Goal: Task Accomplishment & Management: Complete application form

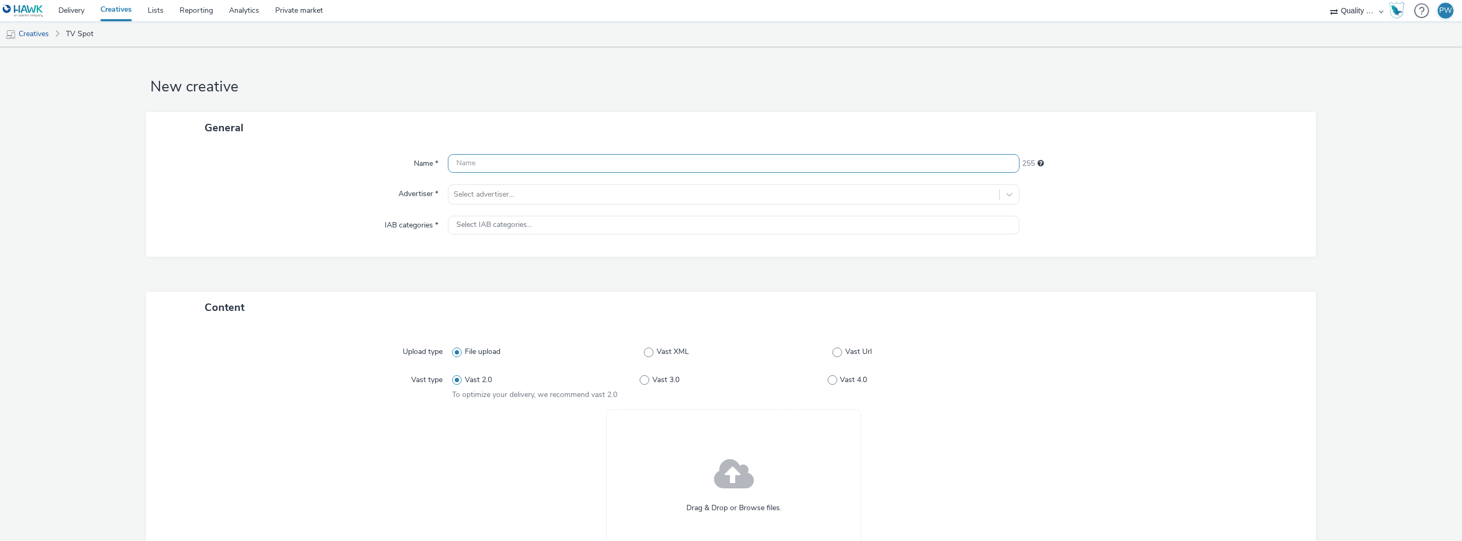
click at [494, 166] on input "text" at bounding box center [733, 163] width 571 height 19
paste input "50790000"
type input "50790000"
click at [507, 192] on div at bounding box center [724, 194] width 540 height 13
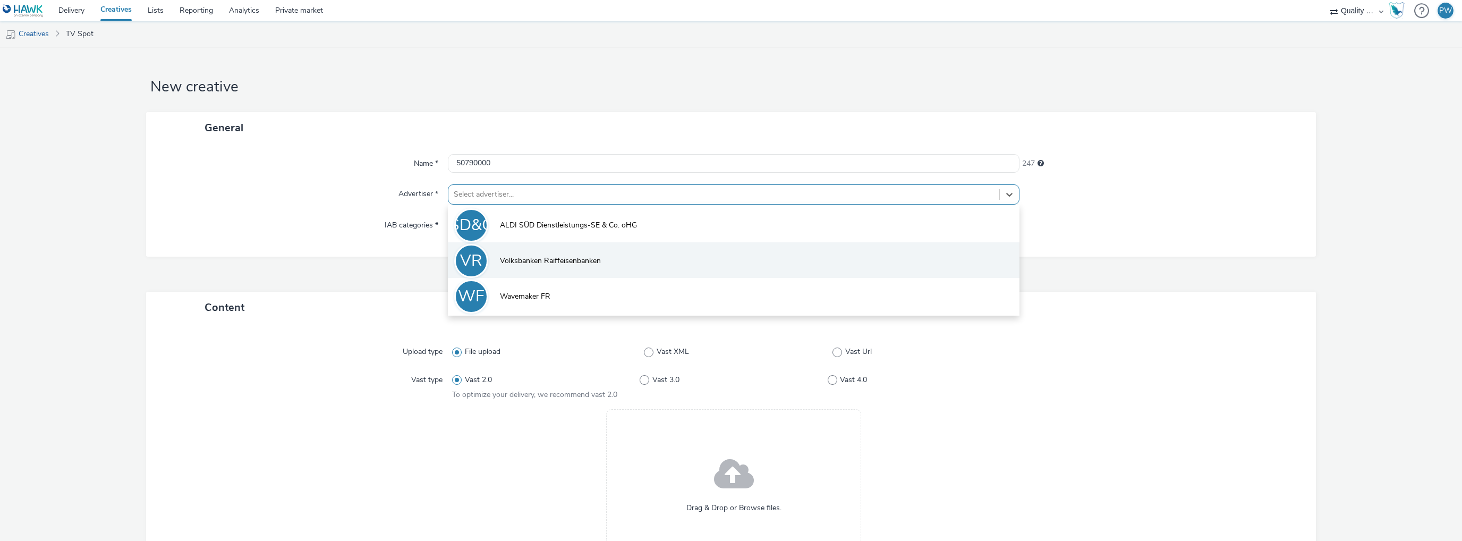
click at [525, 266] on span "Volksbanken Raiffeisenbanken" at bounding box center [550, 260] width 101 height 11
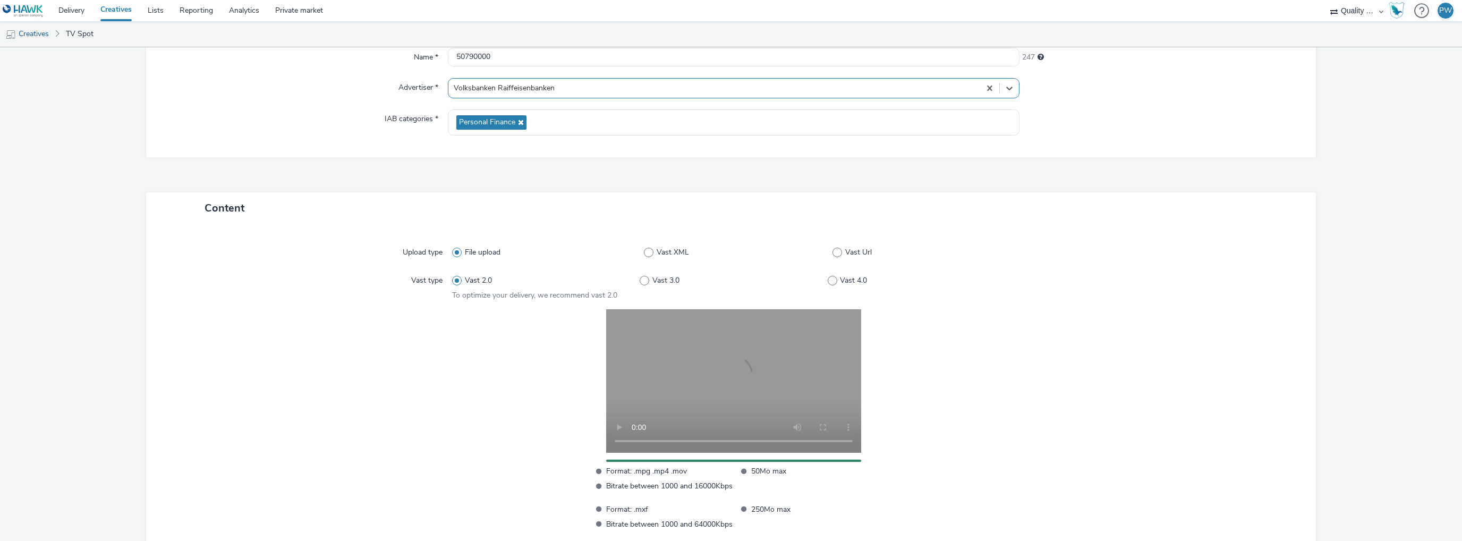
scroll to position [185, 0]
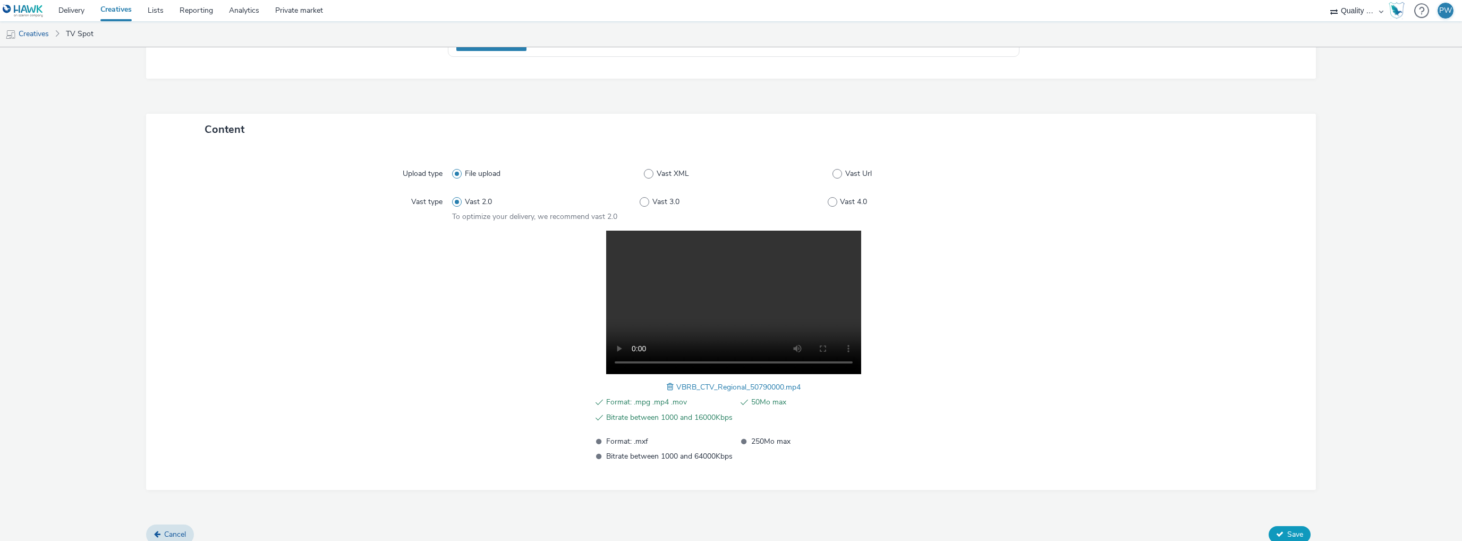
click at [1292, 530] on span "Save" at bounding box center [1295, 534] width 16 height 10
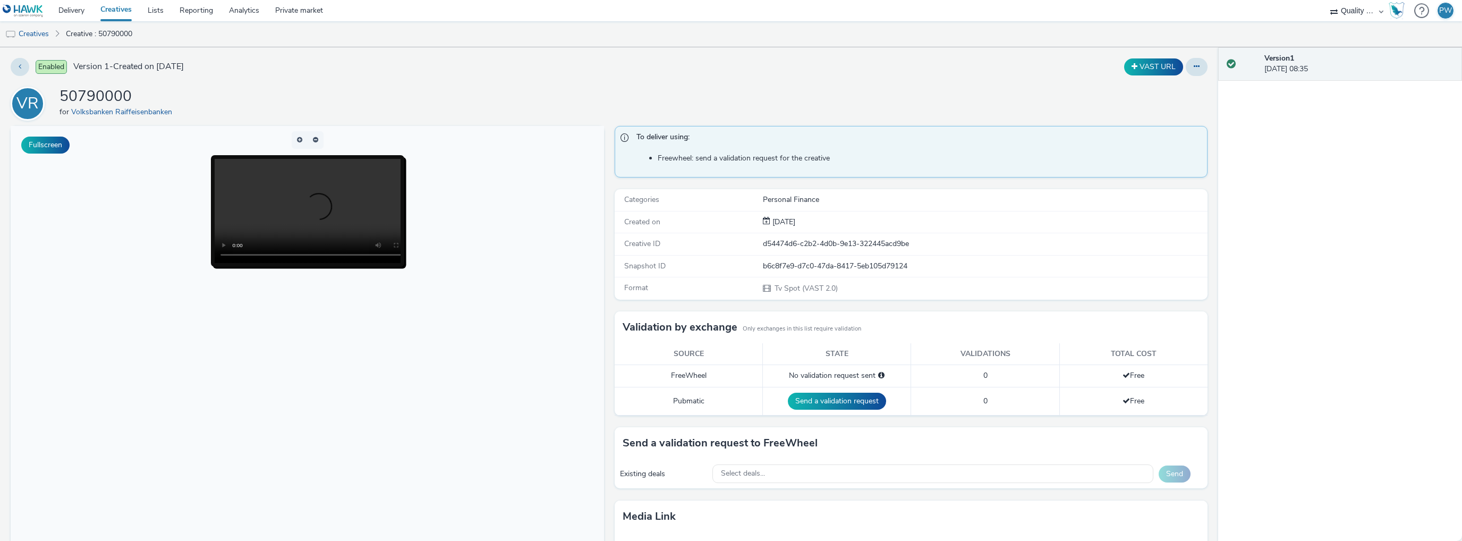
drag, startPoint x: 41, startPoint y: 30, endPoint x: 132, endPoint y: 32, distance: 90.8
click at [41, 30] on link "Creatives" at bounding box center [27, 33] width 54 height 25
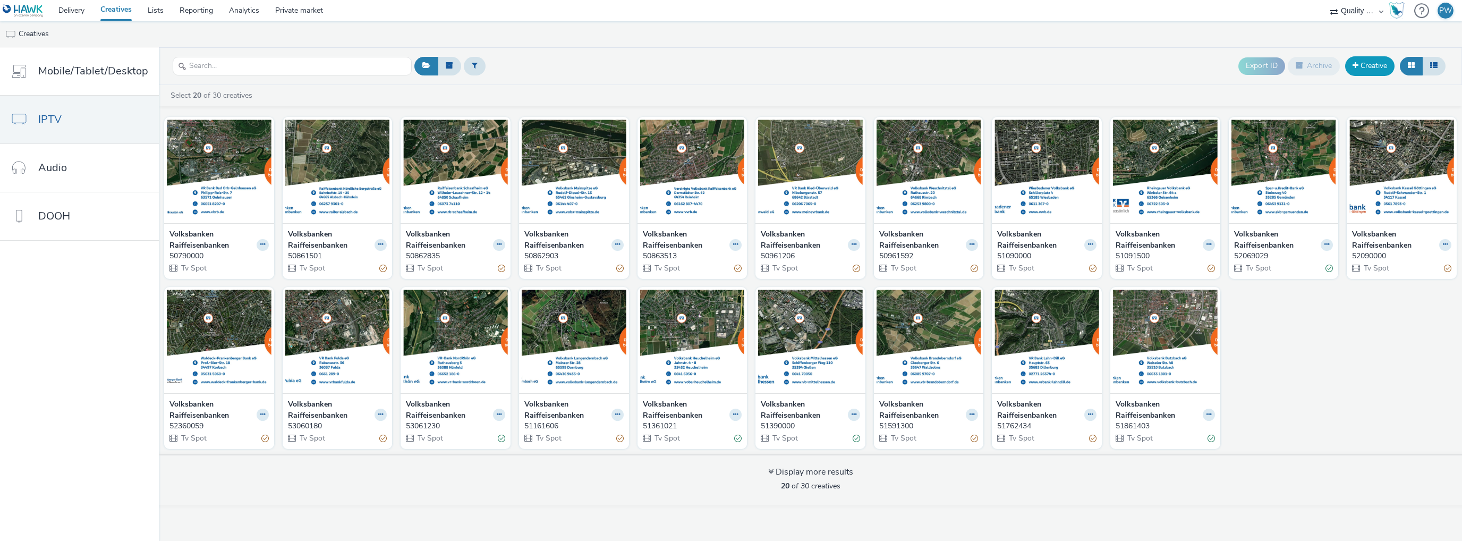
click at [1362, 75] on link "Creative" at bounding box center [1369, 65] width 49 height 19
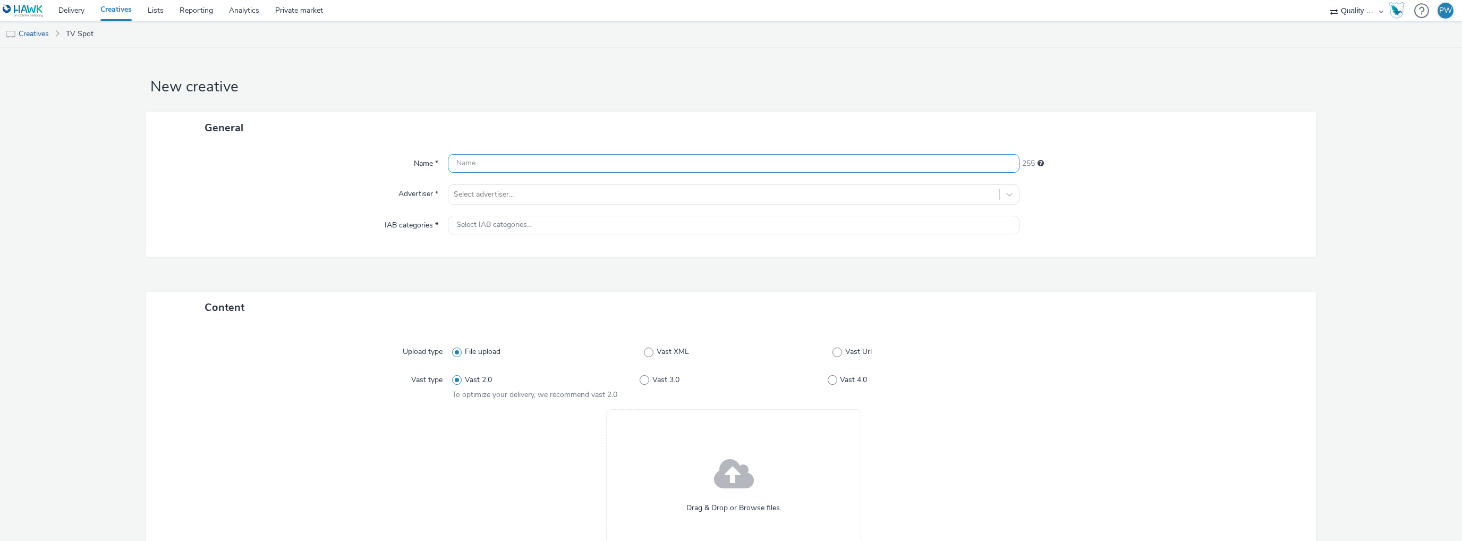
click at [460, 156] on input "text" at bounding box center [733, 163] width 571 height 19
paste input "50692100"
type input "50692100"
click at [493, 195] on div at bounding box center [724, 194] width 540 height 13
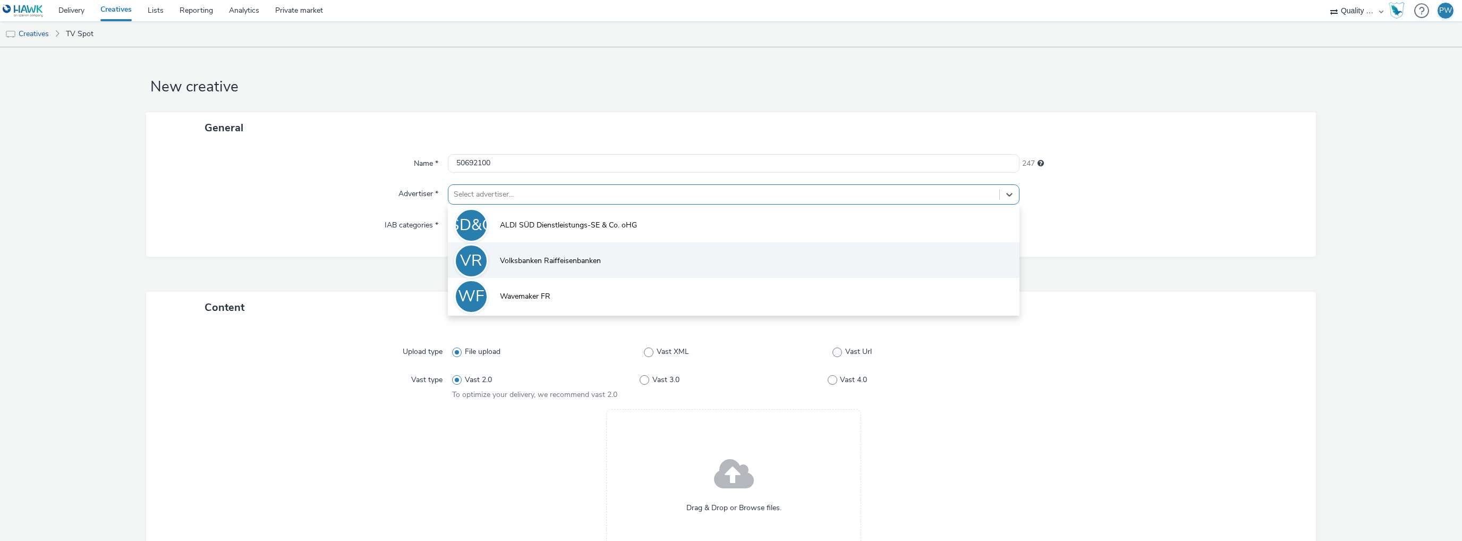
click at [510, 262] on span "Volksbanken Raiffeisenbanken" at bounding box center [550, 260] width 101 height 11
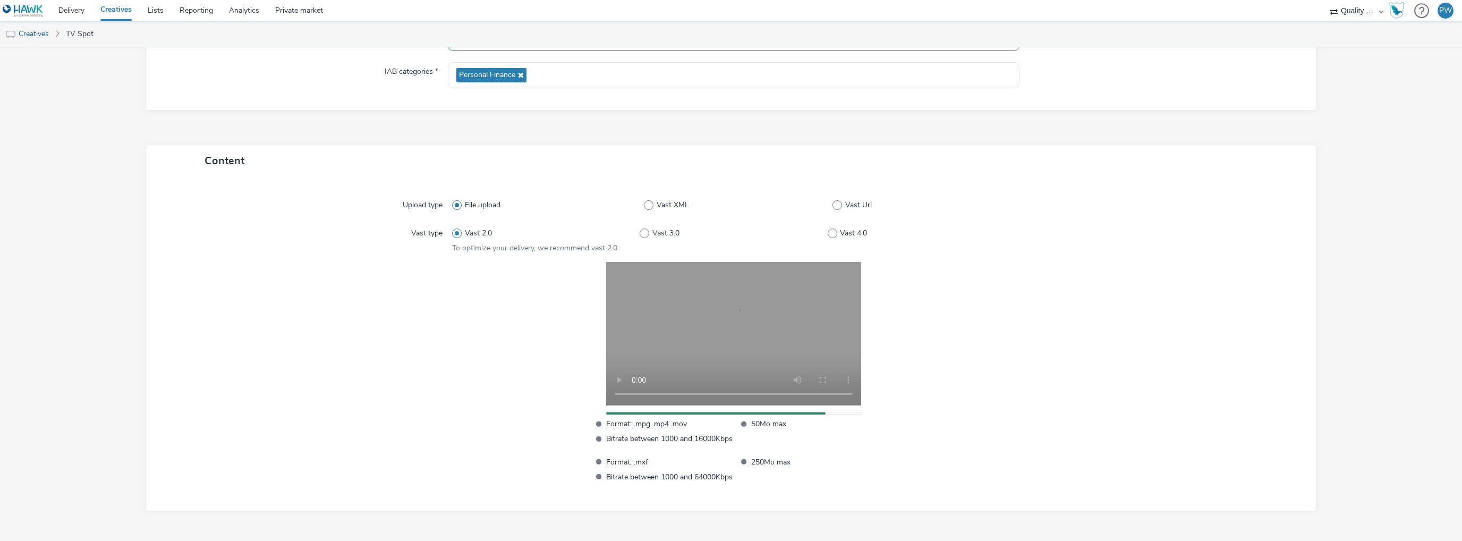
scroll to position [185, 0]
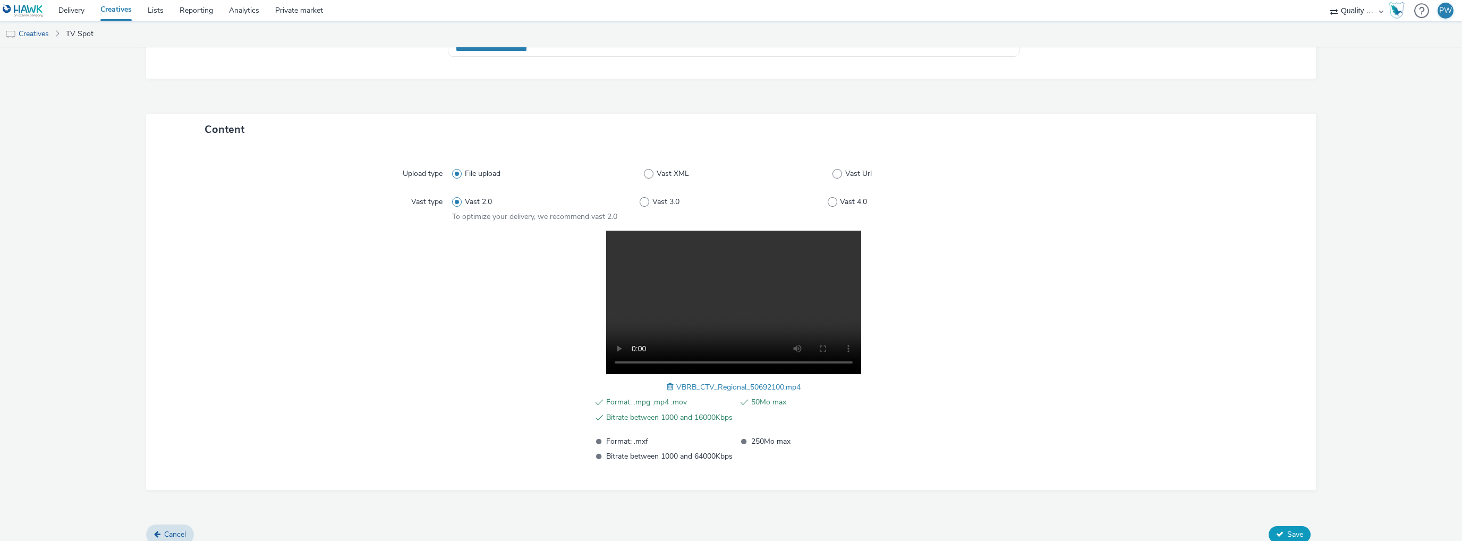
click at [1287, 536] on span "Save" at bounding box center [1295, 534] width 16 height 10
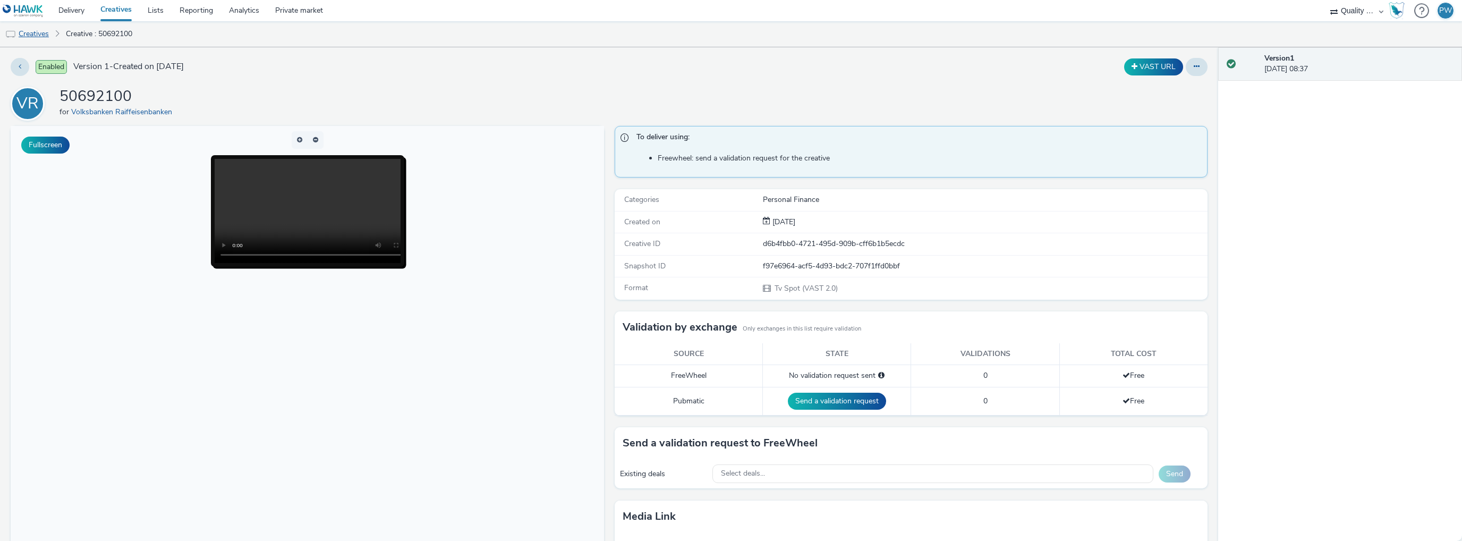
click at [44, 28] on link "Creatives" at bounding box center [27, 33] width 54 height 25
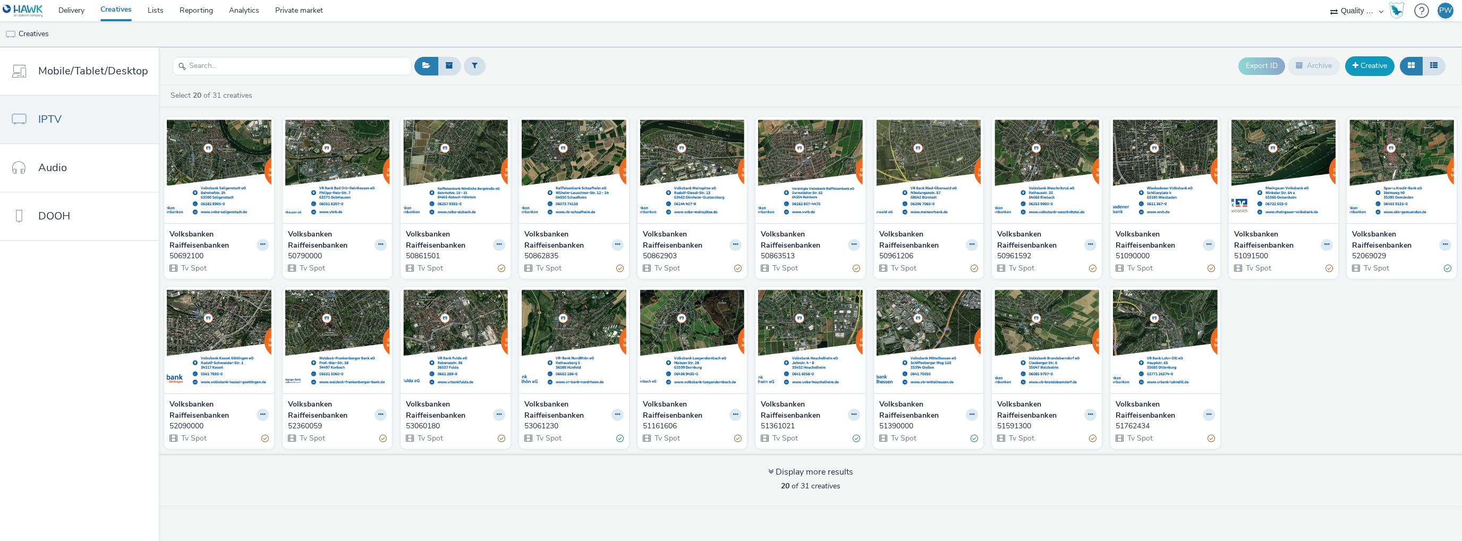
click at [1370, 66] on link "Creative" at bounding box center [1369, 65] width 49 height 19
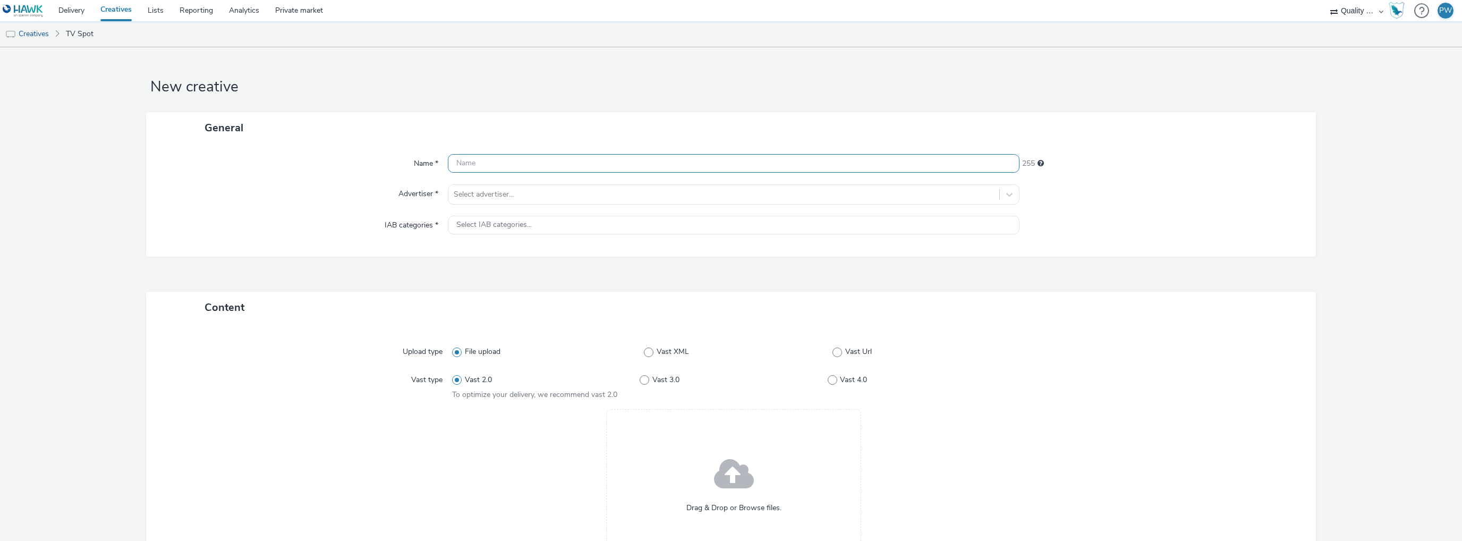
click at [501, 165] on input "text" at bounding box center [733, 163] width 571 height 19
paste input "50069477"
type input "50069477"
click at [490, 193] on div at bounding box center [724, 194] width 540 height 13
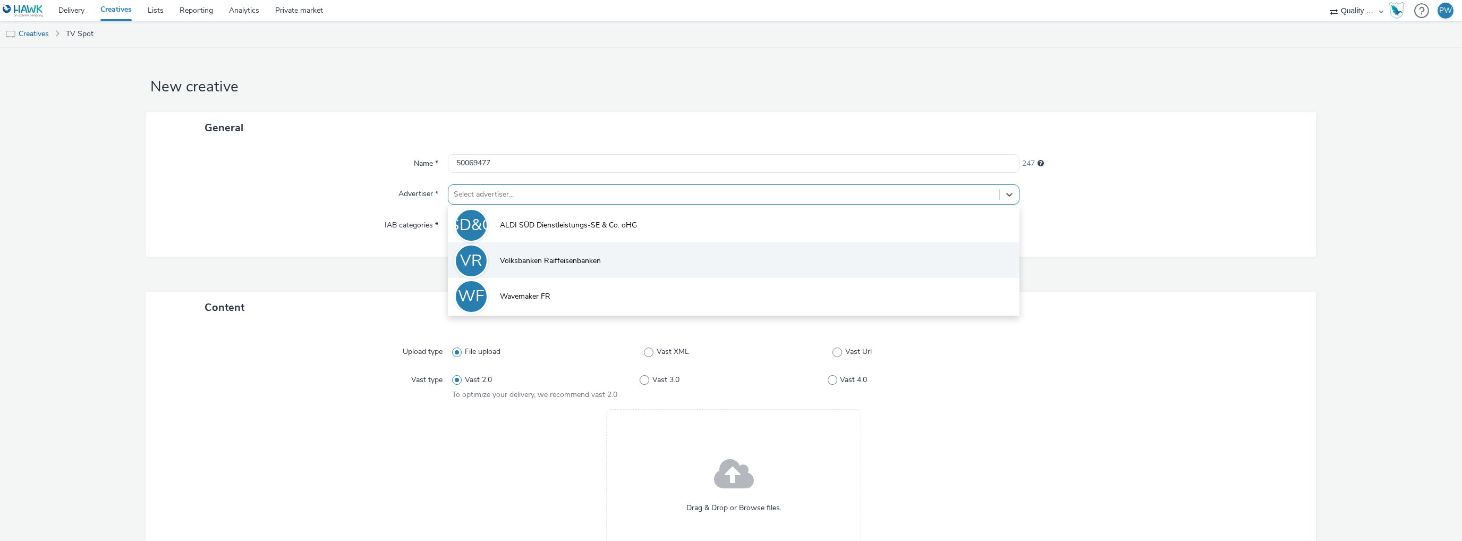
click at [491, 260] on li "VR Volksbanken Raiffeisenbanken" at bounding box center [733, 260] width 571 height 36
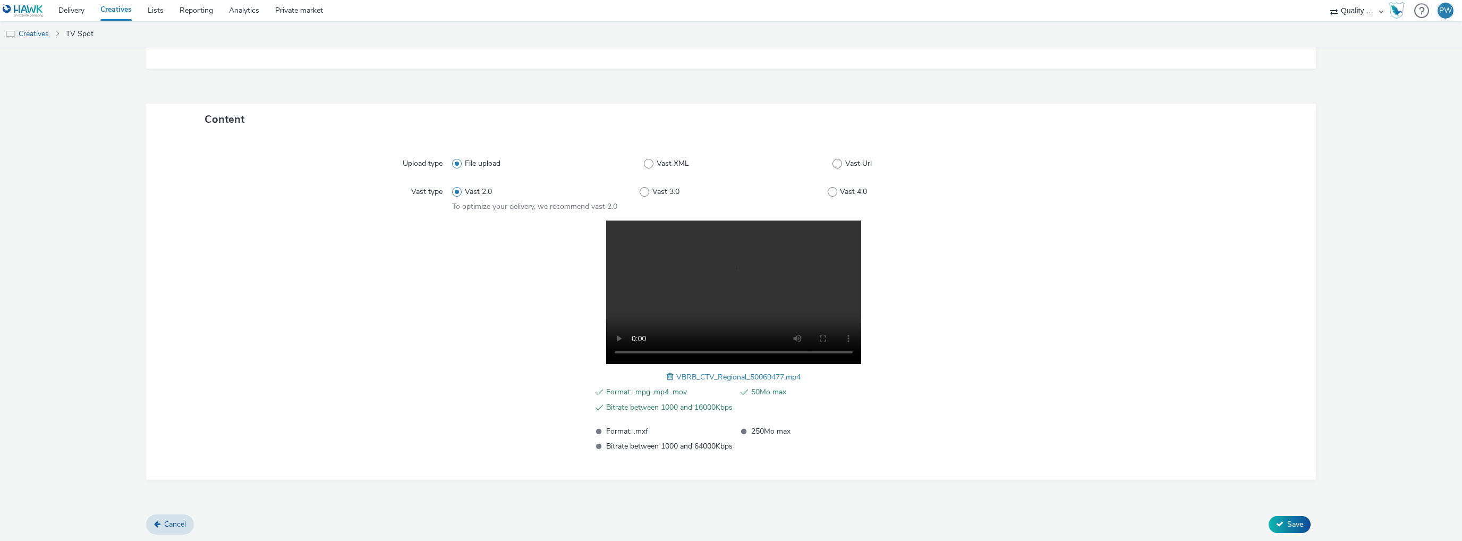
scroll to position [195, 0]
click at [1287, 523] on span "Save" at bounding box center [1295, 523] width 16 height 10
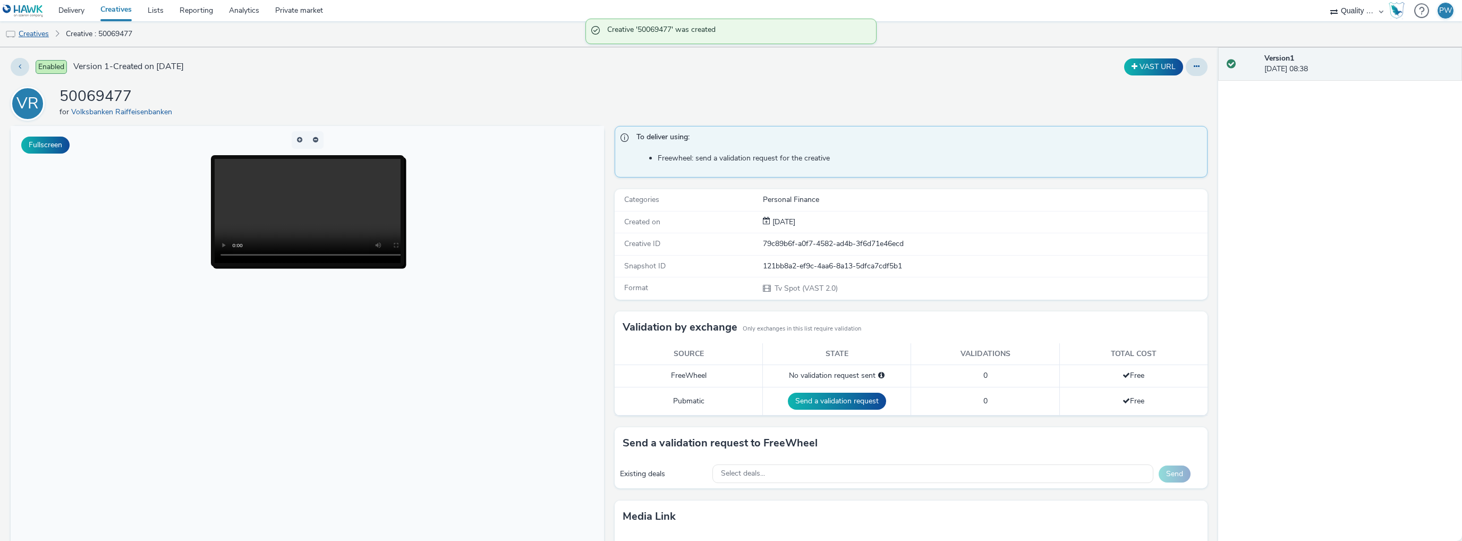
click at [28, 34] on link "Creatives" at bounding box center [27, 33] width 54 height 25
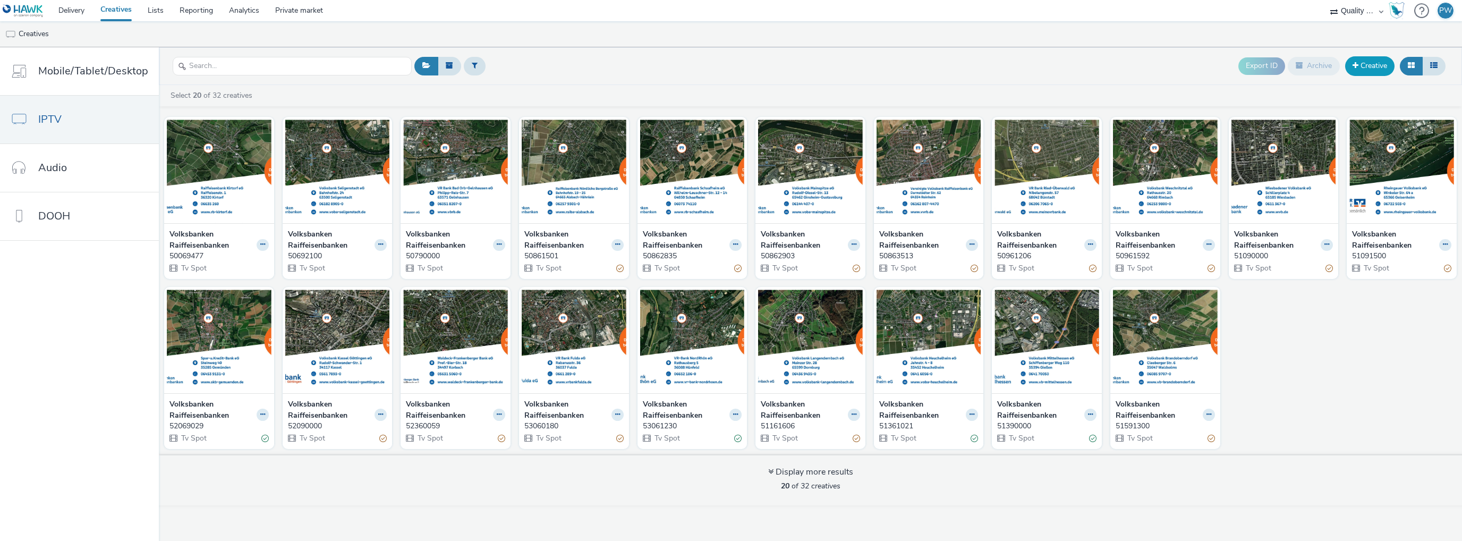
click at [1368, 64] on link "Creative" at bounding box center [1369, 65] width 49 height 19
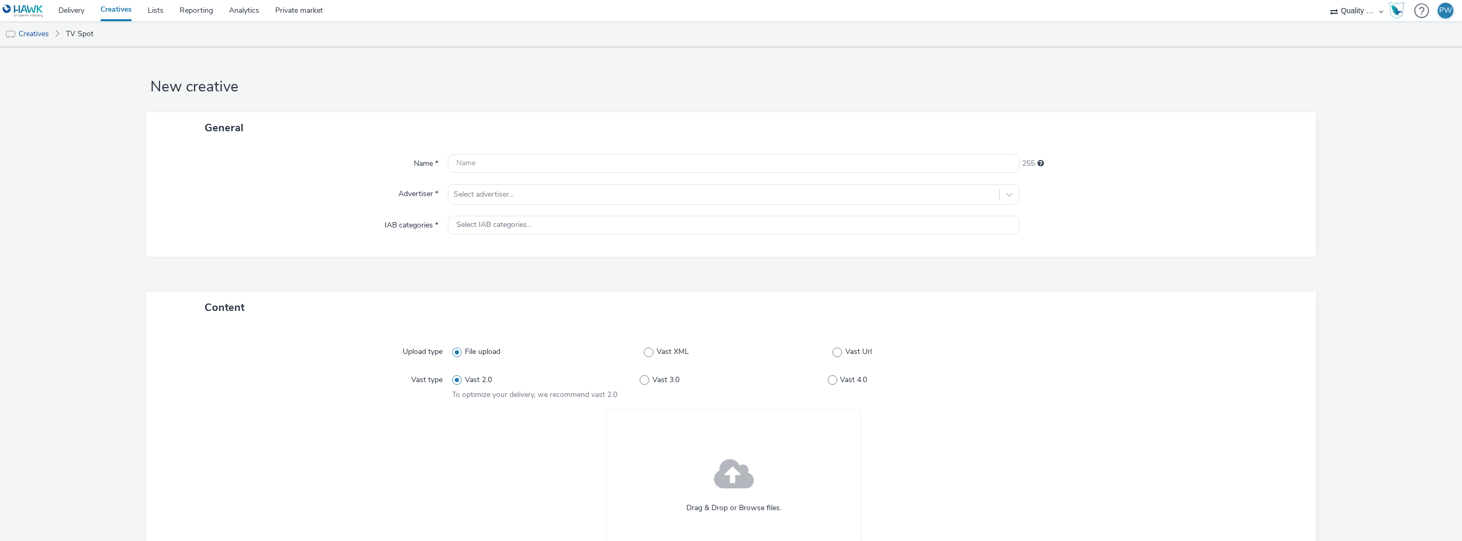
click at [499, 153] on div "Name * 255 Advertiser * Select advertiser... IAB categories * Select IAB catego…" at bounding box center [731, 199] width 1170 height 113
click at [505, 159] on input "text" at bounding box center [733, 163] width 571 height 19
click at [504, 164] on input "text" at bounding box center [733, 163] width 571 height 19
paste input "50069455"
type input "50069455"
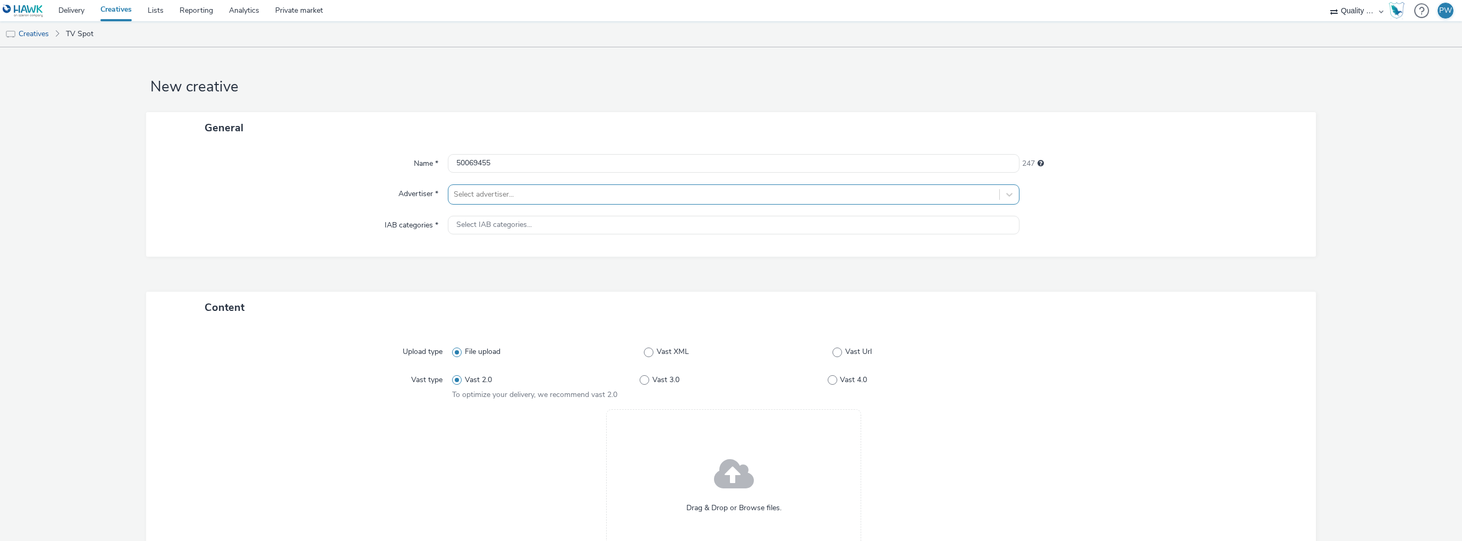
click at [497, 198] on div at bounding box center [724, 194] width 540 height 13
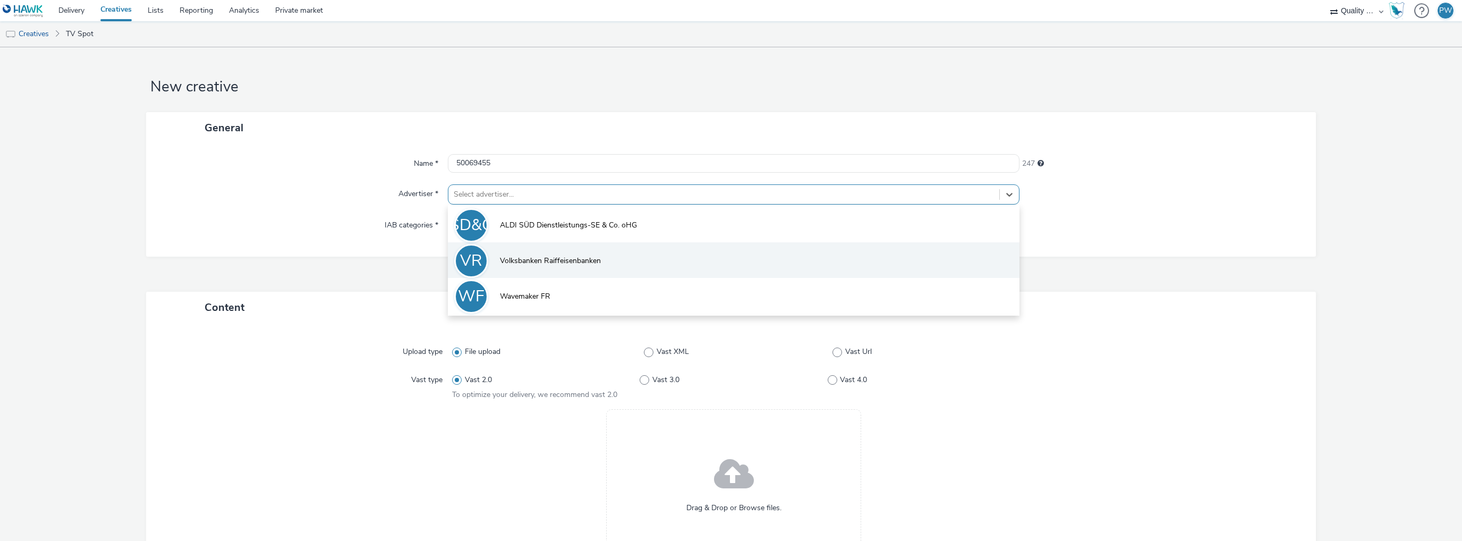
click at [507, 260] on span "Volksbanken Raiffeisenbanken" at bounding box center [550, 260] width 101 height 11
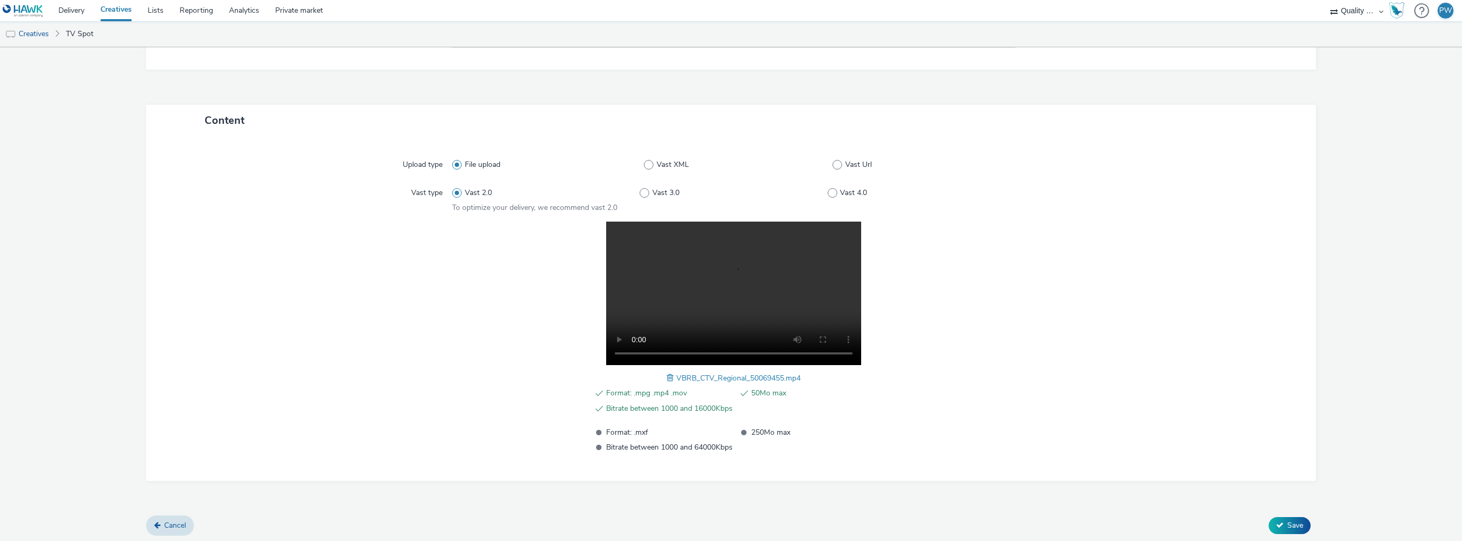
scroll to position [195, 0]
click at [1290, 523] on span "Save" at bounding box center [1295, 523] width 16 height 10
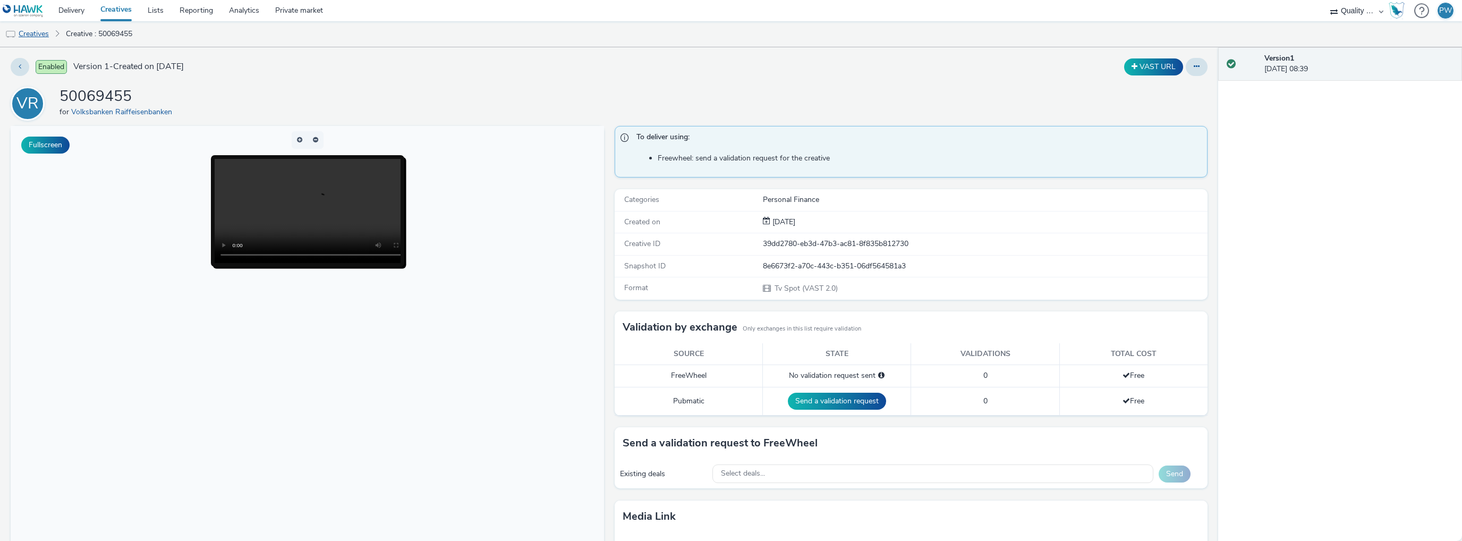
click at [34, 31] on link "Creatives" at bounding box center [27, 33] width 54 height 25
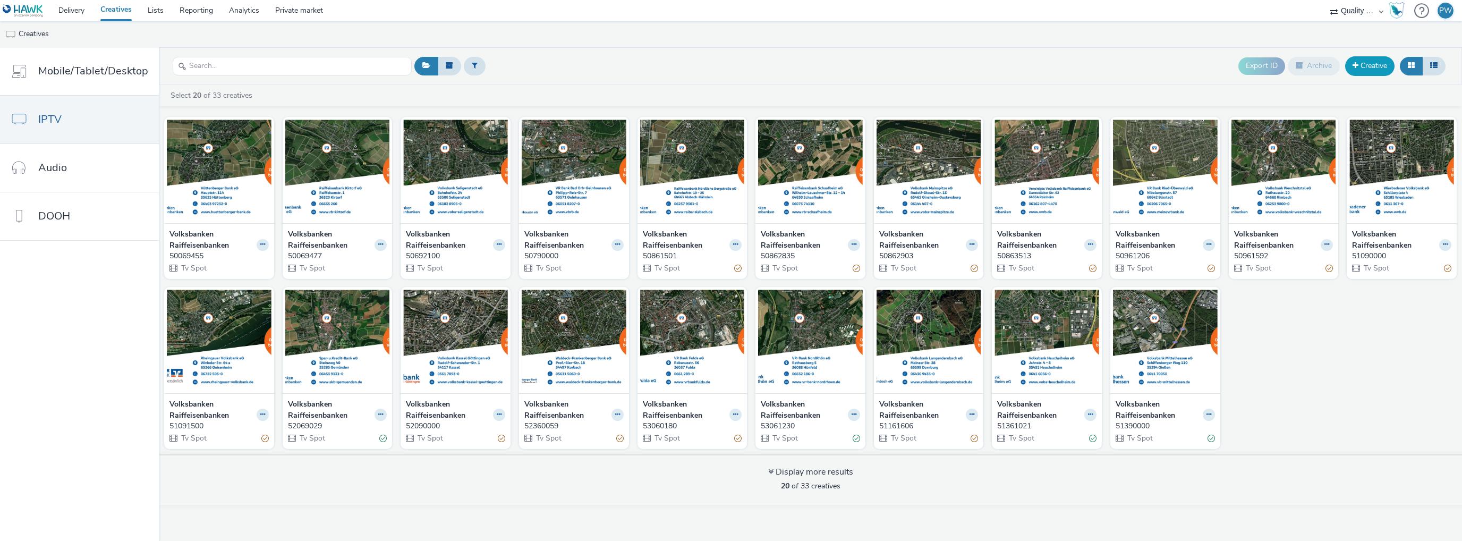
click at [1361, 71] on link "Creative" at bounding box center [1369, 65] width 49 height 19
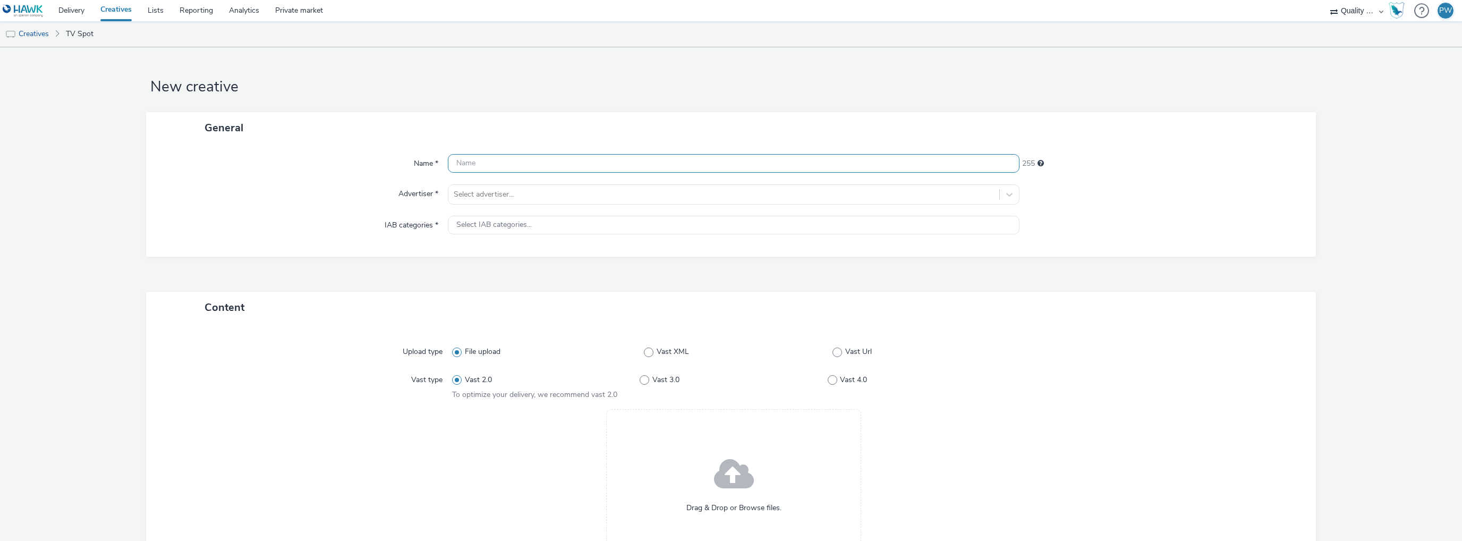
click at [499, 166] on input "text" at bounding box center [733, 163] width 571 height 19
paste input "50069345"
type input "50069345"
click at [482, 190] on div at bounding box center [724, 194] width 540 height 13
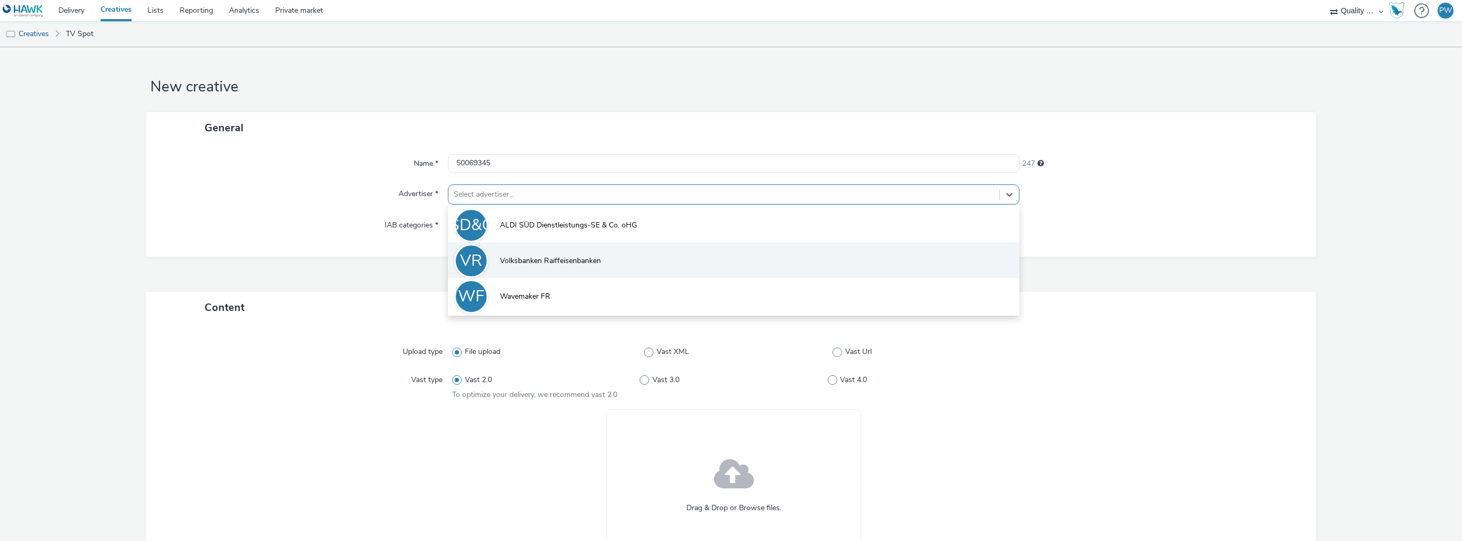
click at [493, 253] on li "VR Volksbanken Raiffeisenbanken" at bounding box center [733, 260] width 571 height 36
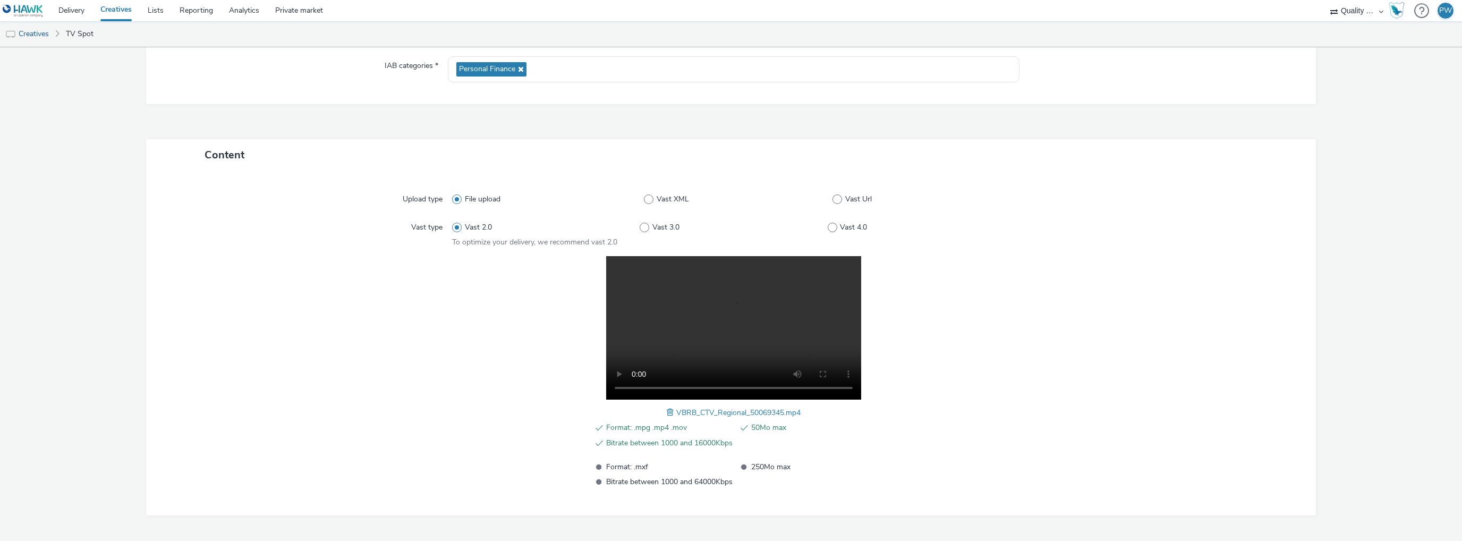
scroll to position [195, 0]
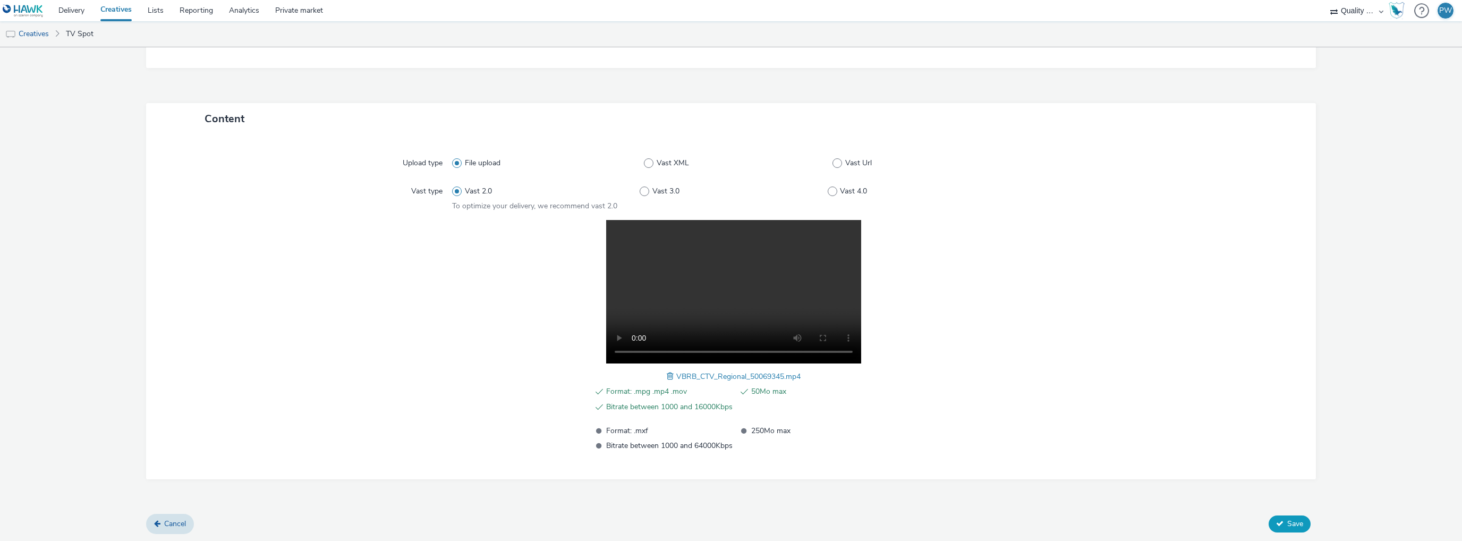
click at [1287, 521] on span "Save" at bounding box center [1295, 523] width 16 height 10
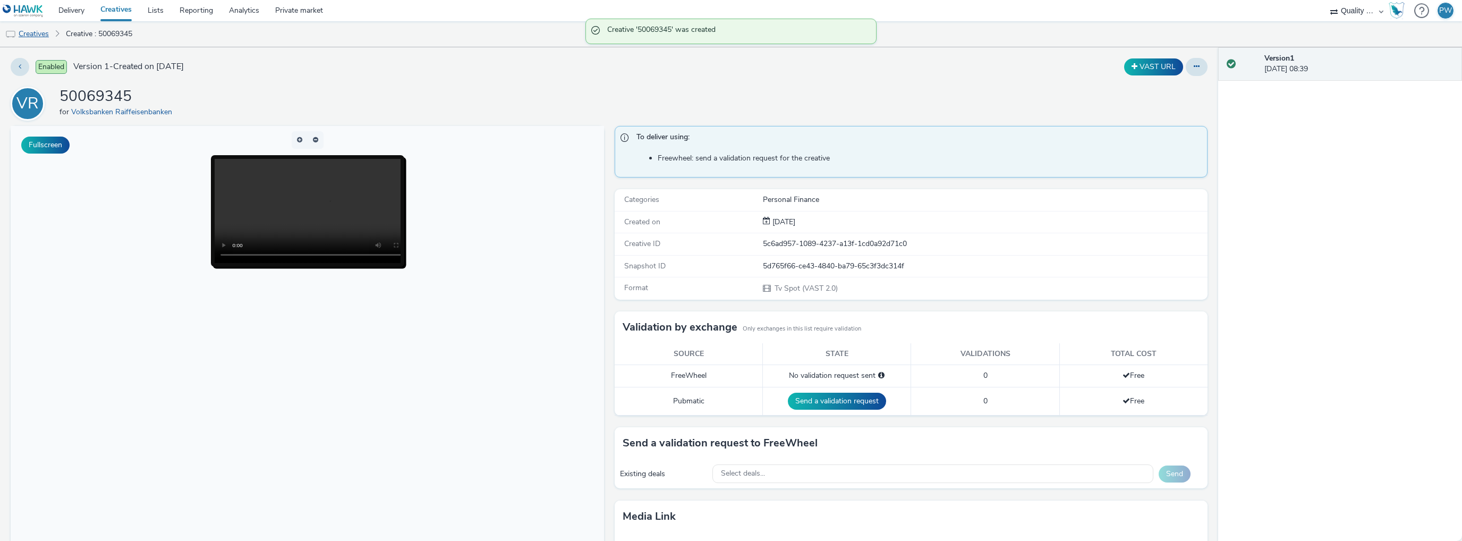
click at [32, 35] on link "Creatives" at bounding box center [27, 33] width 54 height 25
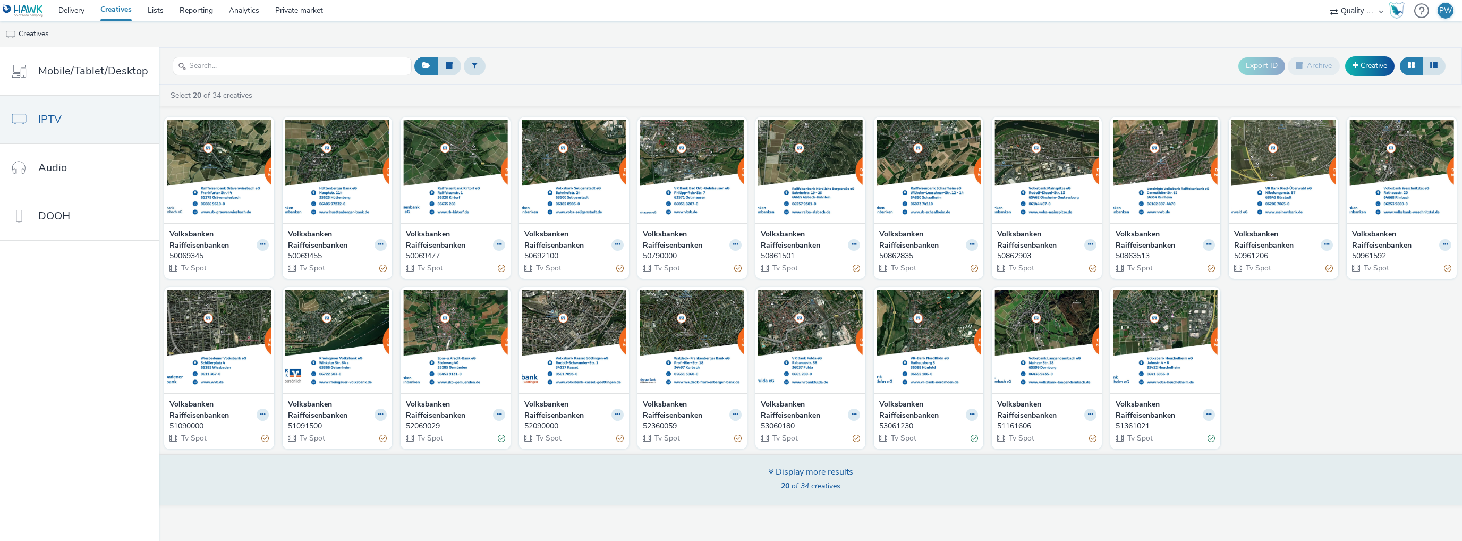
click at [782, 470] on div "Display more results" at bounding box center [810, 472] width 85 height 12
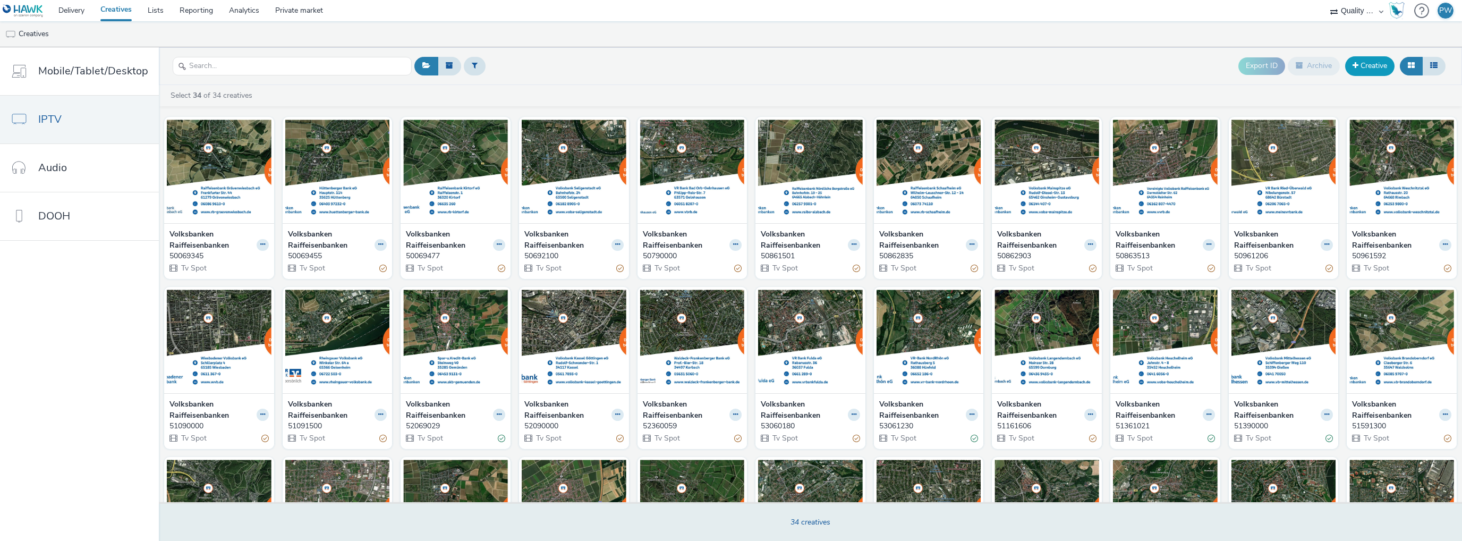
click at [1357, 64] on span at bounding box center [1355, 65] width 6 height 7
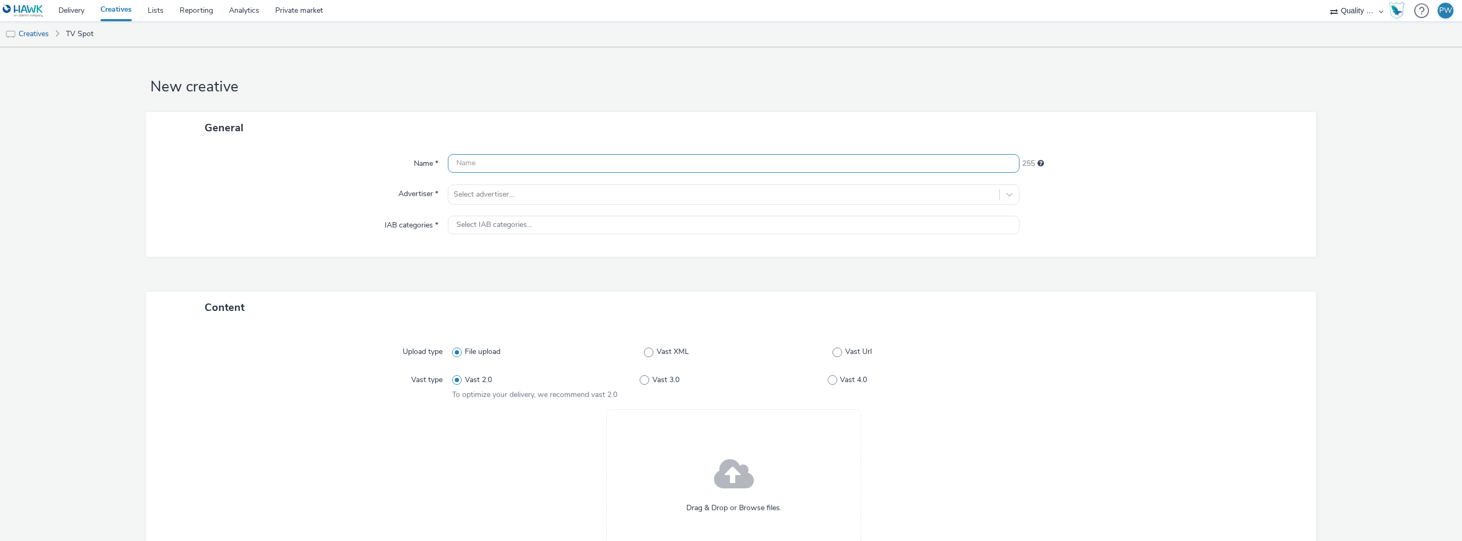
click at [501, 167] on input "text" at bounding box center [733, 163] width 571 height 19
paste input "50069146"
type input "50069146"
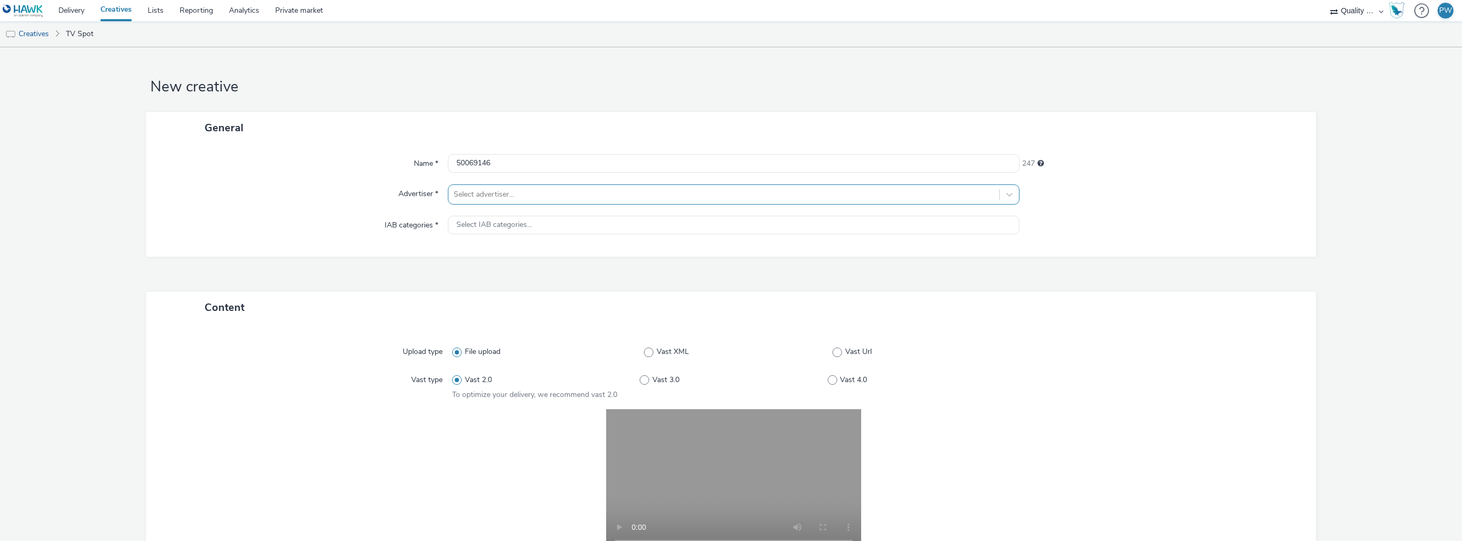
click at [448, 192] on div "Select advertiser..." at bounding box center [723, 194] width 551 height 17
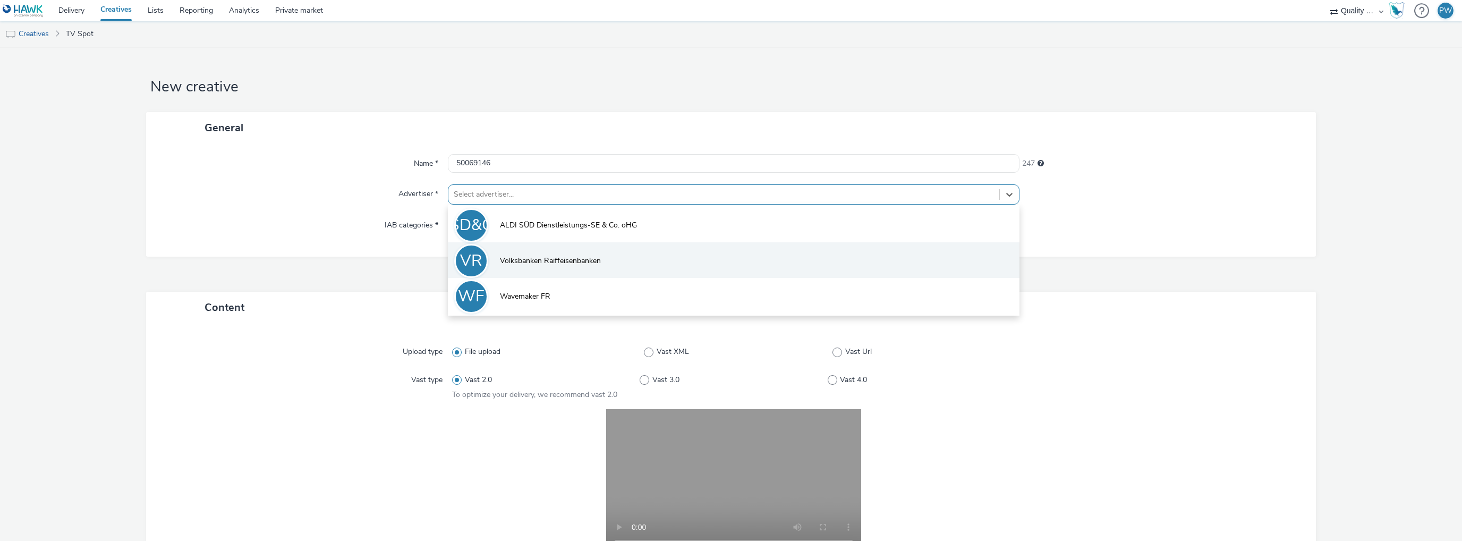
click at [482, 266] on div "VR" at bounding box center [471, 261] width 34 height 34
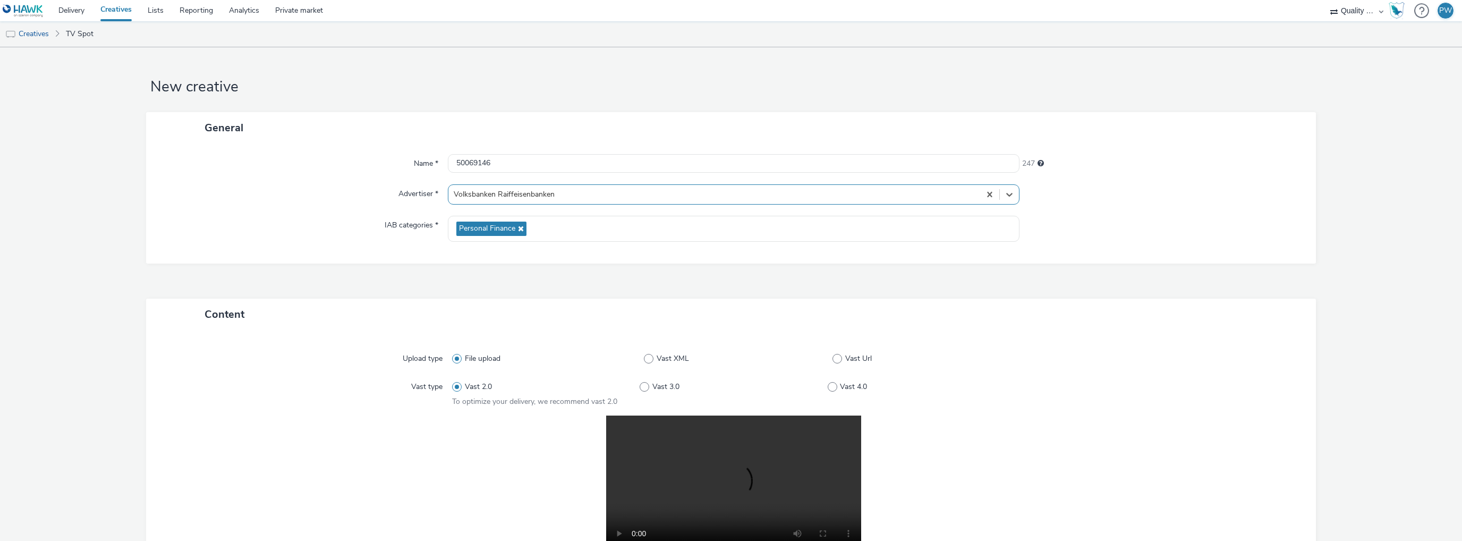
scroll to position [195, 0]
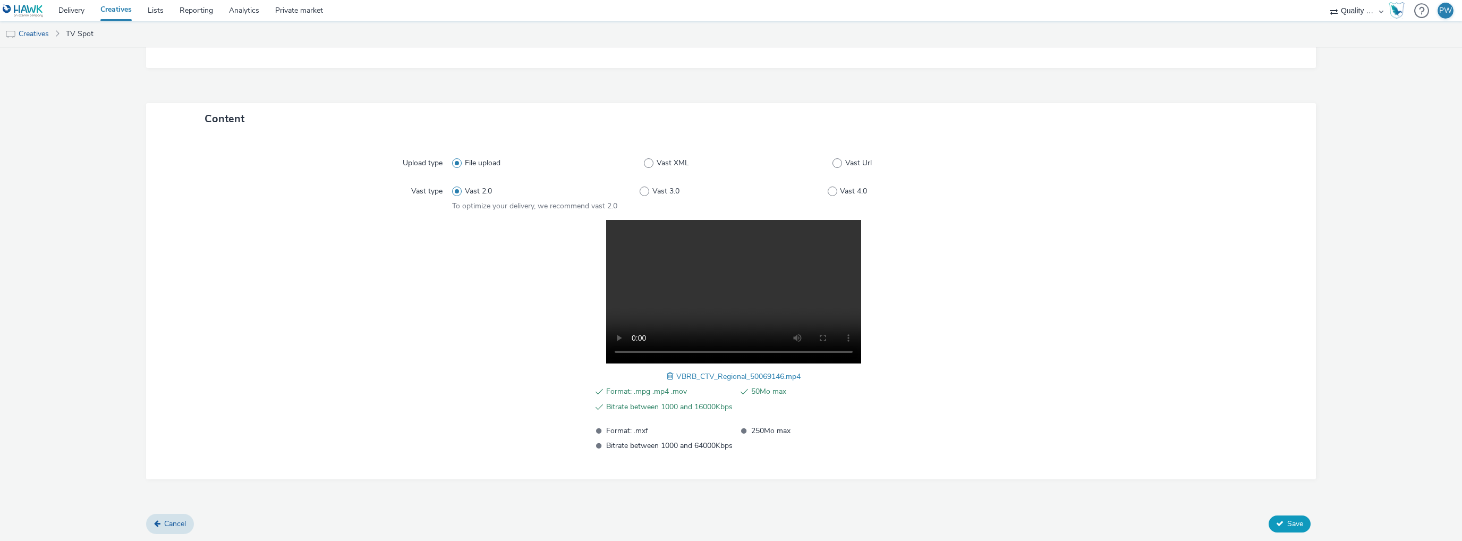
click at [1301, 525] on button "Save" at bounding box center [1289, 523] width 42 height 17
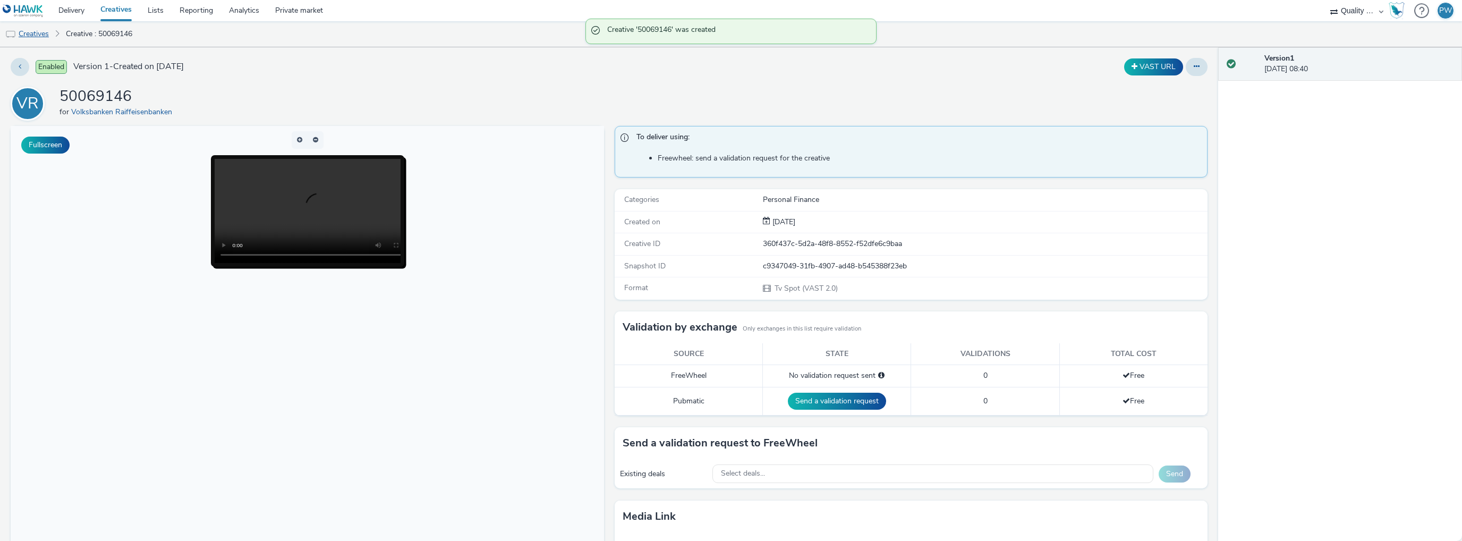
click at [14, 25] on link "Creatives" at bounding box center [27, 33] width 54 height 25
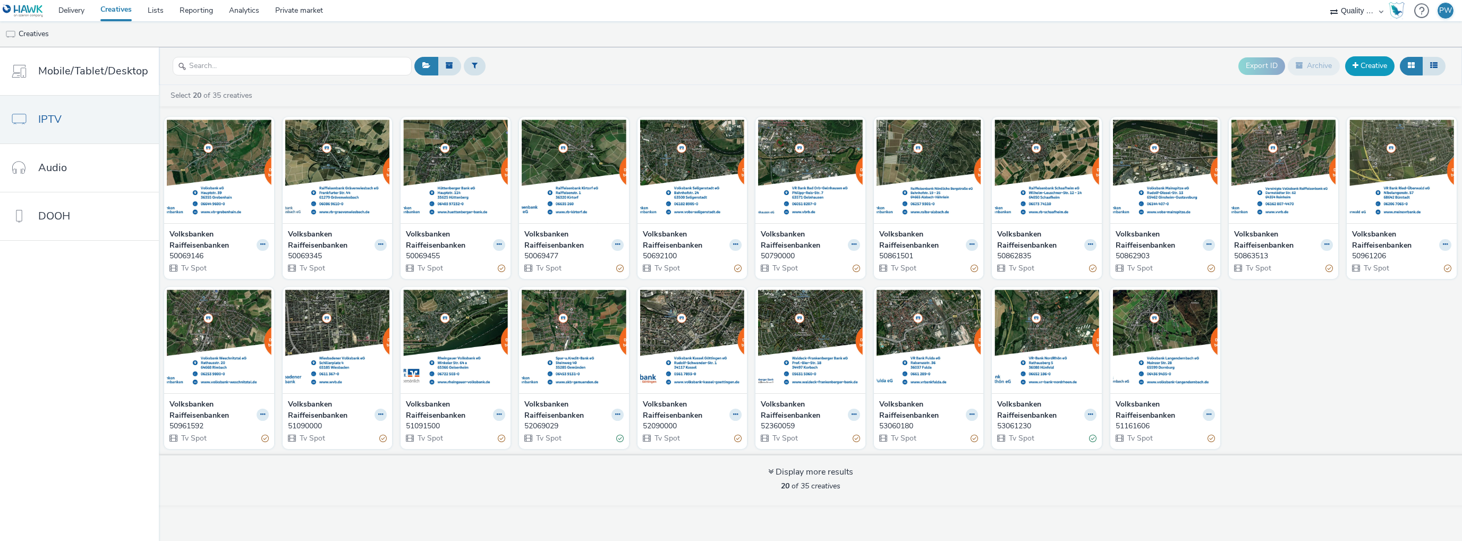
click at [1366, 65] on link "Creative" at bounding box center [1369, 65] width 49 height 19
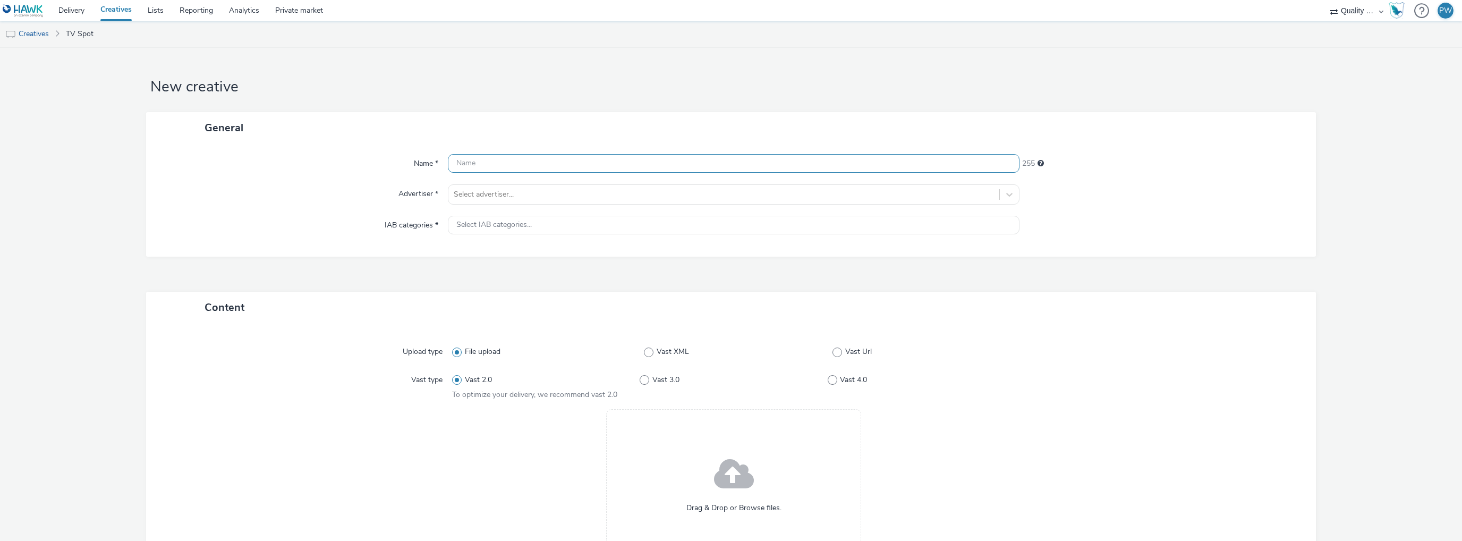
click at [474, 164] on input "text" at bounding box center [733, 163] width 571 height 19
paste input "50061741"
type input "50061741"
click at [472, 193] on div at bounding box center [724, 194] width 540 height 13
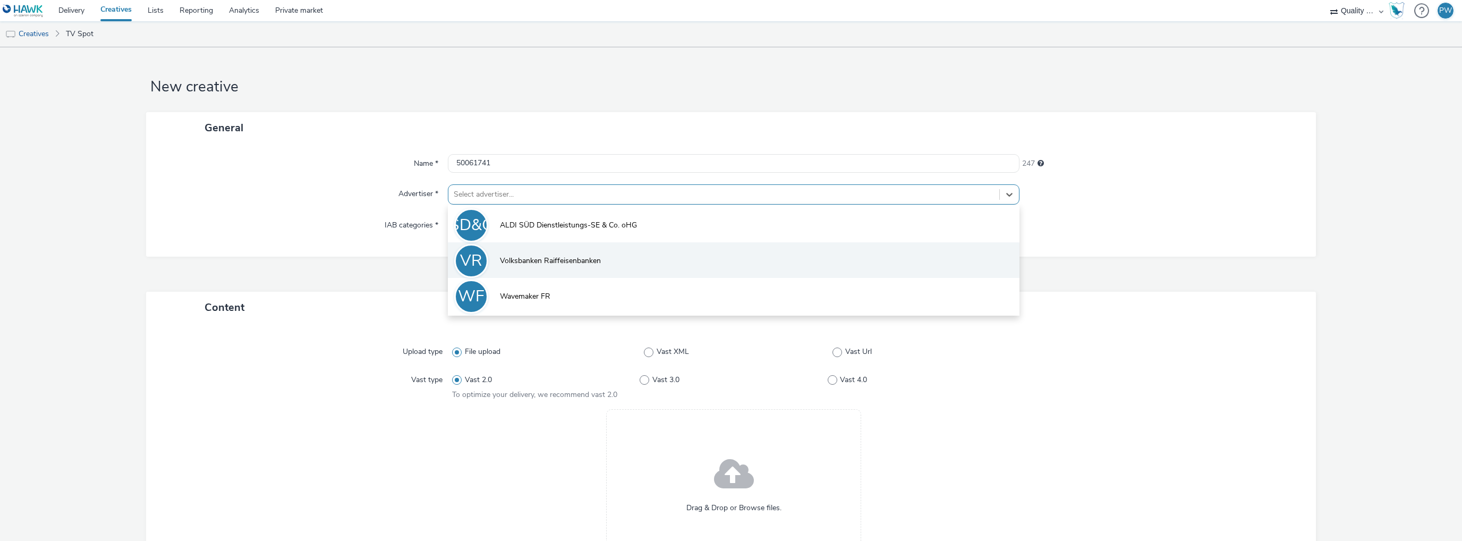
click at [504, 266] on span "Volksbanken Raiffeisenbanken" at bounding box center [550, 260] width 101 height 11
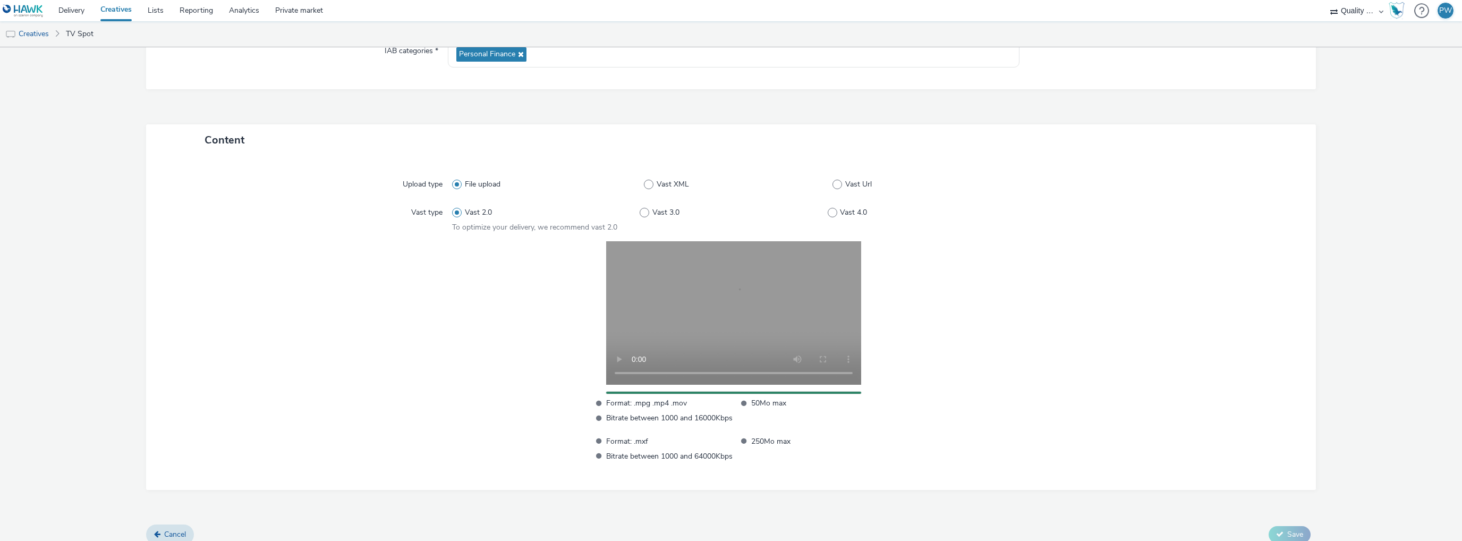
scroll to position [185, 0]
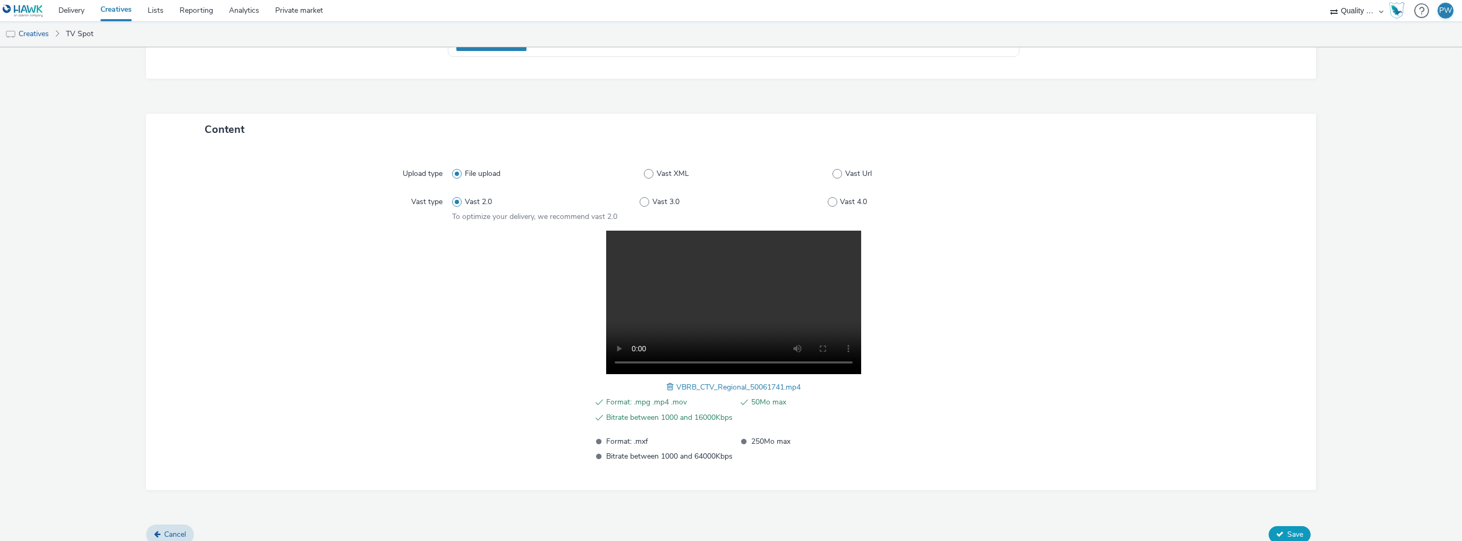
click at [1290, 534] on span "Save" at bounding box center [1295, 534] width 16 height 10
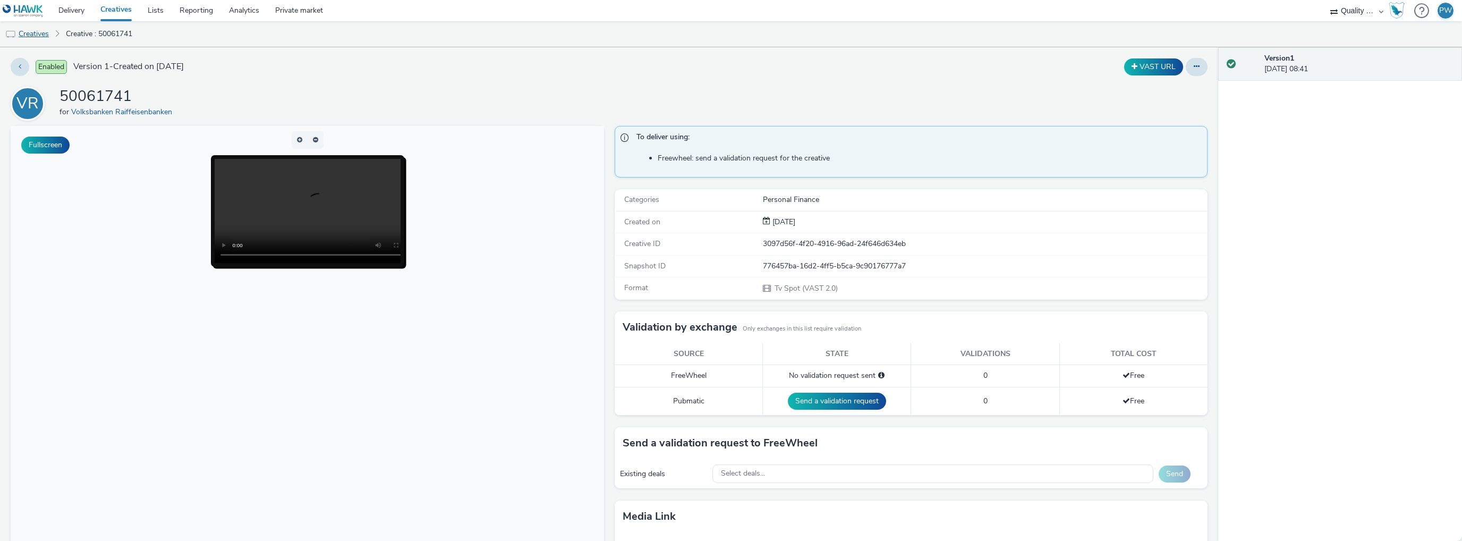
click at [38, 32] on link "Creatives" at bounding box center [27, 33] width 54 height 25
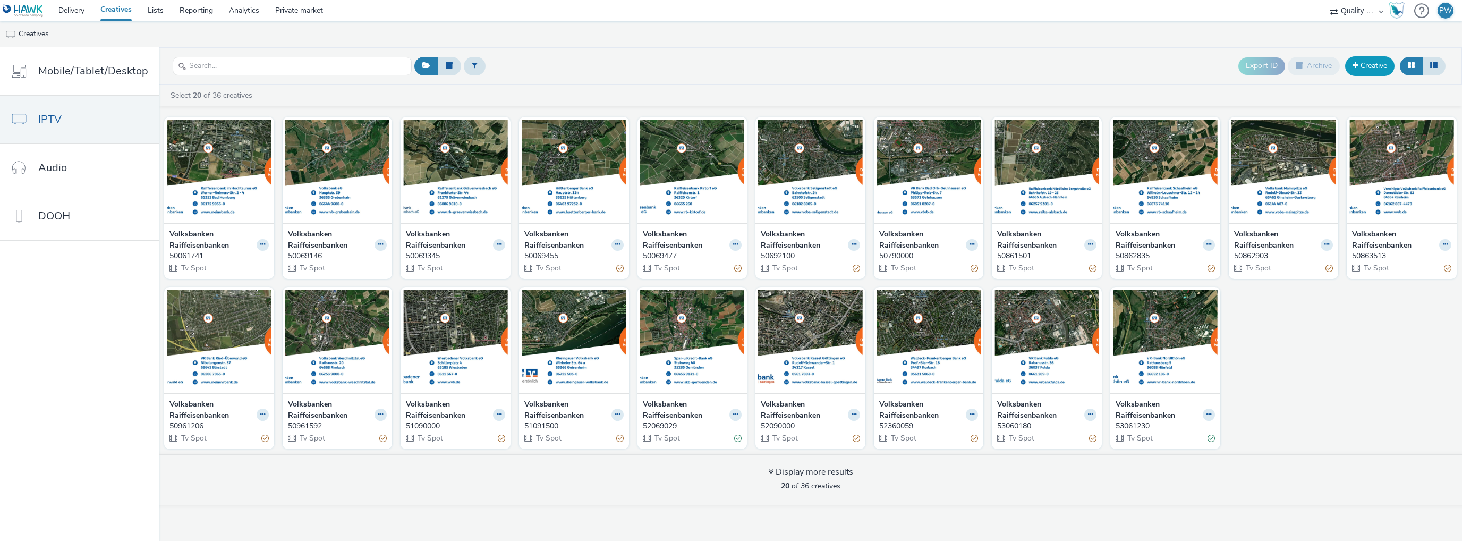
click at [1363, 70] on link "Creative" at bounding box center [1369, 65] width 49 height 19
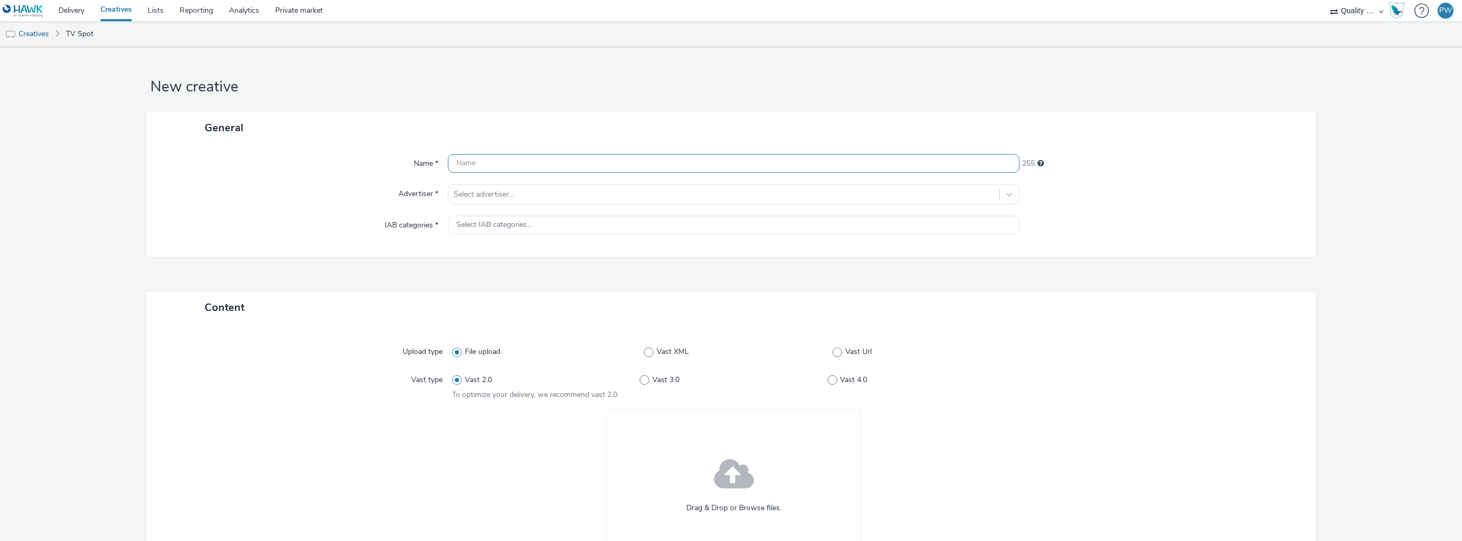
click at [499, 158] on input "text" at bounding box center [733, 163] width 571 height 19
click at [598, 151] on div "Name * This field is required 255 Advertiser * Select advertiser... IAB categor…" at bounding box center [731, 204] width 1170 height 123
click at [499, 164] on input "text" at bounding box center [733, 163] width 571 height 19
paste input "53290000"
type input "53290000"
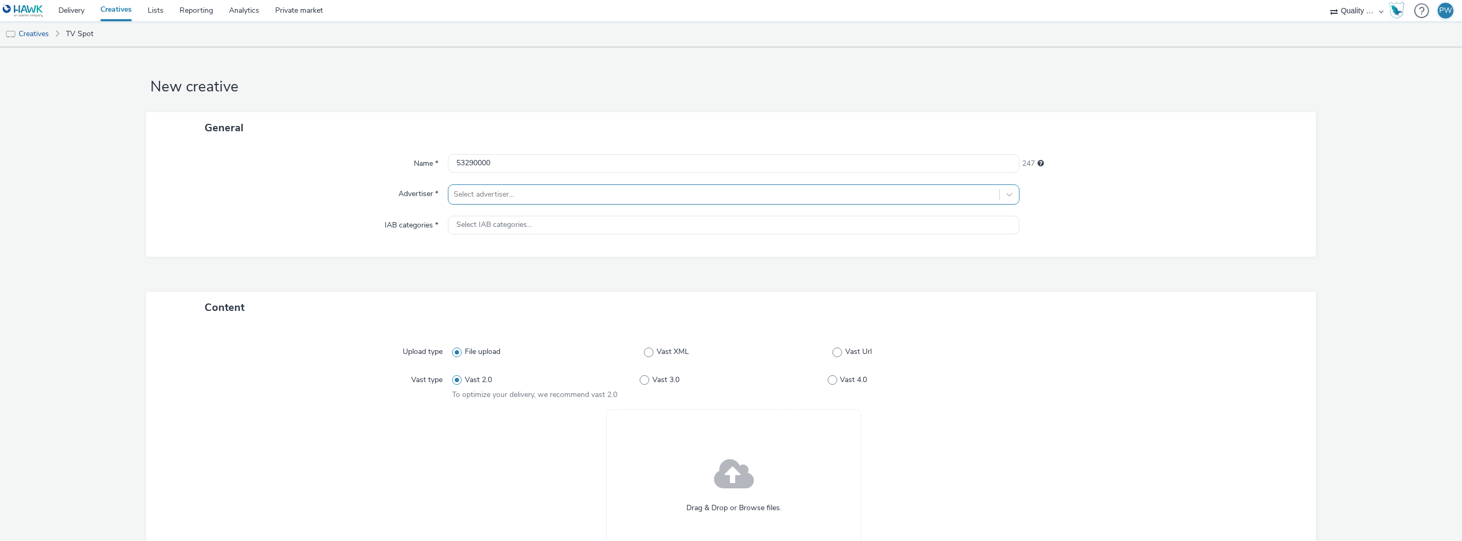
click at [485, 188] on div at bounding box center [724, 194] width 540 height 13
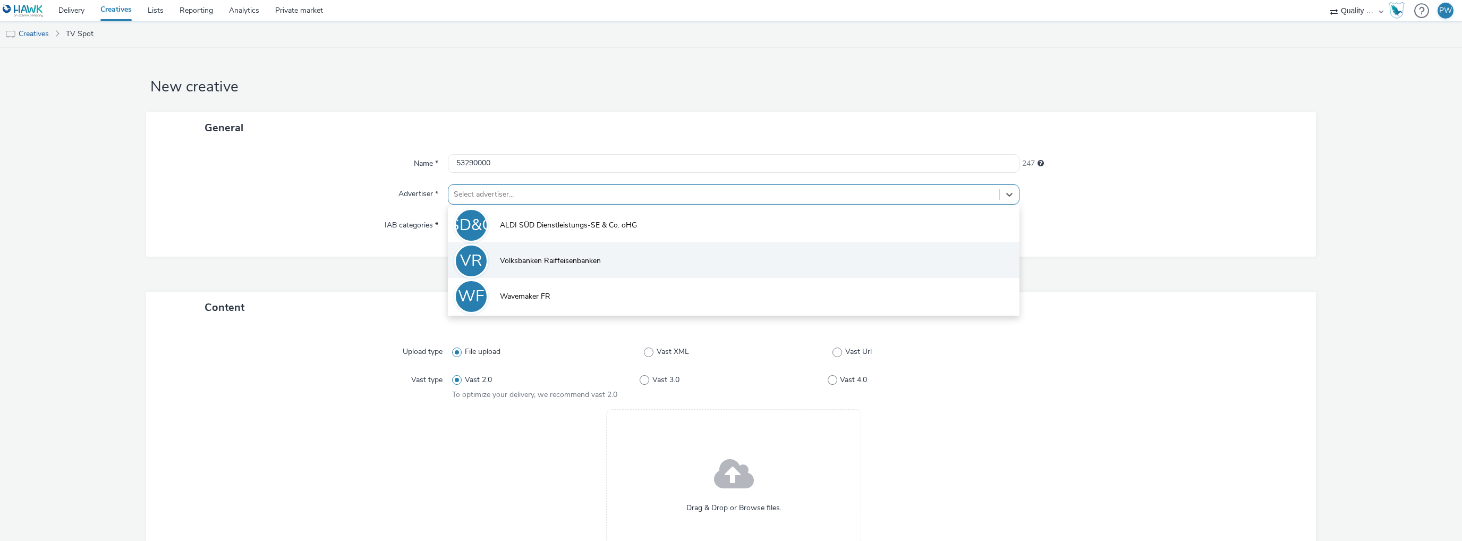
click at [502, 258] on span "Volksbanken Raiffeisenbanken" at bounding box center [550, 260] width 101 height 11
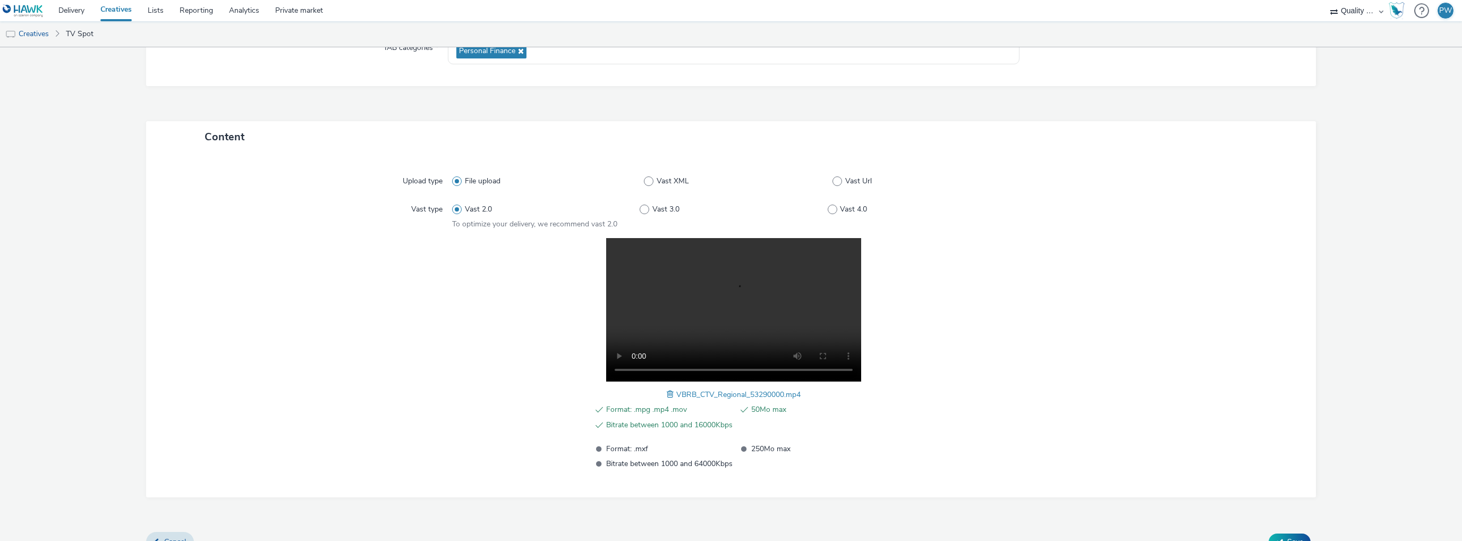
scroll to position [195, 0]
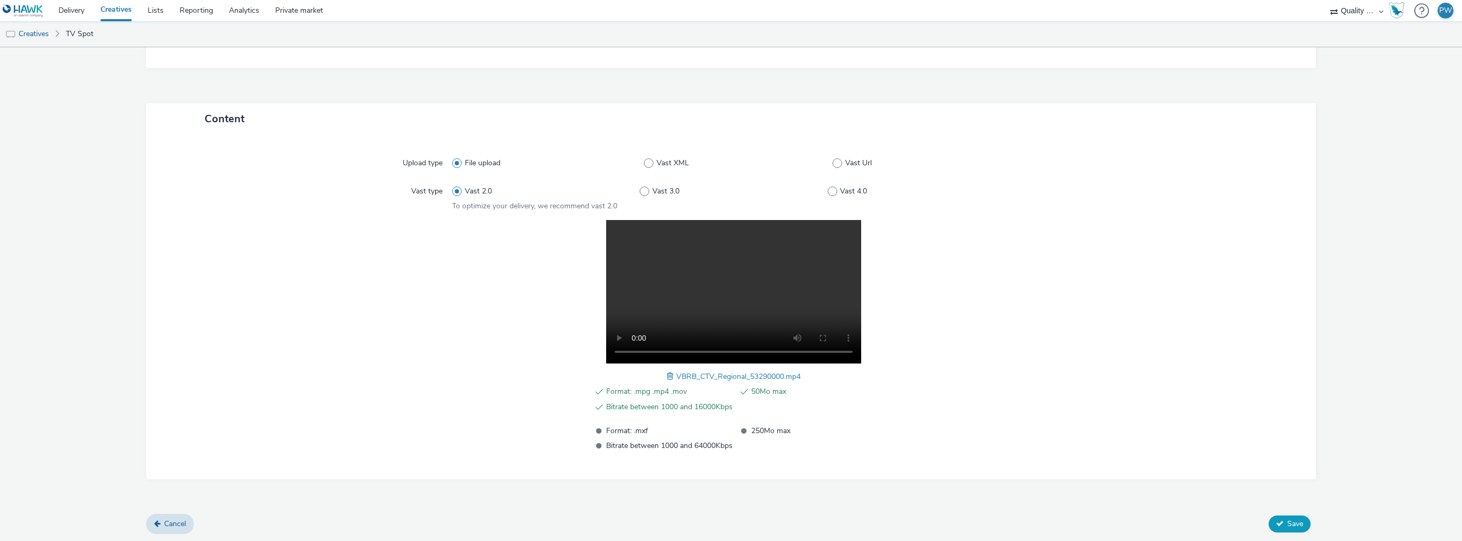
click at [1294, 516] on button "Save" at bounding box center [1289, 523] width 42 height 17
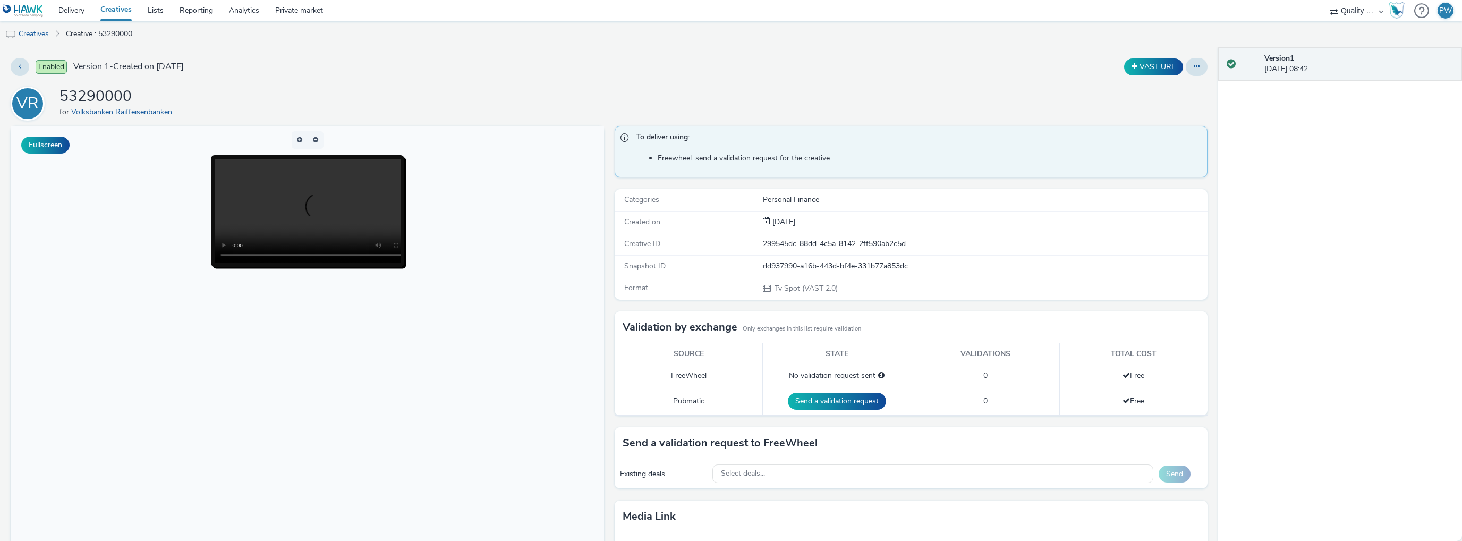
click at [19, 30] on link "Creatives" at bounding box center [27, 33] width 54 height 25
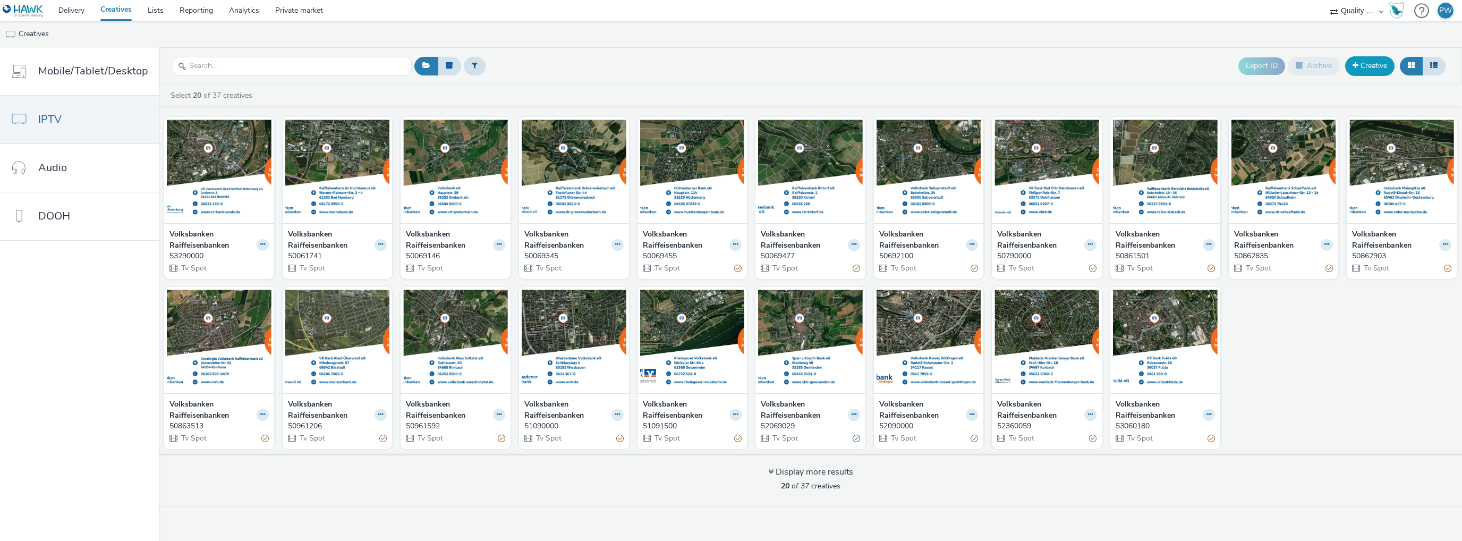
click at [1375, 67] on link "Creative" at bounding box center [1369, 65] width 49 height 19
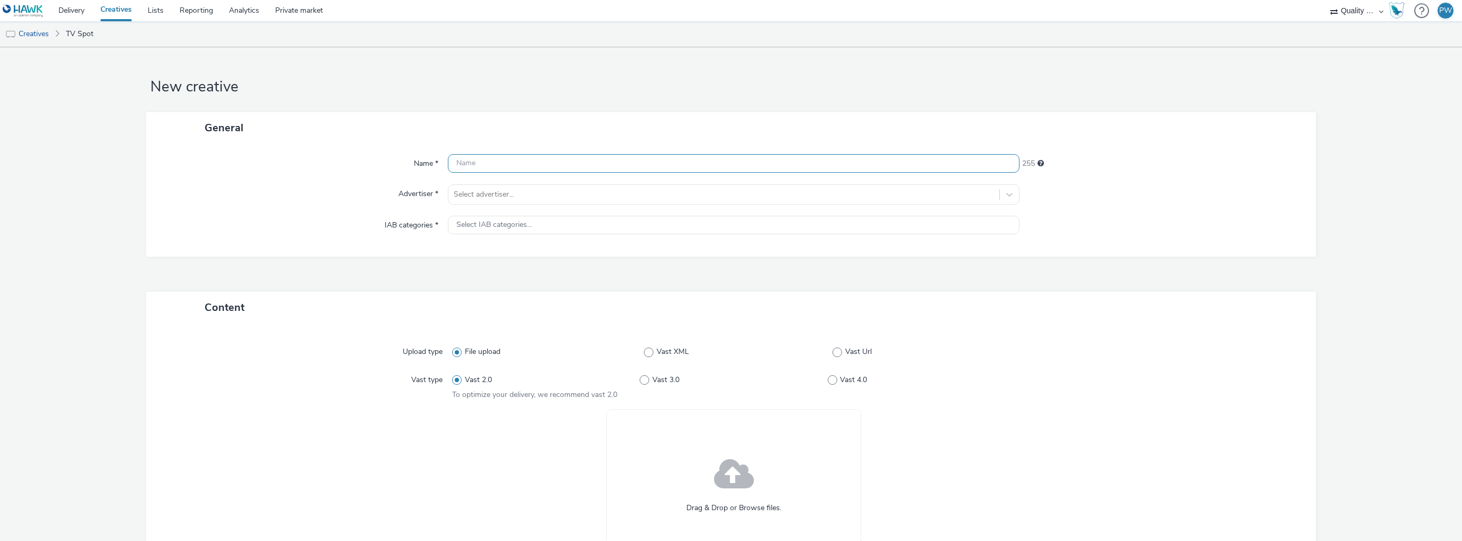
click at [453, 164] on input "text" at bounding box center [733, 163] width 571 height 19
click at [545, 162] on input "text" at bounding box center [733, 163] width 571 height 19
paste input "53261342"
type input "53261342"
click at [480, 195] on div at bounding box center [724, 194] width 540 height 13
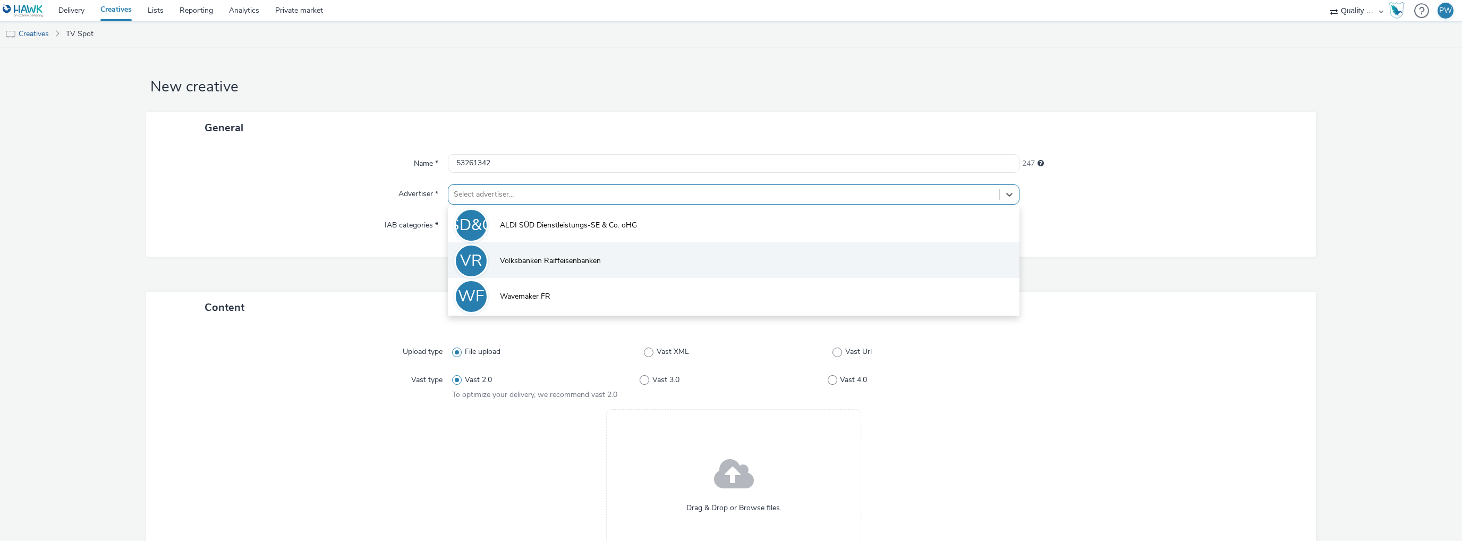
click at [480, 255] on div "VR" at bounding box center [471, 261] width 34 height 34
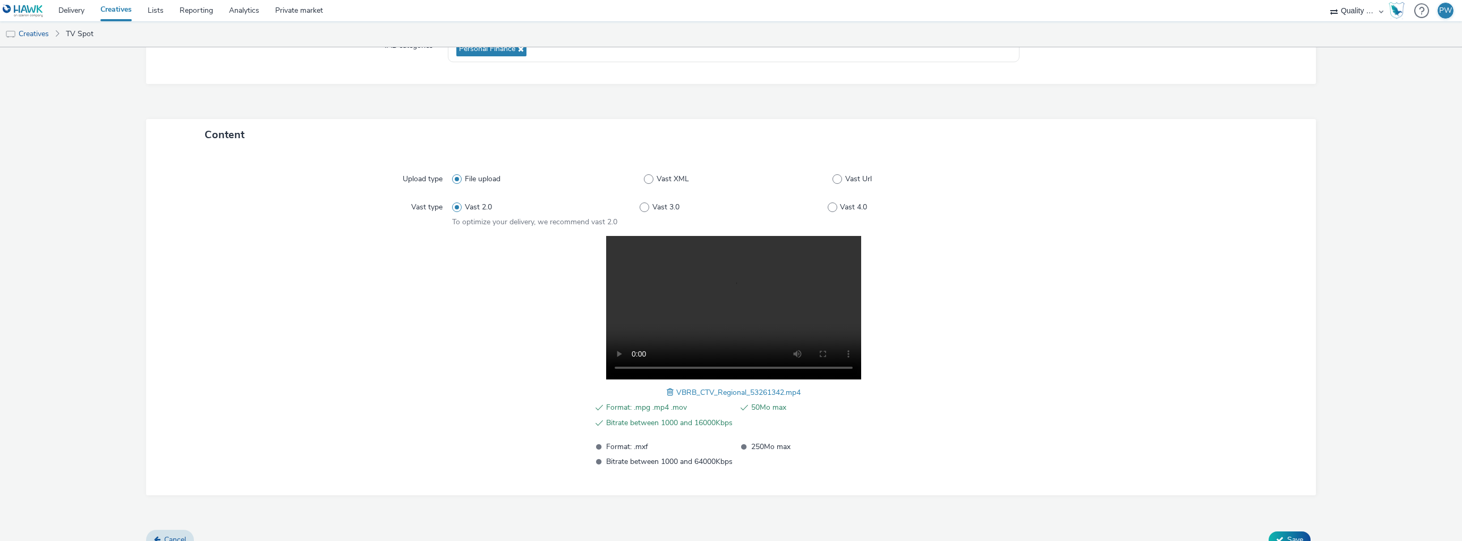
scroll to position [195, 0]
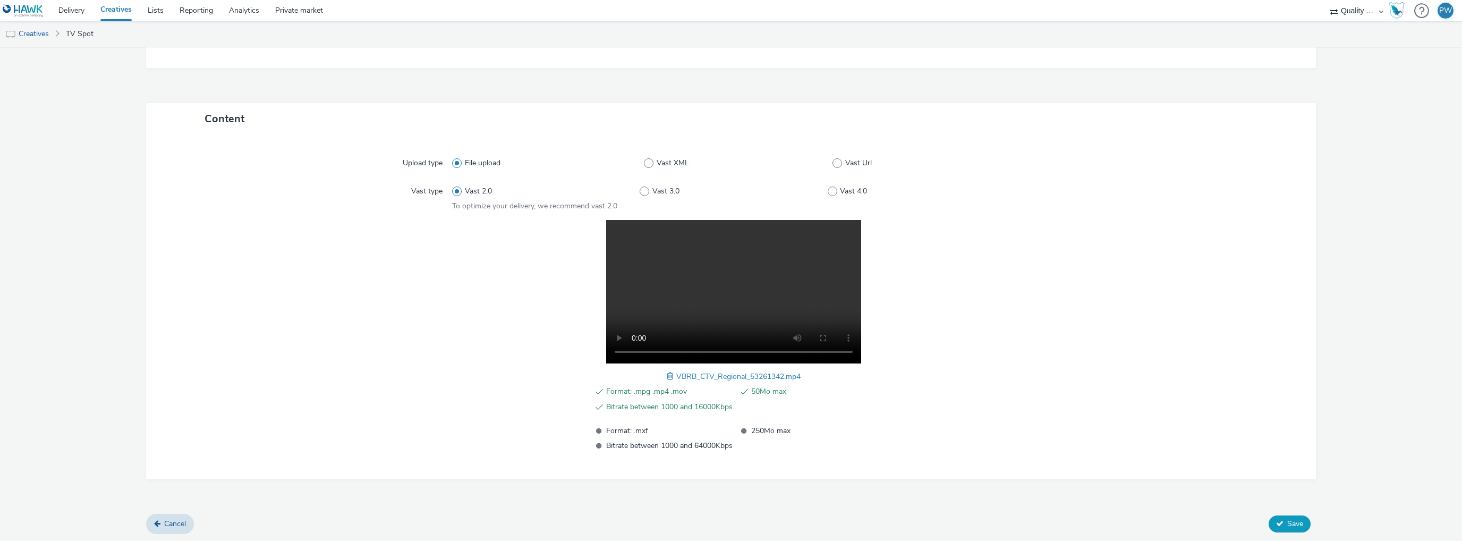
click at [1287, 522] on span "Save" at bounding box center [1295, 523] width 16 height 10
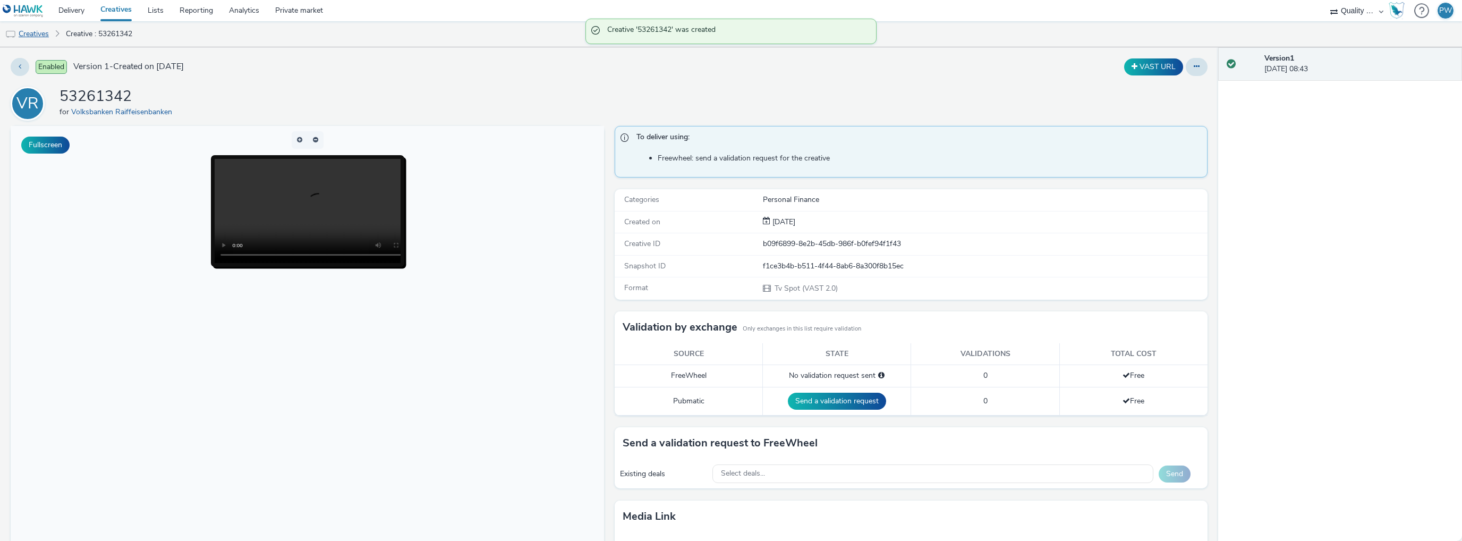
click at [23, 30] on link "Creatives" at bounding box center [27, 33] width 54 height 25
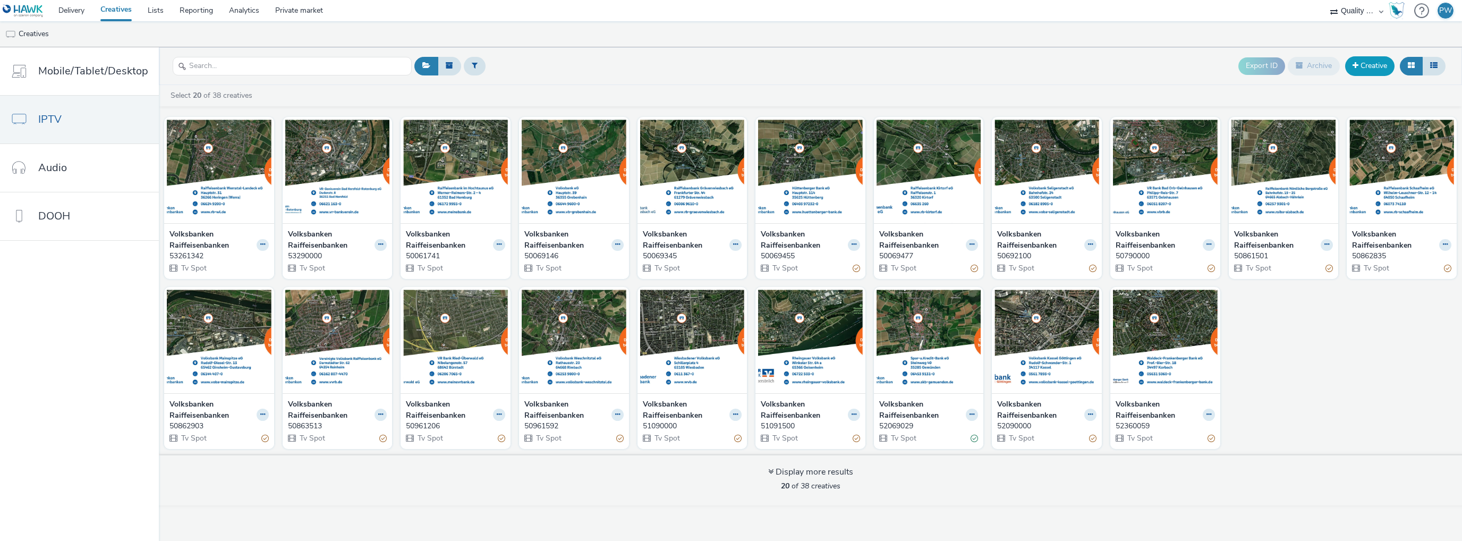
click at [1358, 69] on link "Creative" at bounding box center [1369, 65] width 49 height 19
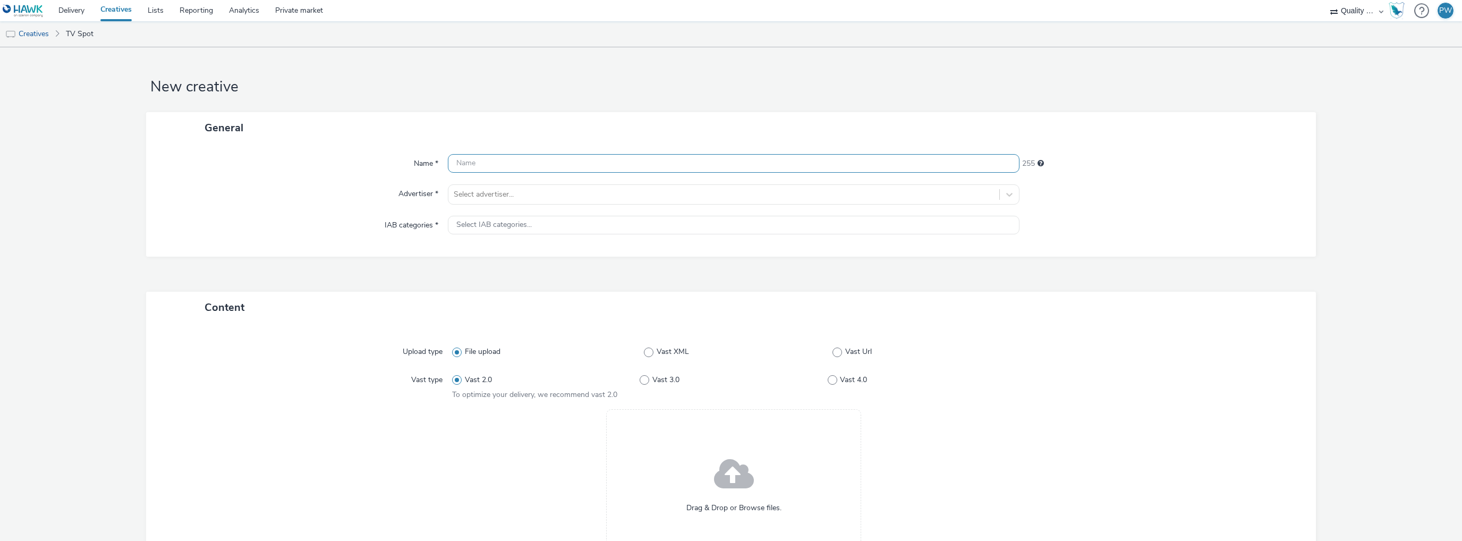
click at [492, 165] on input "text" at bounding box center [733, 163] width 571 height 19
click at [519, 156] on input "text" at bounding box center [733, 163] width 571 height 19
paste input "53093200"
type input "53093200"
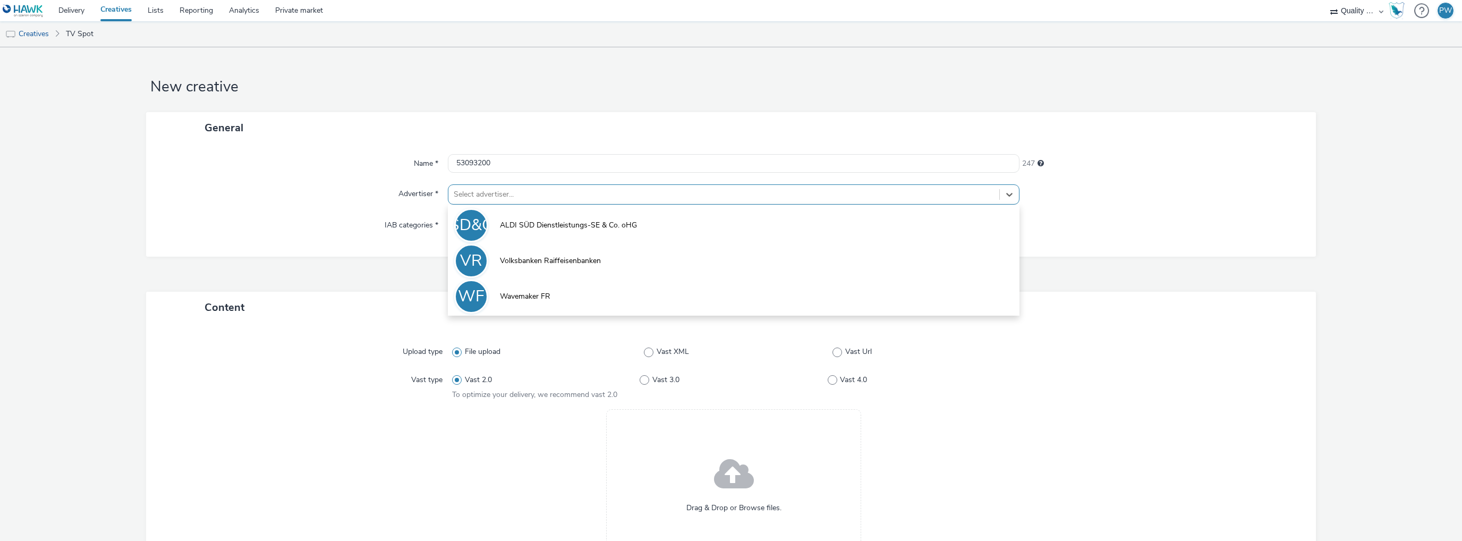
click at [516, 194] on div at bounding box center [724, 194] width 540 height 13
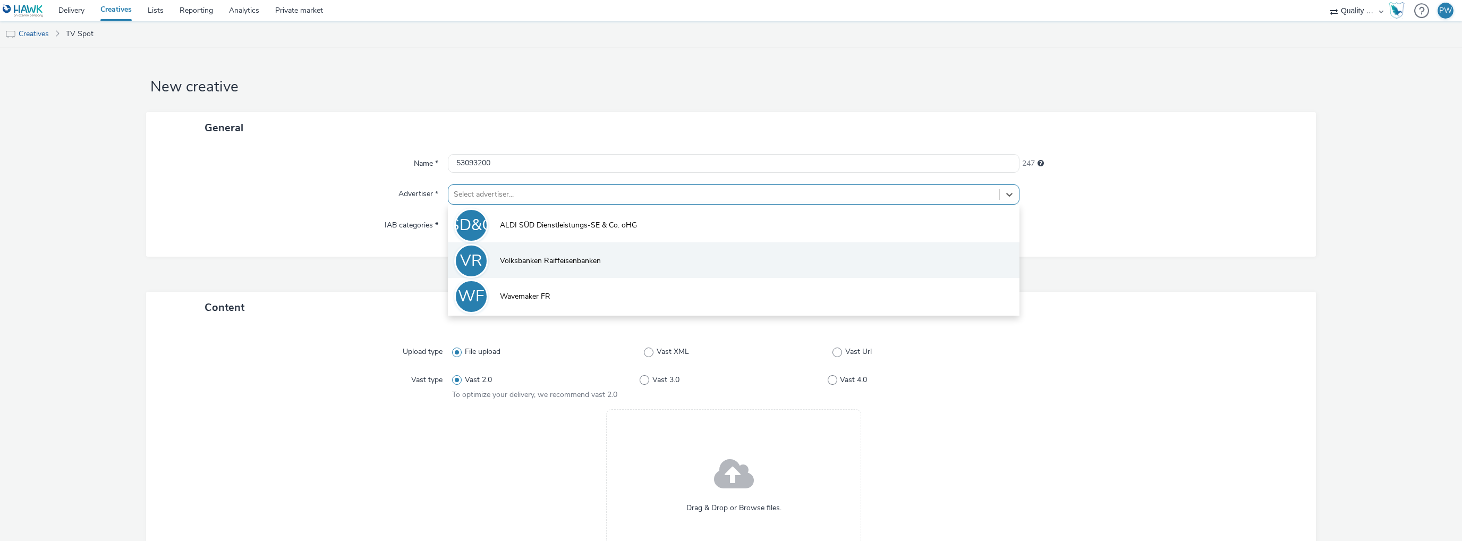
click at [507, 250] on li "VR Volksbanken Raiffeisenbanken" at bounding box center [733, 260] width 571 height 36
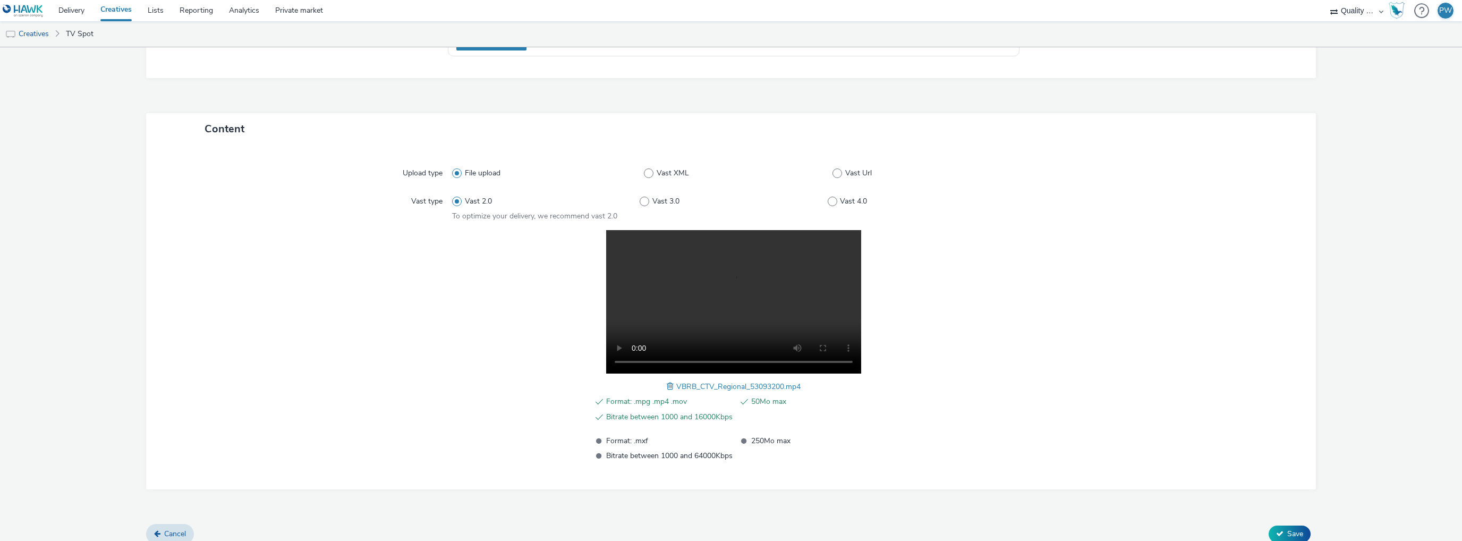
scroll to position [195, 0]
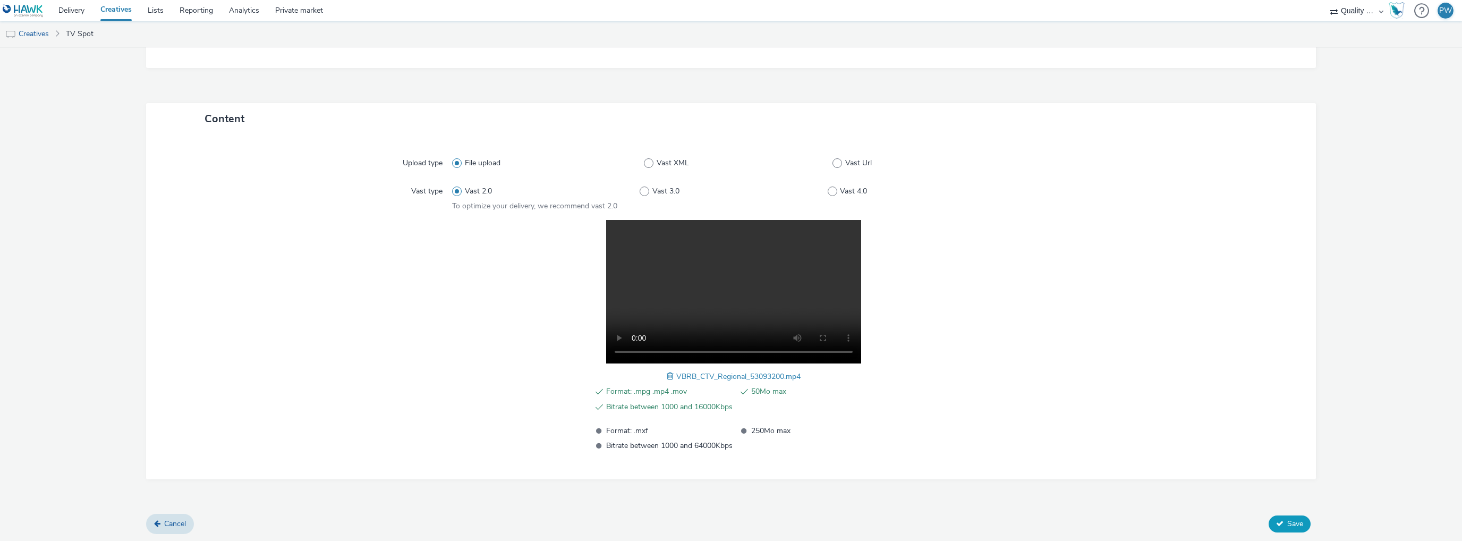
click at [1277, 517] on button "Save" at bounding box center [1289, 523] width 42 height 17
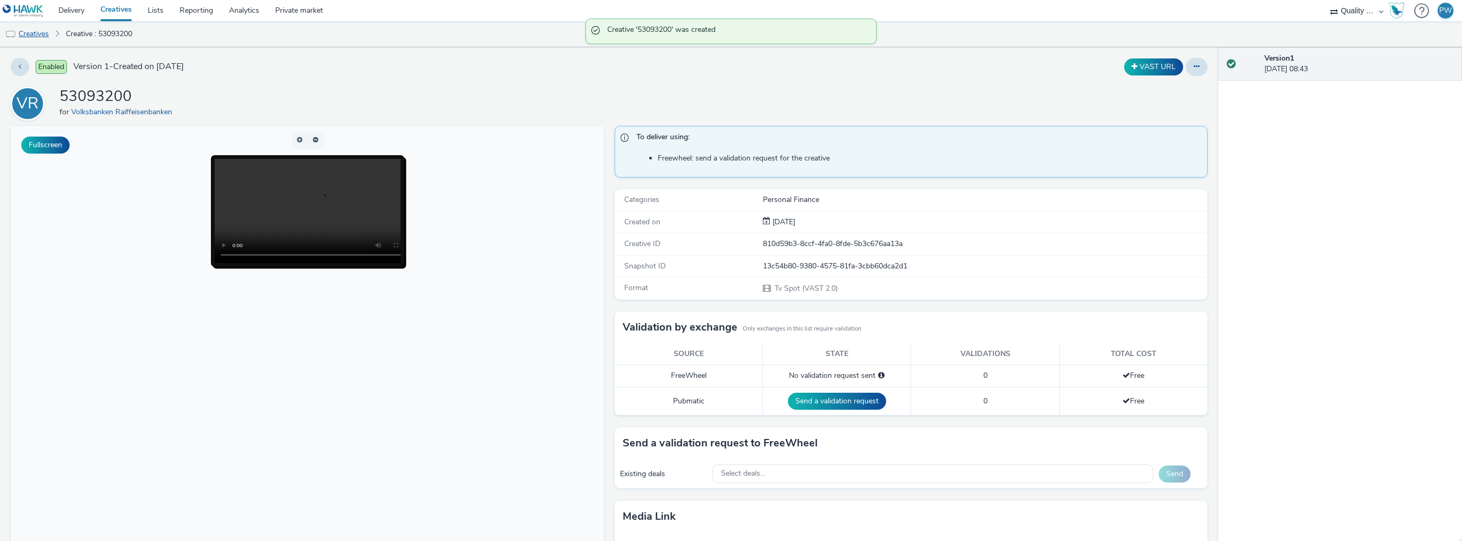
click at [23, 32] on link "Creatives" at bounding box center [27, 33] width 54 height 25
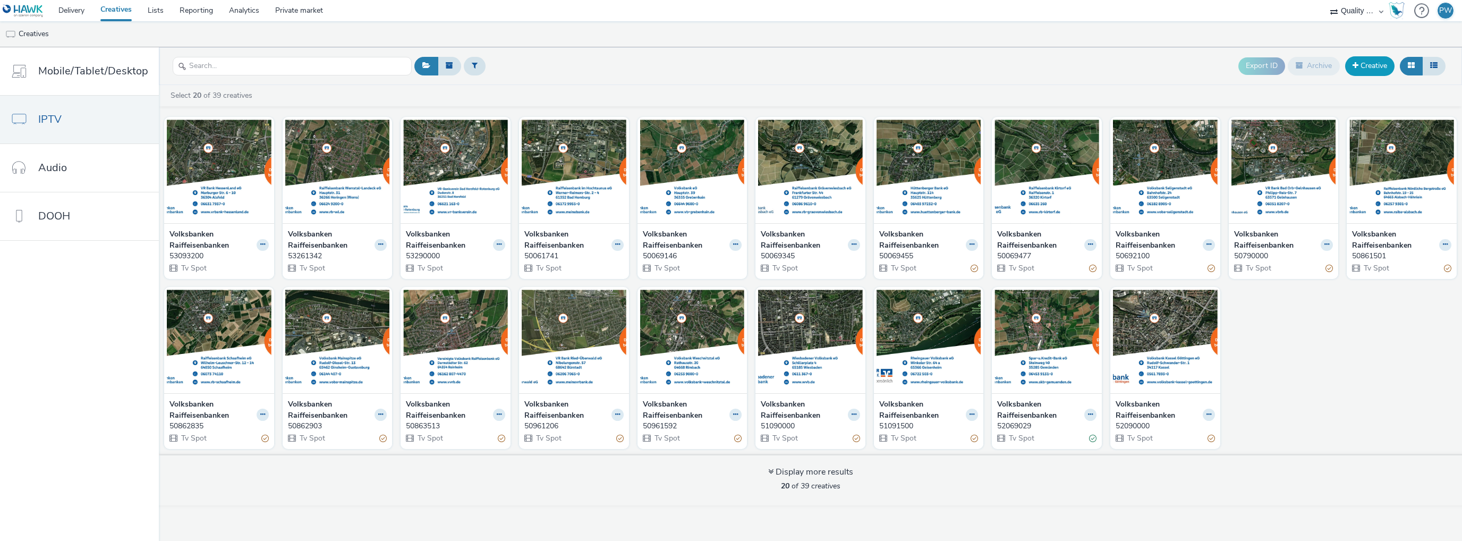
click at [1368, 72] on link "Creative" at bounding box center [1369, 65] width 49 height 19
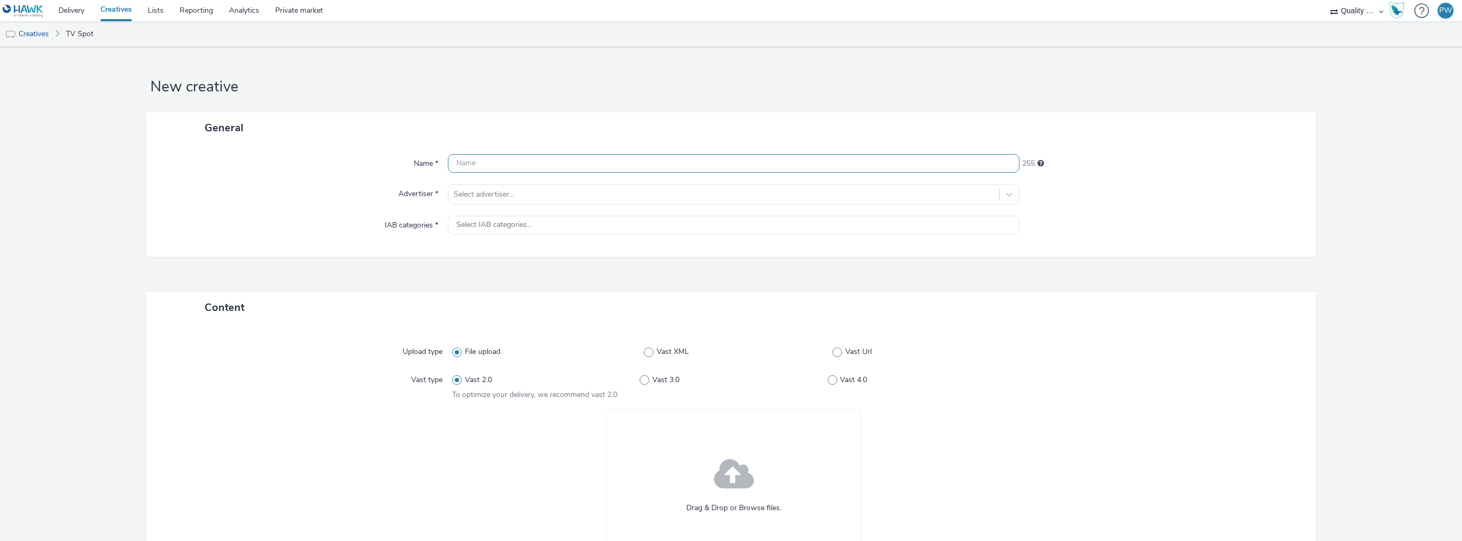
click at [461, 156] on input "text" at bounding box center [733, 163] width 571 height 19
click at [490, 169] on input "text" at bounding box center [733, 163] width 571 height 19
paste input "53062350"
type input "53062350"
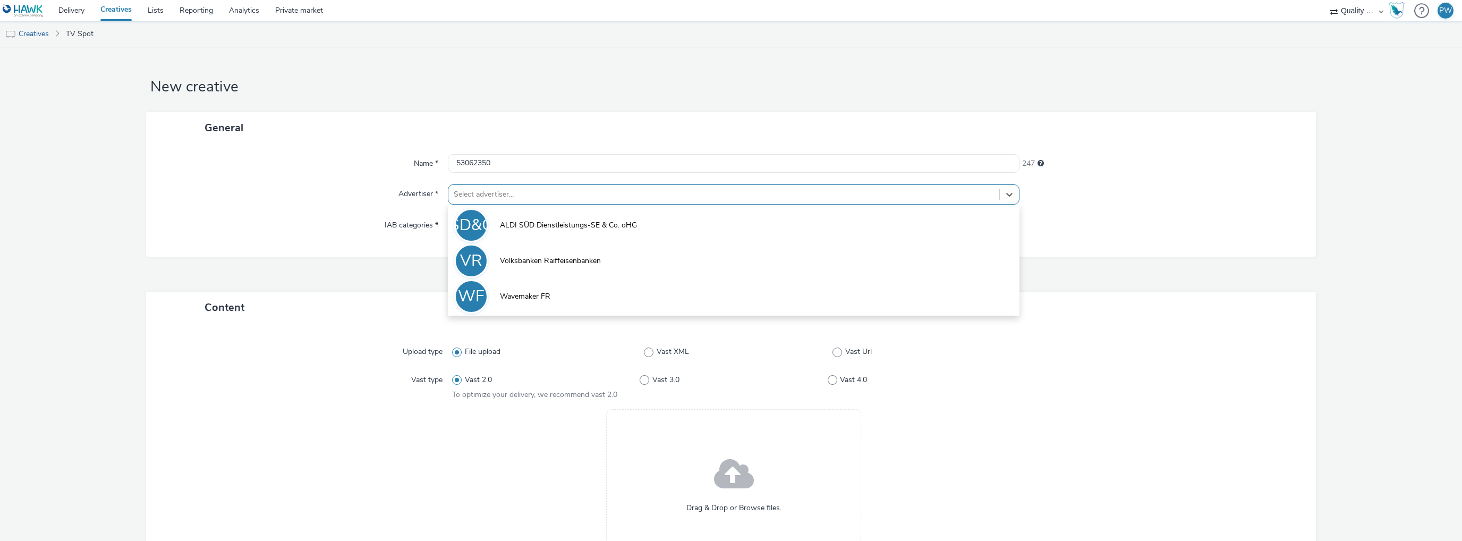
click at [505, 187] on div "Select advertiser..." at bounding box center [723, 194] width 551 height 17
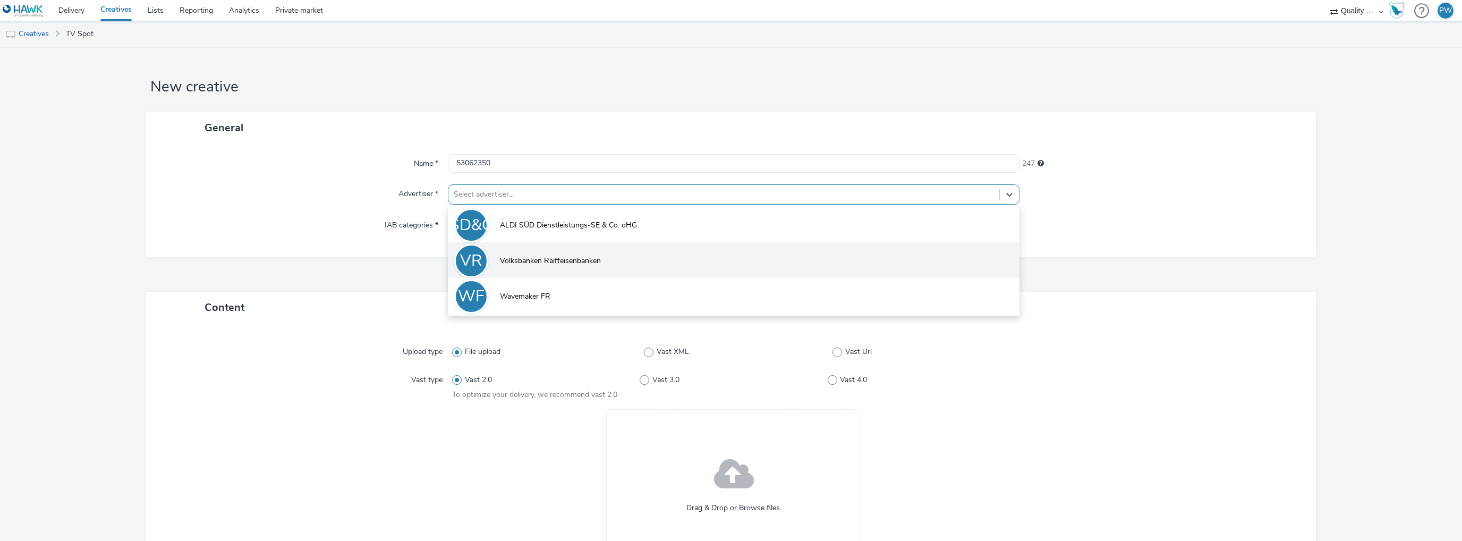
click at [512, 253] on li "VR Volksbanken Raiffeisenbanken" at bounding box center [733, 260] width 571 height 36
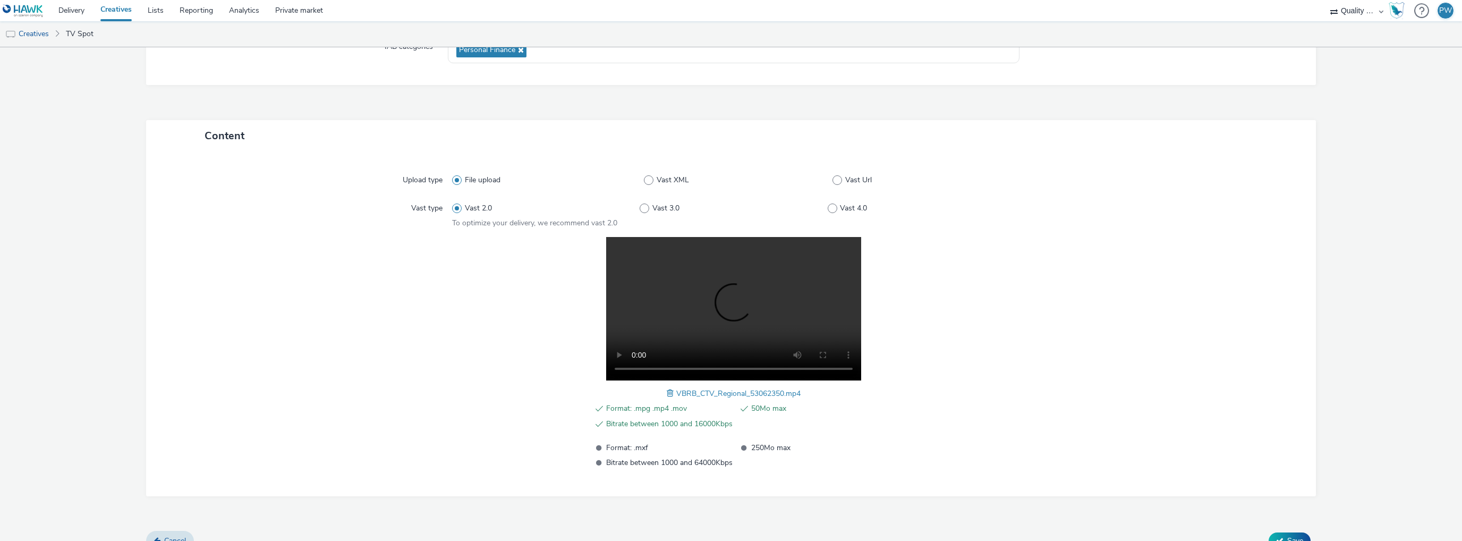
scroll to position [195, 0]
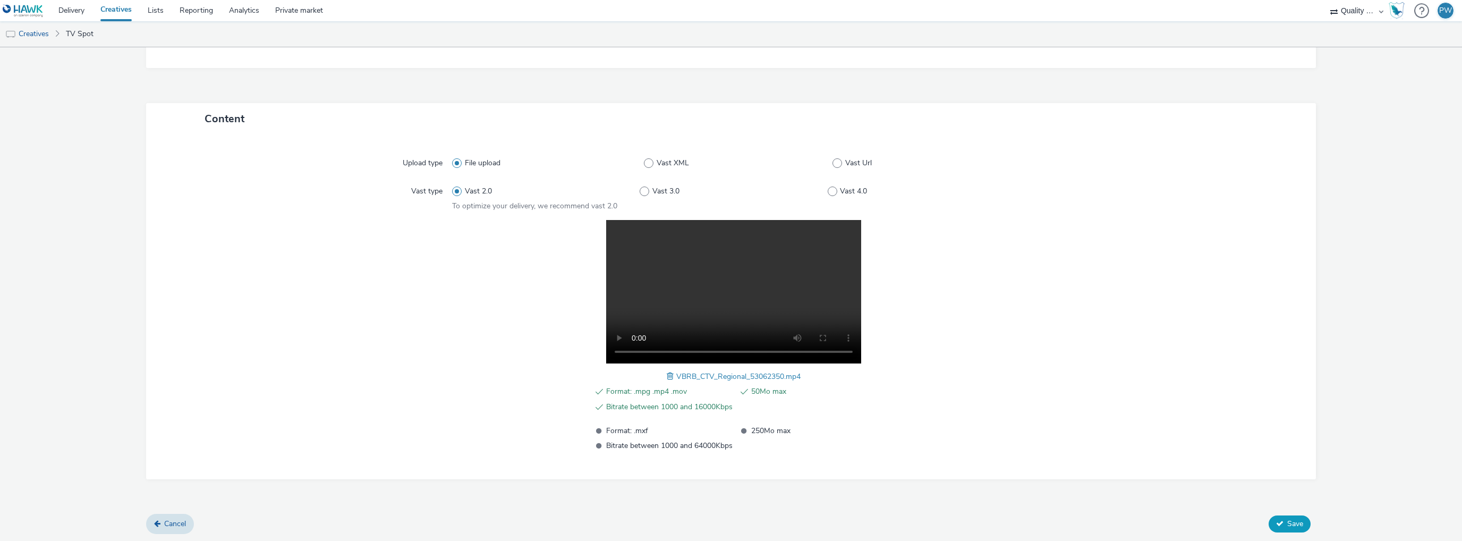
click at [1287, 523] on span "Save" at bounding box center [1295, 523] width 16 height 10
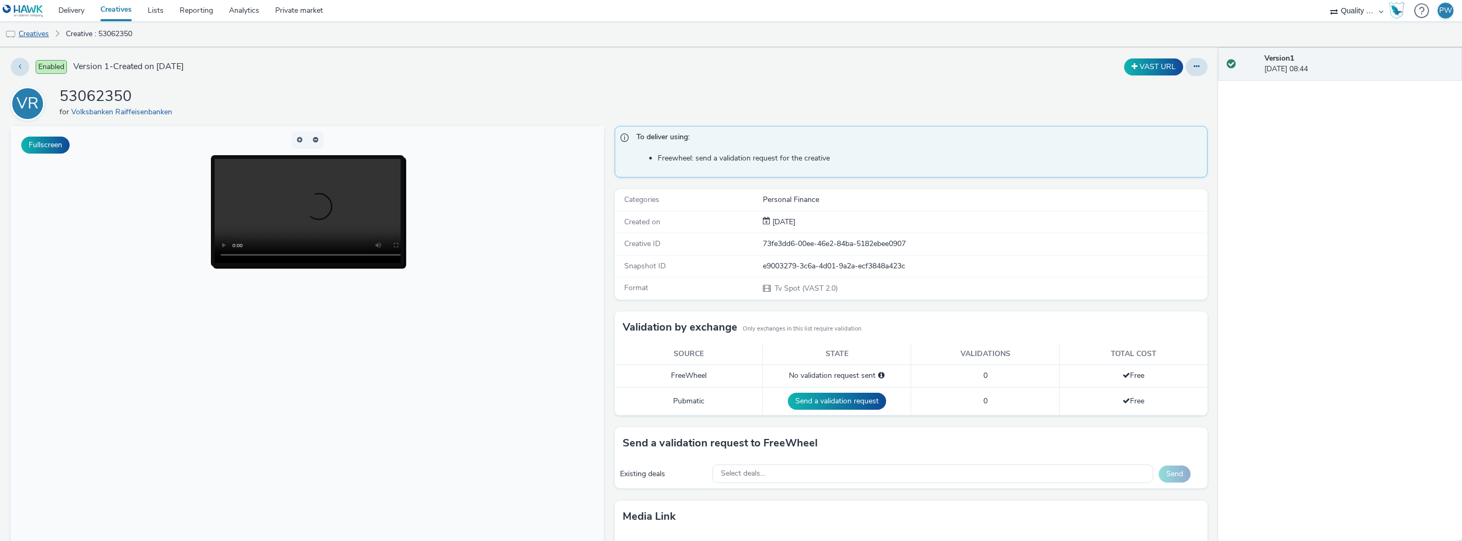
drag, startPoint x: 30, startPoint y: 35, endPoint x: 44, endPoint y: 33, distance: 13.9
click at [30, 35] on link "Creatives" at bounding box center [27, 33] width 54 height 25
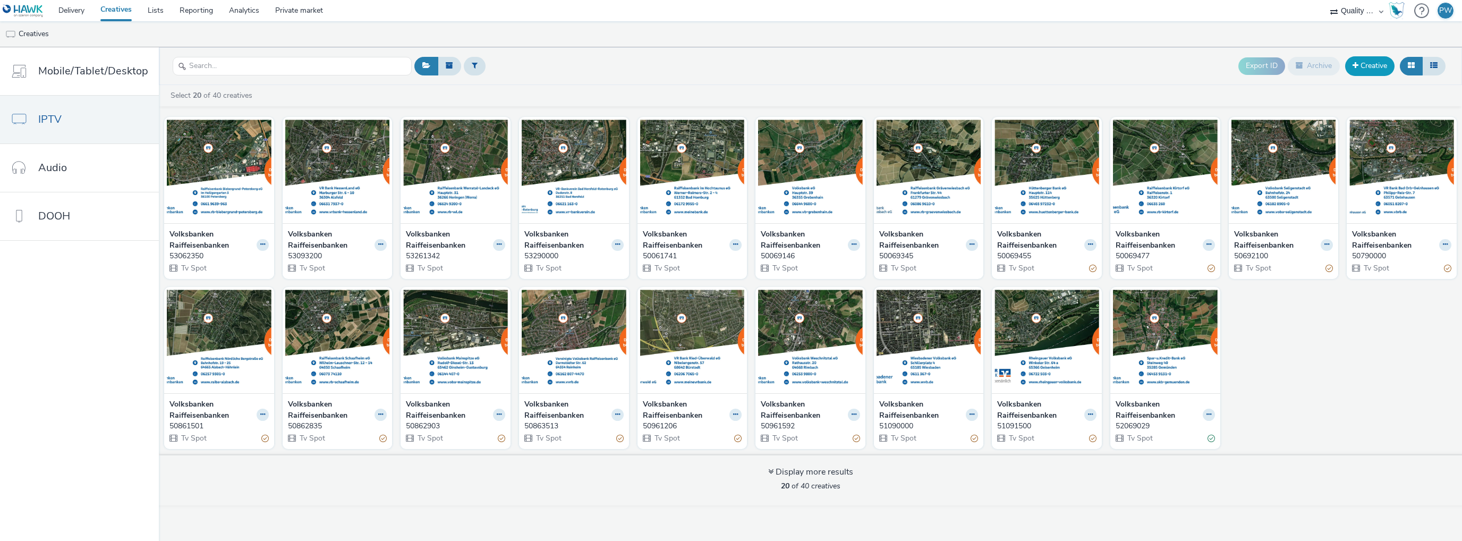
click at [1369, 67] on link "Creative" at bounding box center [1369, 65] width 49 height 19
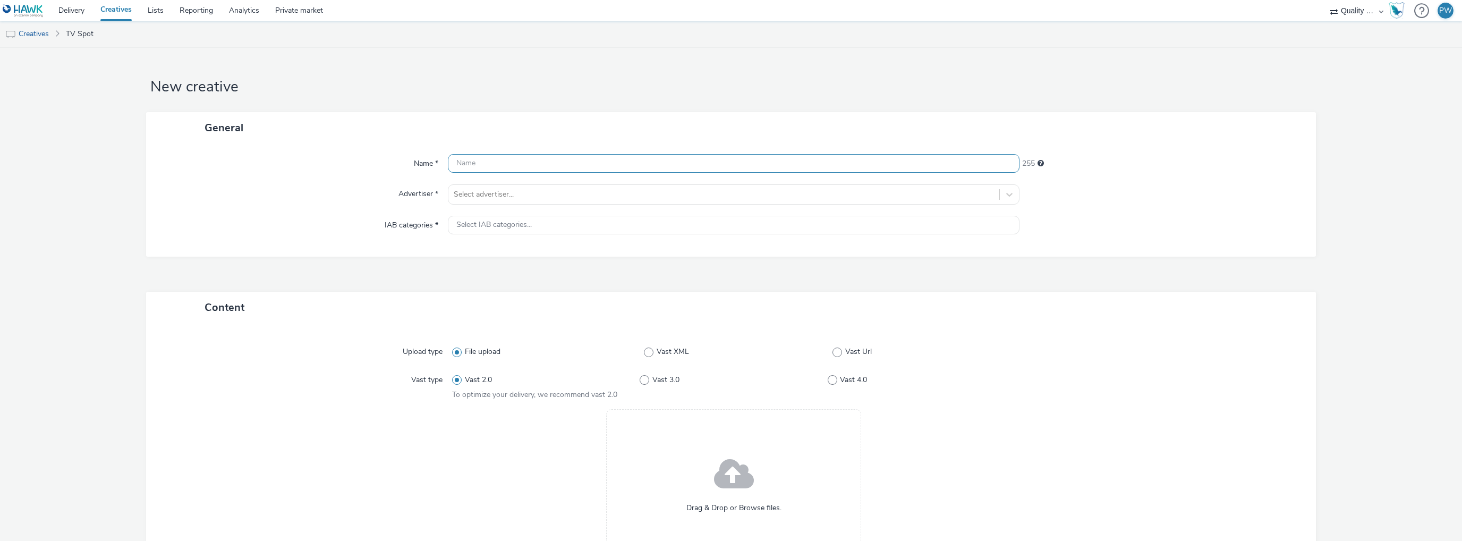
click at [517, 166] on input "text" at bounding box center [733, 163] width 571 height 19
click at [555, 157] on input "text" at bounding box center [733, 163] width 571 height 19
paste input "53062035"
type input "53062035"
click at [487, 200] on div at bounding box center [724, 194] width 540 height 13
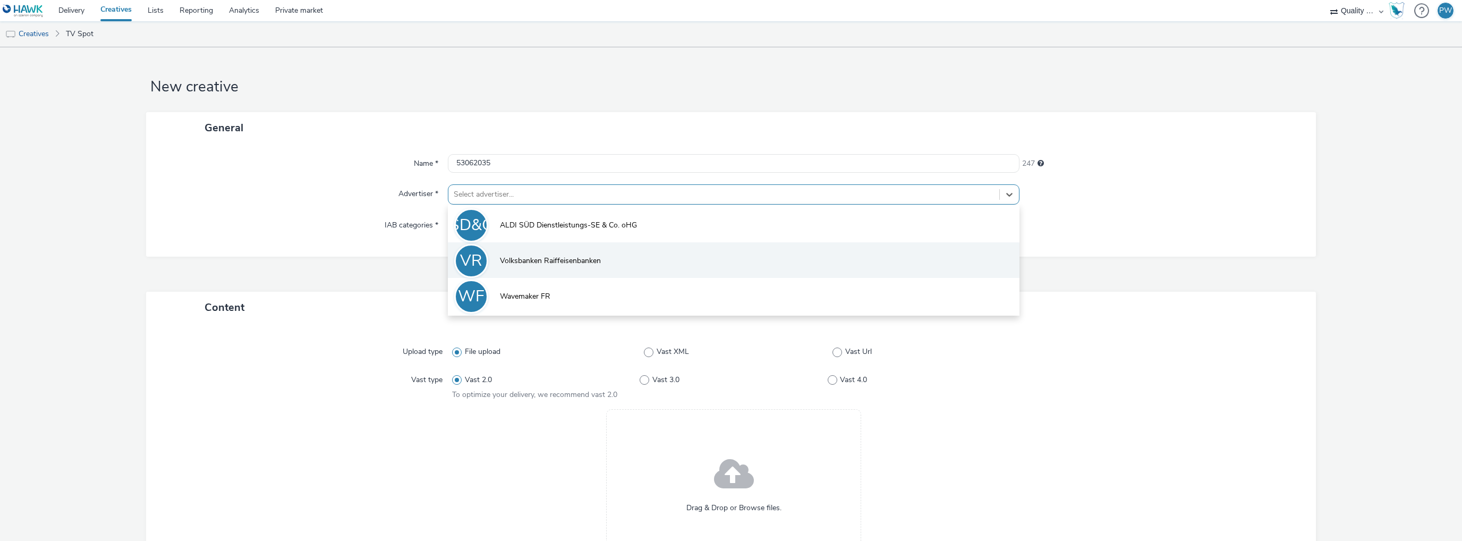
click at [517, 266] on span "Volksbanken Raiffeisenbanken" at bounding box center [550, 260] width 101 height 11
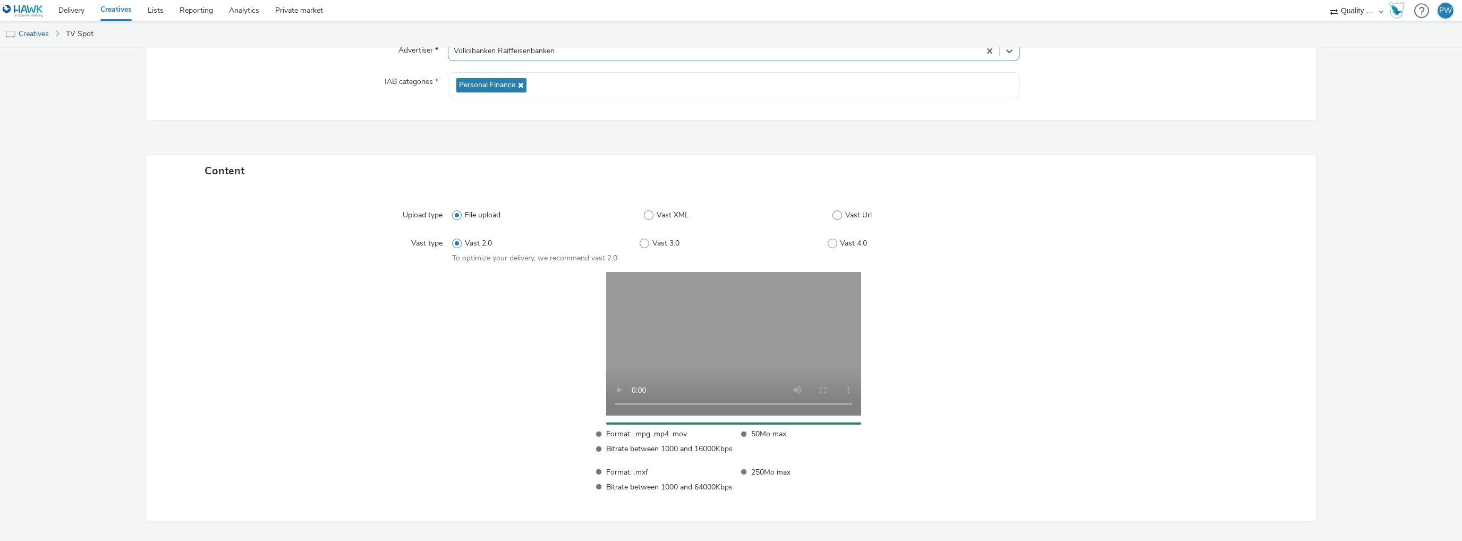
scroll to position [185, 0]
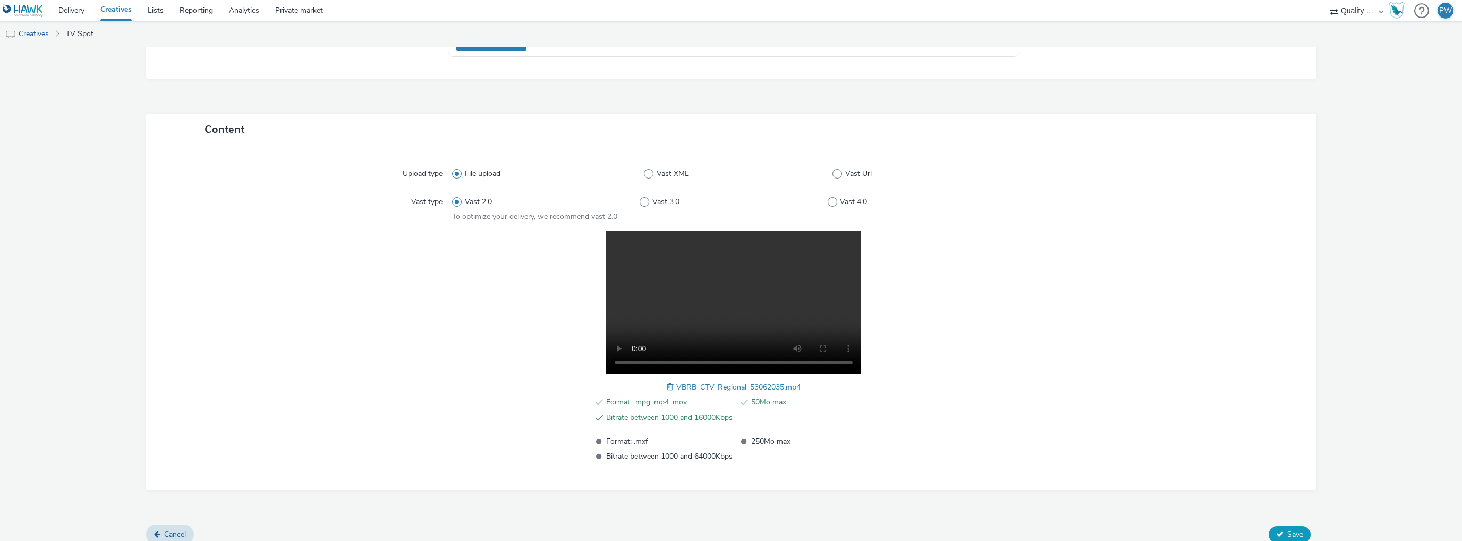
click at [1277, 536] on button "Save" at bounding box center [1289, 534] width 42 height 17
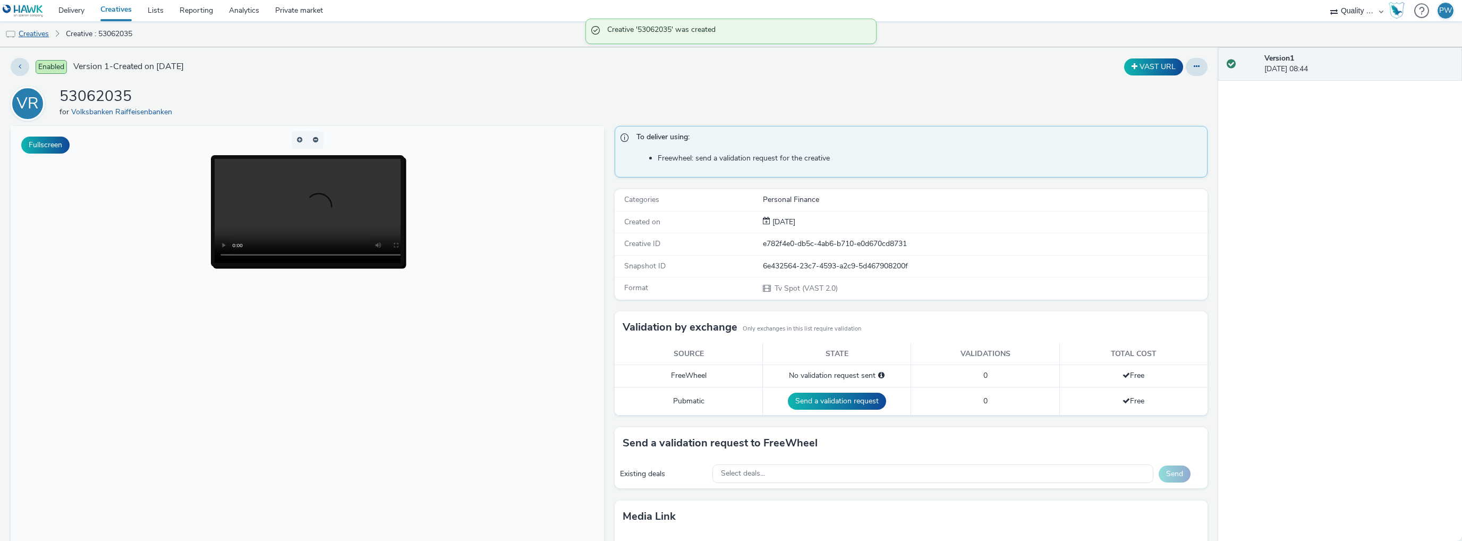
click at [36, 39] on link "Creatives" at bounding box center [27, 33] width 54 height 25
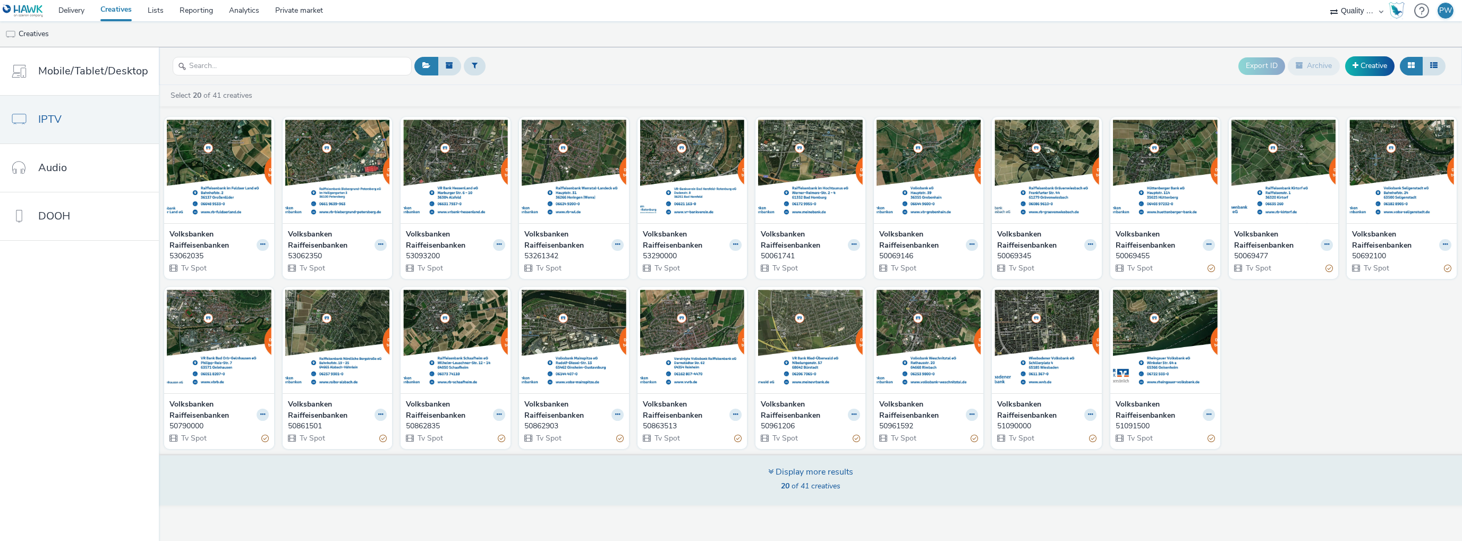
click at [795, 468] on div "Display more results" at bounding box center [810, 472] width 85 height 12
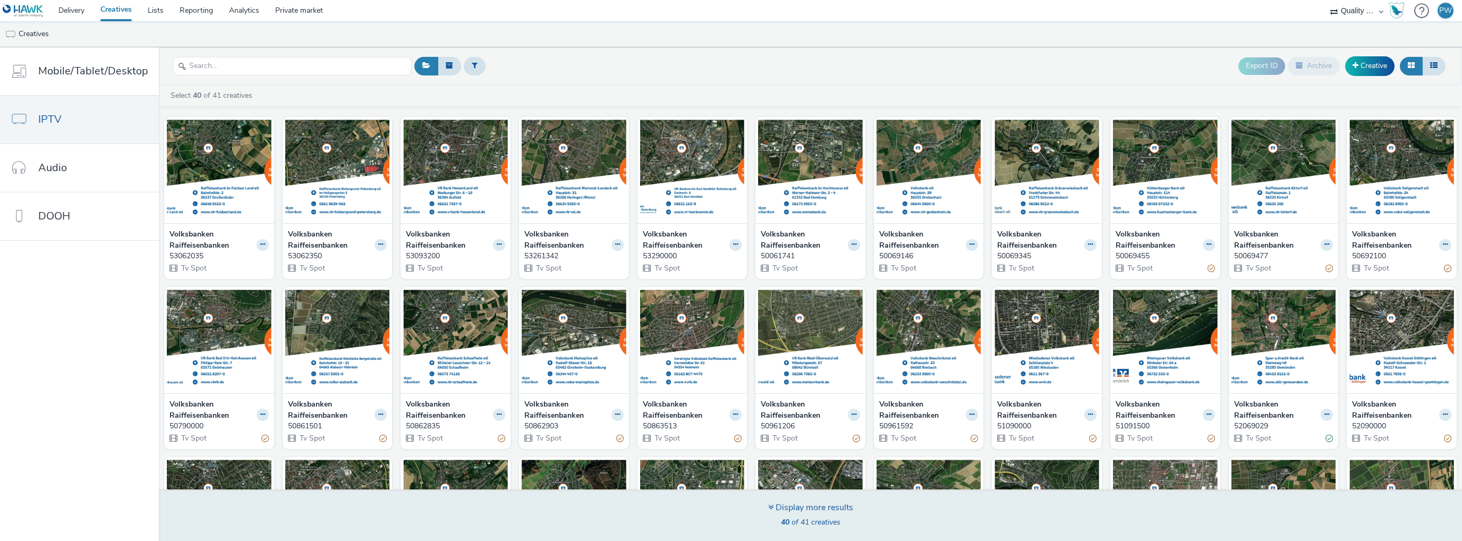
click at [815, 511] on div "Display more results" at bounding box center [810, 507] width 85 height 12
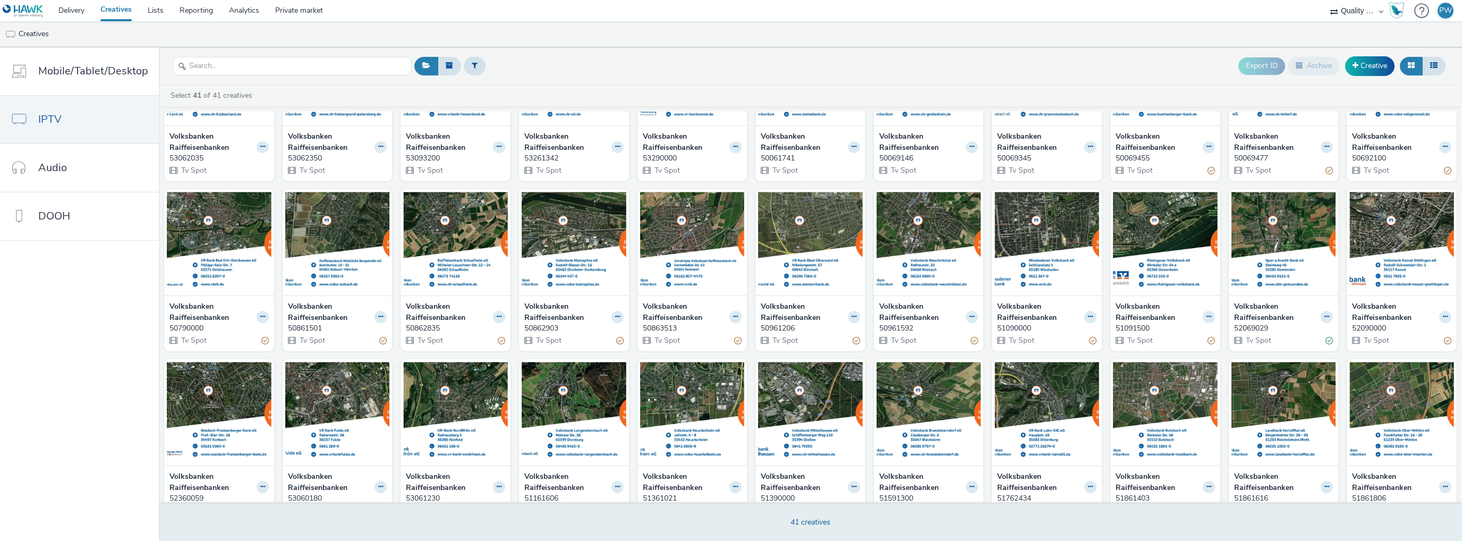
scroll to position [291, 0]
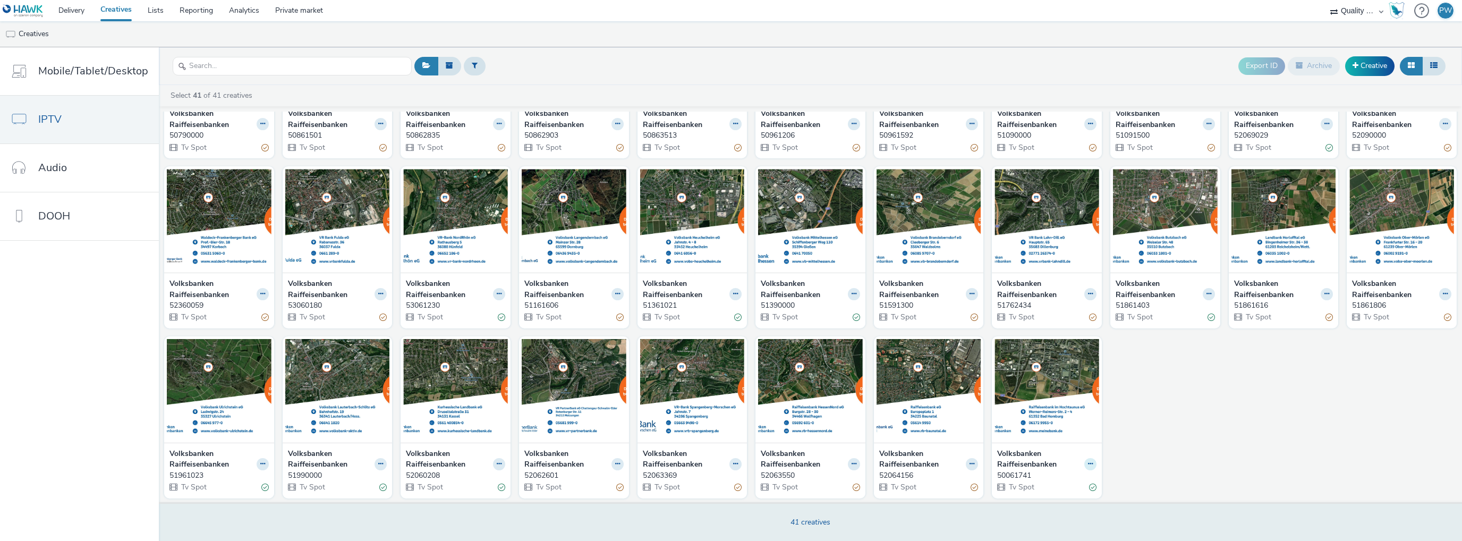
click at [1084, 465] on button at bounding box center [1090, 464] width 12 height 12
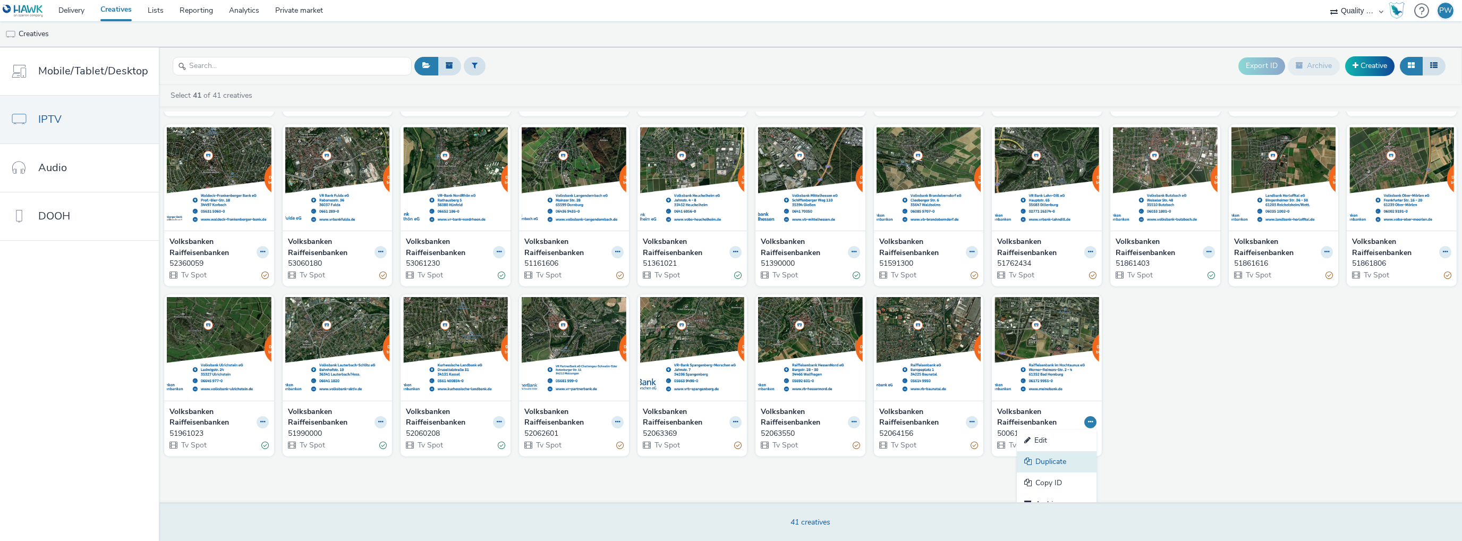
scroll to position [344, 0]
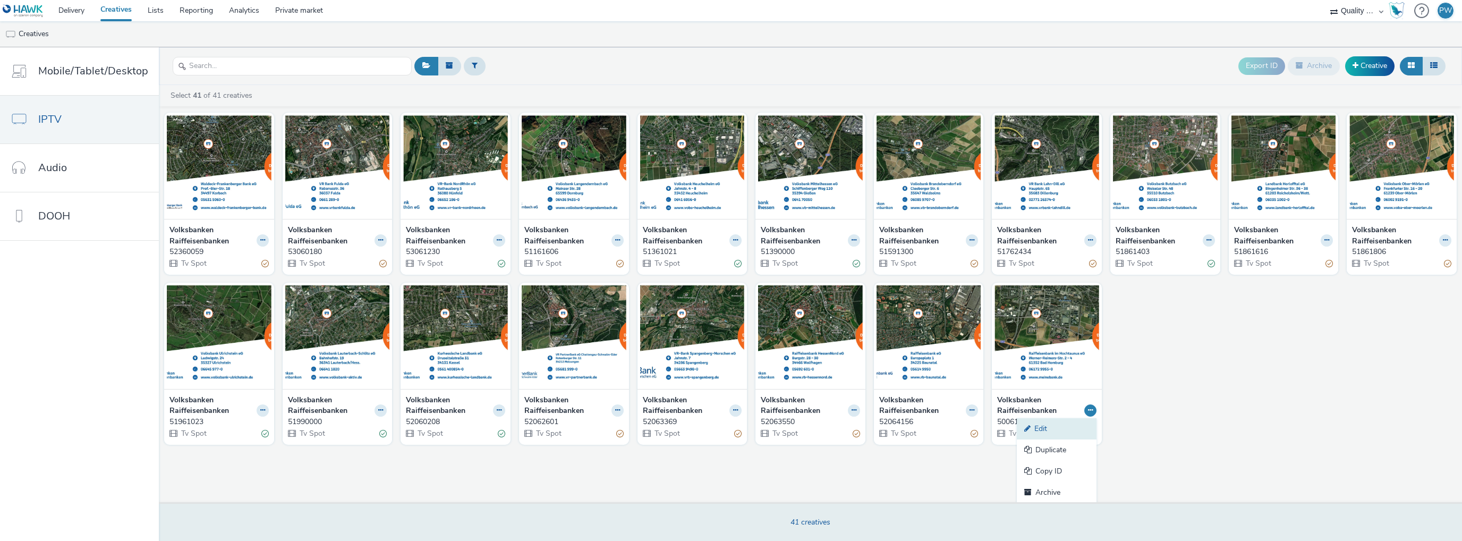
click at [1054, 425] on link "Edit" at bounding box center [1057, 428] width 80 height 21
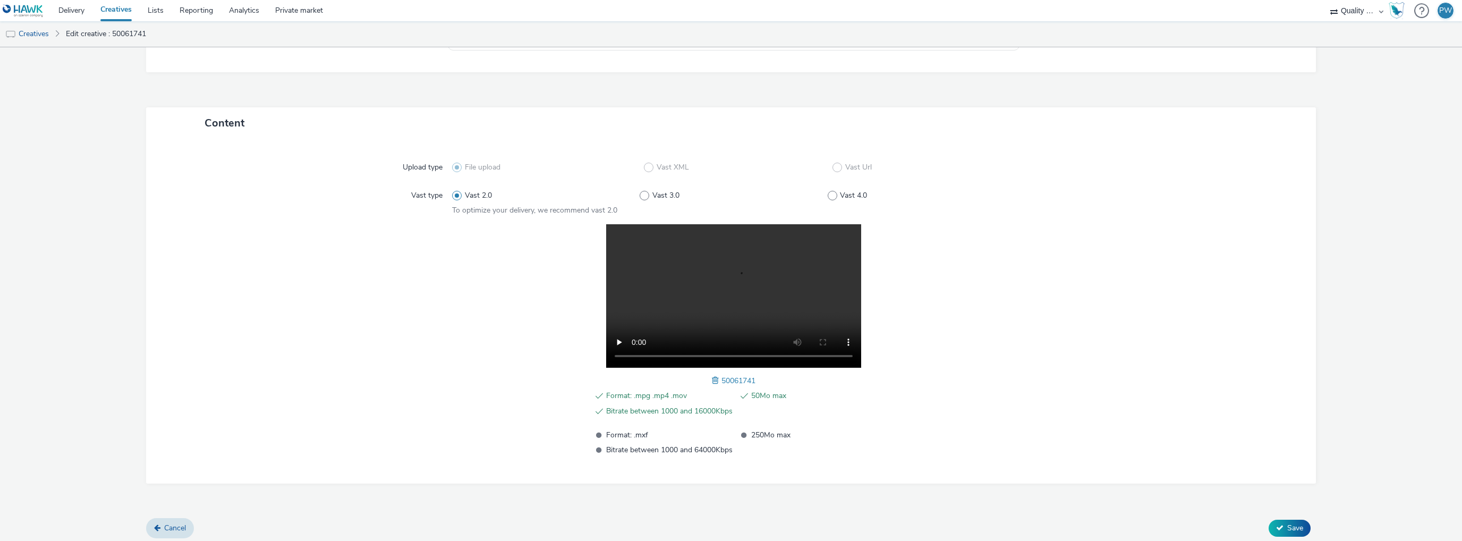
scroll to position [195, 0]
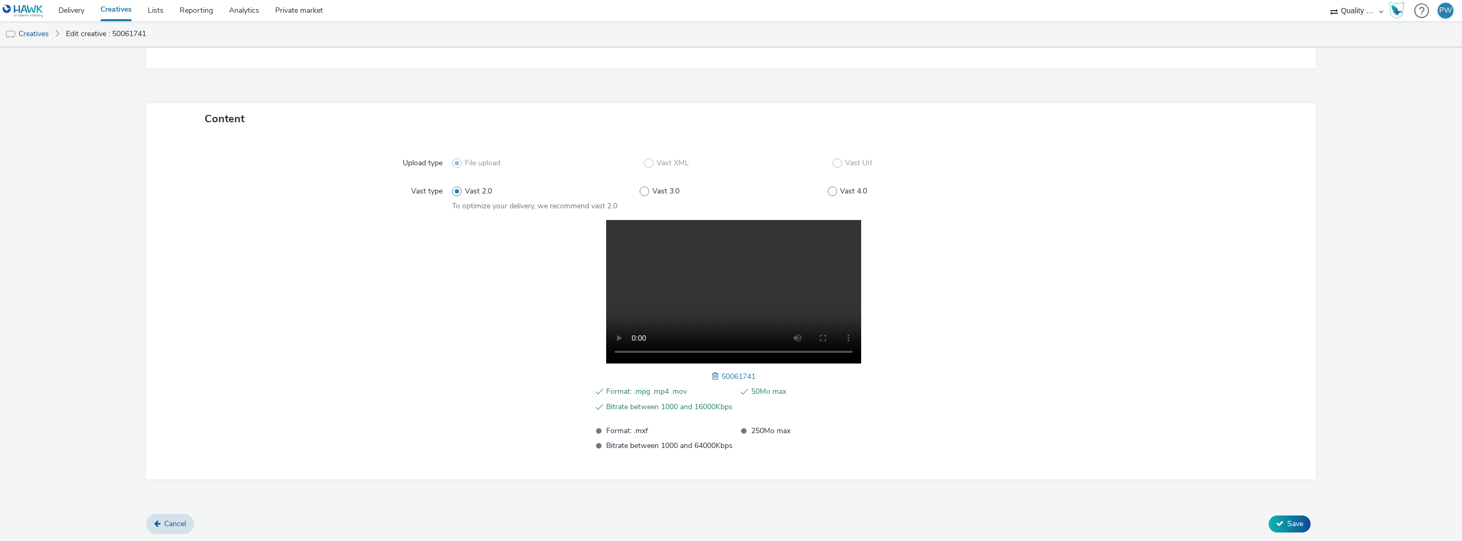
click at [722, 374] on span "50061741" at bounding box center [738, 376] width 34 height 10
click at [712, 374] on span at bounding box center [717, 376] width 10 height 12
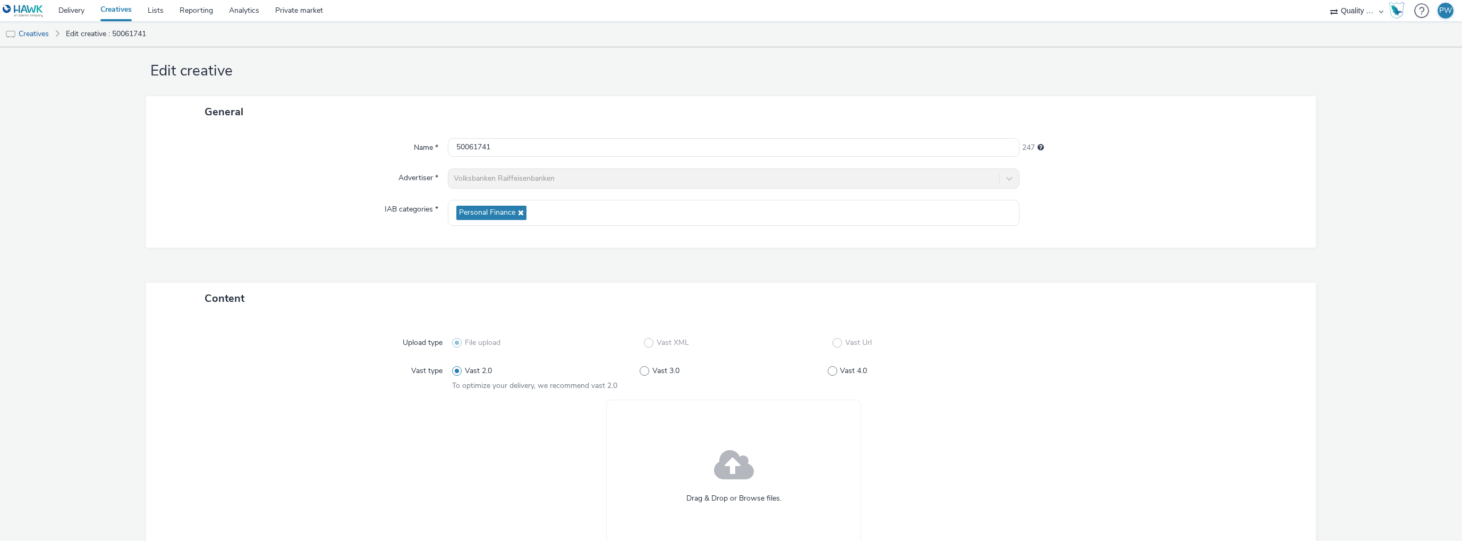
scroll to position [0, 0]
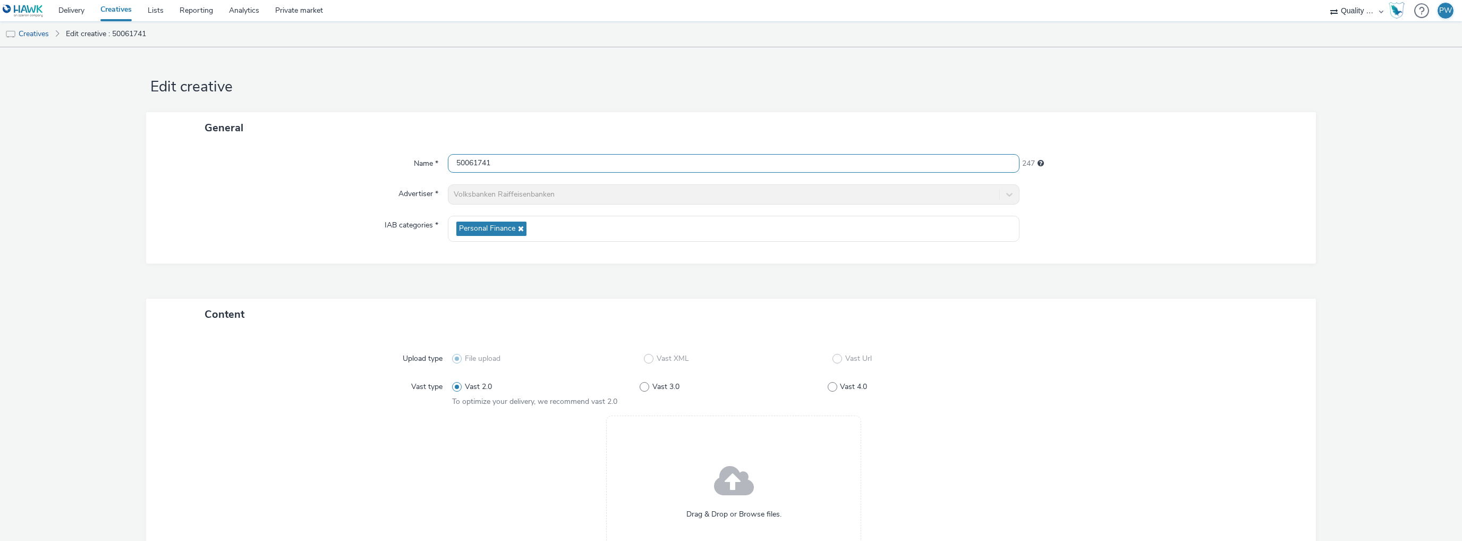
drag, startPoint x: 510, startPoint y: 158, endPoint x: 344, endPoint y: 141, distance: 167.1
click at [344, 141] on div "General Name * 50061741 247 Advertiser * Volksbanken Raiffeisenbanken IAB categ…" at bounding box center [731, 187] width 1170 height 151
click at [514, 224] on div "Name * 255 Advertiser * Volksbanken Raiffeisenbanken IAB categories * Personal …" at bounding box center [731, 203] width 1170 height 120
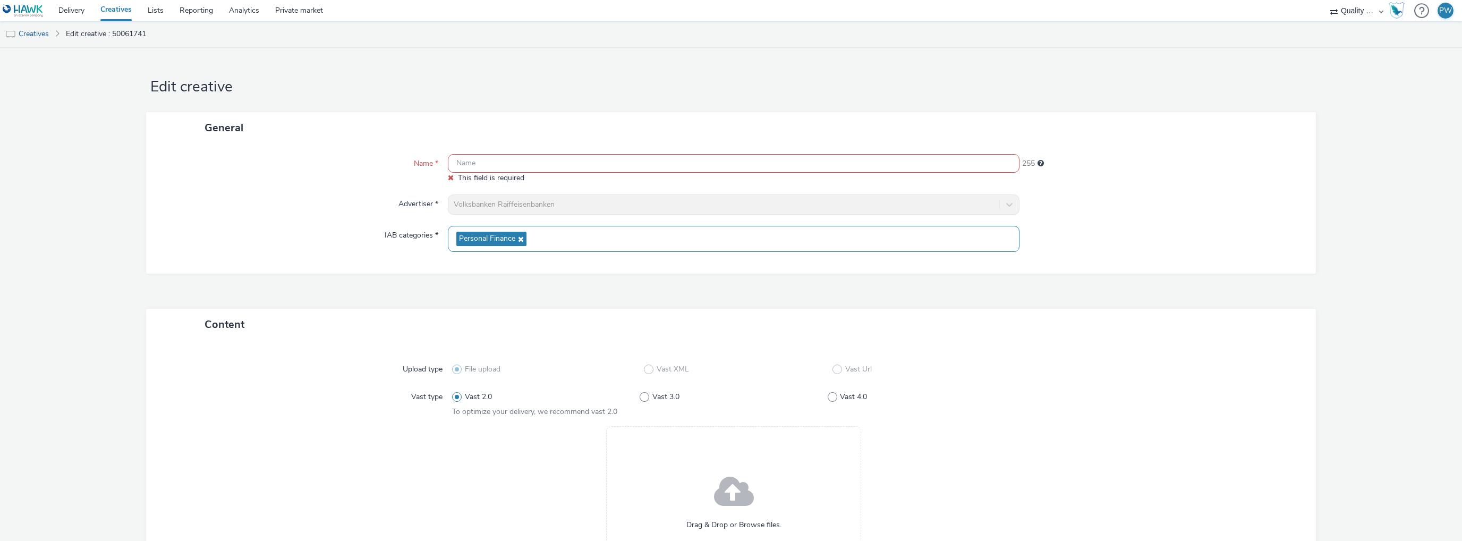
click at [519, 232] on span "Personal Finance" at bounding box center [491, 239] width 70 height 14
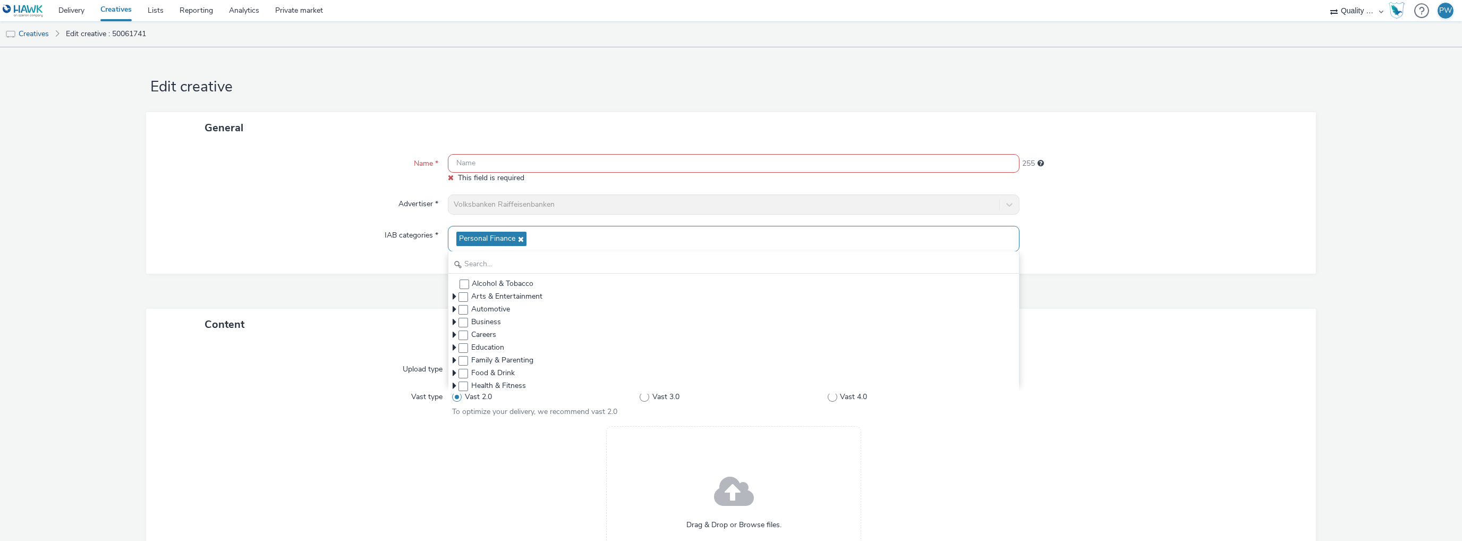
click at [518, 240] on icon at bounding box center [519, 238] width 8 height 7
checkbox input "false"
click at [1193, 249] on div at bounding box center [1162, 240] width 286 height 29
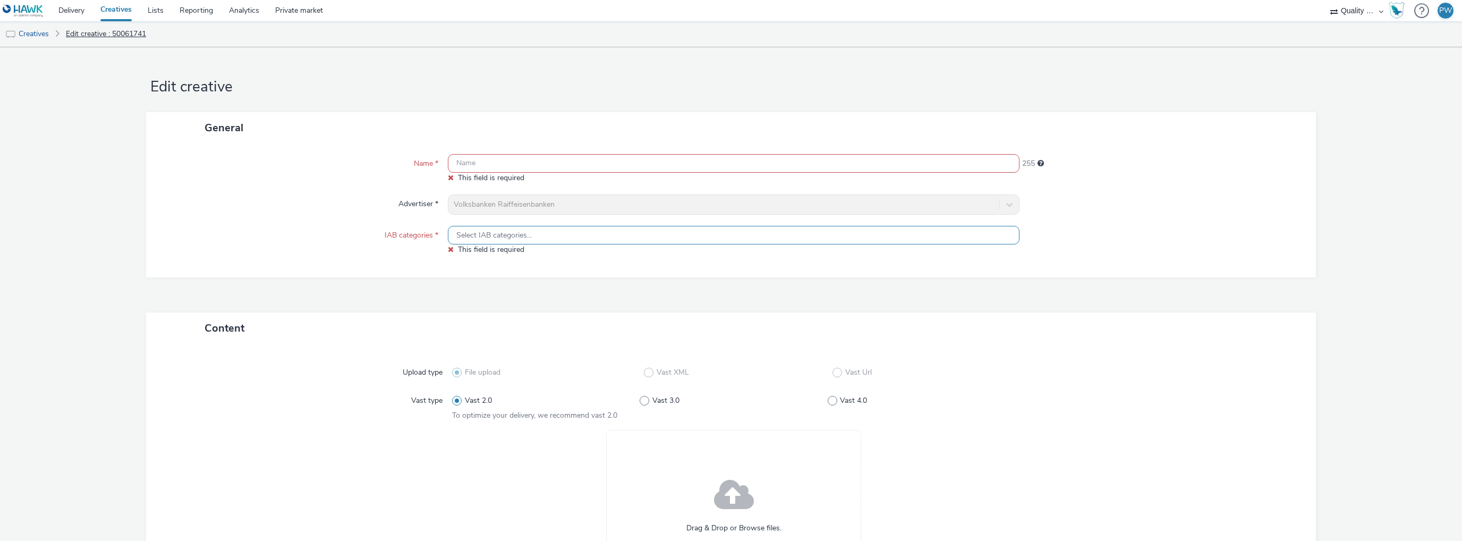
click at [66, 36] on link "Edit creative : 50061741" at bounding box center [106, 33] width 91 height 25
click at [40, 30] on link "Creatives" at bounding box center [27, 33] width 54 height 25
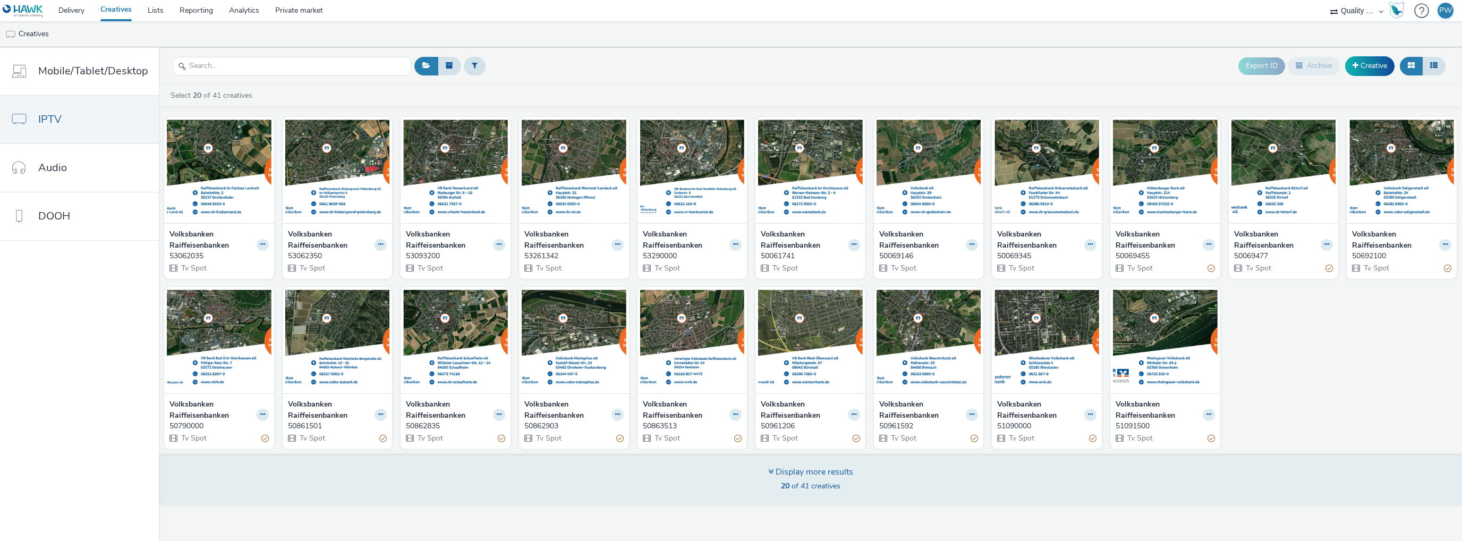
click at [823, 474] on div "Display more results" at bounding box center [810, 472] width 85 height 12
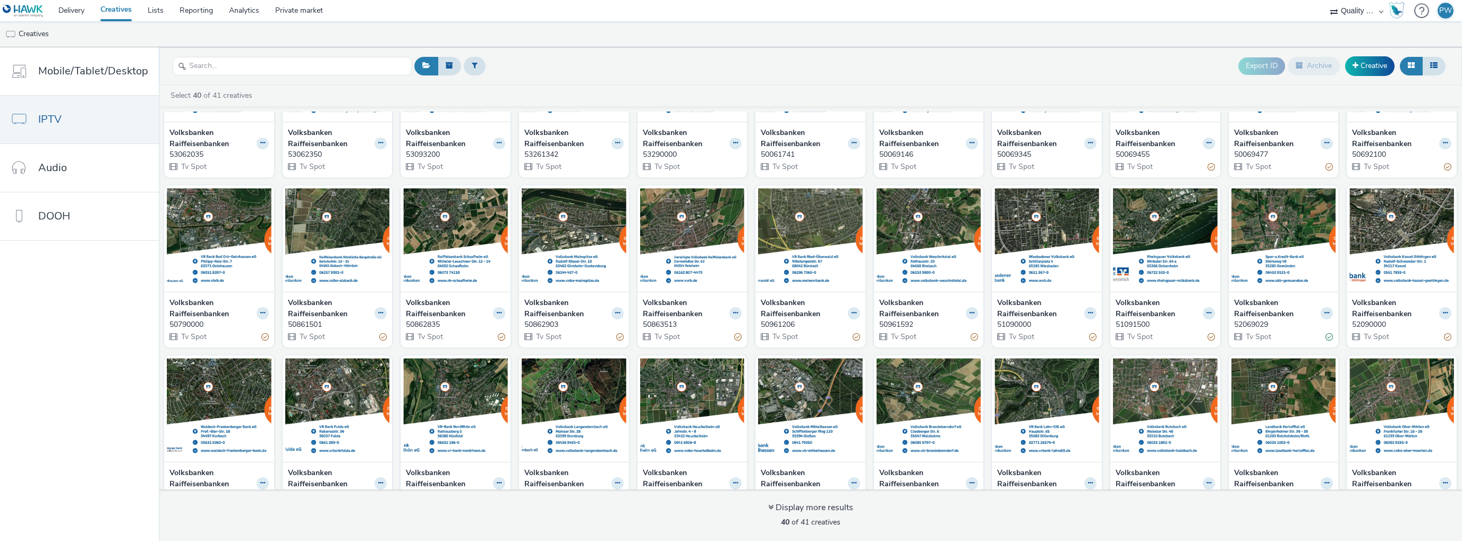
scroll to position [303, 0]
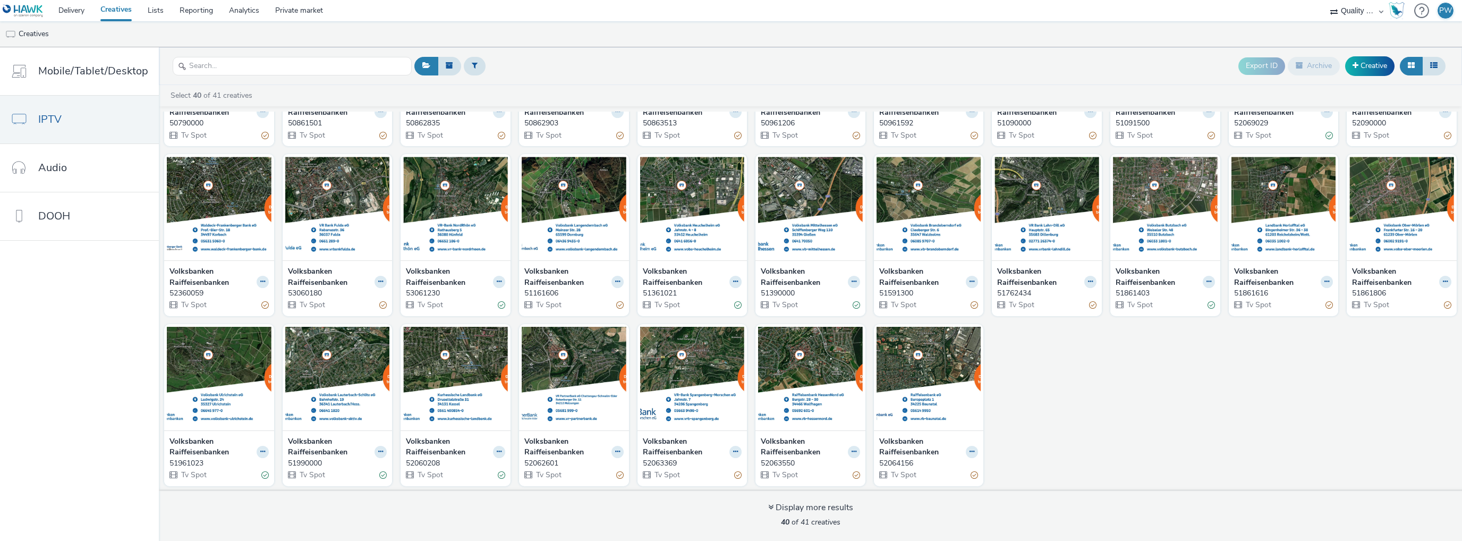
click at [1126, 423] on div "Volksbanken Raiffeisenbanken 53062035 Tv Spot Volksbanken Raiffeisenbanken 5306…" at bounding box center [810, 149] width 1303 height 681
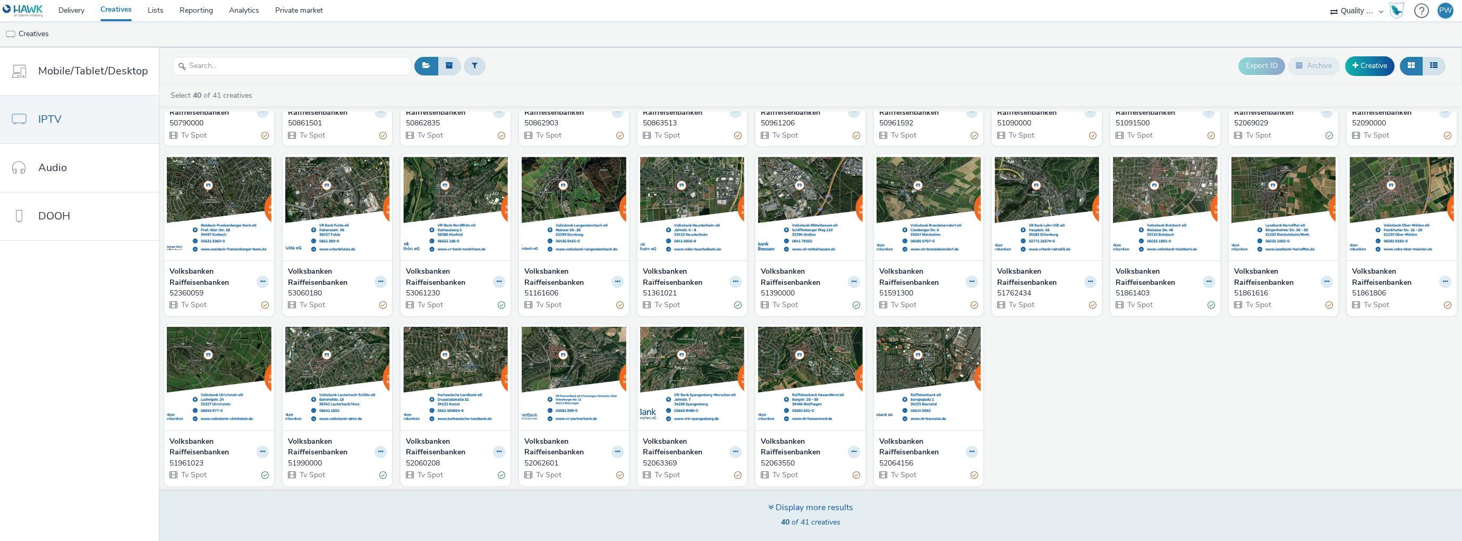
click at [788, 508] on div "Display more results" at bounding box center [810, 507] width 85 height 12
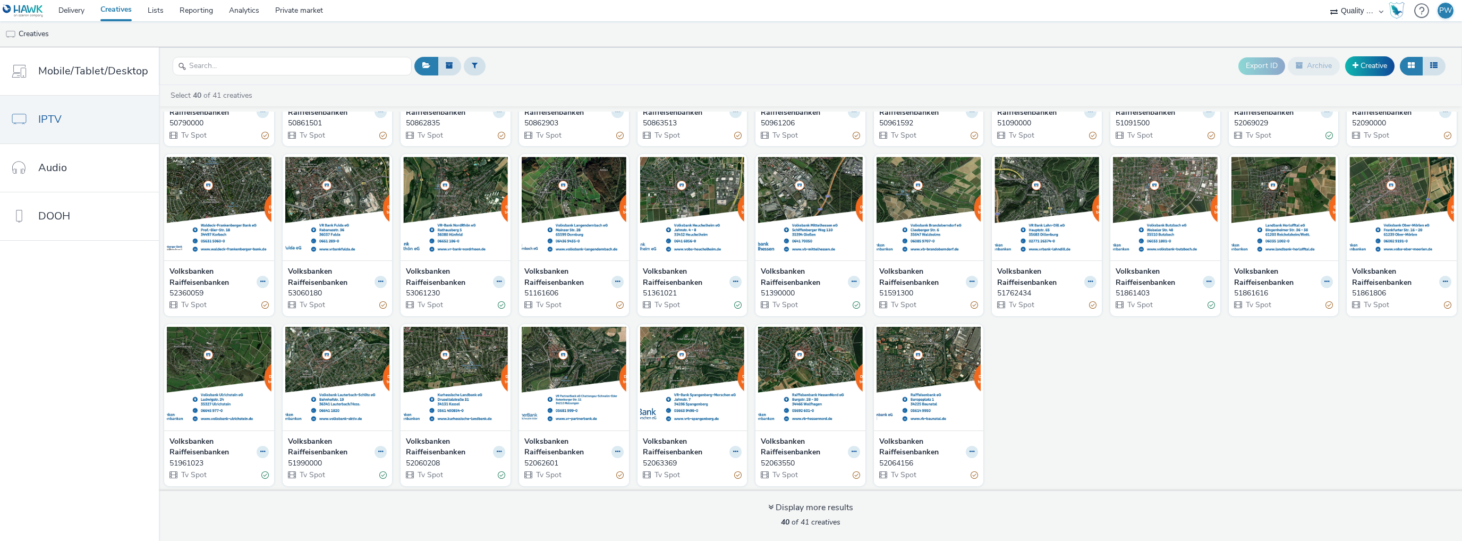
scroll to position [291, 0]
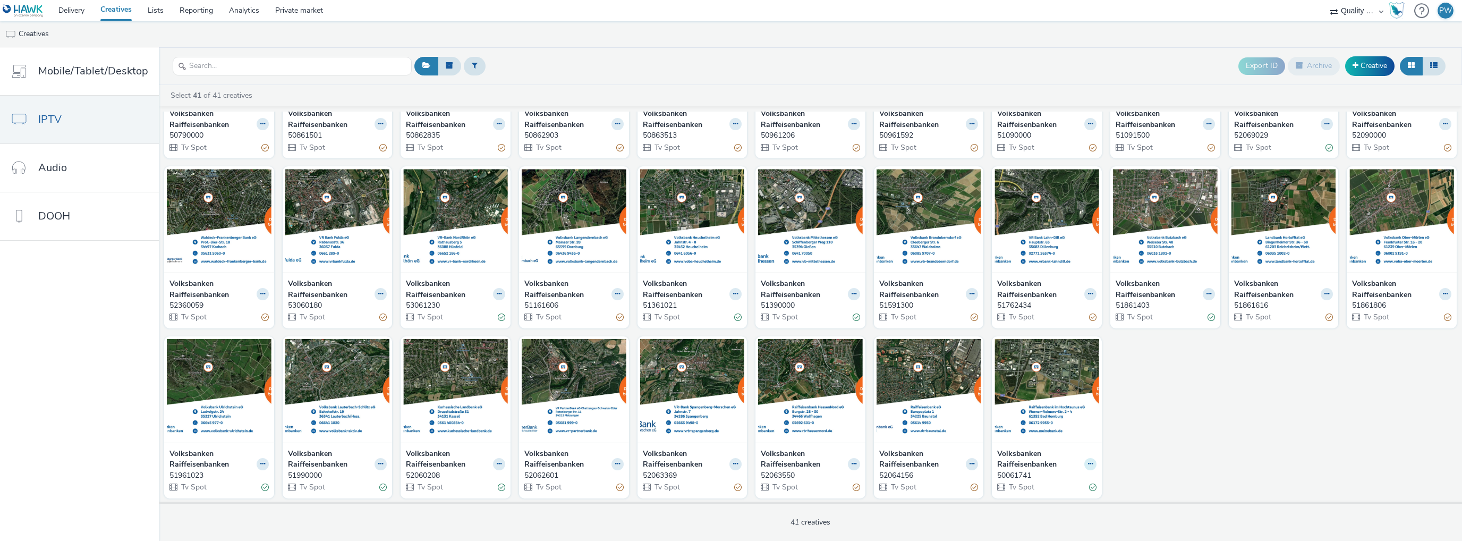
click at [1088, 462] on icon at bounding box center [1090, 463] width 5 height 6
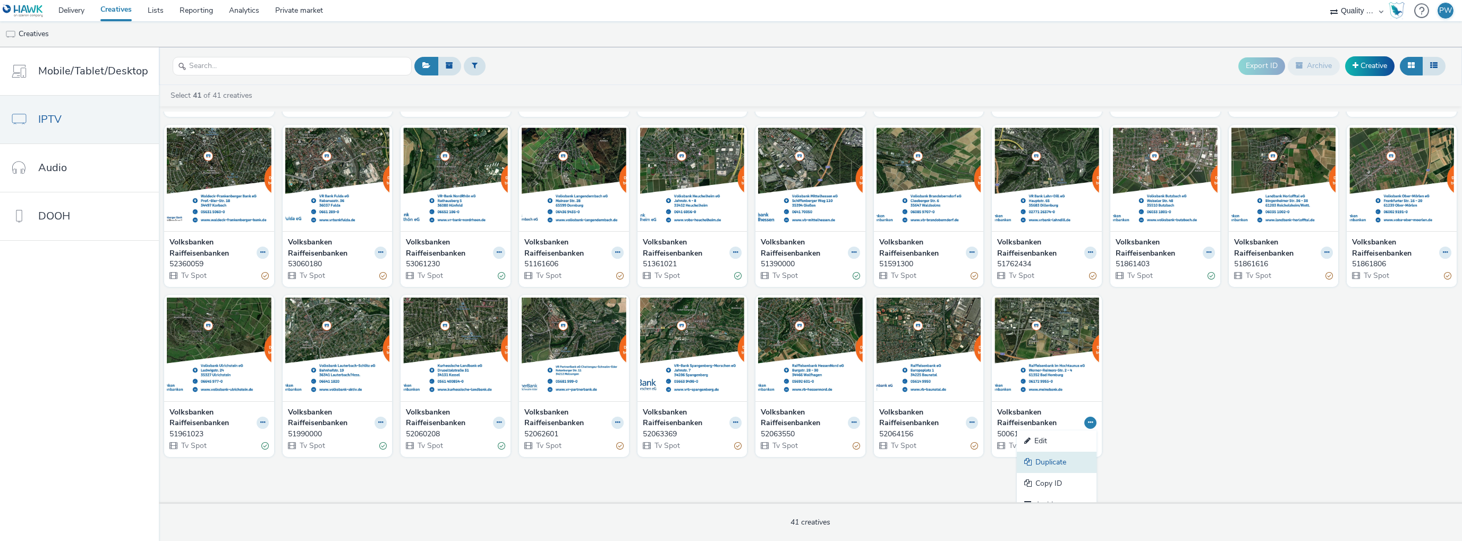
scroll to position [344, 0]
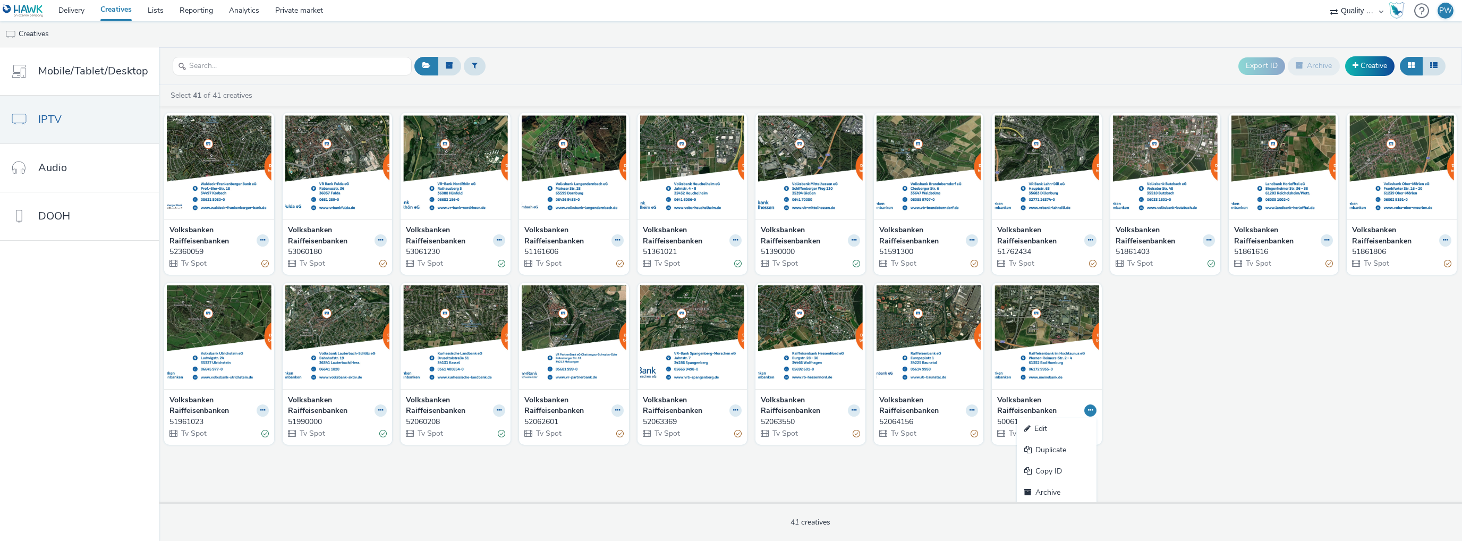
click at [1218, 388] on div "Volksbanken Raiffeisenbanken 53062035 Tv Spot Volksbanken Raiffeisenbanken 5306…" at bounding box center [810, 107] width 1303 height 681
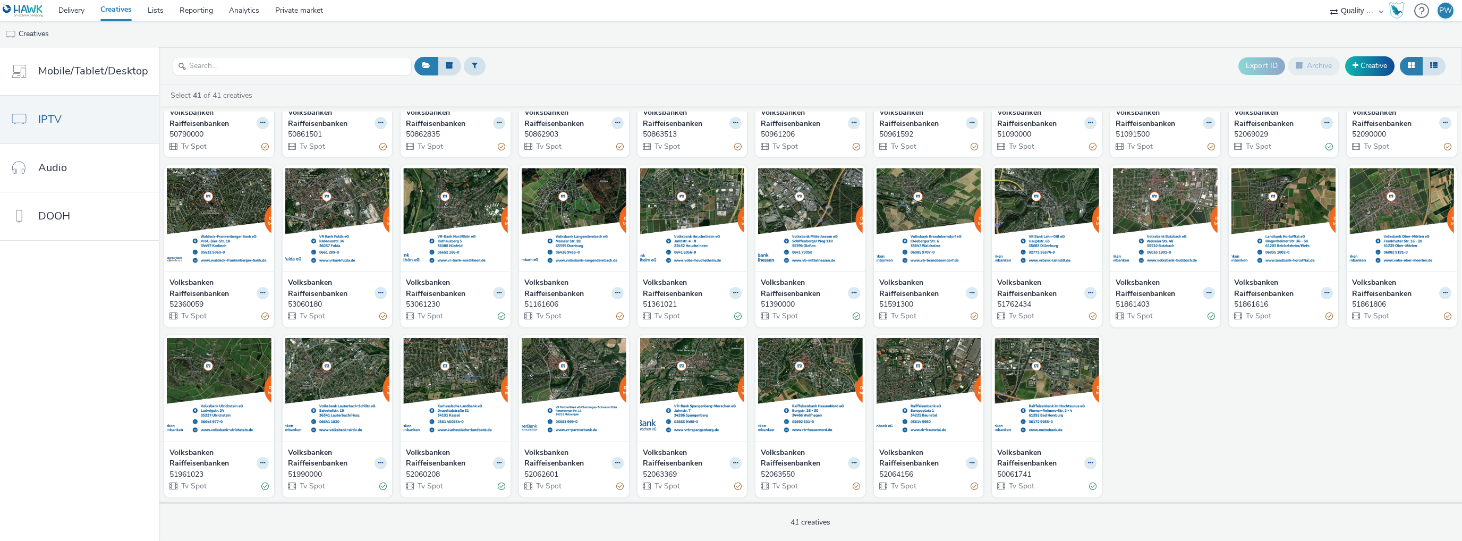
scroll to position [291, 0]
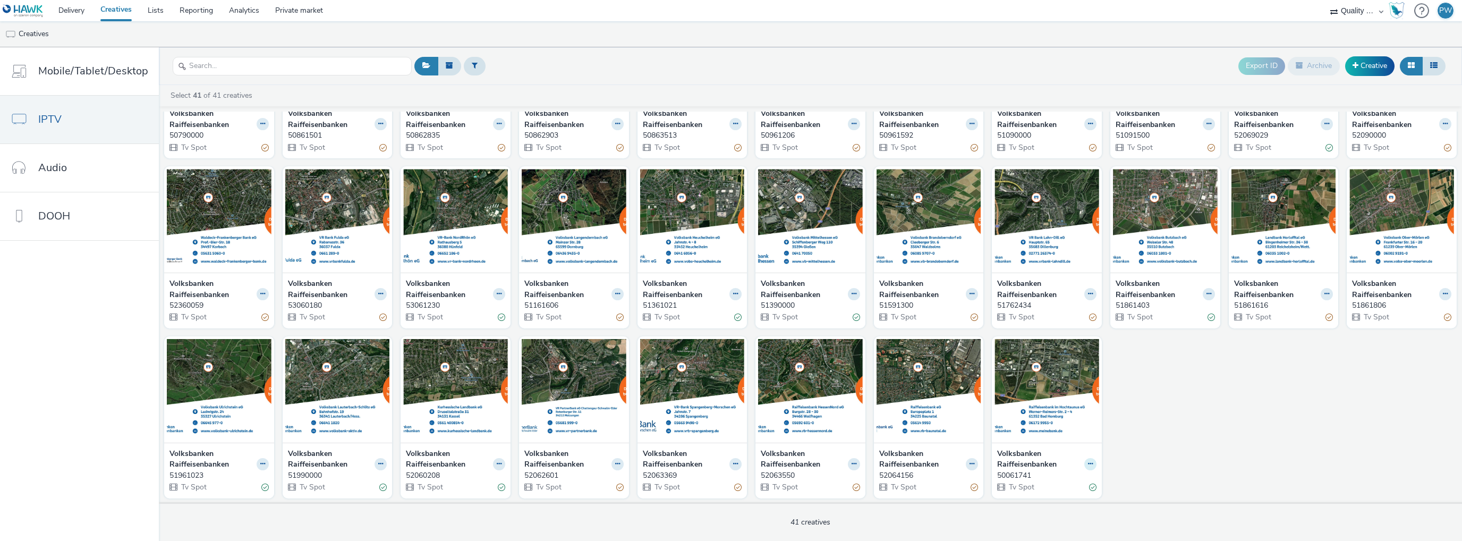
click at [1088, 462] on icon at bounding box center [1090, 463] width 5 height 6
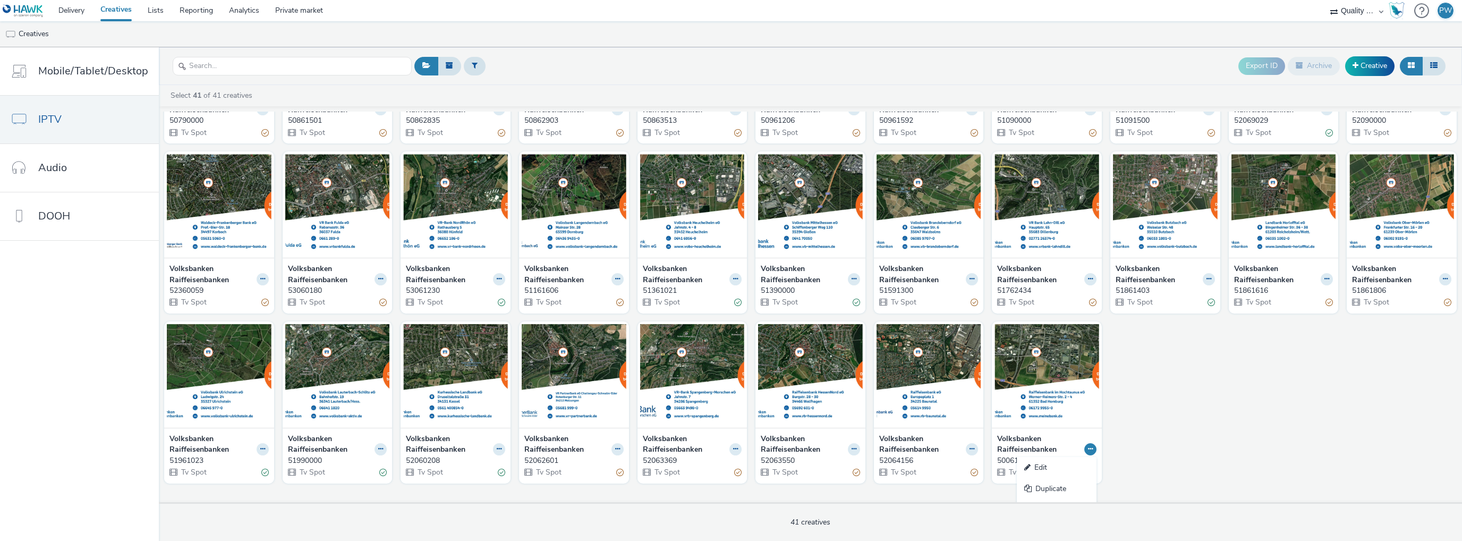
scroll to position [344, 0]
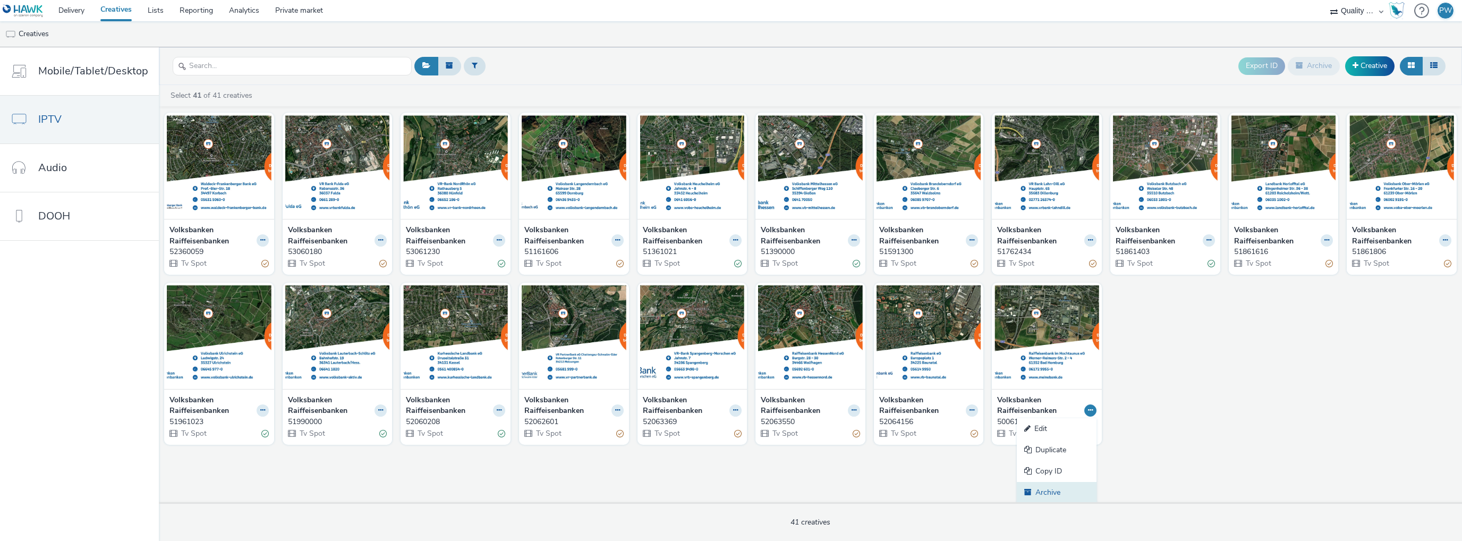
click at [1045, 495] on link "Archive" at bounding box center [1057, 492] width 80 height 21
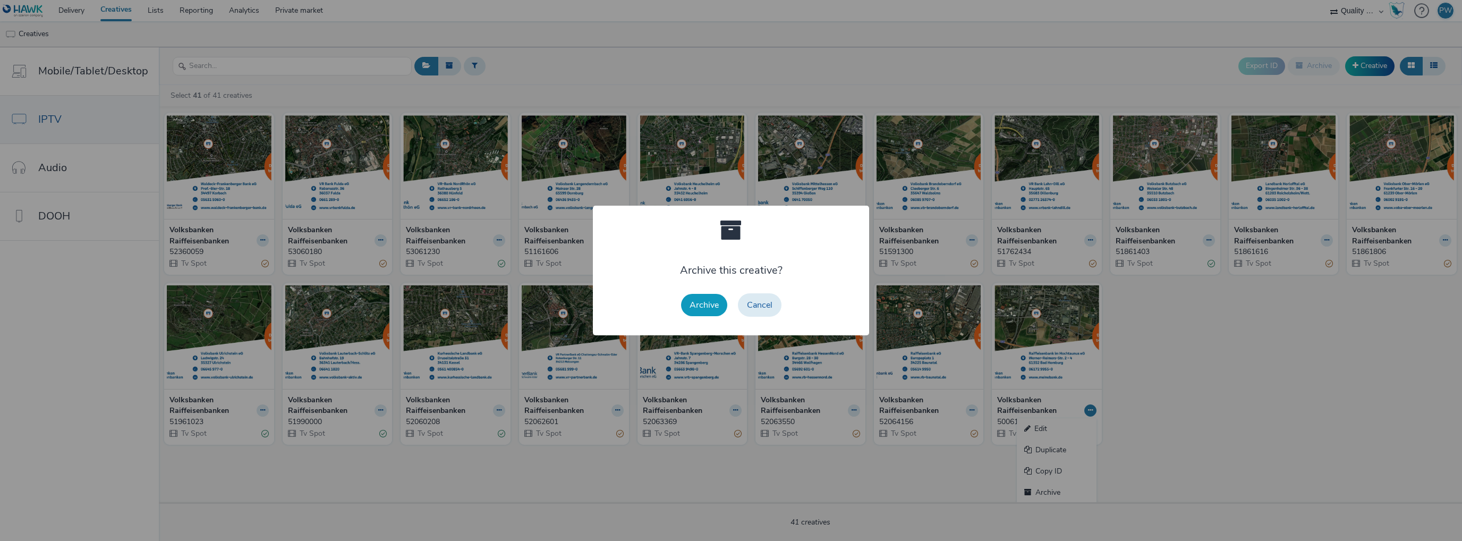
click at [709, 306] on button "Archive" at bounding box center [704, 305] width 46 height 22
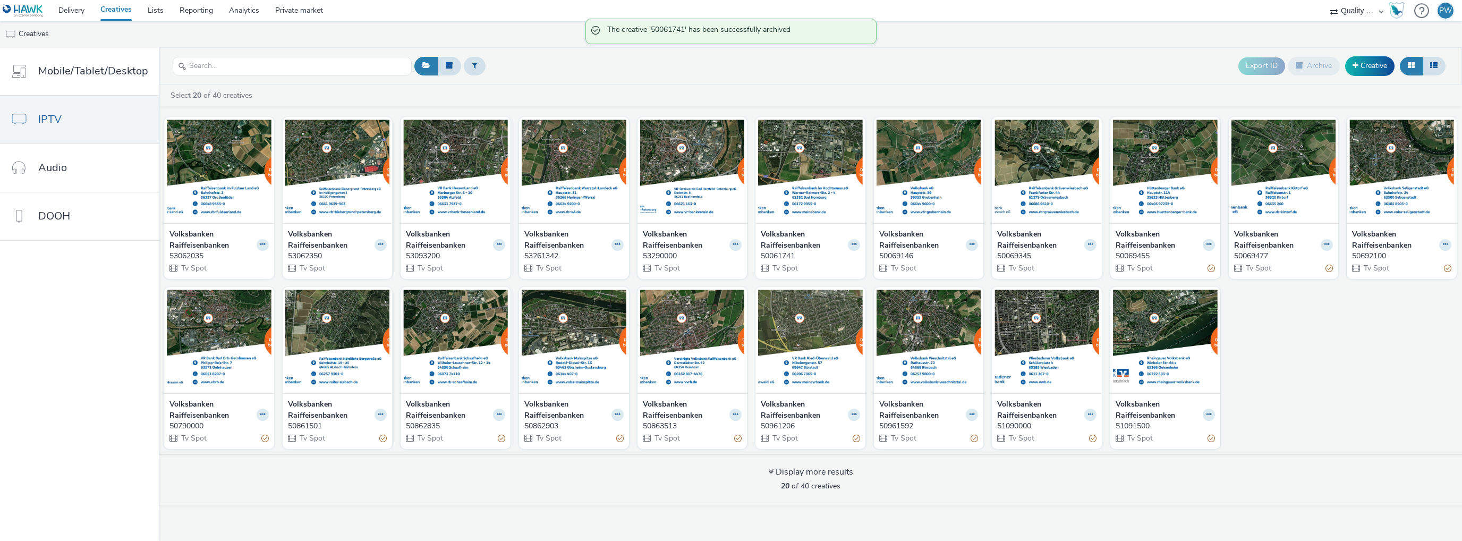
click at [1319, 383] on div "Volksbanken Raiffeisenbanken 53062035 Tv Spot Volksbanken Raiffeisenbanken 5306…" at bounding box center [810, 283] width 1303 height 342
click at [1005, 70] on div "Export ID Archive Creative" at bounding box center [930, 66] width 1036 height 26
click at [1361, 64] on link "Creative" at bounding box center [1369, 65] width 49 height 19
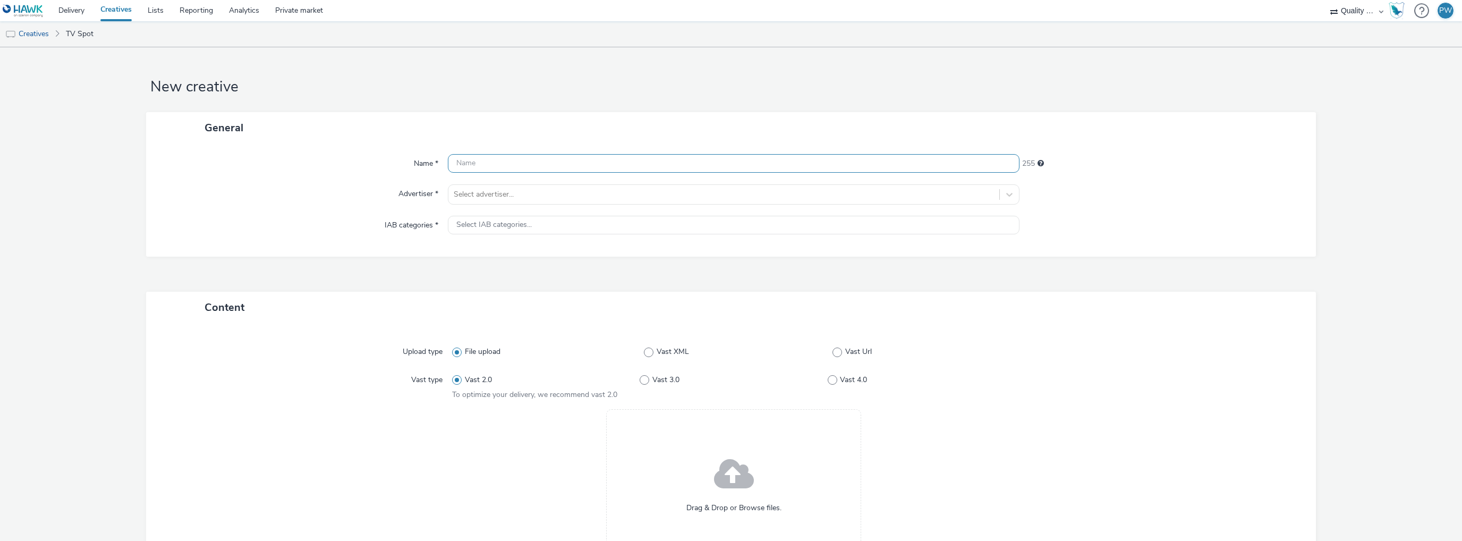
click at [539, 168] on input "text" at bounding box center [733, 163] width 571 height 19
paste input "50663699"
type input "50663699"
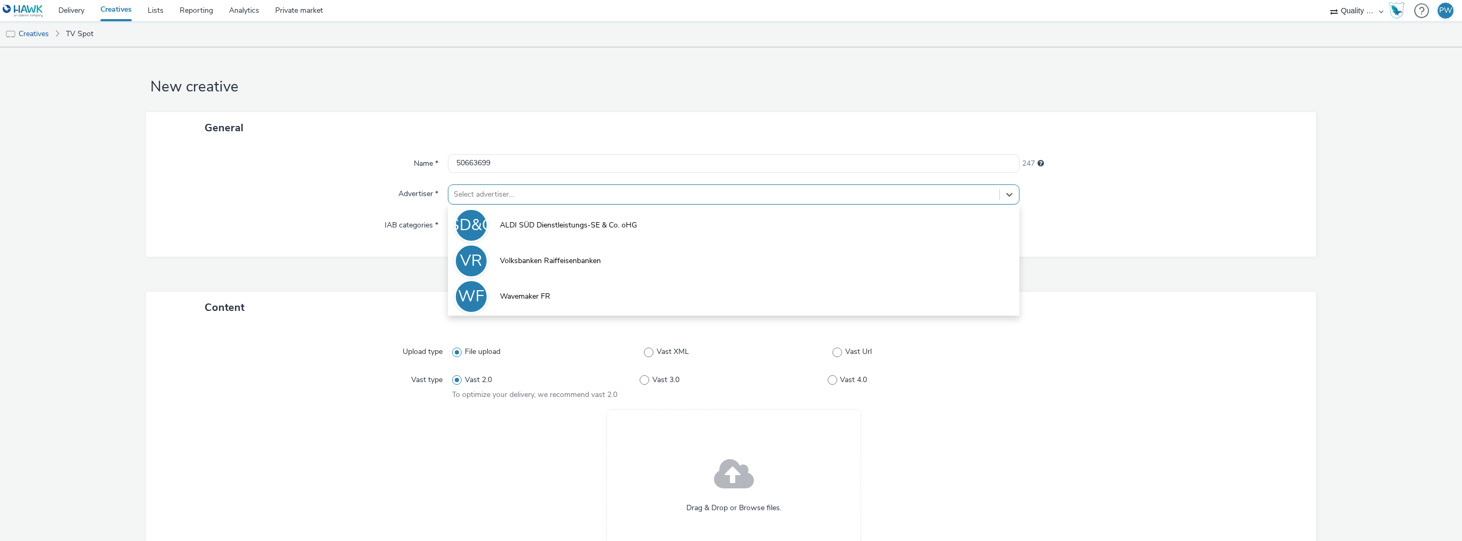
click at [480, 191] on div at bounding box center [724, 194] width 540 height 13
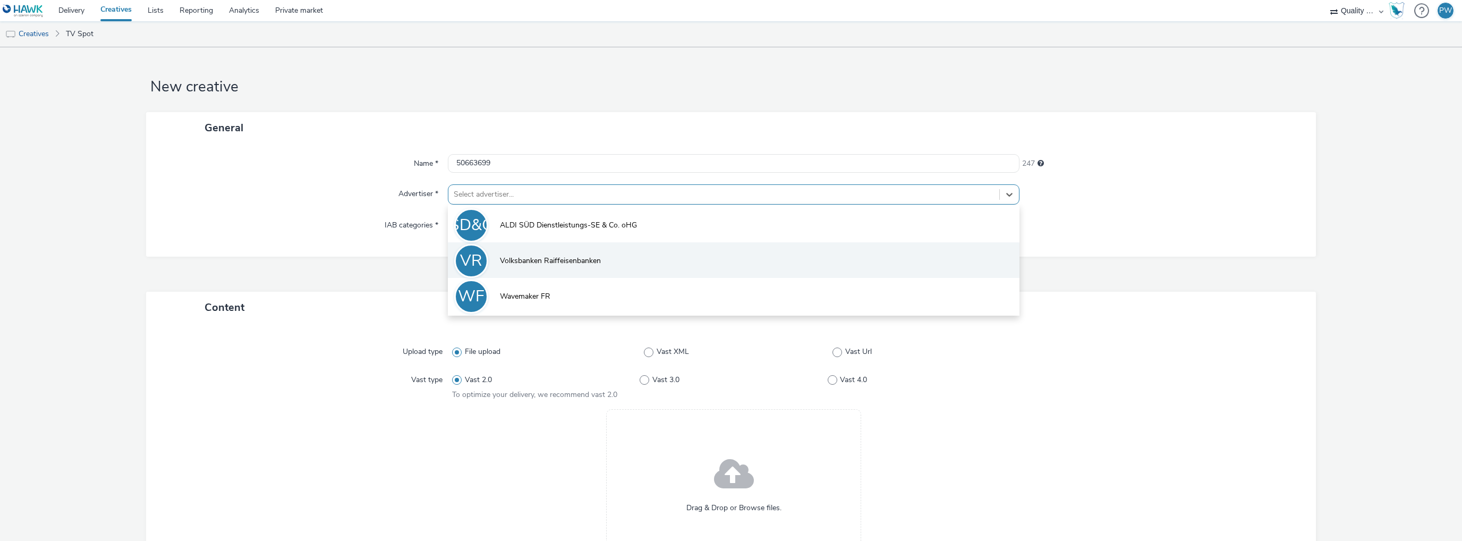
click at [513, 265] on span "Volksbanken Raiffeisenbanken" at bounding box center [550, 260] width 101 height 11
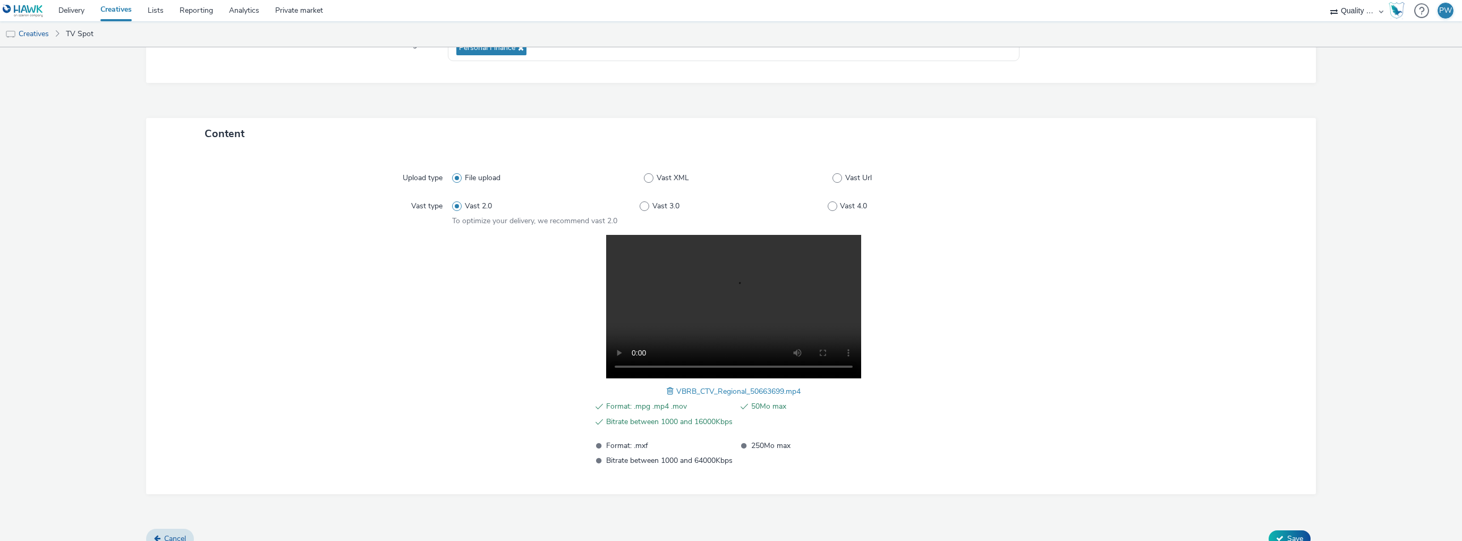
scroll to position [195, 0]
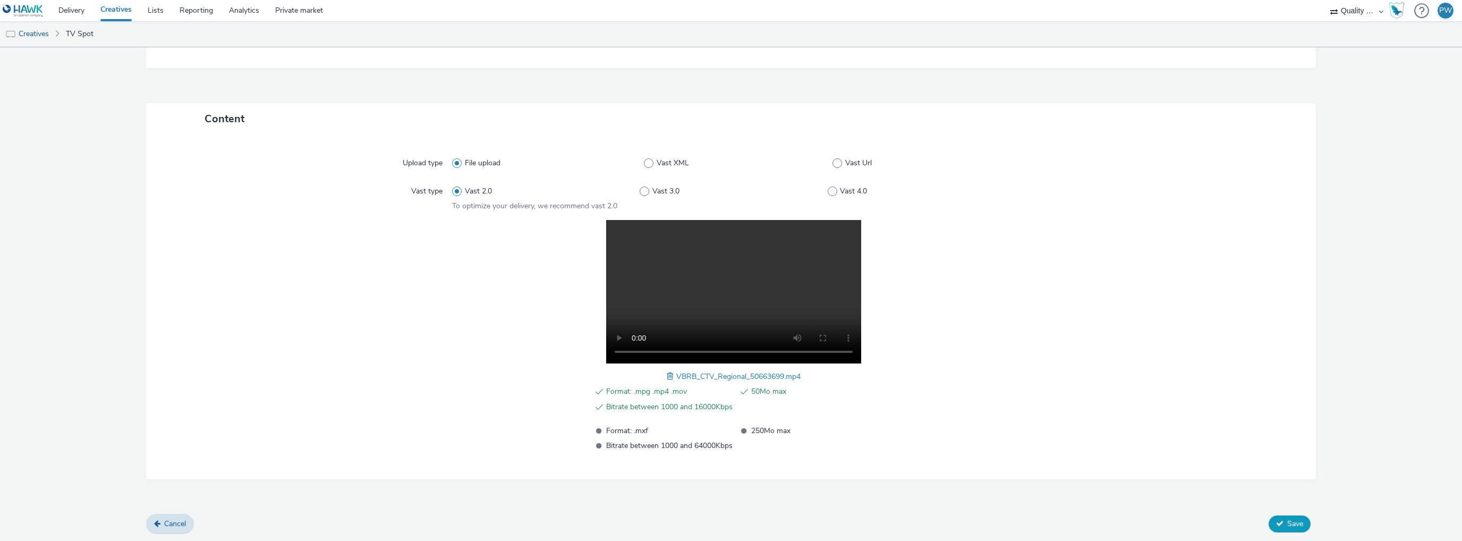
click at [1287, 520] on span "Save" at bounding box center [1295, 523] width 16 height 10
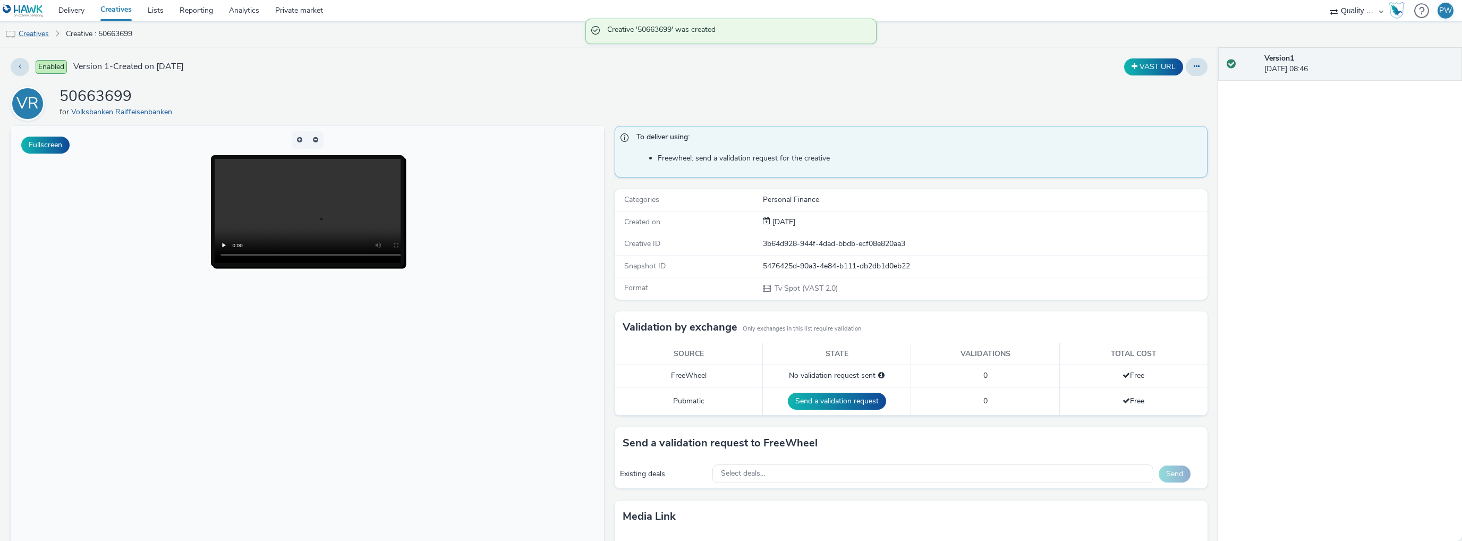
click at [28, 31] on link "Creatives" at bounding box center [27, 33] width 54 height 25
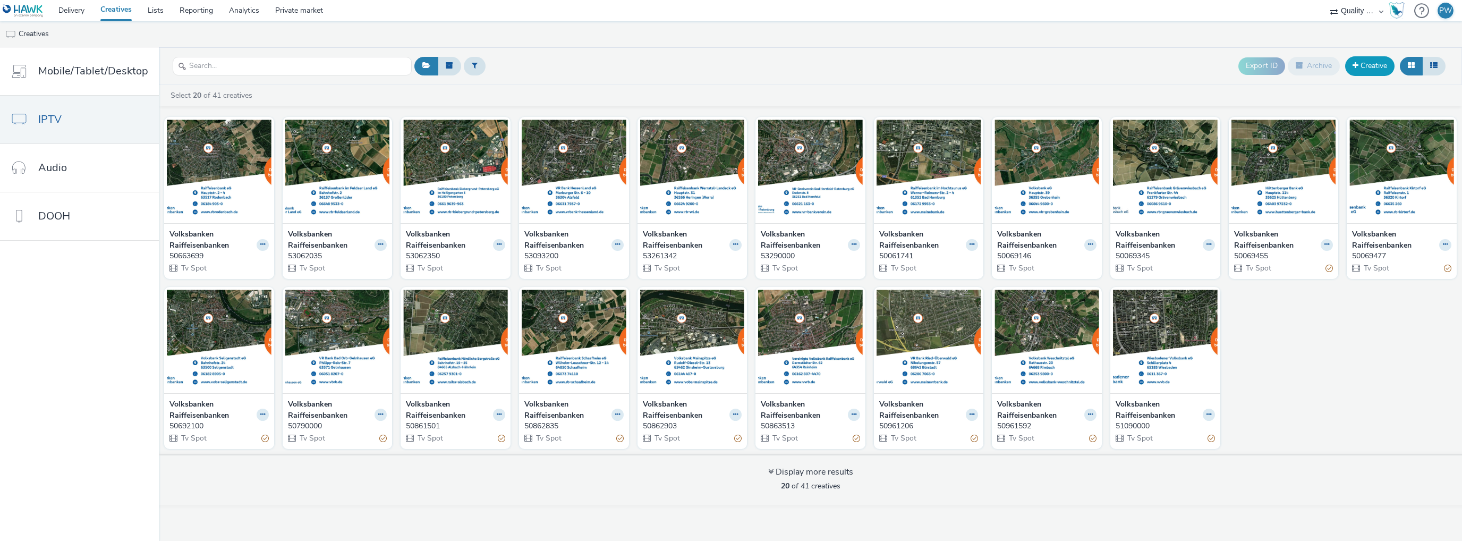
click at [1370, 63] on link "Creative" at bounding box center [1369, 65] width 49 height 19
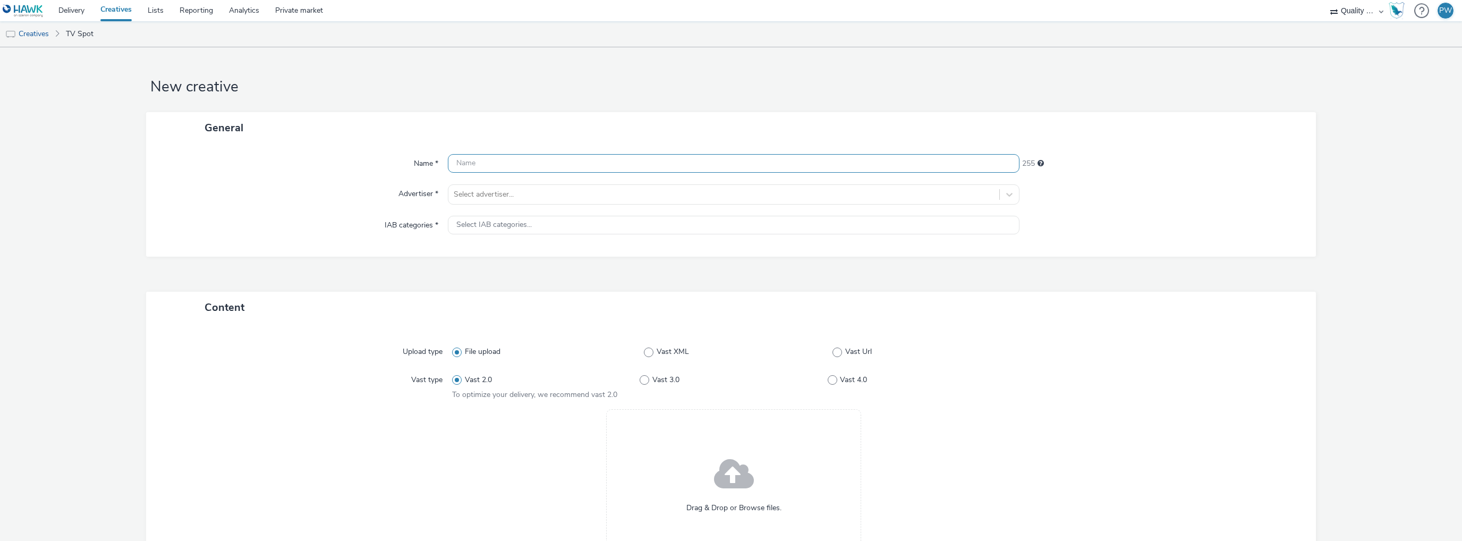
drag, startPoint x: 446, startPoint y: 170, endPoint x: 457, endPoint y: 168, distance: 12.0
click at [450, 169] on div at bounding box center [733, 163] width 571 height 19
click at [478, 163] on input "text" at bounding box center [733, 163] width 571 height 19
paste input "50661639"
type input "50661639"
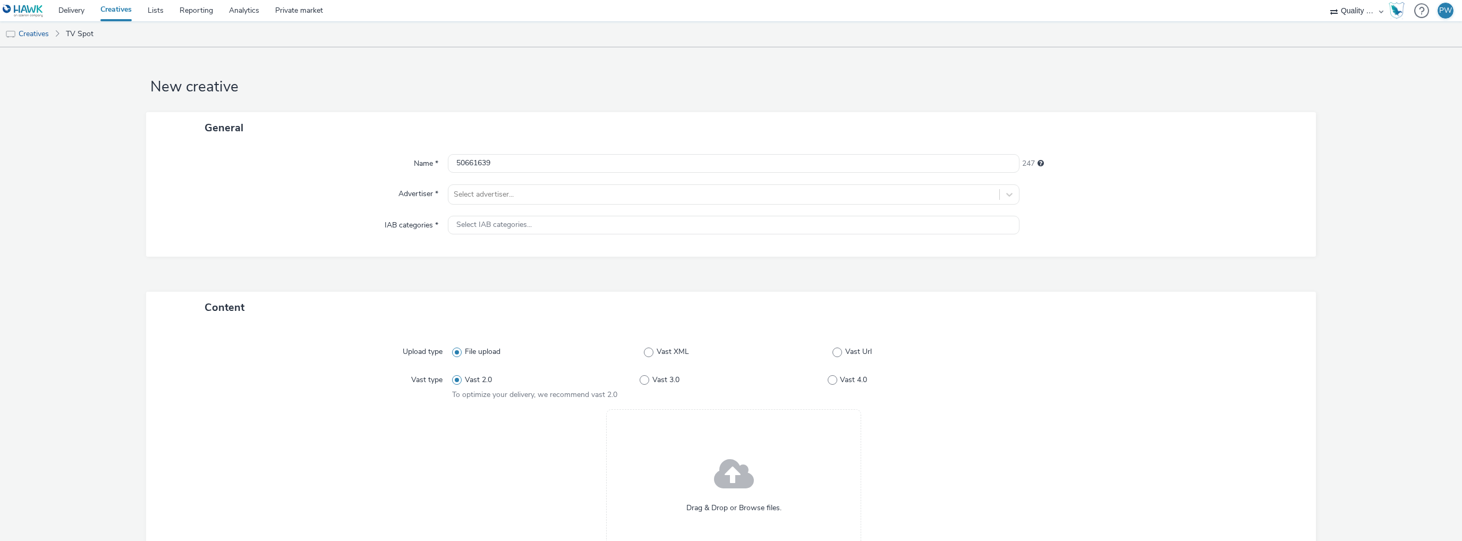
click at [478, 183] on div "Name * 50661639 247 Advertiser * Select advertiser... IAB categories * Select I…" at bounding box center [731, 199] width 1170 height 113
click at [479, 192] on div at bounding box center [724, 194] width 540 height 13
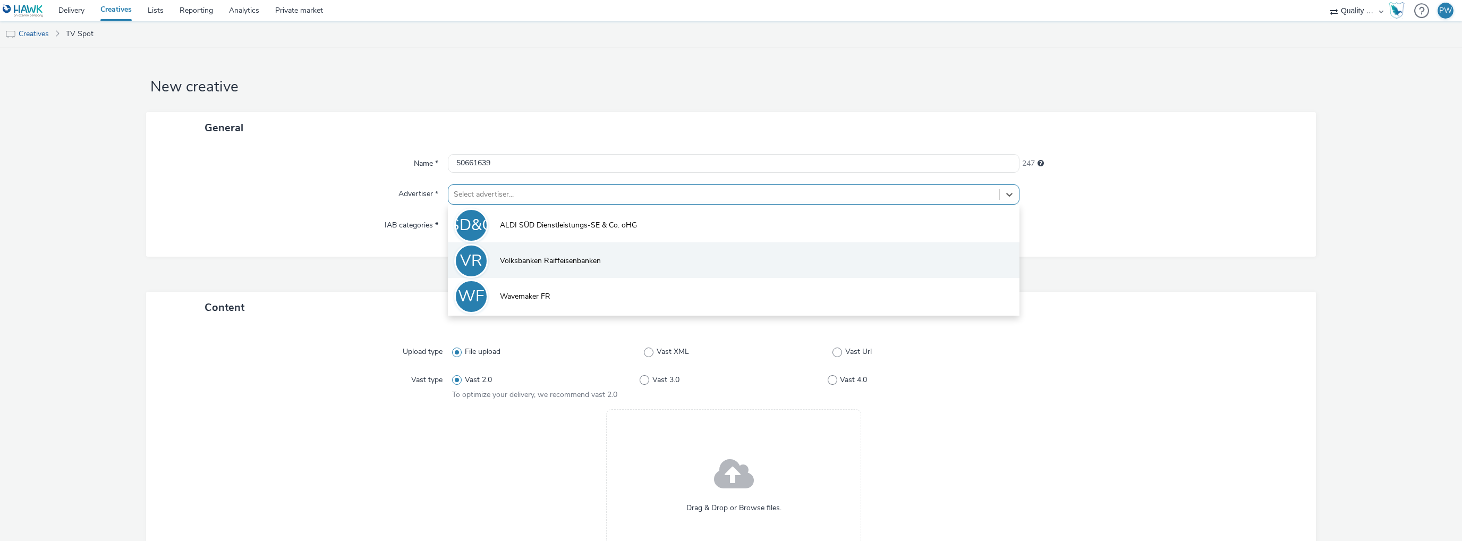
click at [516, 262] on span "Volksbanken Raiffeisenbanken" at bounding box center [550, 260] width 101 height 11
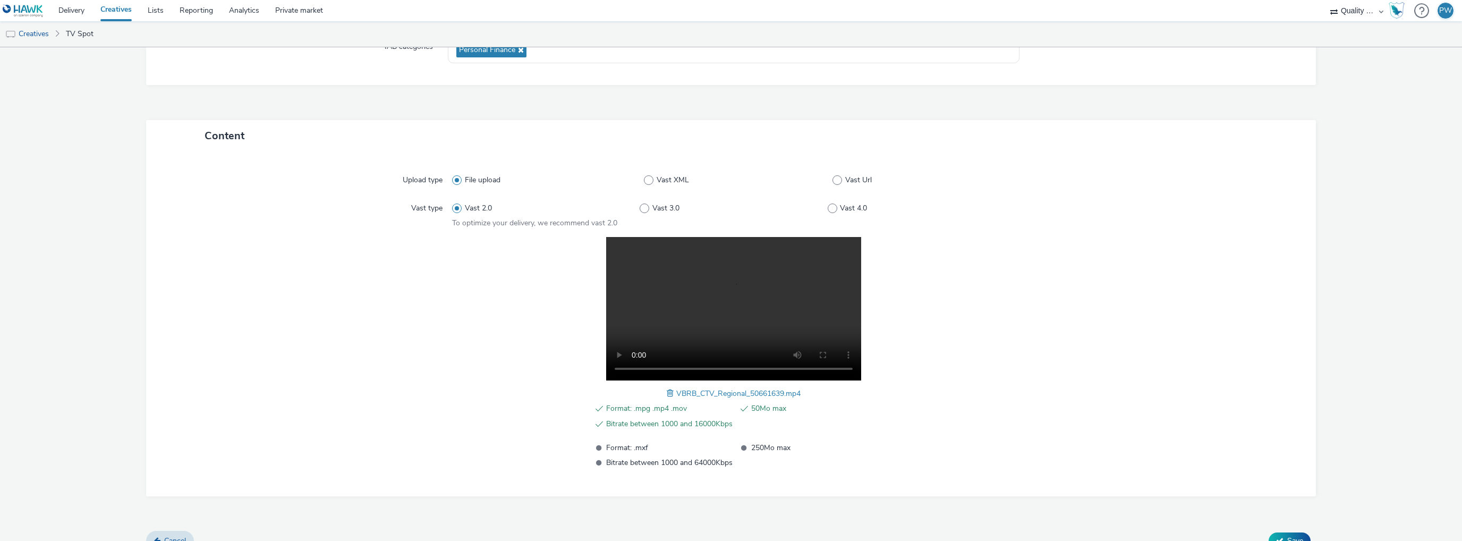
scroll to position [195, 0]
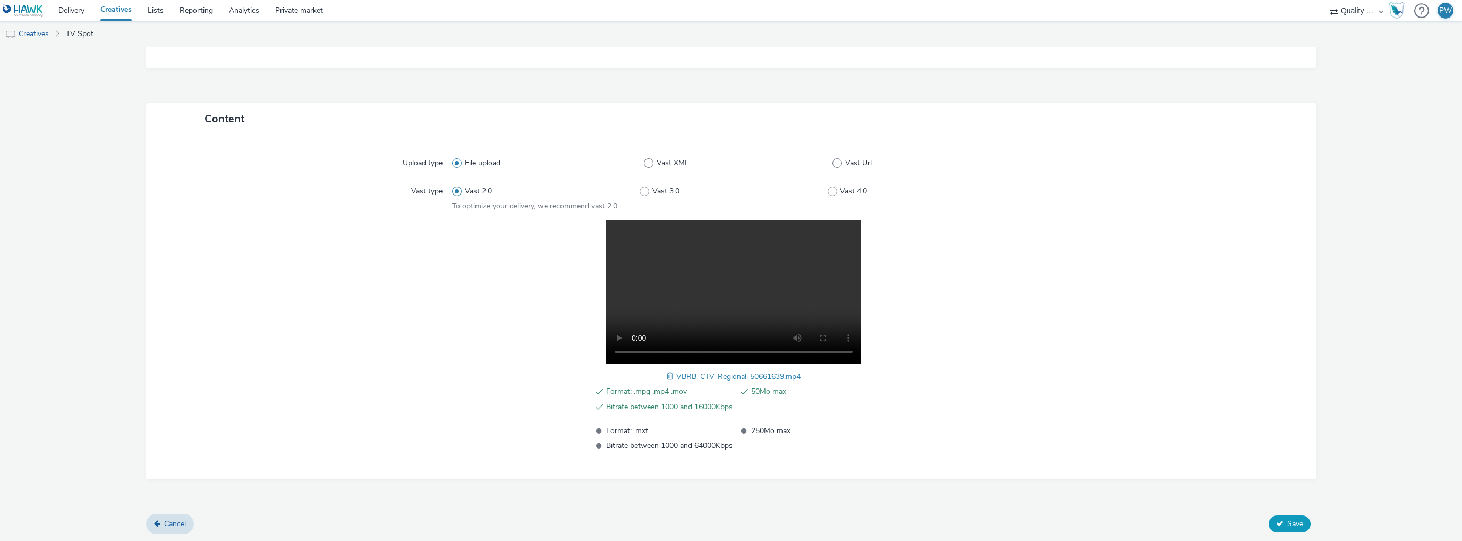
click at [1276, 523] on icon at bounding box center [1279, 522] width 7 height 7
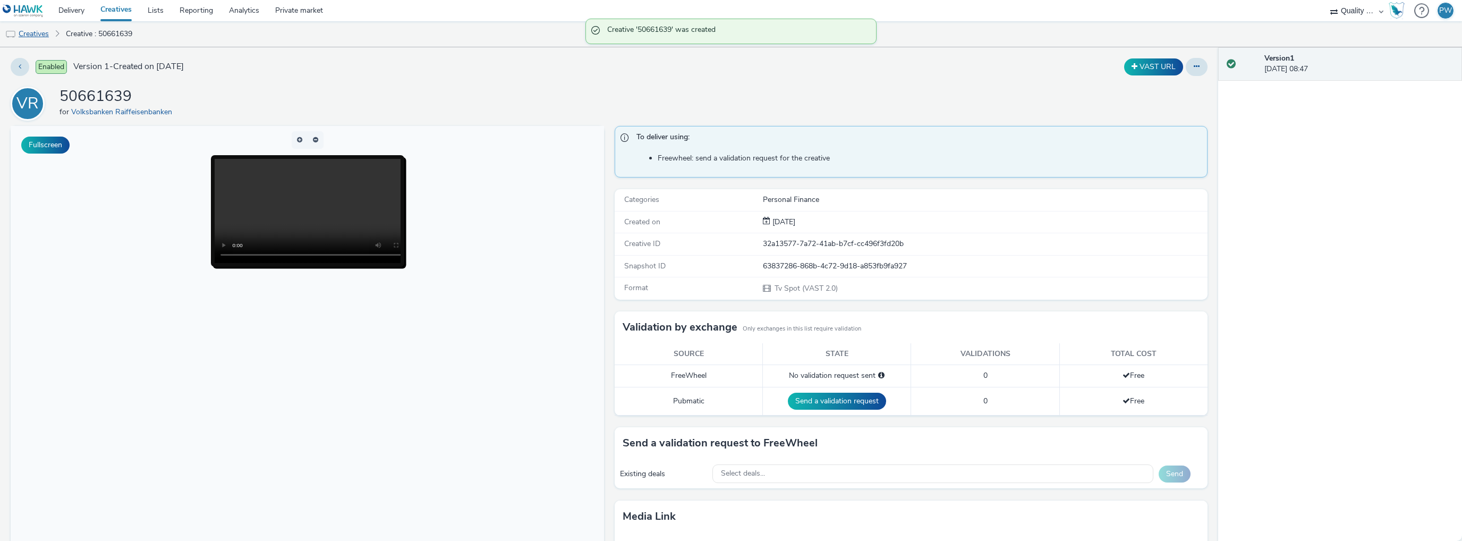
click at [52, 34] on link "Creatives" at bounding box center [27, 33] width 54 height 25
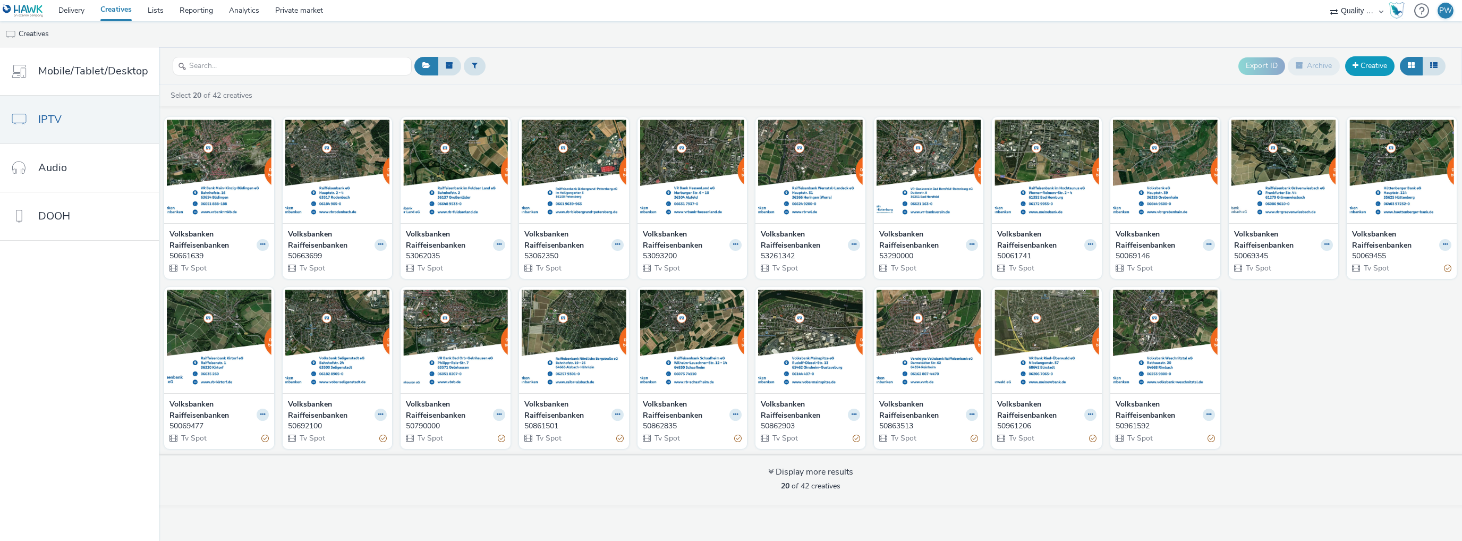
click at [1357, 69] on span at bounding box center [1355, 65] width 6 height 7
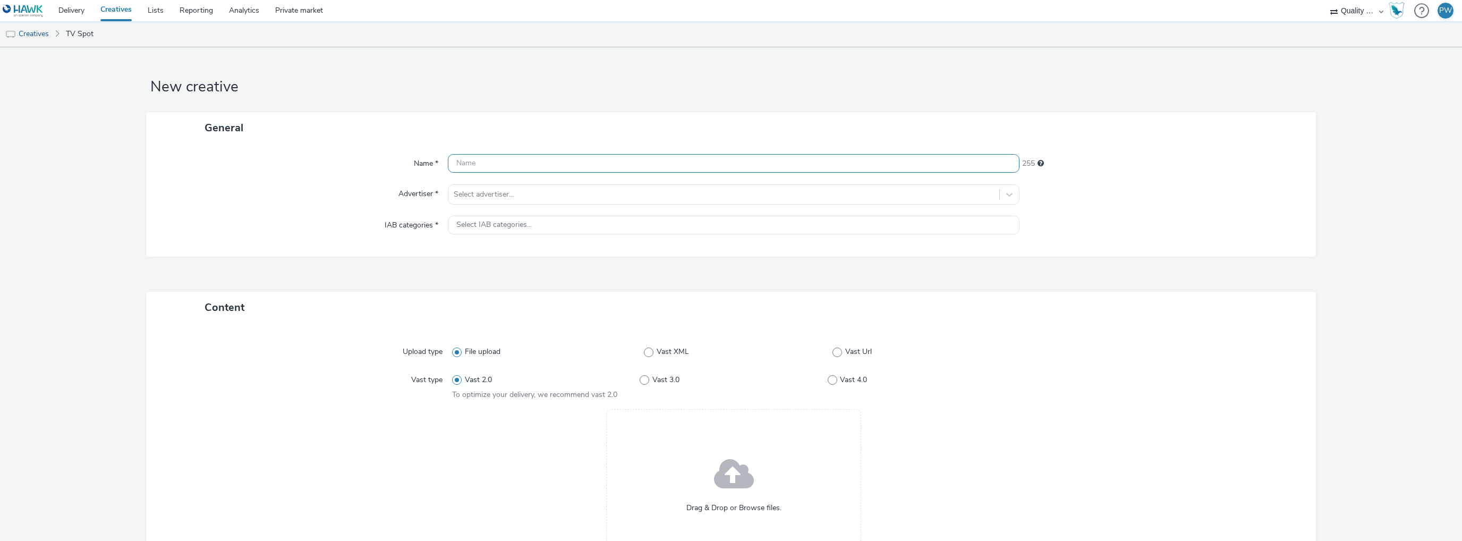
click at [478, 161] on input "text" at bounding box center [733, 163] width 571 height 19
paste input "50592200"
type input "50592200"
click at [511, 197] on div at bounding box center [724, 194] width 540 height 13
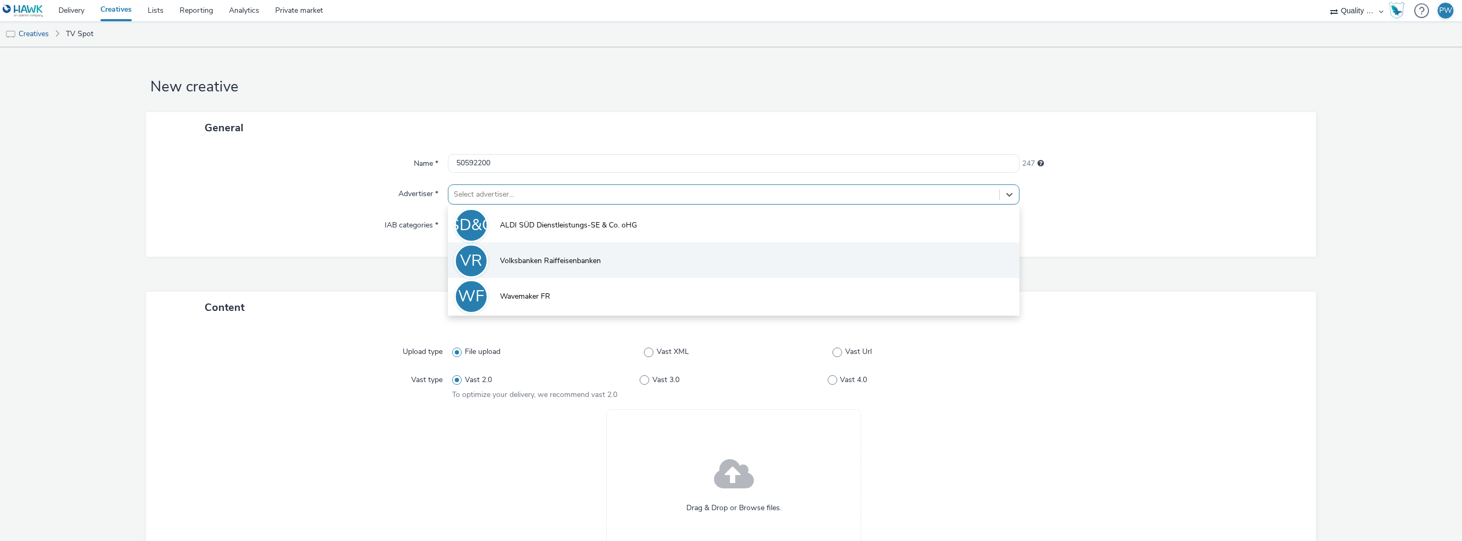
click at [493, 257] on li "VR Volksbanken Raiffeisenbanken" at bounding box center [733, 260] width 571 height 36
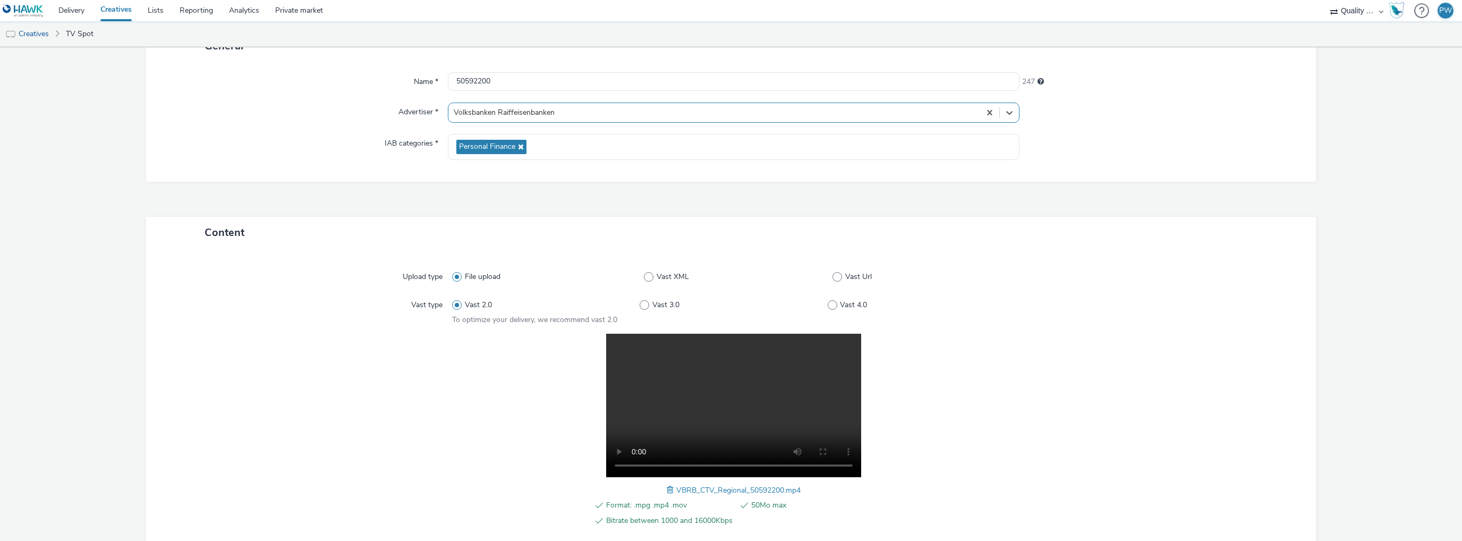
scroll to position [195, 0]
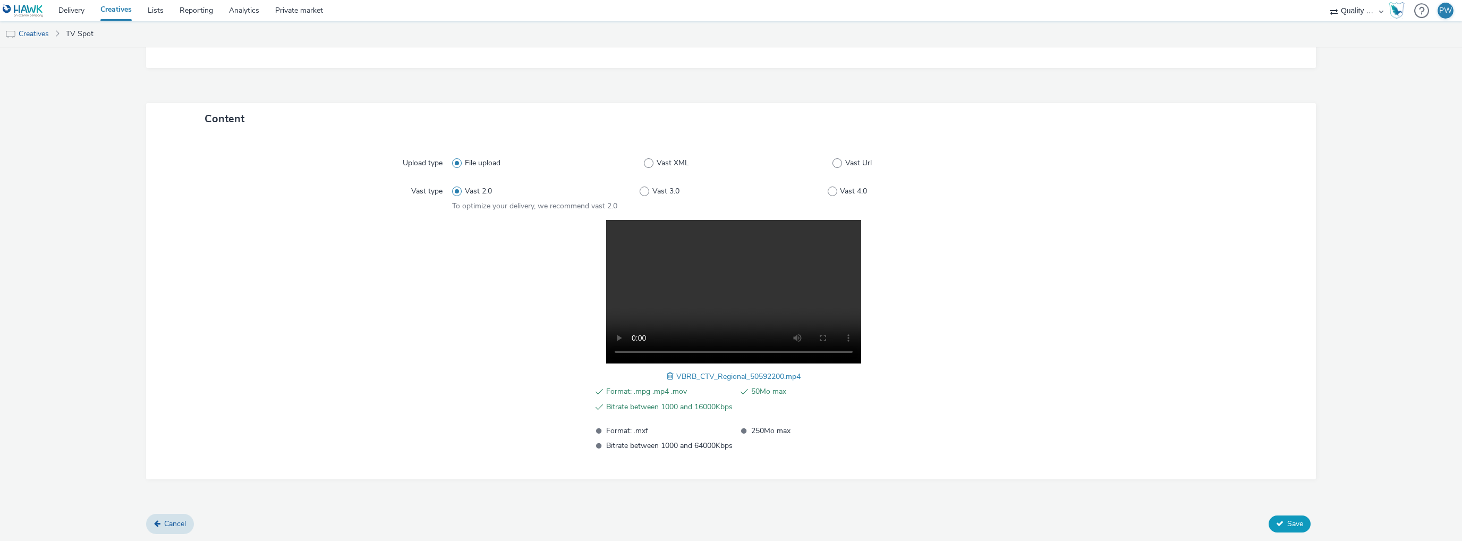
click at [1294, 525] on span "Save" at bounding box center [1295, 523] width 16 height 10
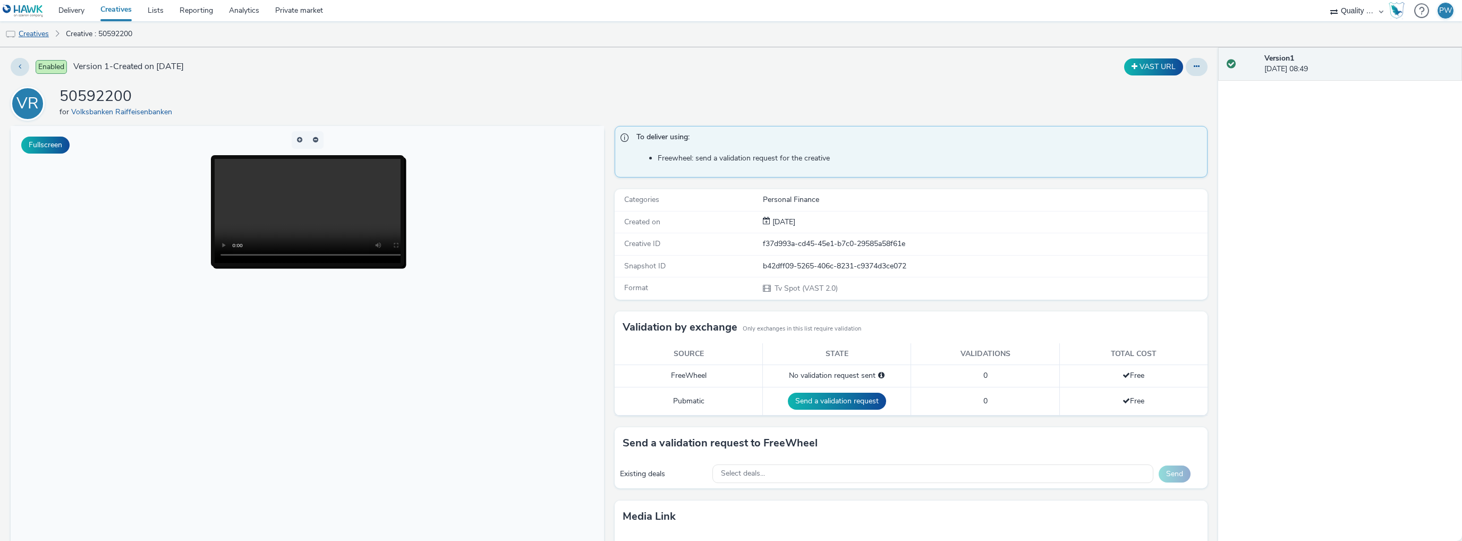
click at [36, 38] on link "Creatives" at bounding box center [27, 33] width 54 height 25
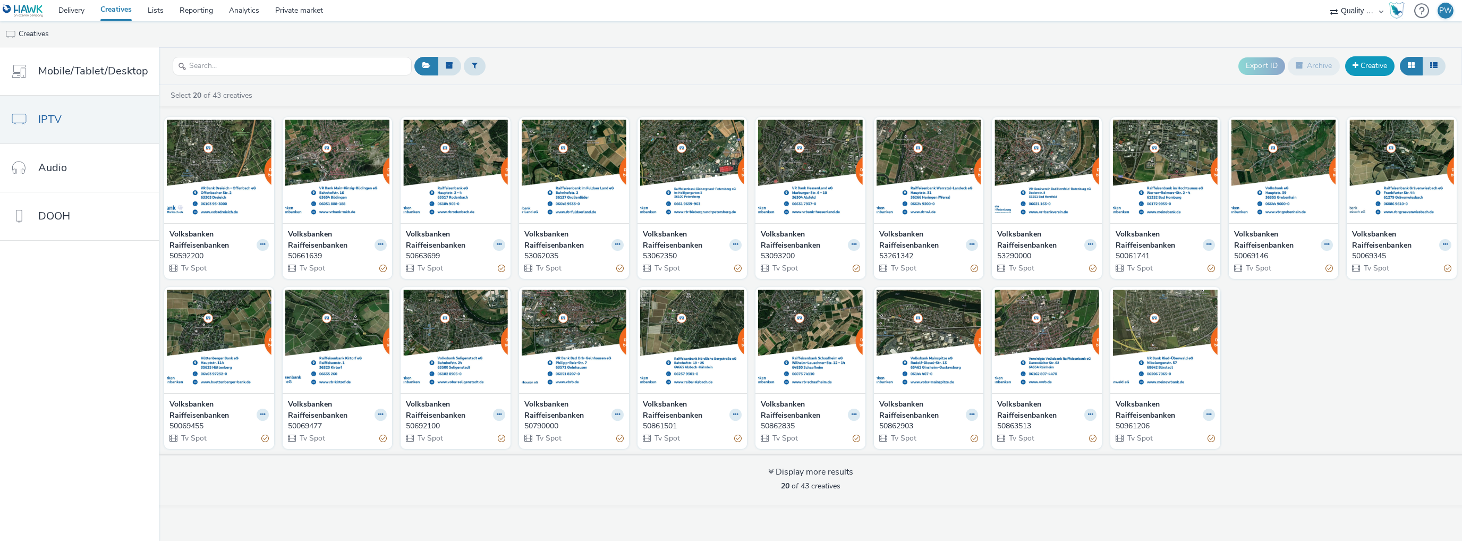
click at [1367, 56] on link "Creative" at bounding box center [1369, 65] width 49 height 19
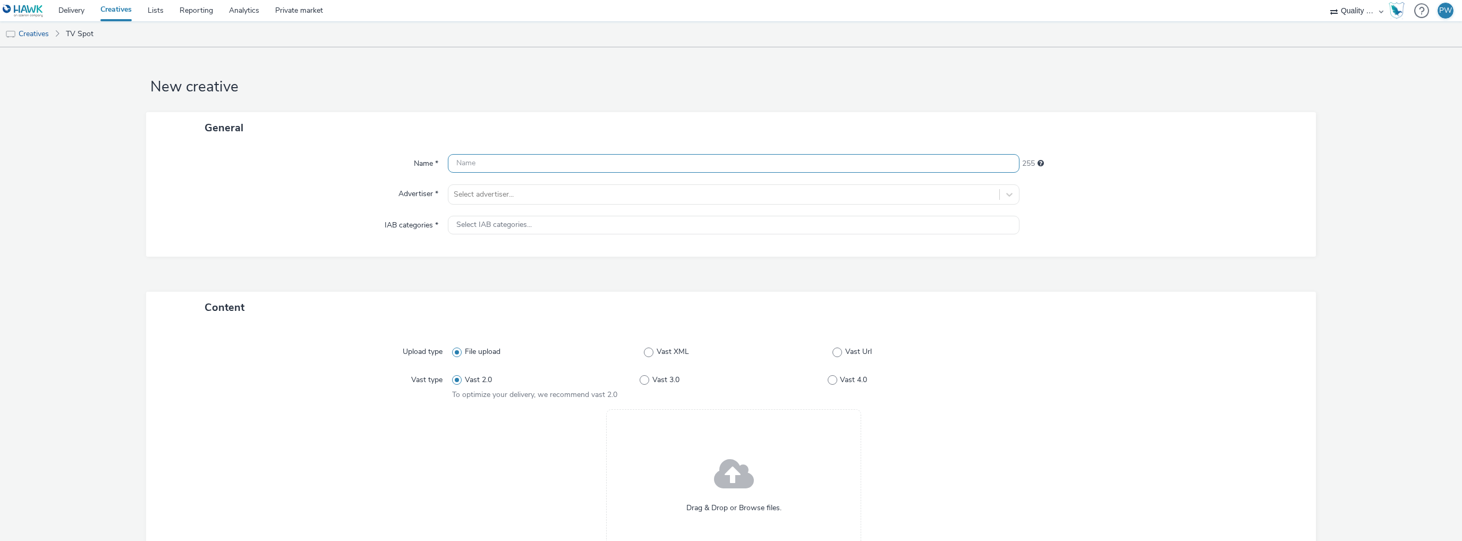
click at [492, 155] on input "text" at bounding box center [733, 163] width 571 height 19
paste input "50190000"
type input "50190000"
click at [493, 202] on div "Select advertiser..." at bounding box center [723, 194] width 551 height 17
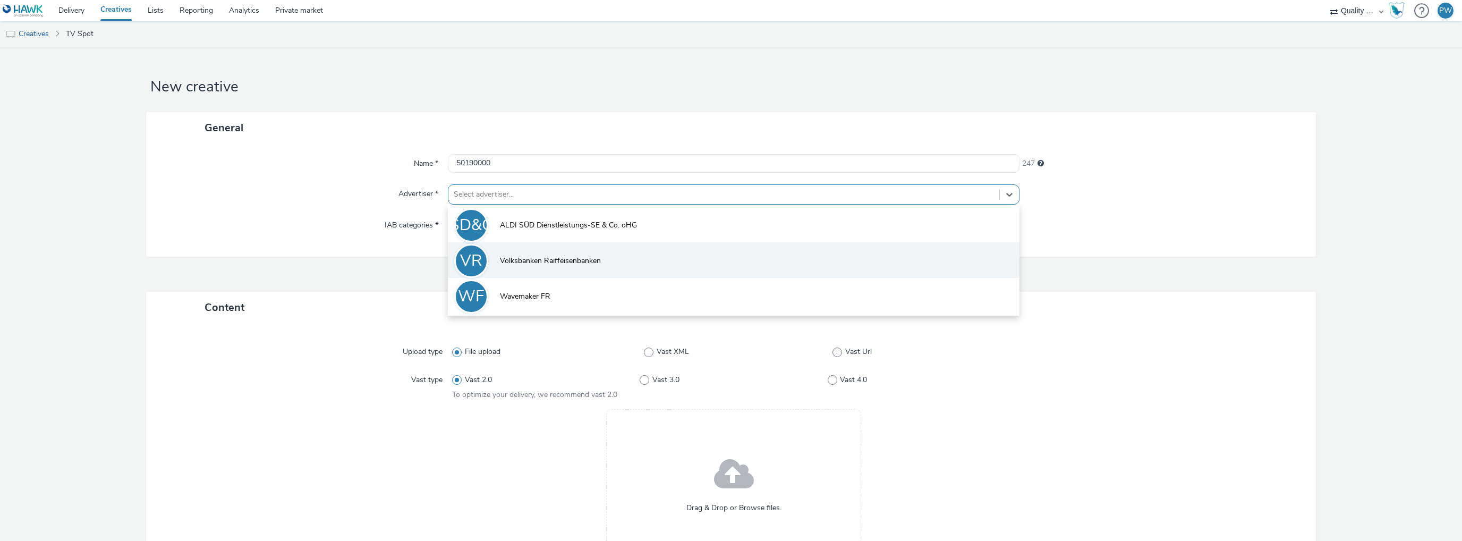
click at [493, 262] on li "VR Volksbanken Raiffeisenbanken" at bounding box center [733, 260] width 571 height 36
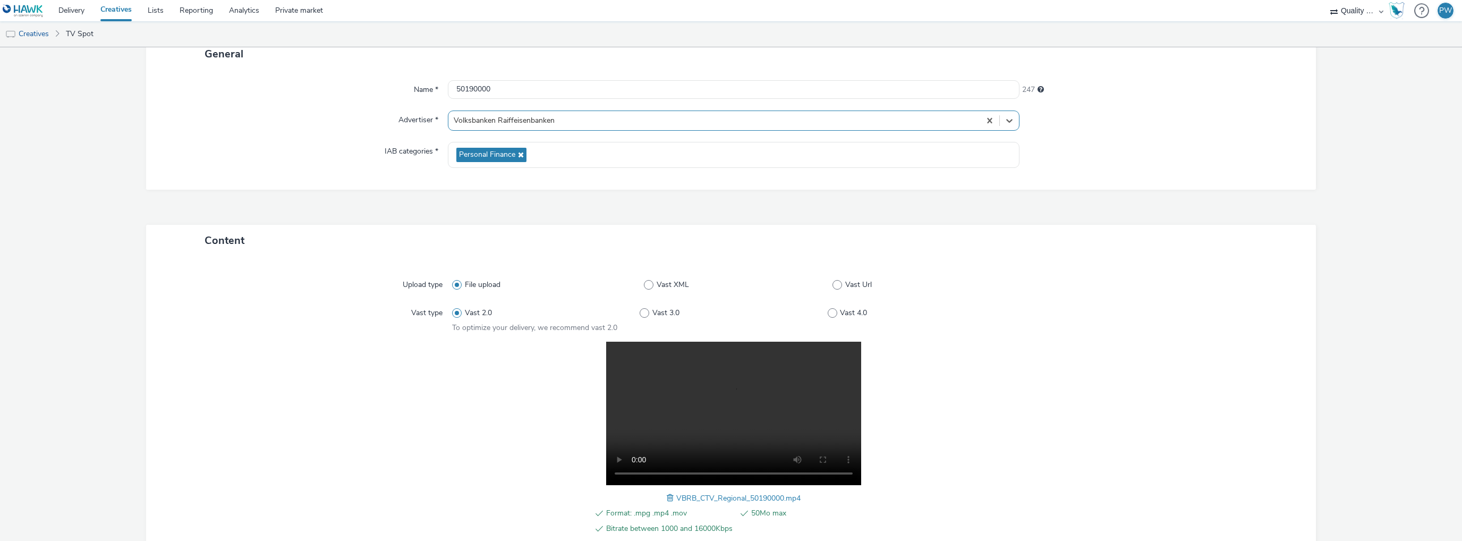
scroll to position [195, 0]
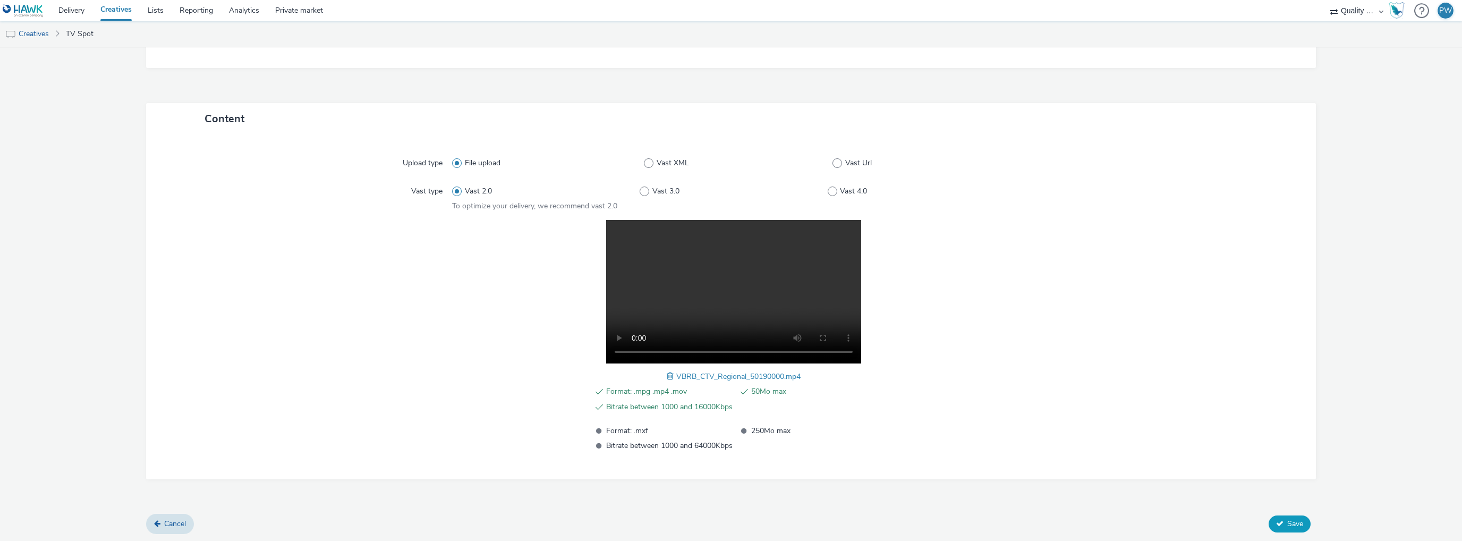
click at [1268, 524] on button "Save" at bounding box center [1289, 523] width 42 height 17
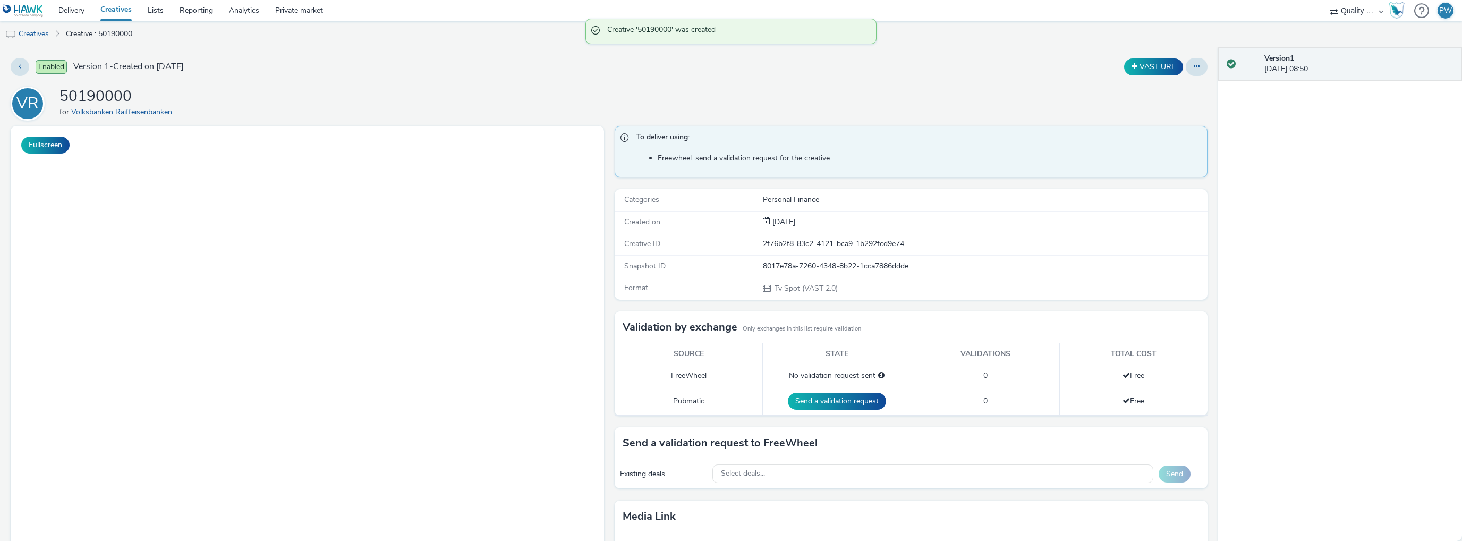
click at [26, 31] on link "Creatives" at bounding box center [27, 33] width 54 height 25
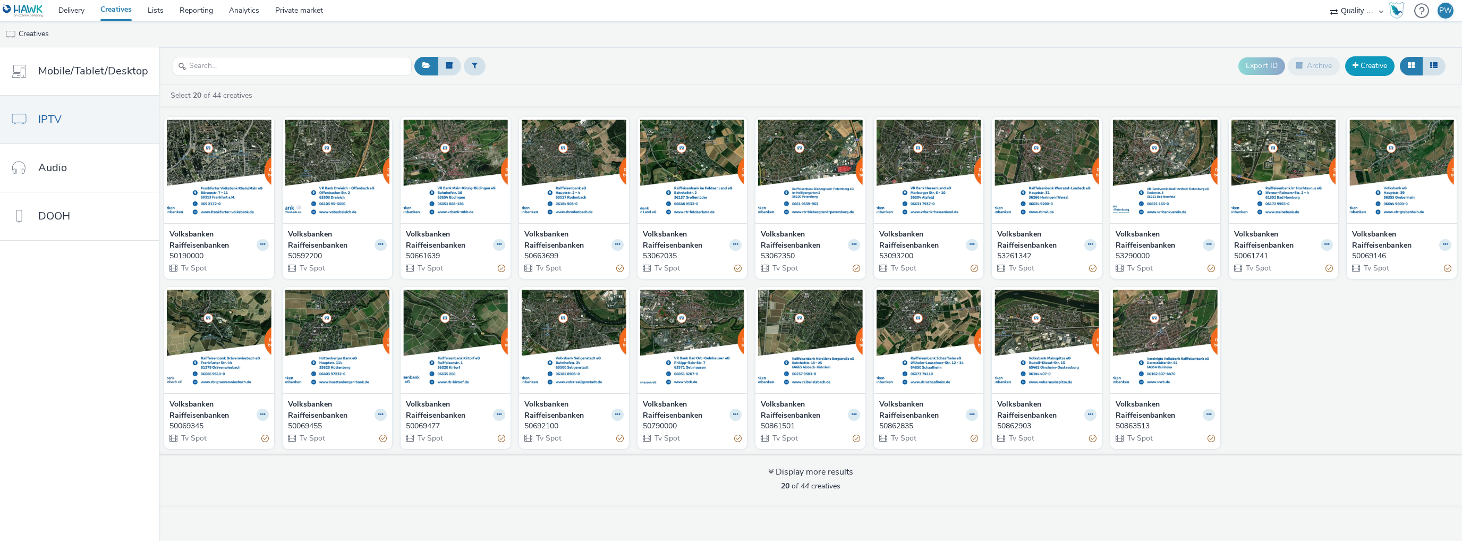
click at [1370, 70] on link "Creative" at bounding box center [1369, 65] width 49 height 19
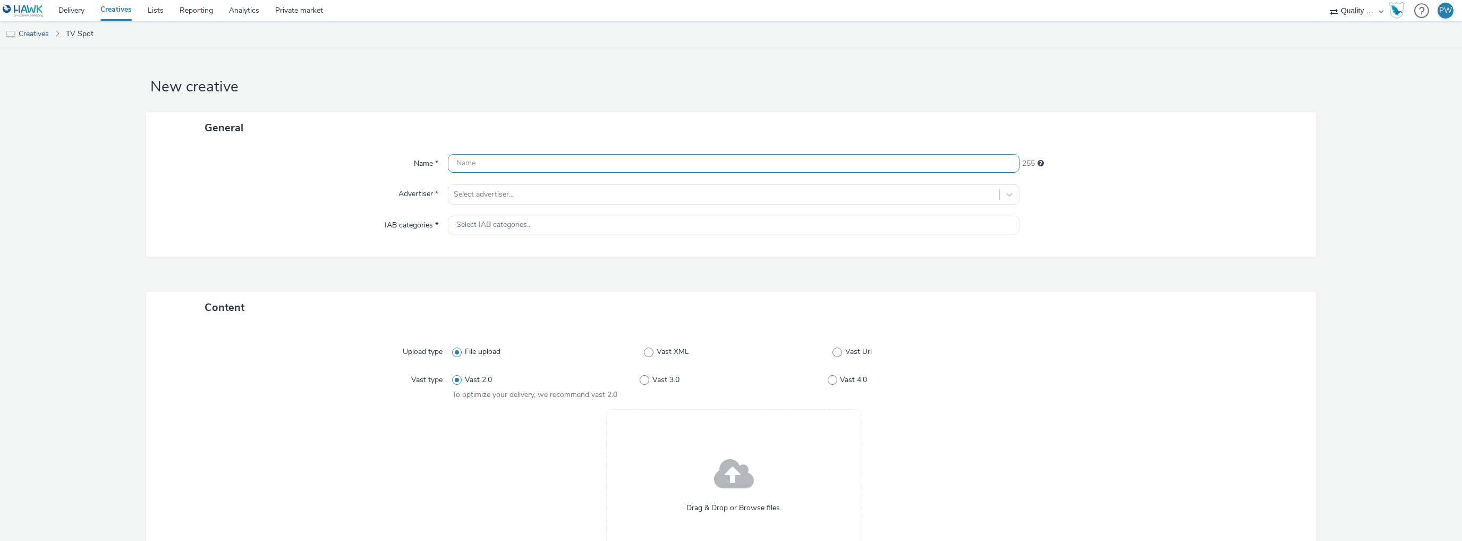
click at [519, 161] on input "text" at bounding box center [733, 163] width 571 height 19
paste input "50069976"
type input "50069976"
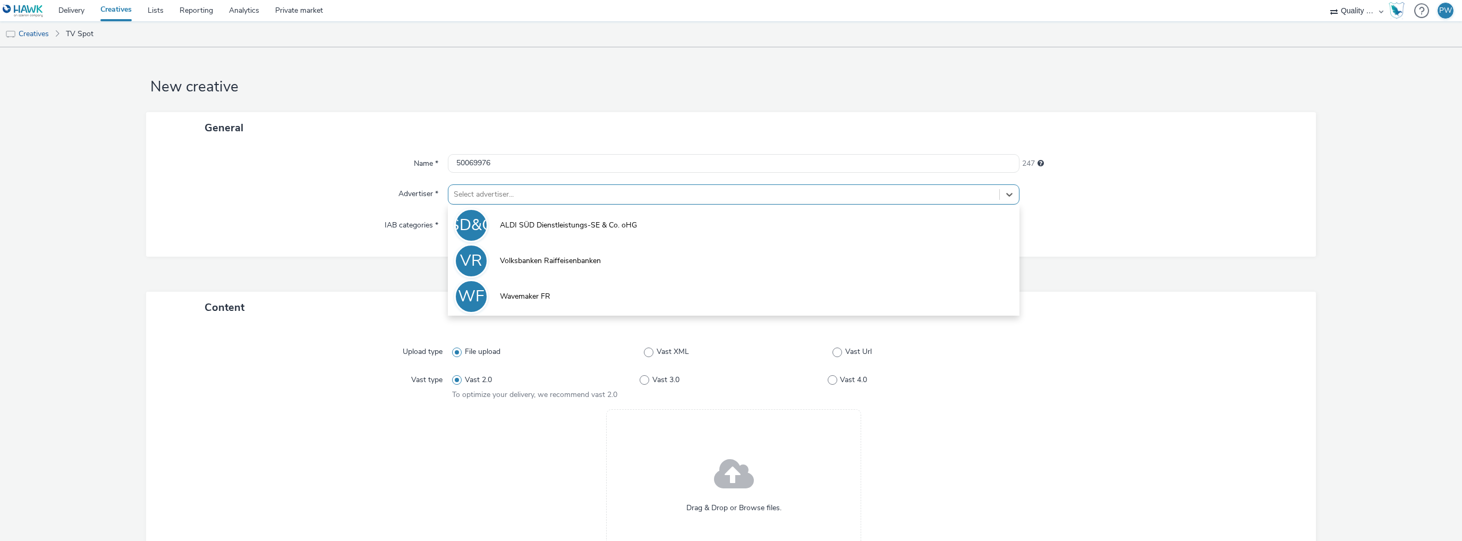
click at [521, 189] on div at bounding box center [724, 194] width 540 height 13
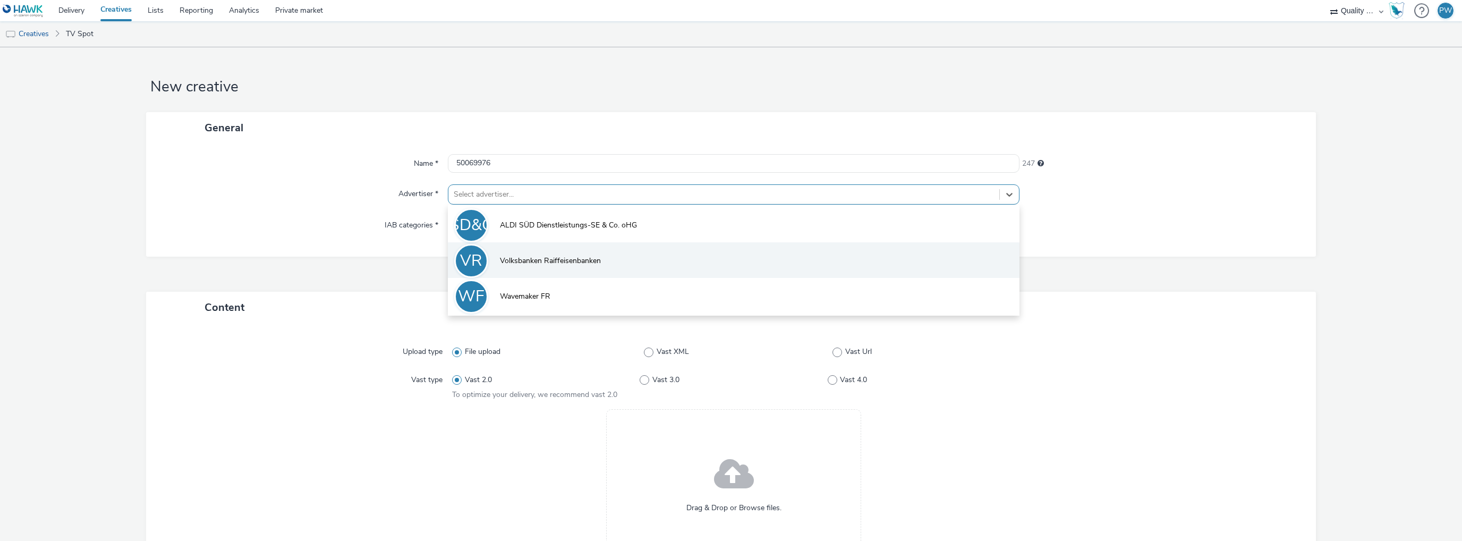
click at [489, 263] on li "VR Volksbanken Raiffeisenbanken" at bounding box center [733, 260] width 571 height 36
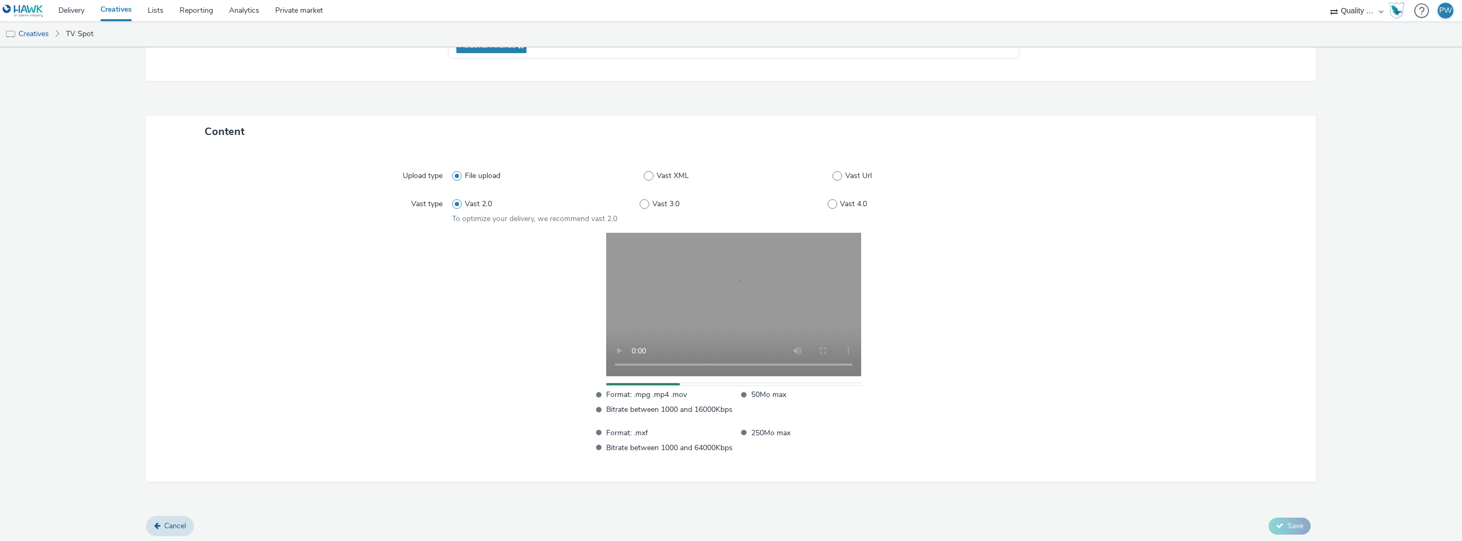
scroll to position [185, 0]
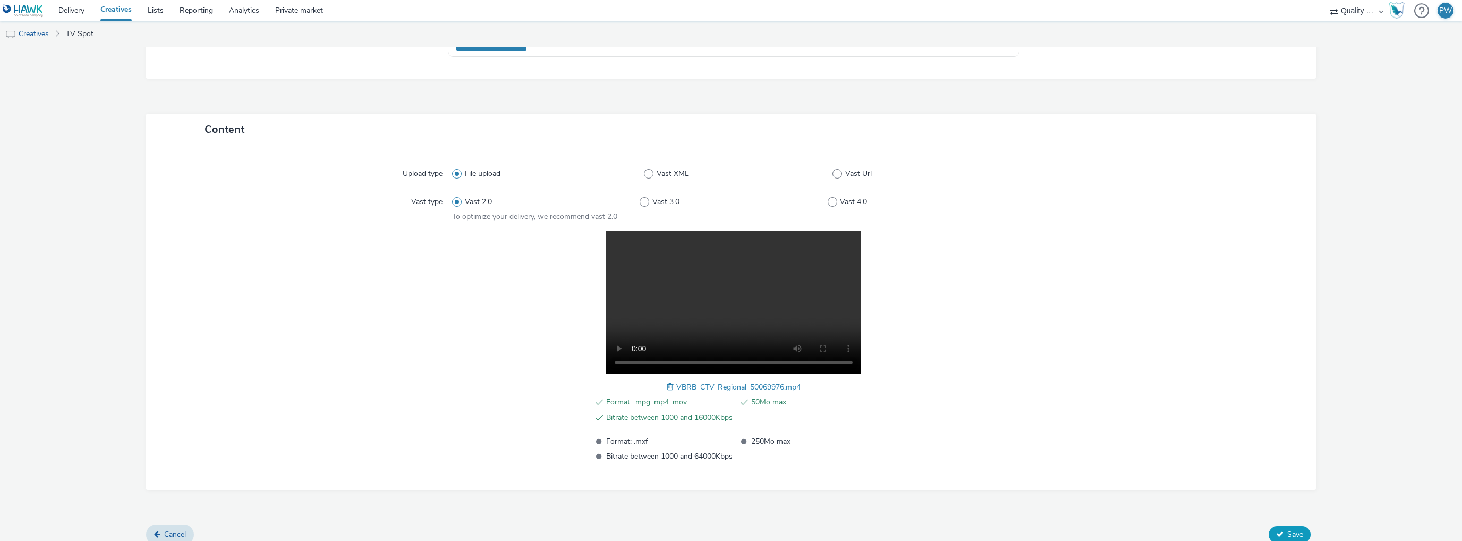
click at [1268, 528] on button "Save" at bounding box center [1289, 534] width 42 height 17
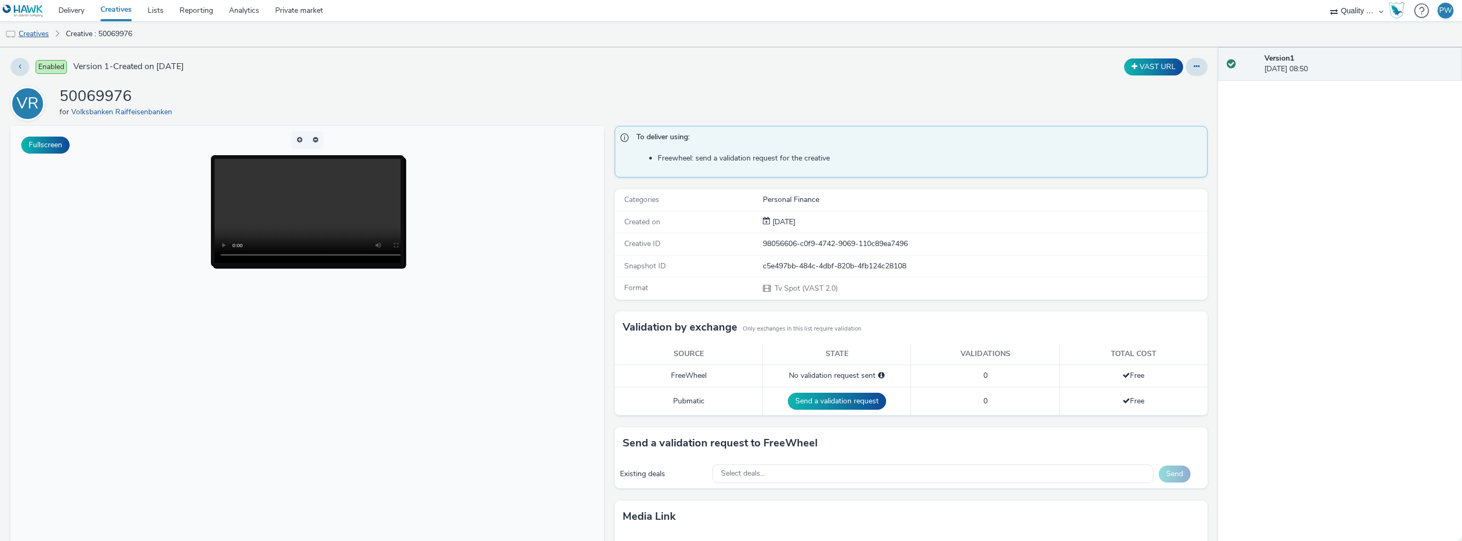
click at [13, 38] on img at bounding box center [10, 34] width 11 height 11
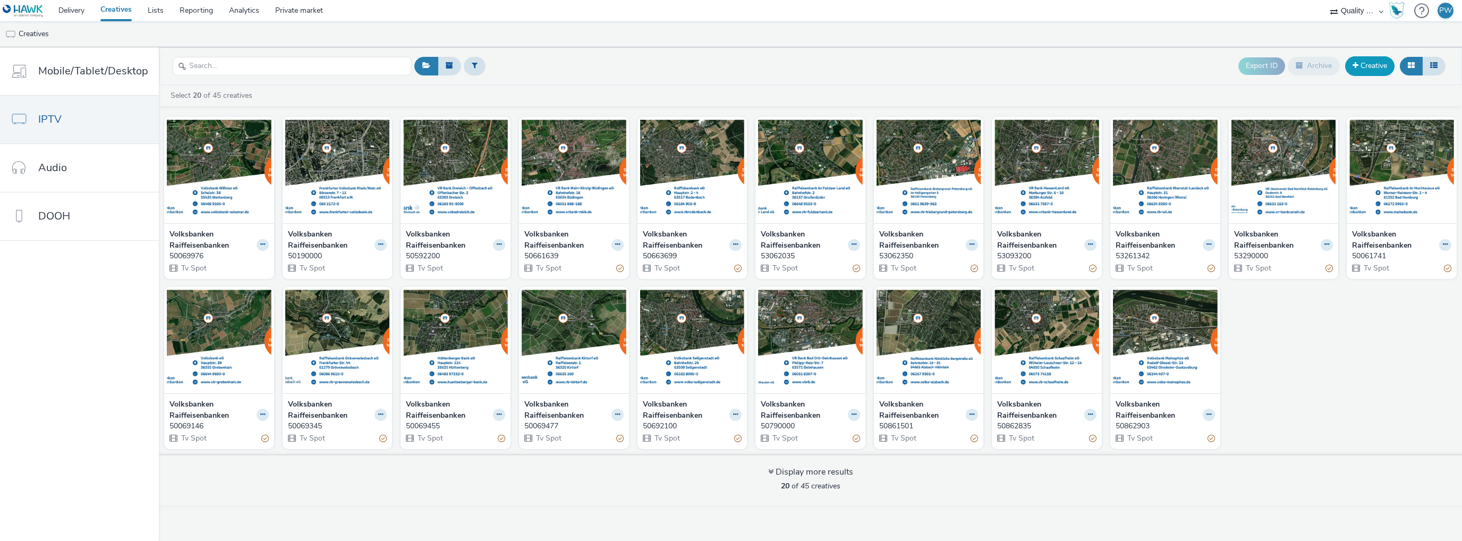
click at [1362, 63] on link "Creative" at bounding box center [1369, 65] width 49 height 19
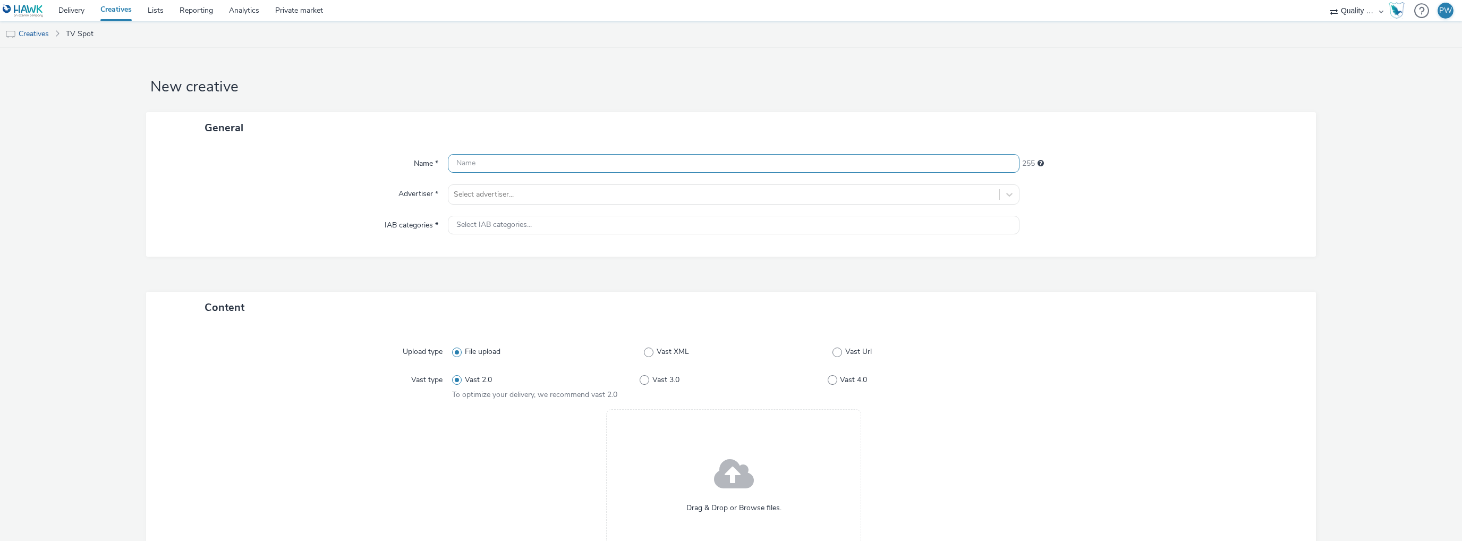
drag, startPoint x: 497, startPoint y: 155, endPoint x: 496, endPoint y: 161, distance: 6.6
click at [497, 155] on input "text" at bounding box center [733, 163] width 571 height 19
paste input "54091700"
type input "54091700"
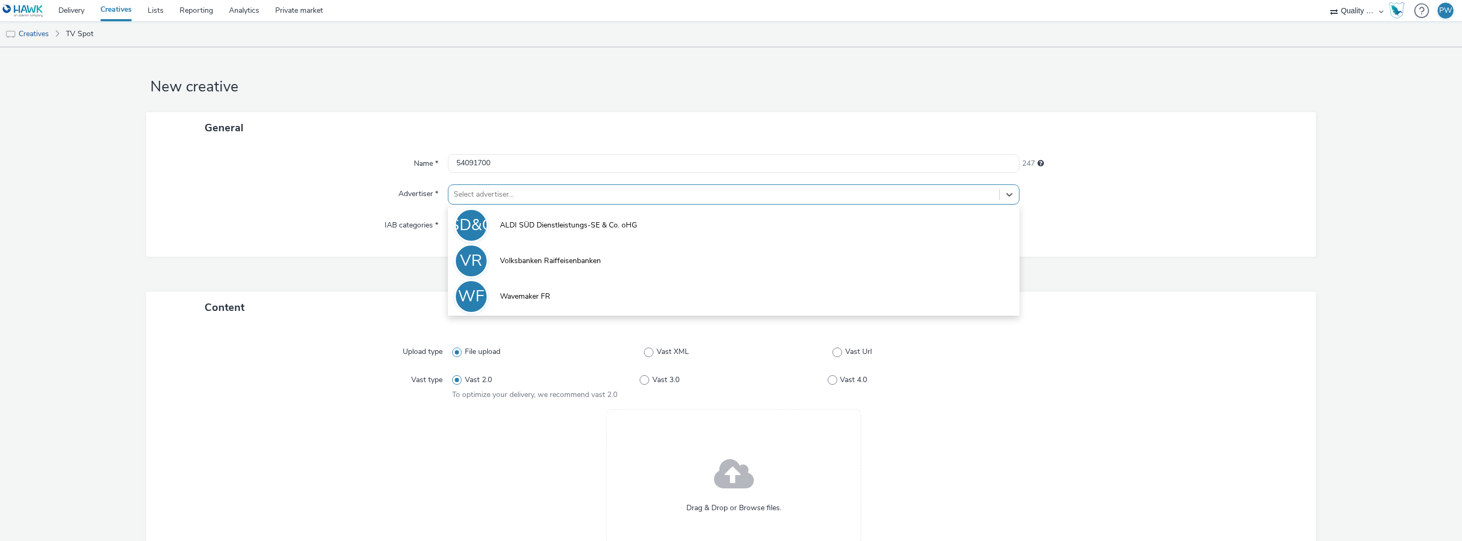
click at [485, 196] on div at bounding box center [724, 194] width 540 height 13
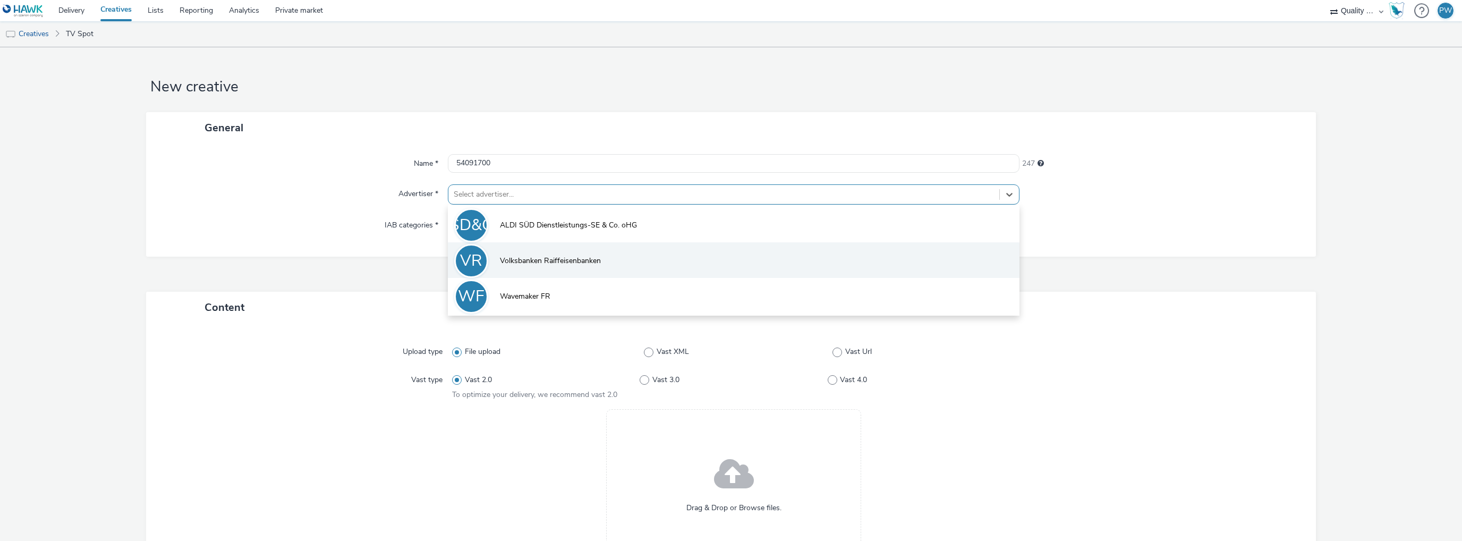
click at [510, 255] on span "Volksbanken Raiffeisenbanken" at bounding box center [550, 260] width 101 height 11
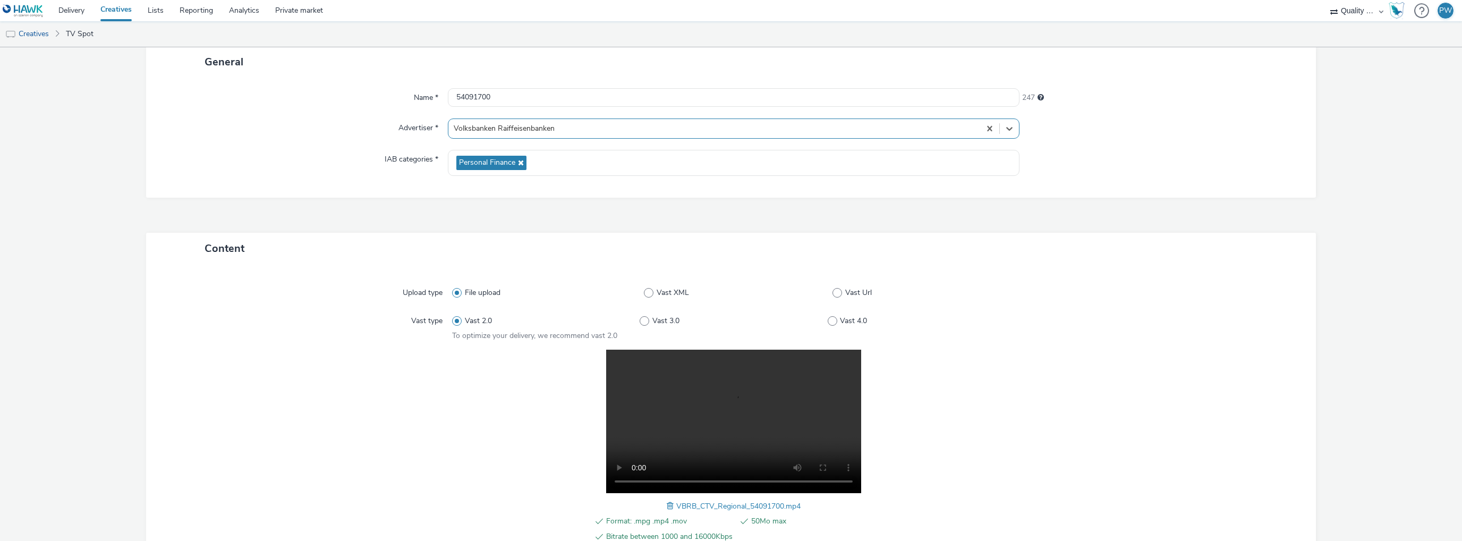
scroll to position [195, 0]
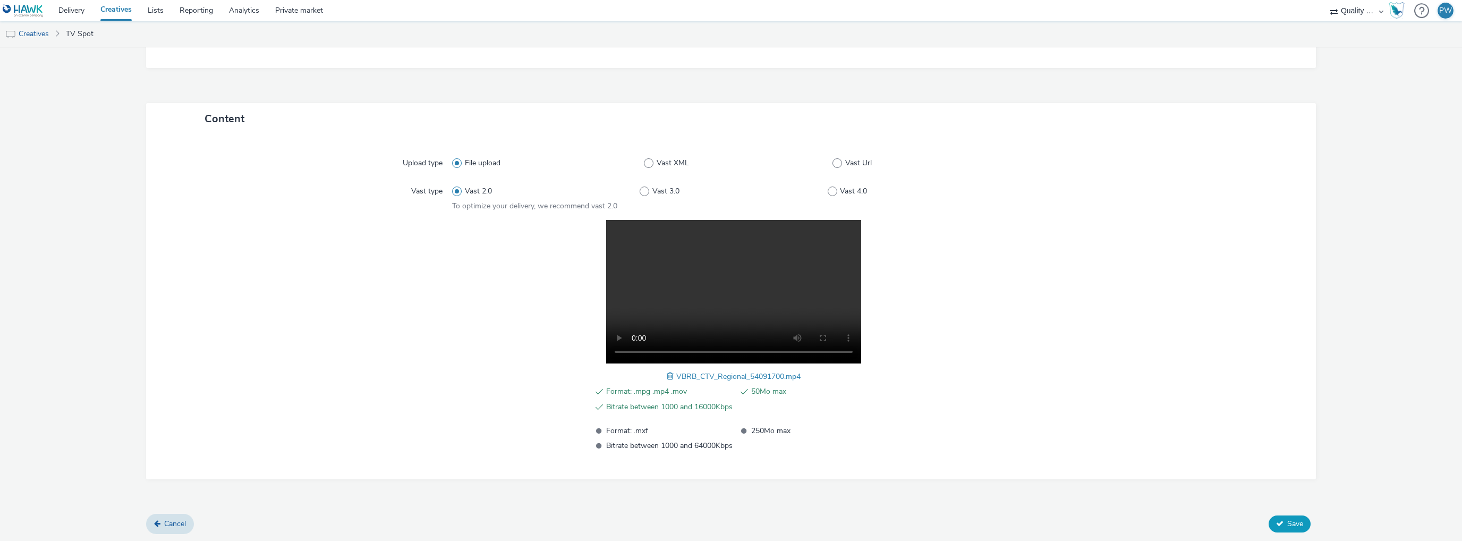
click at [1292, 520] on span "Save" at bounding box center [1295, 523] width 16 height 10
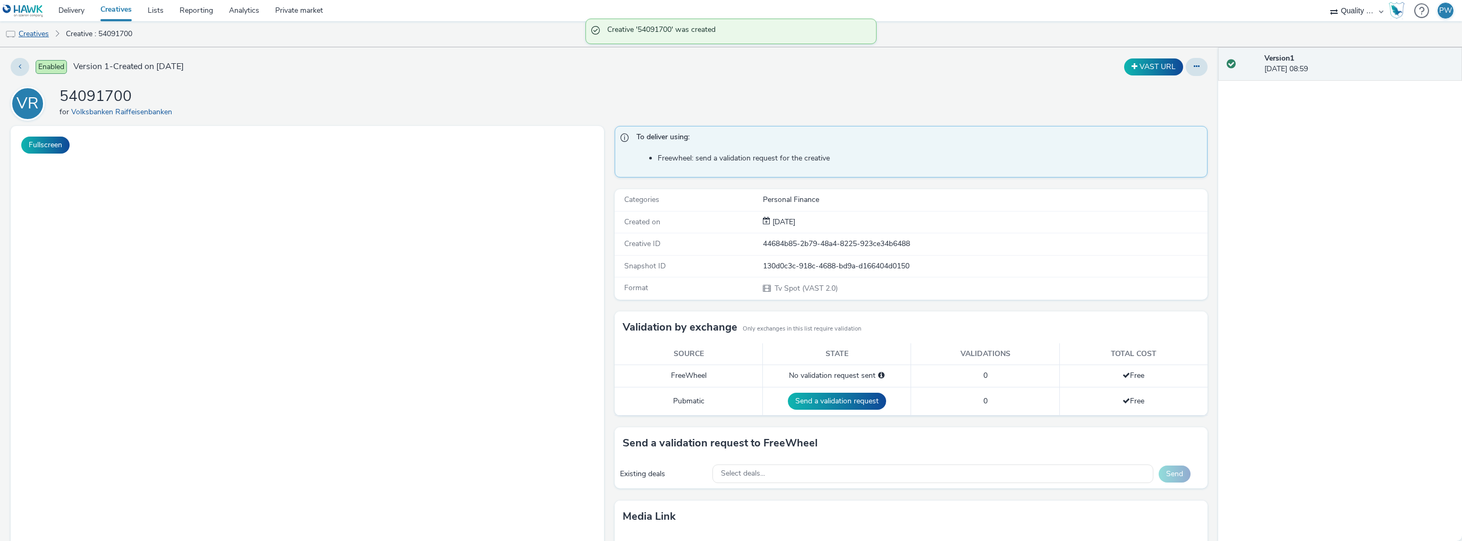
click at [36, 35] on link "Creatives" at bounding box center [27, 33] width 54 height 25
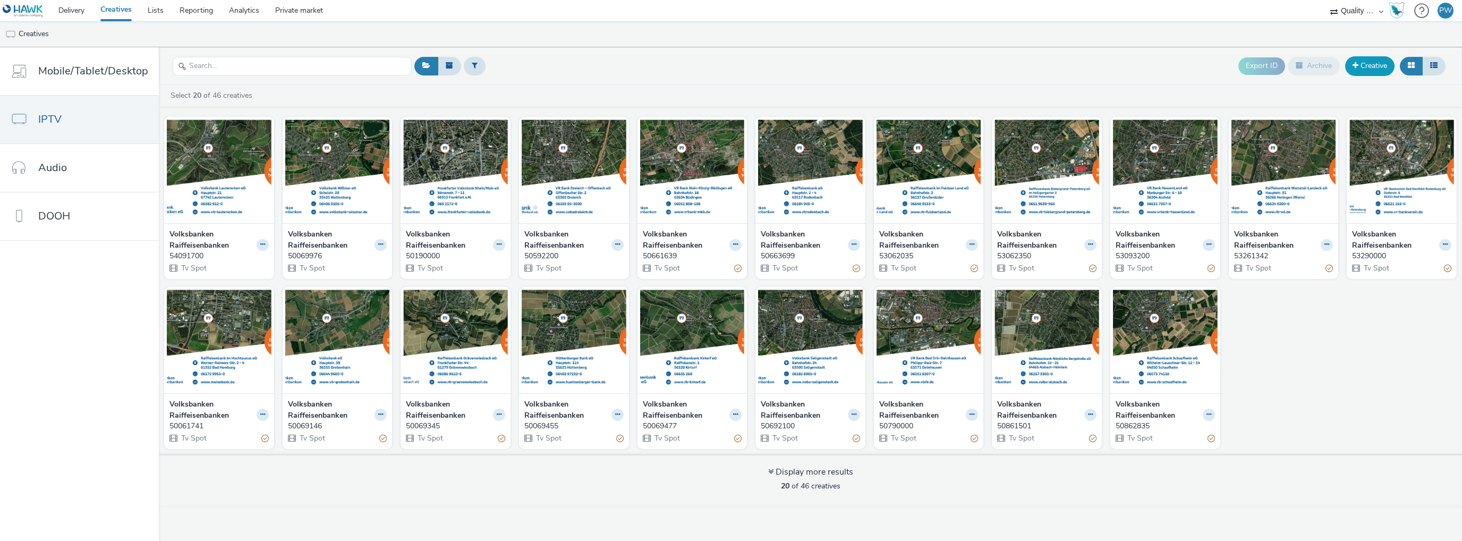
click at [1376, 58] on link "Creative" at bounding box center [1369, 65] width 49 height 19
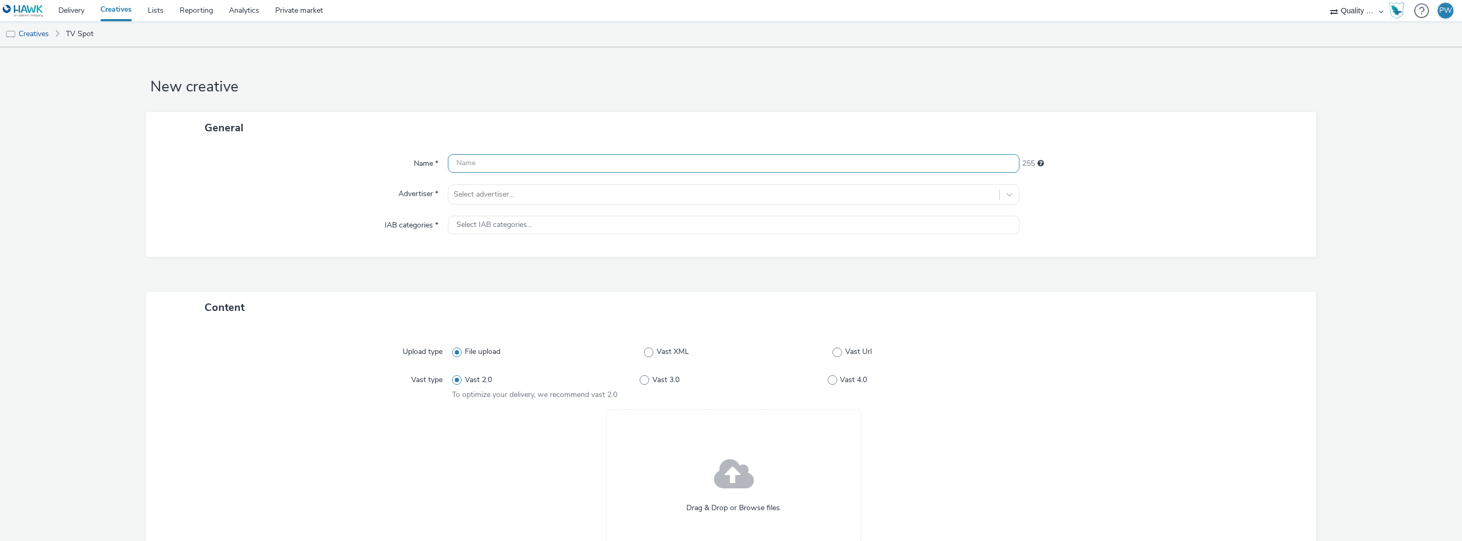
click at [520, 164] on input "text" at bounding box center [733, 163] width 571 height 19
paste input "54092400"
type input "54092400"
click at [495, 190] on div at bounding box center [724, 194] width 540 height 13
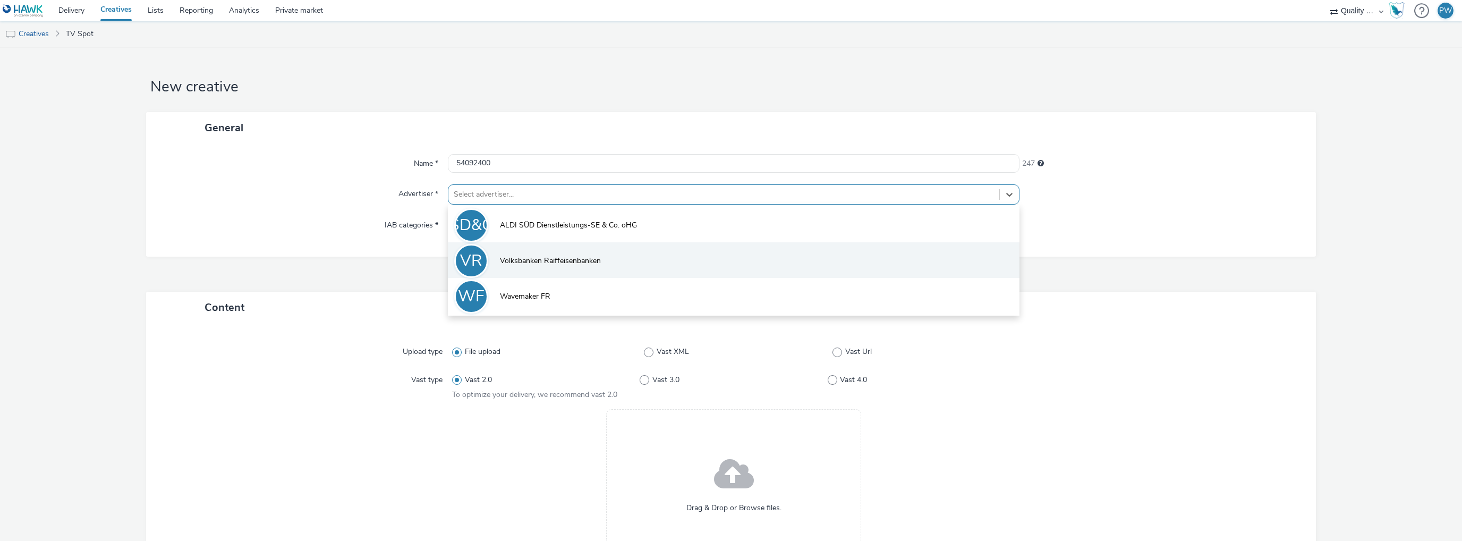
drag, startPoint x: 511, startPoint y: 260, endPoint x: 534, endPoint y: 254, distance: 24.1
click at [512, 260] on span "Volksbanken Raiffeisenbanken" at bounding box center [550, 260] width 101 height 11
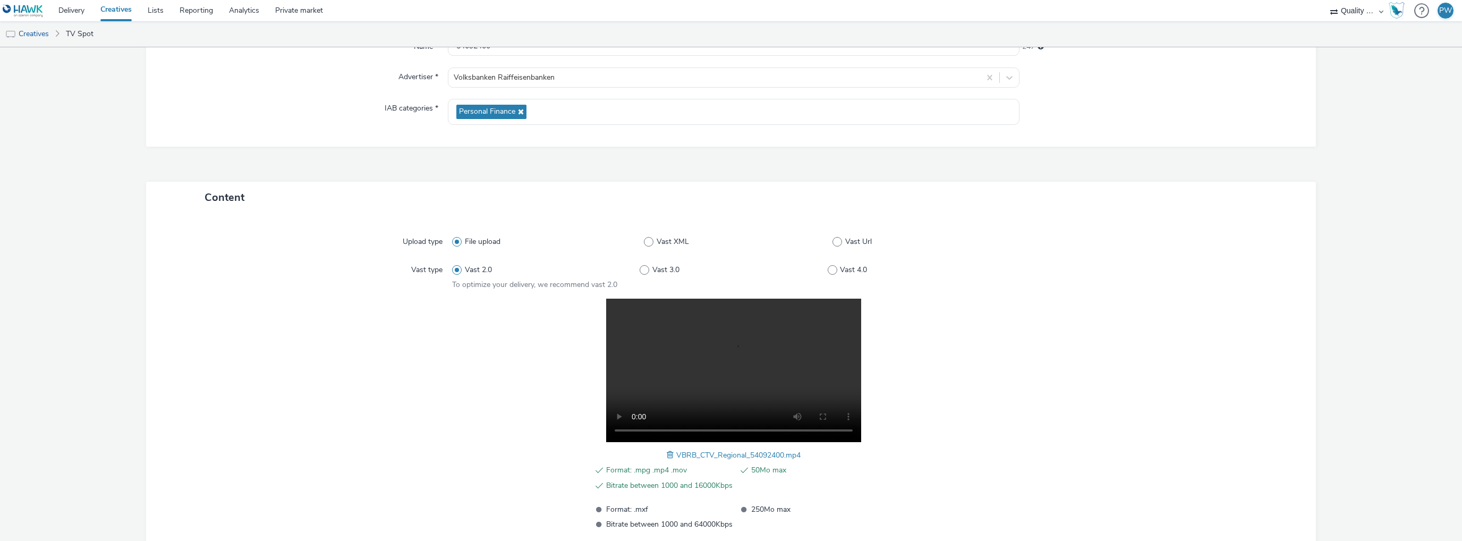
scroll to position [195, 0]
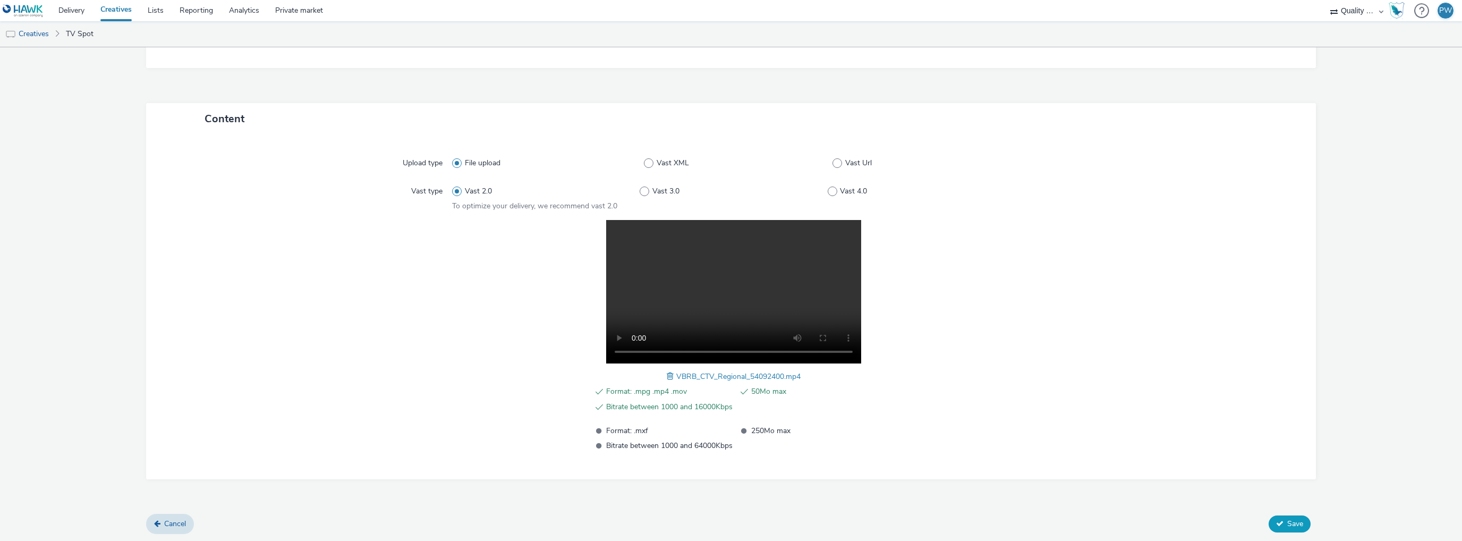
click at [1284, 528] on button "Save" at bounding box center [1289, 523] width 42 height 17
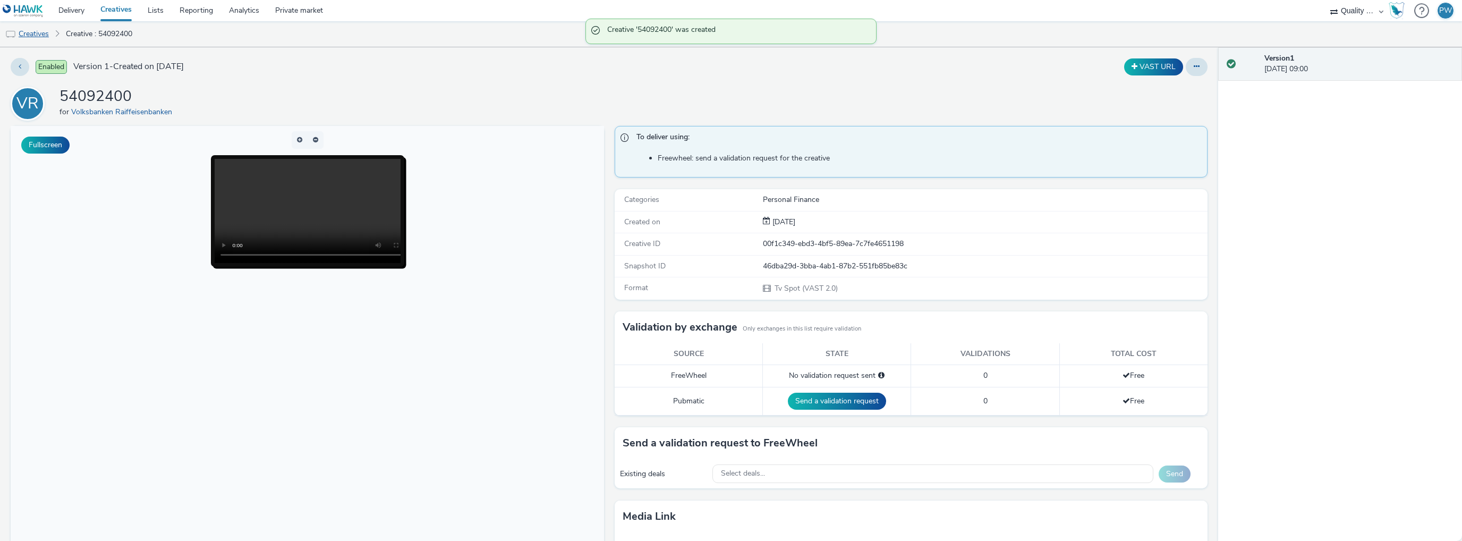
click at [44, 30] on link "Creatives" at bounding box center [27, 33] width 54 height 25
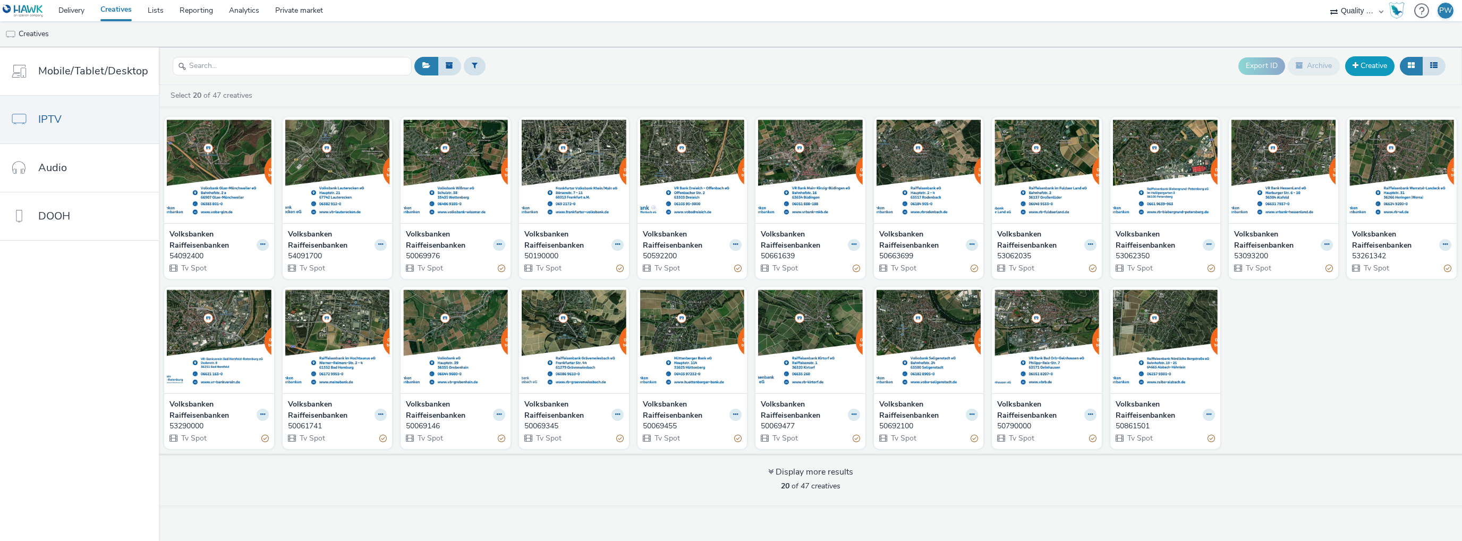
click at [1361, 71] on link "Creative" at bounding box center [1369, 65] width 49 height 19
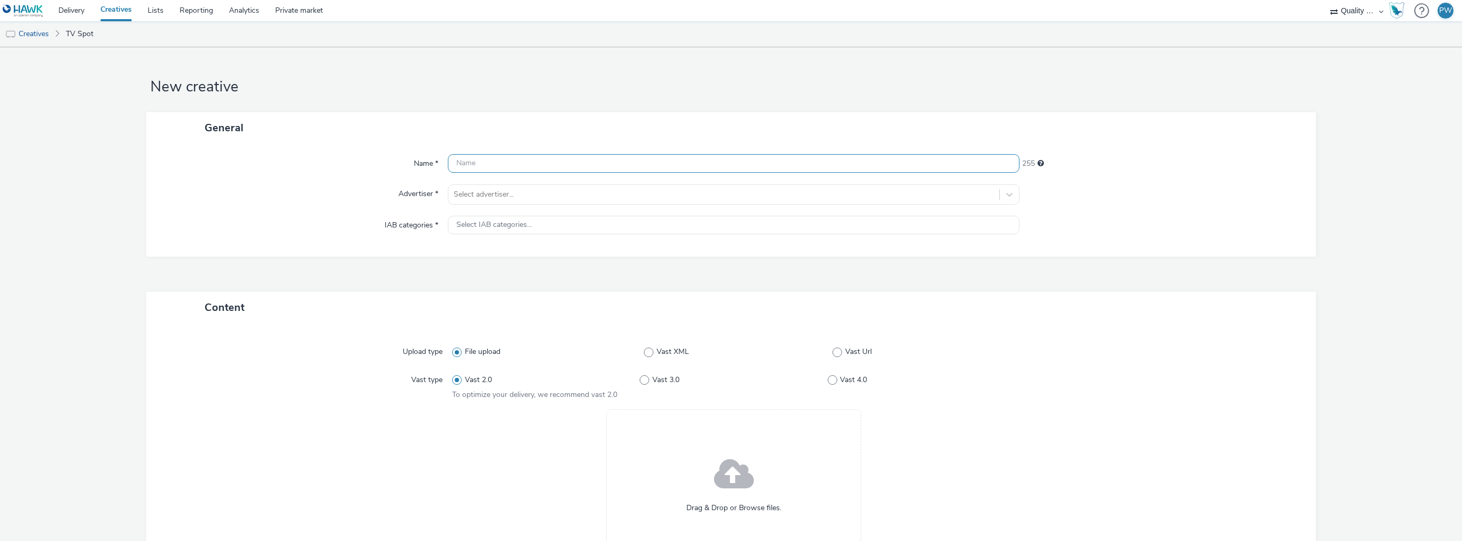
click at [529, 164] on input "text" at bounding box center [733, 163] width 571 height 19
paste input "54261700"
type input "54261700"
click at [489, 193] on div at bounding box center [724, 194] width 540 height 13
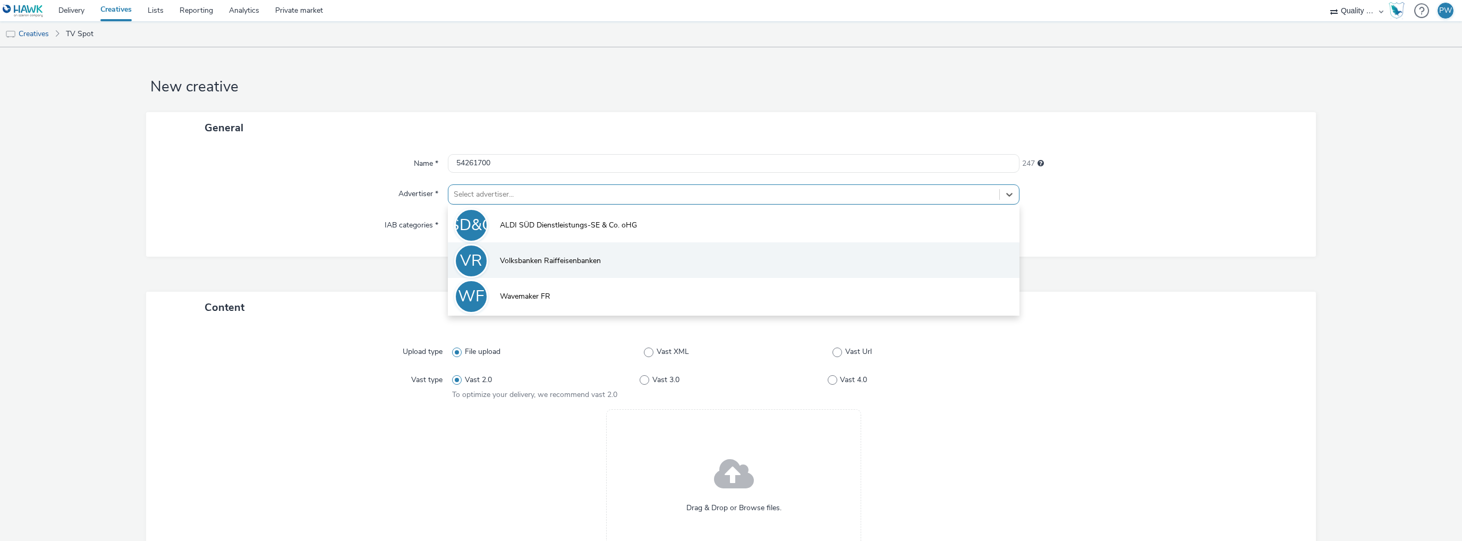
click at [500, 266] on li "VR Volksbanken Raiffeisenbanken" at bounding box center [733, 260] width 571 height 36
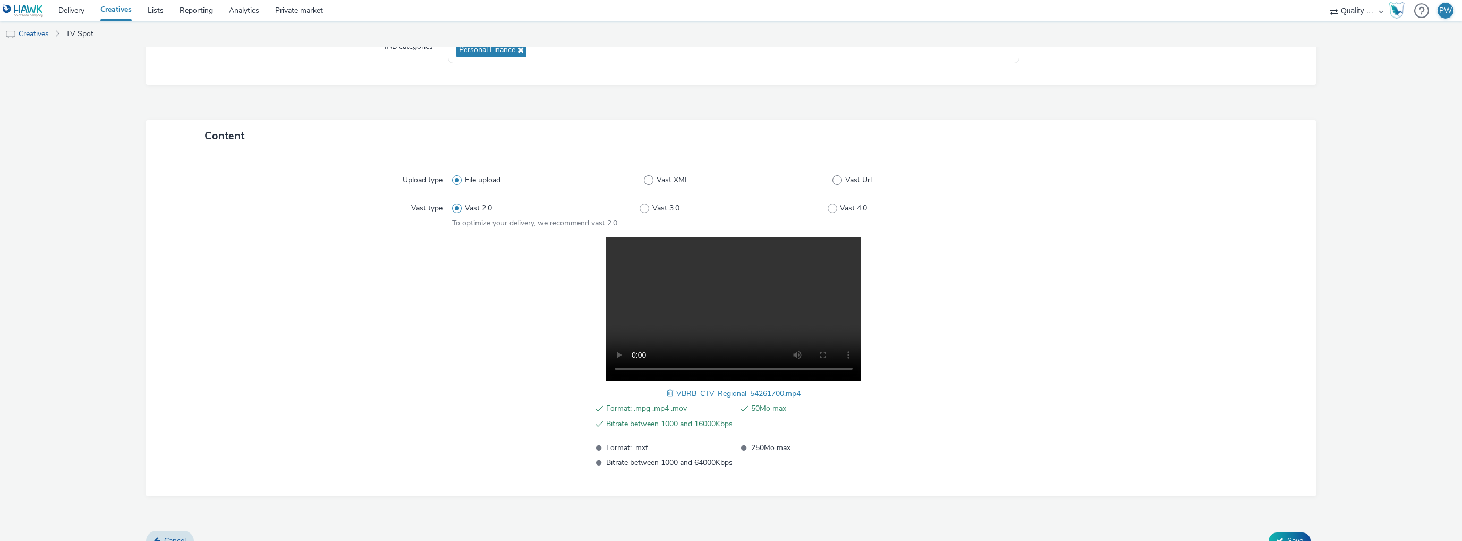
scroll to position [195, 0]
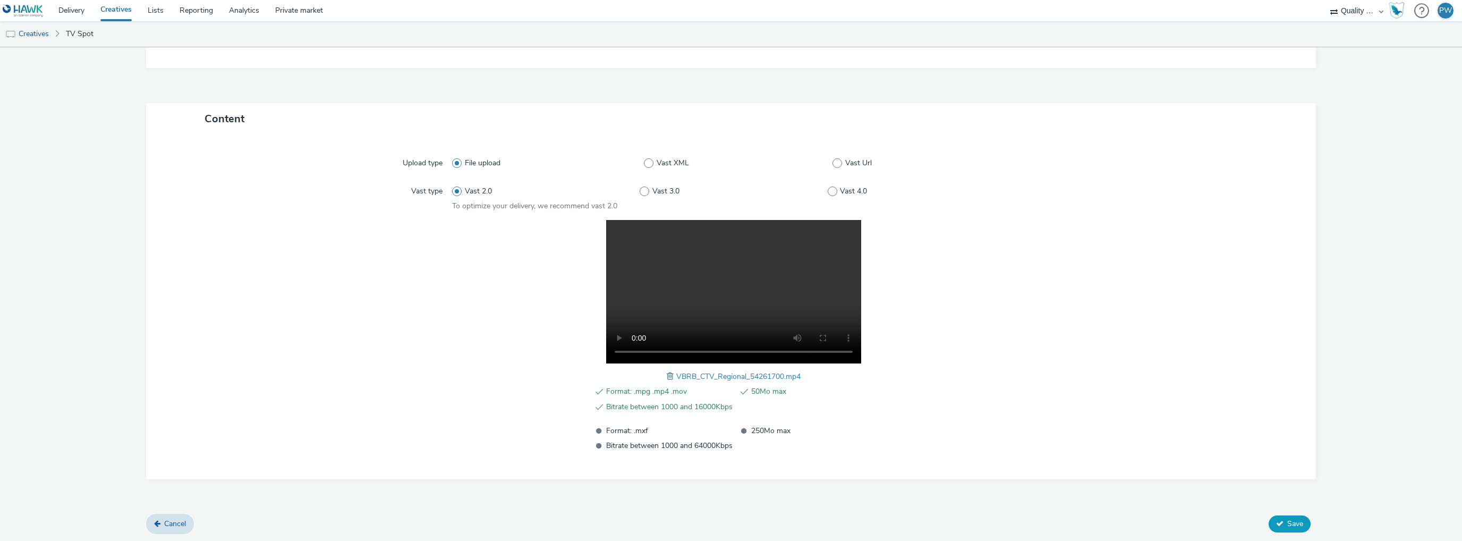
click at [1276, 519] on button "Save" at bounding box center [1289, 523] width 42 height 17
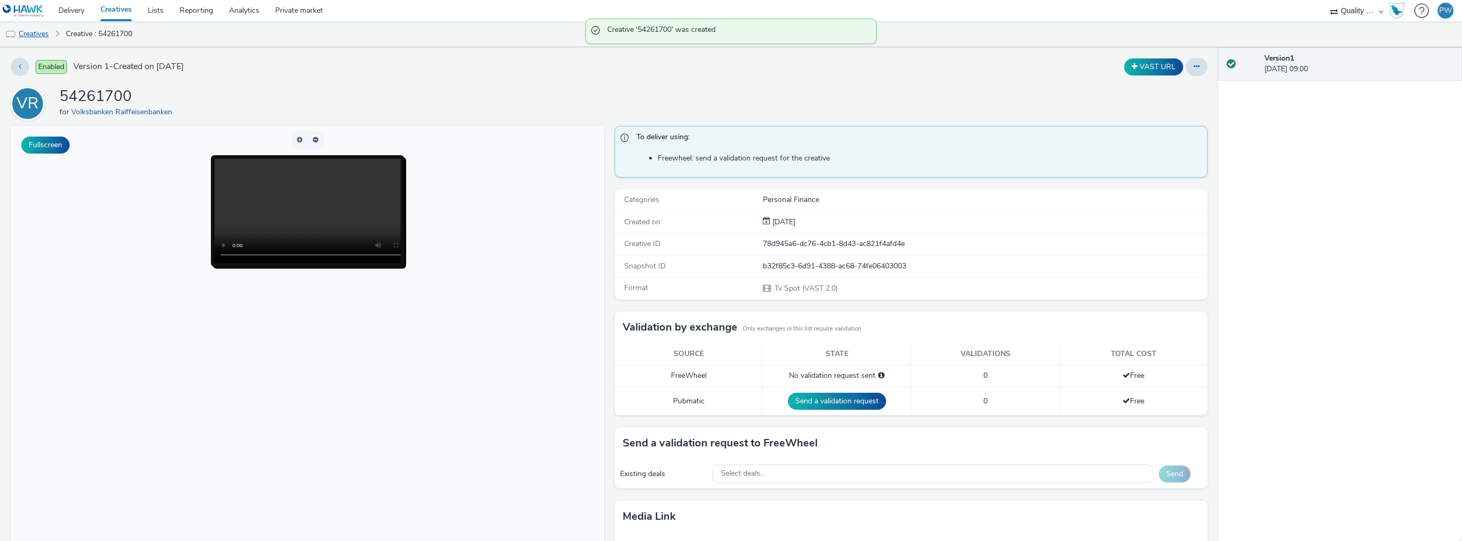
click at [33, 35] on link "Creatives" at bounding box center [27, 33] width 54 height 25
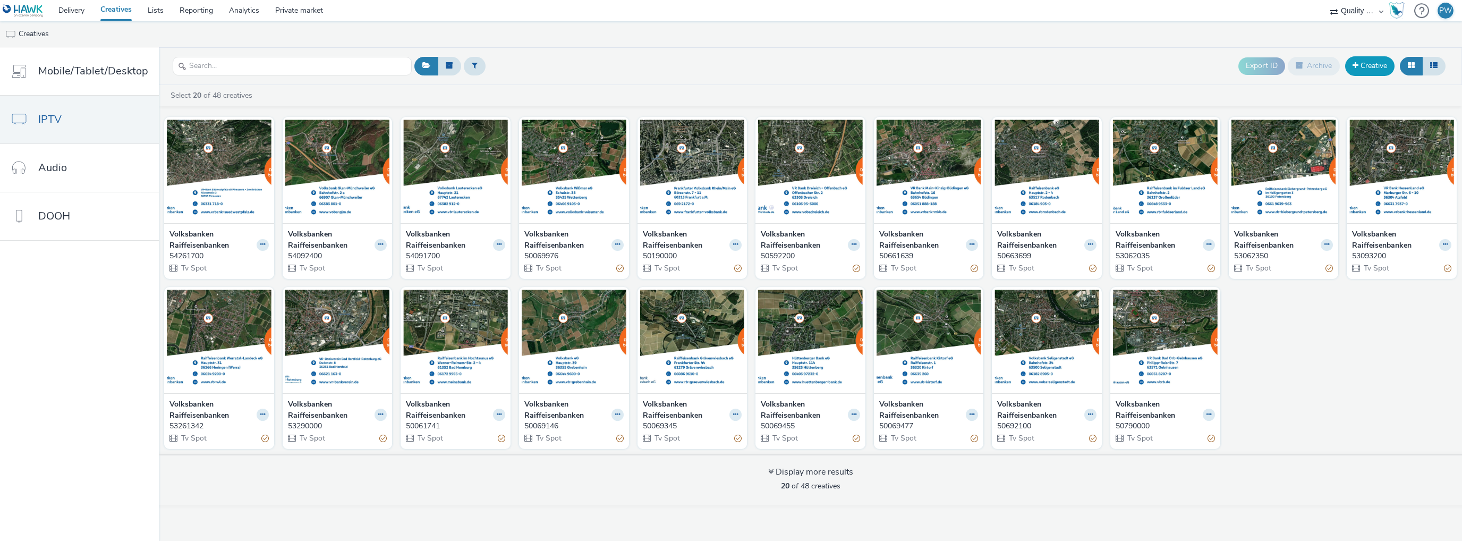
click at [1377, 69] on link "Creative" at bounding box center [1369, 65] width 49 height 19
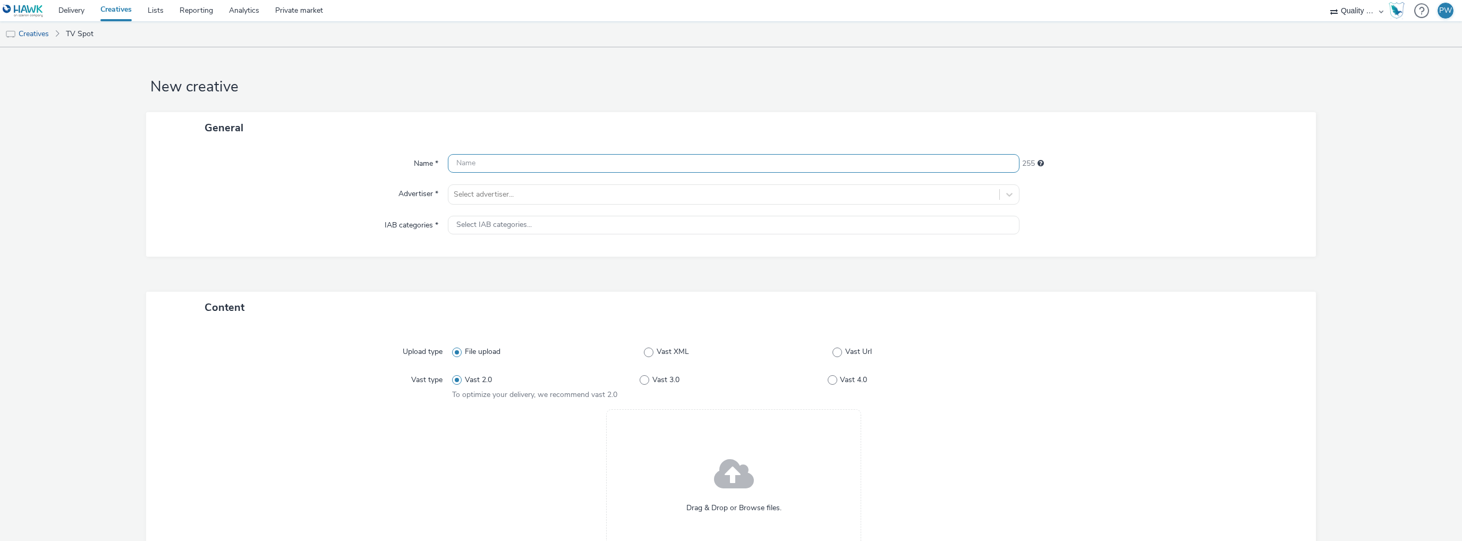
click at [497, 166] on input "text" at bounding box center [733, 163] width 571 height 19
click at [533, 160] on input "text" at bounding box center [733, 163] width 571 height 19
paste input "54691200"
type input "54691200"
click at [486, 211] on div "Name * 54691200 247 Advertiser * Select advertiser... IAB categories * Select I…" at bounding box center [731, 199] width 1170 height 113
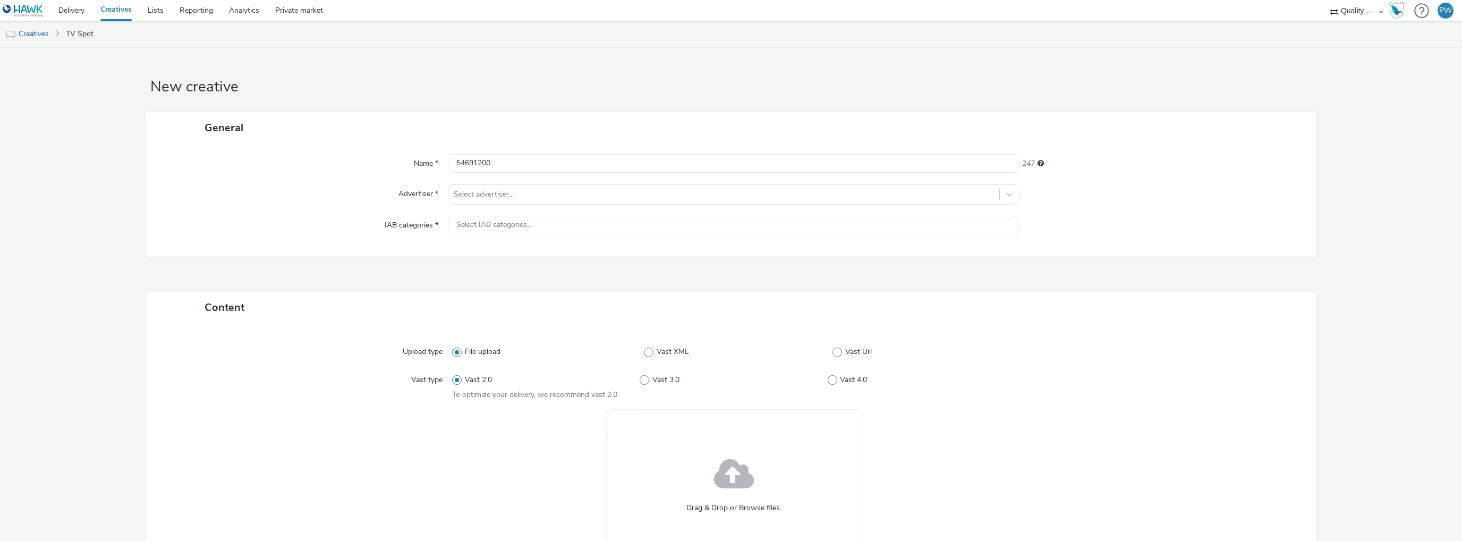
click at [488, 204] on div "Name * 54691200 247 Advertiser * Select advertiser... IAB categories * Select I…" at bounding box center [731, 199] width 1170 height 113
click at [498, 191] on div at bounding box center [724, 194] width 540 height 13
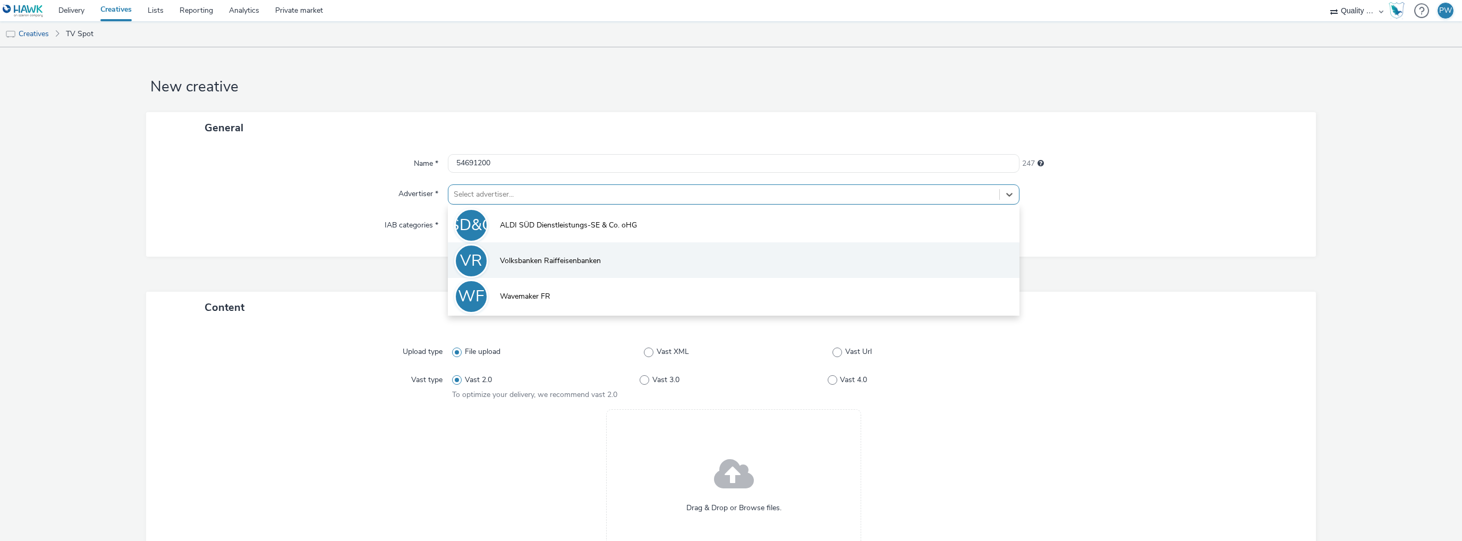
click at [508, 254] on li "VR Volksbanken Raiffeisenbanken" at bounding box center [733, 260] width 571 height 36
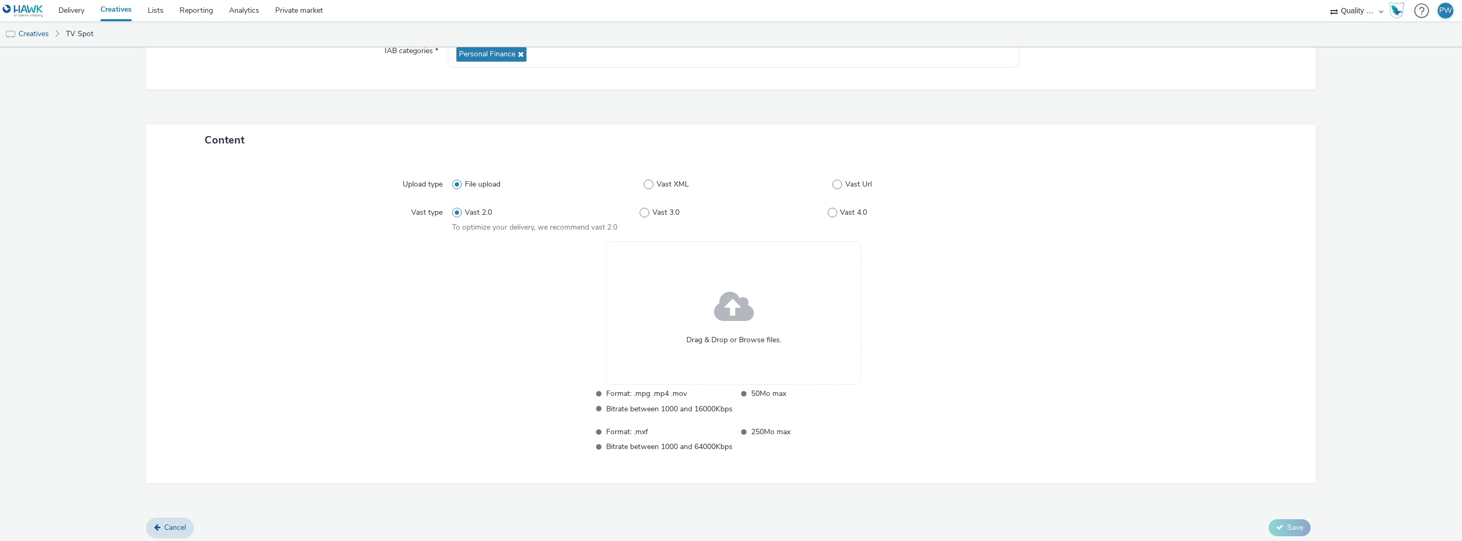
scroll to position [178, 0]
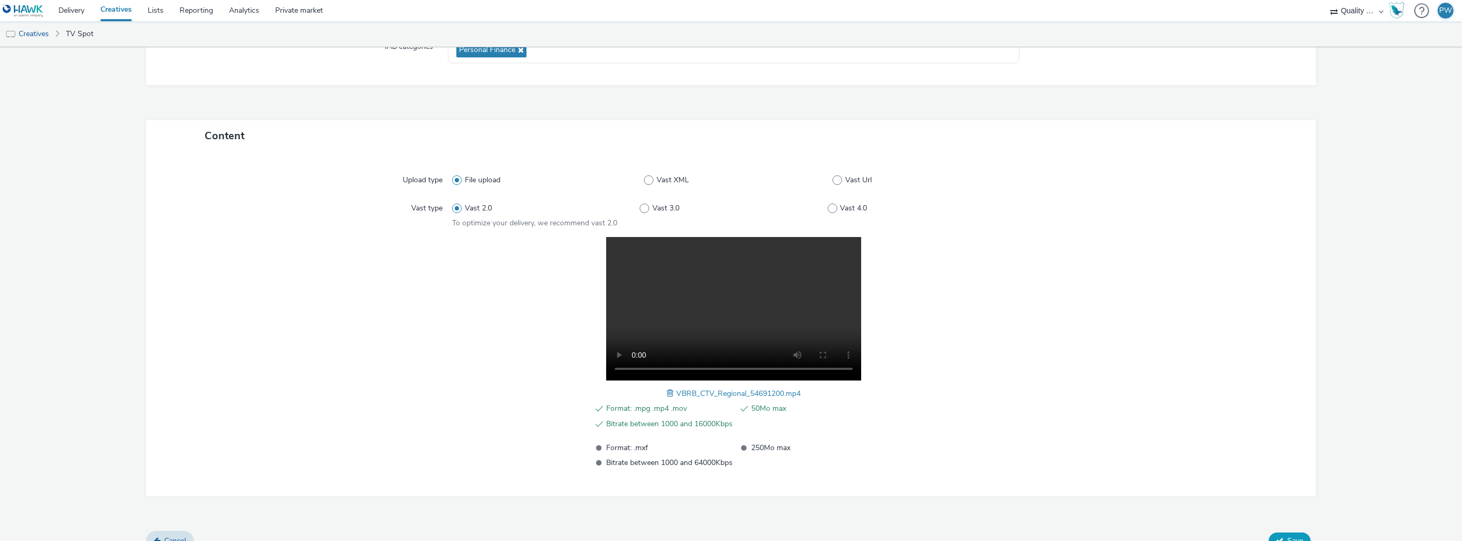
click at [1282, 533] on button "Save" at bounding box center [1289, 540] width 42 height 17
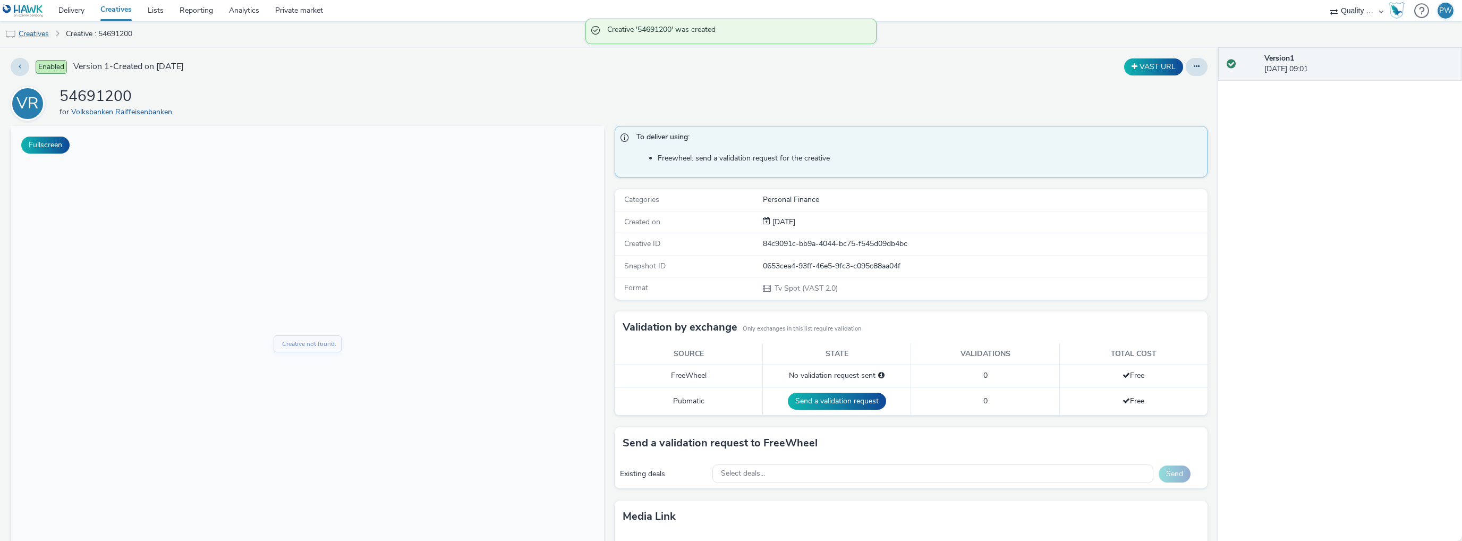
click at [23, 30] on link "Creatives" at bounding box center [27, 33] width 54 height 25
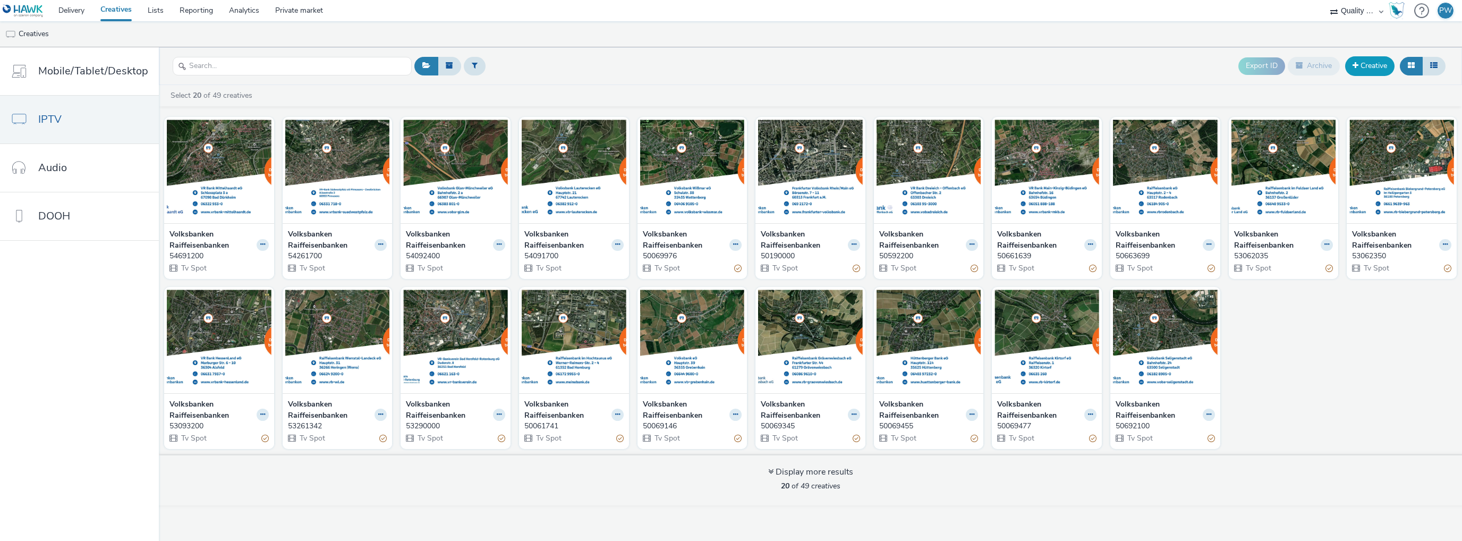
click at [1362, 63] on link "Creative" at bounding box center [1369, 65] width 49 height 19
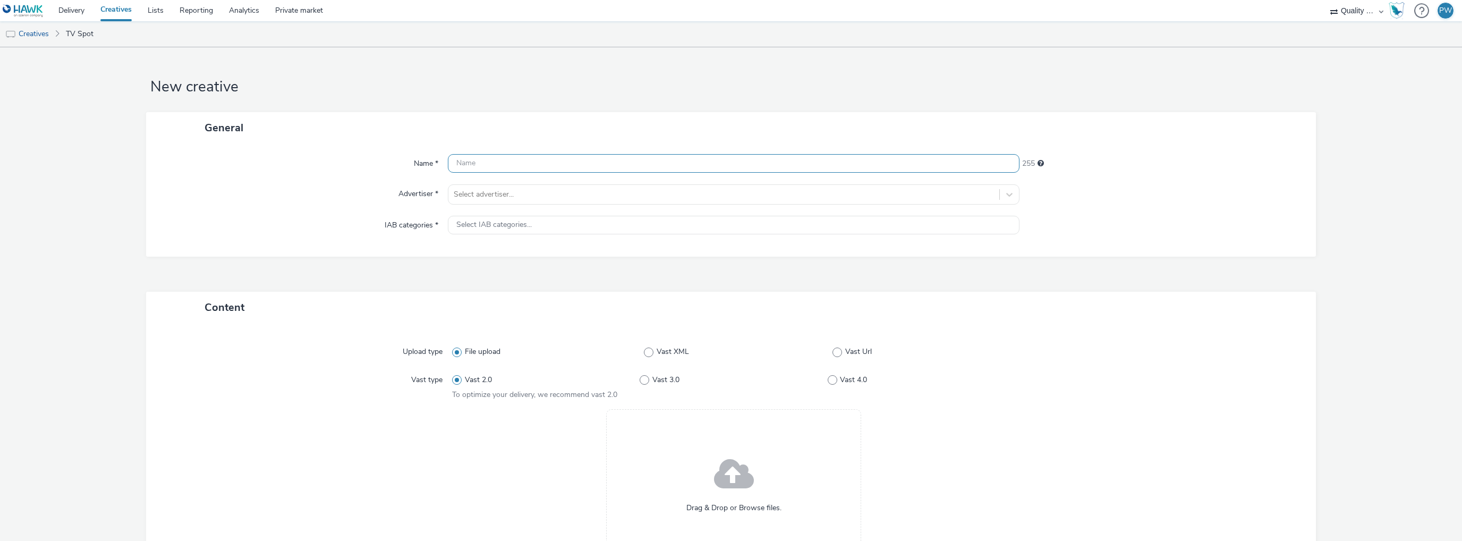
click at [523, 171] on input "text" at bounding box center [733, 163] width 571 height 19
paste input "54790000"
type input "54790000"
click at [495, 194] on div at bounding box center [724, 194] width 540 height 13
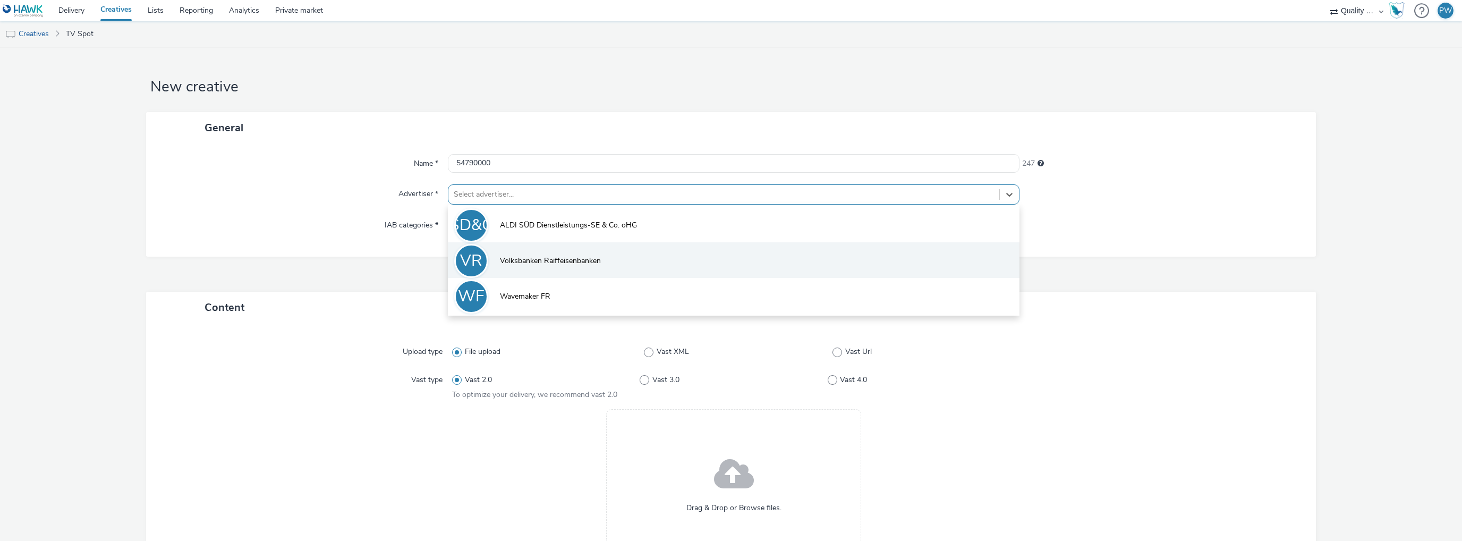
click at [500, 259] on span "Volksbanken Raiffeisenbanken" at bounding box center [550, 260] width 101 height 11
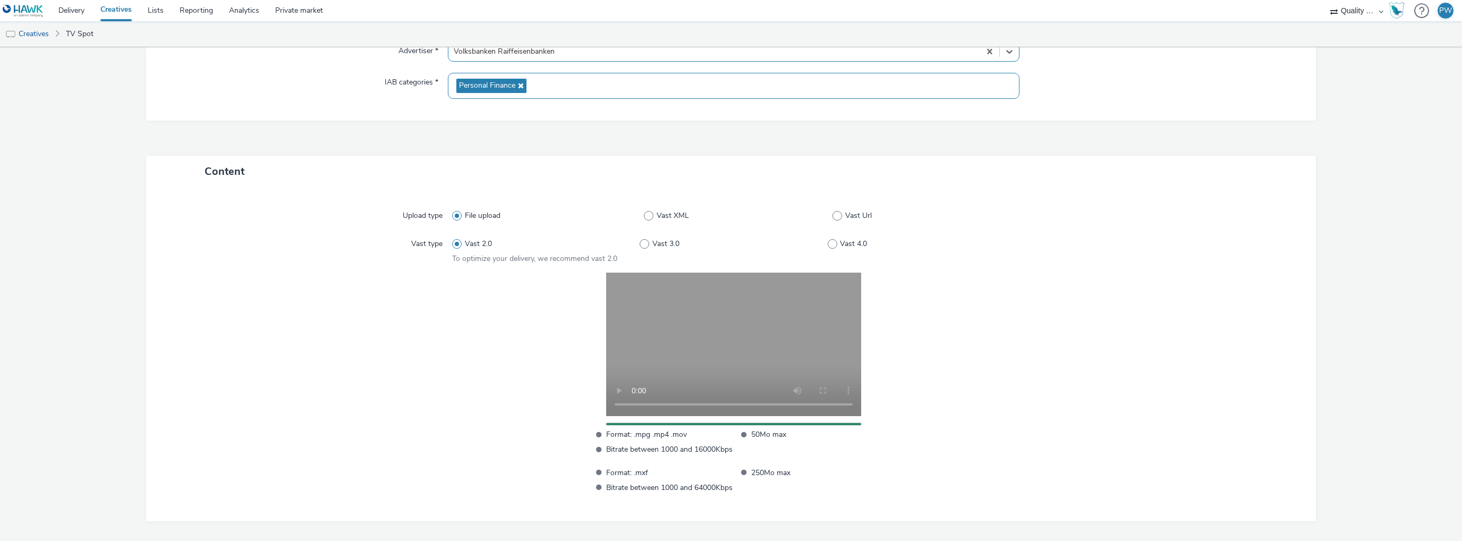
scroll to position [185, 0]
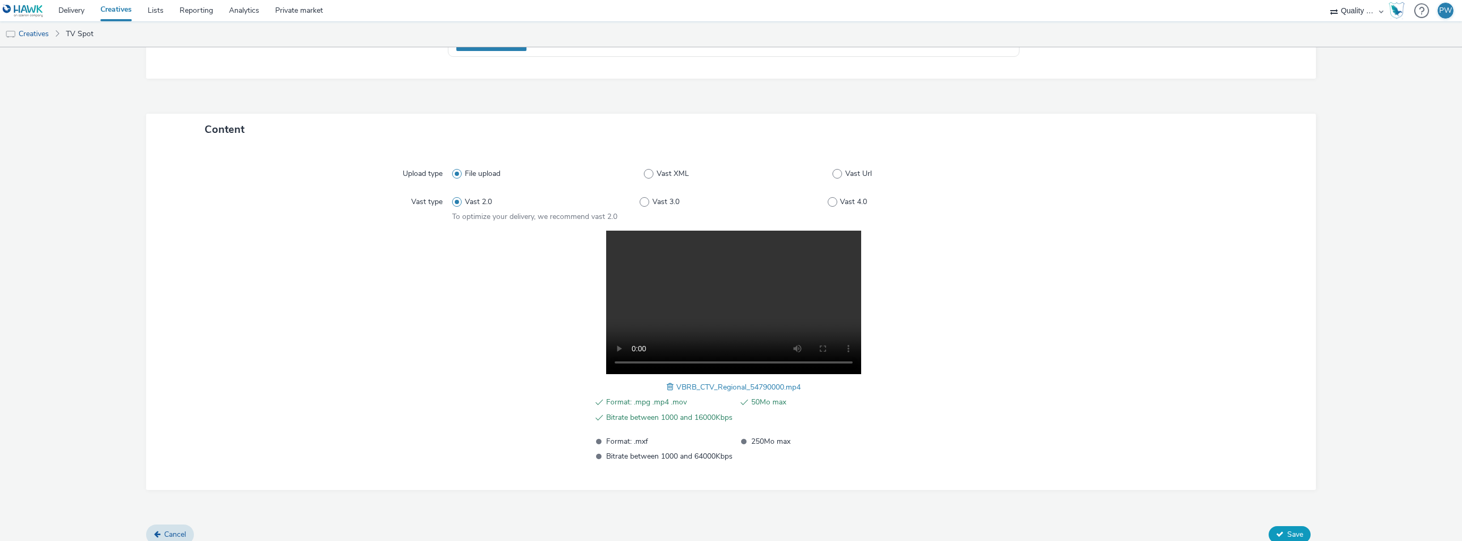
click at [1295, 531] on span "Save" at bounding box center [1295, 534] width 16 height 10
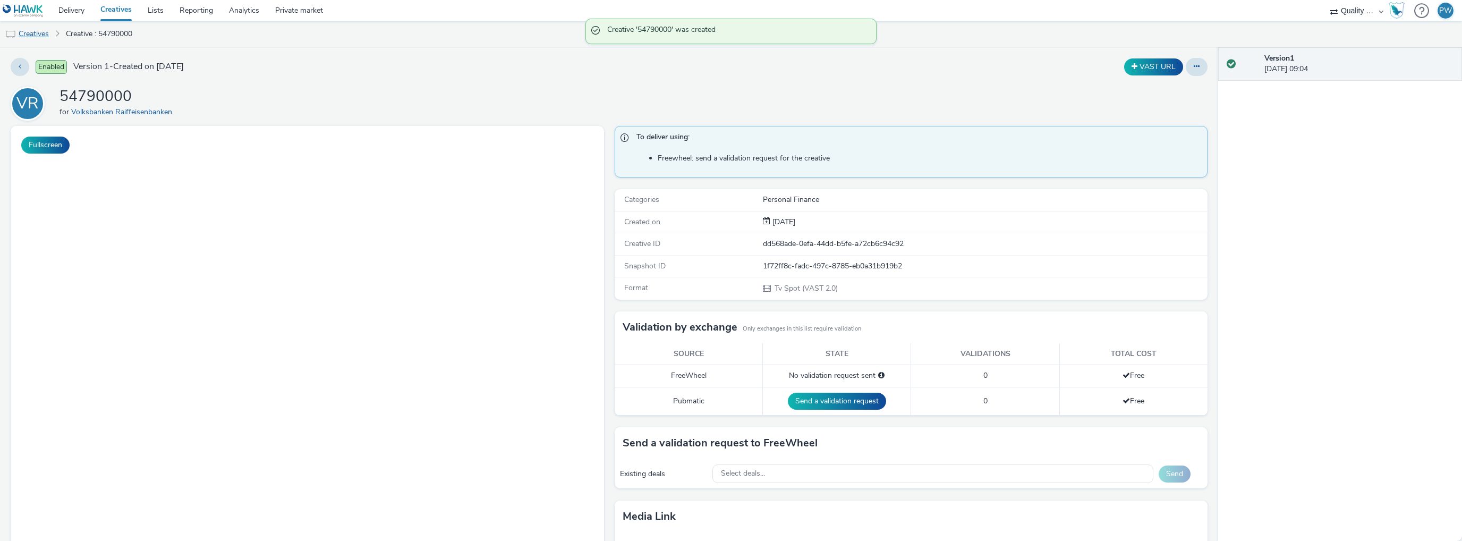
drag, startPoint x: 45, startPoint y: 35, endPoint x: 54, endPoint y: 32, distance: 9.9
click at [45, 35] on link "Creatives" at bounding box center [27, 33] width 54 height 25
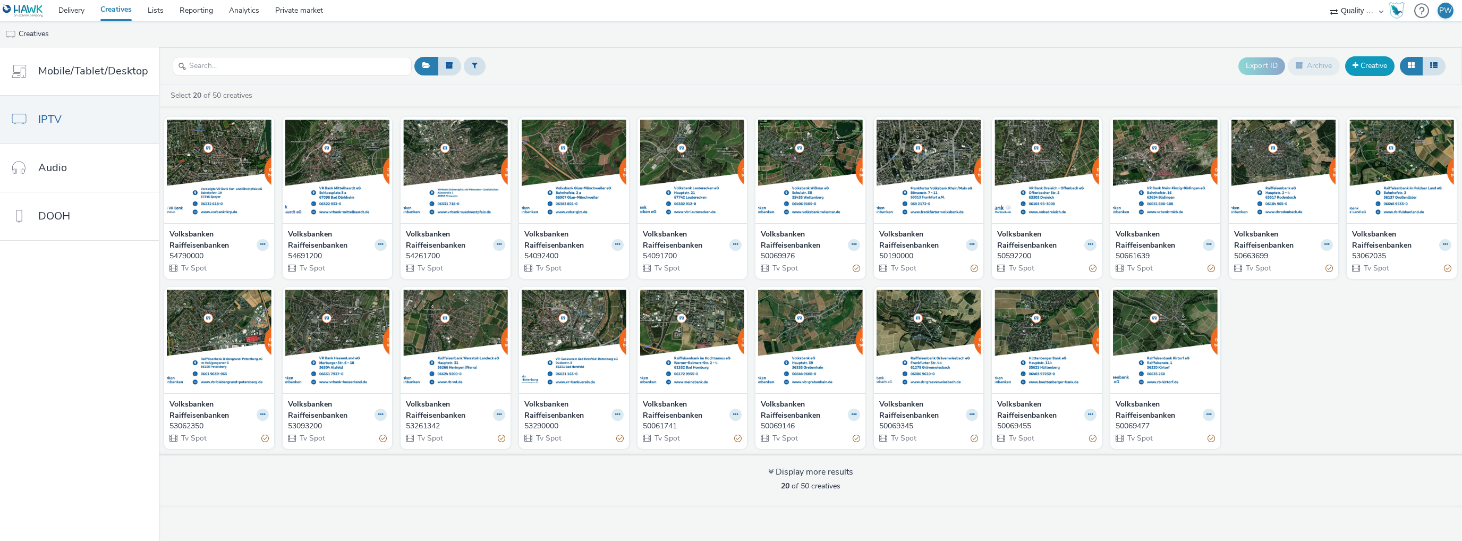
click at [1363, 62] on link "Creative" at bounding box center [1369, 65] width 49 height 19
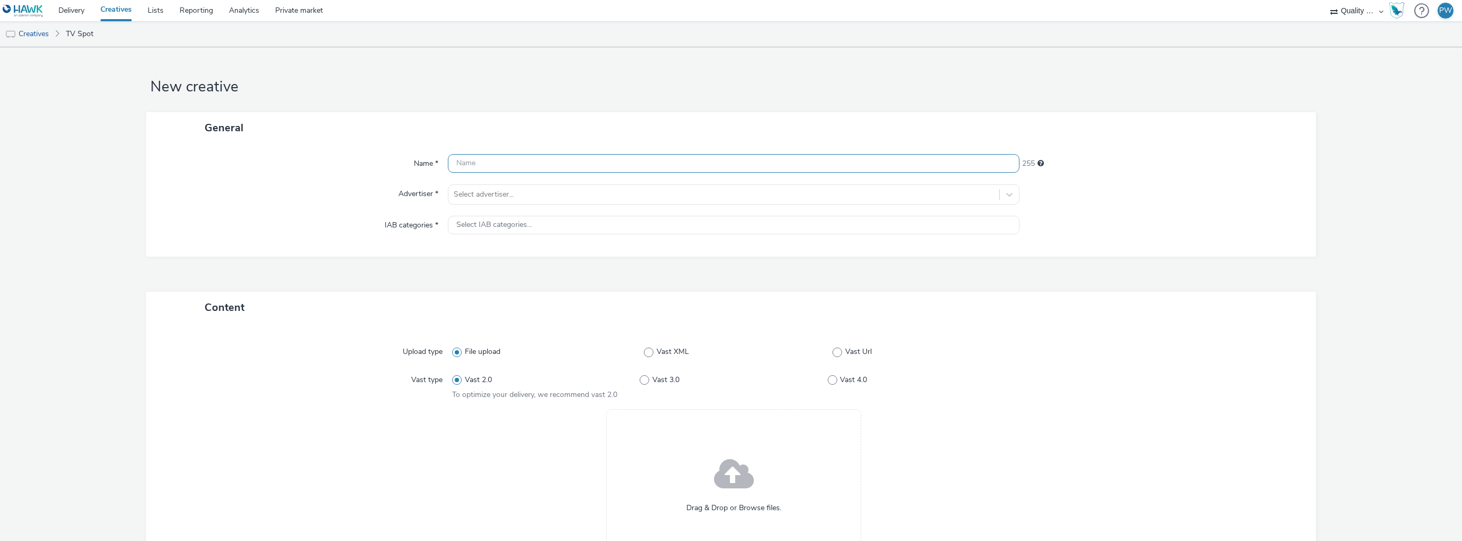
click at [578, 154] on input "text" at bounding box center [733, 163] width 571 height 19
paste input "54090000"
type input "54090000"
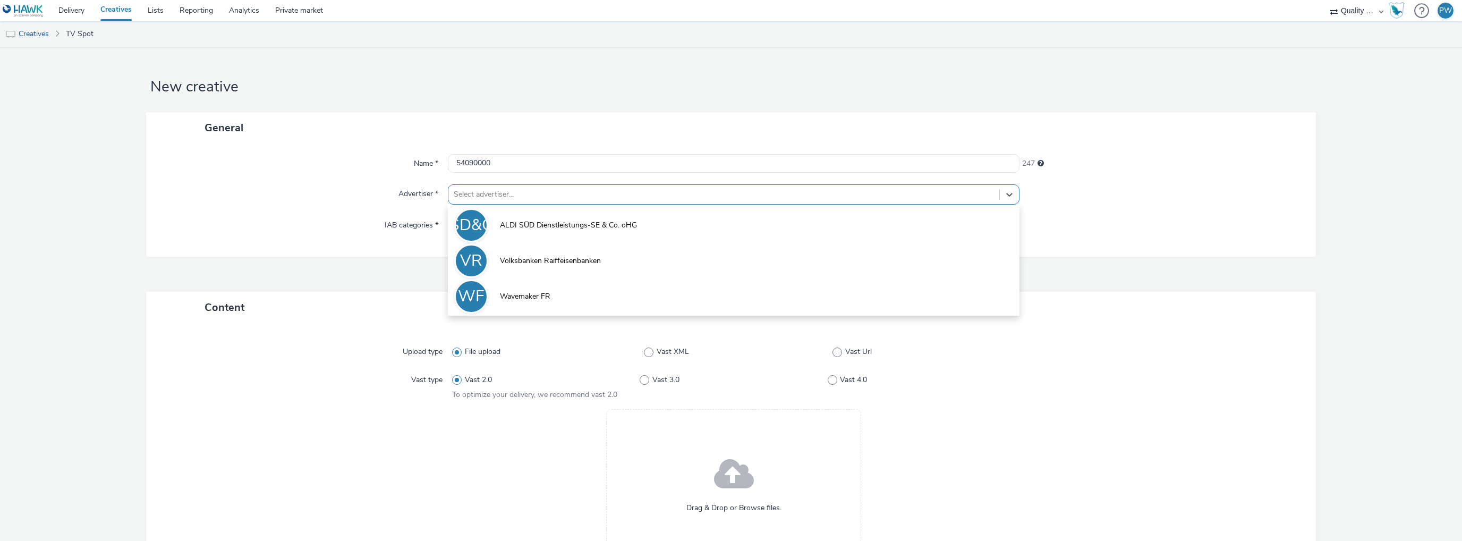
click at [481, 194] on div at bounding box center [724, 194] width 540 height 13
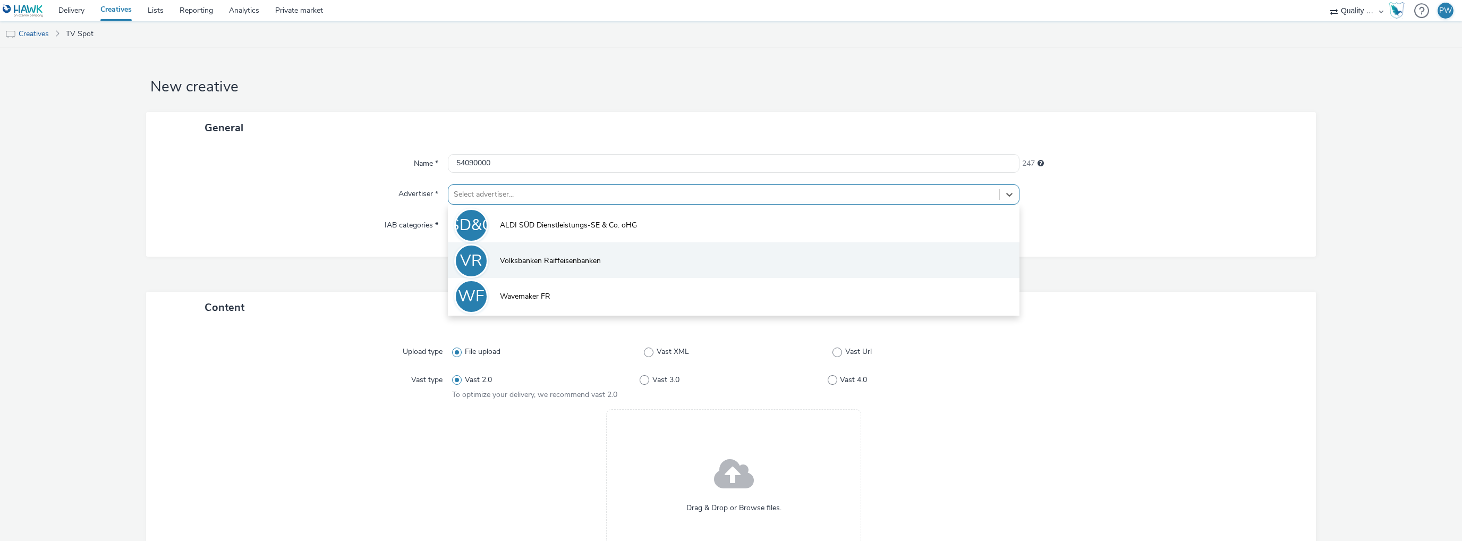
click at [514, 262] on span "Volksbanken Raiffeisenbanken" at bounding box center [550, 260] width 101 height 11
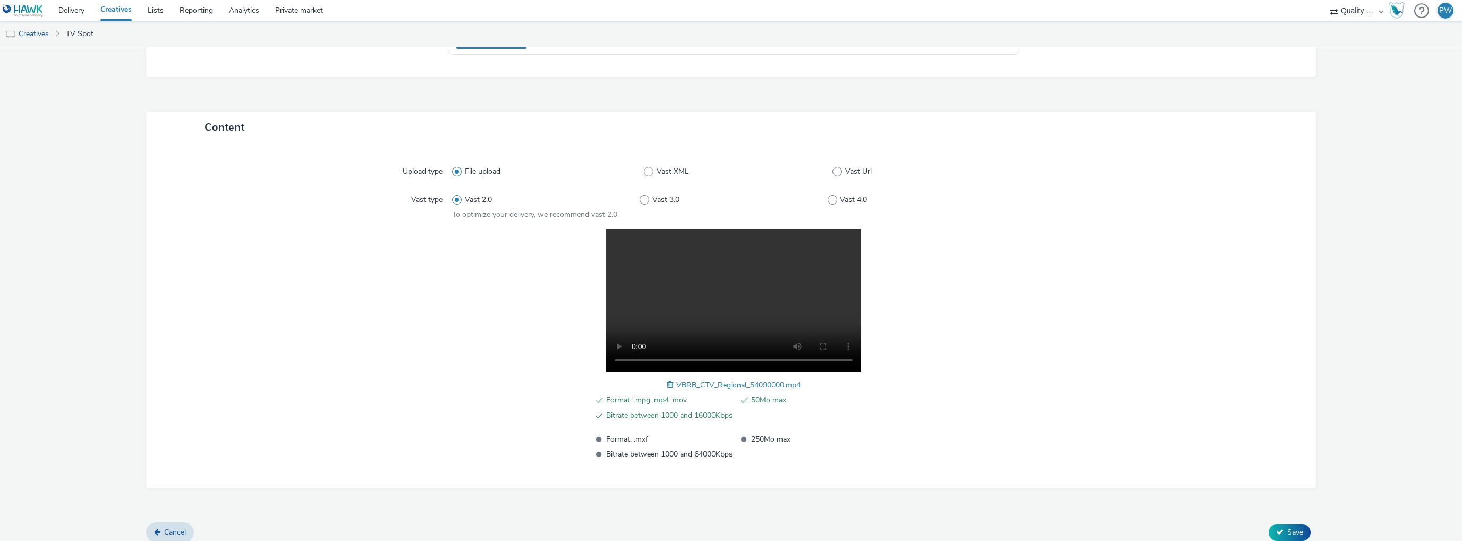
scroll to position [195, 0]
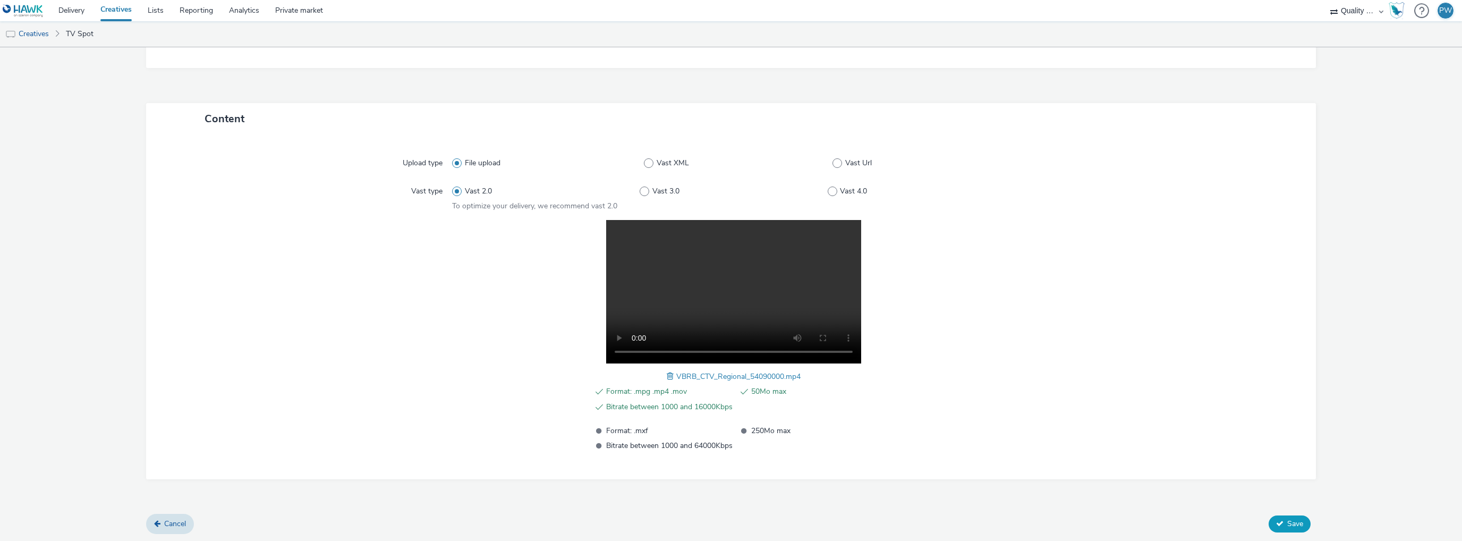
click at [1280, 515] on button "Save" at bounding box center [1289, 523] width 42 height 17
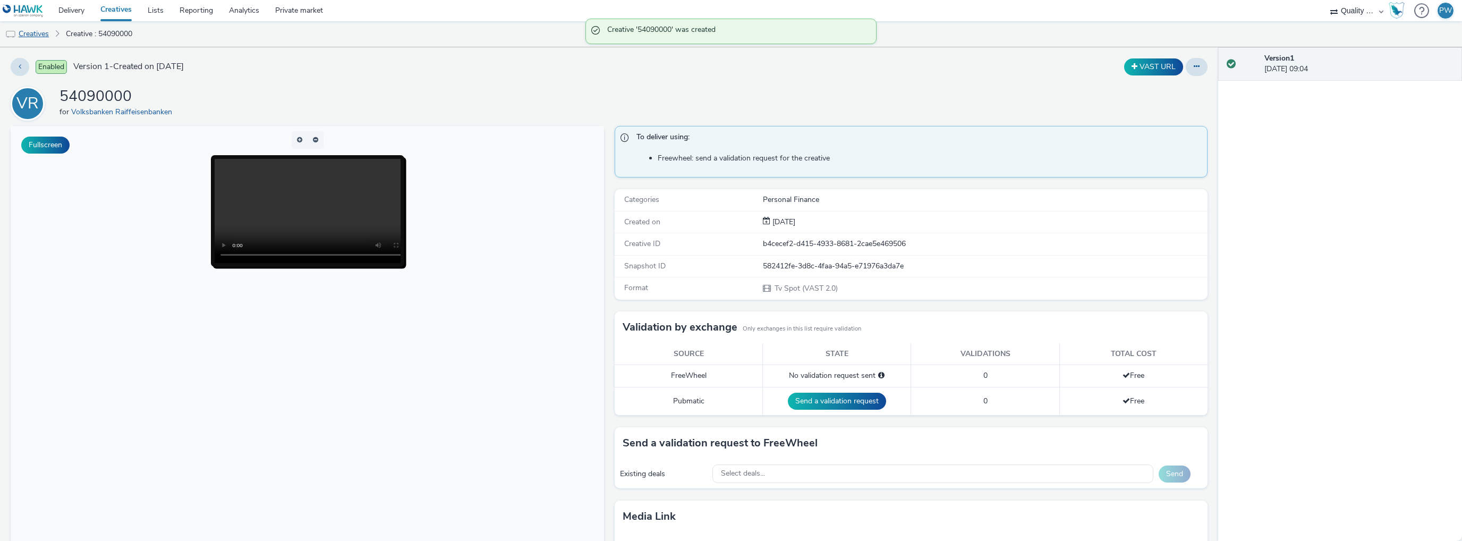
click at [44, 32] on link "Creatives" at bounding box center [27, 33] width 54 height 25
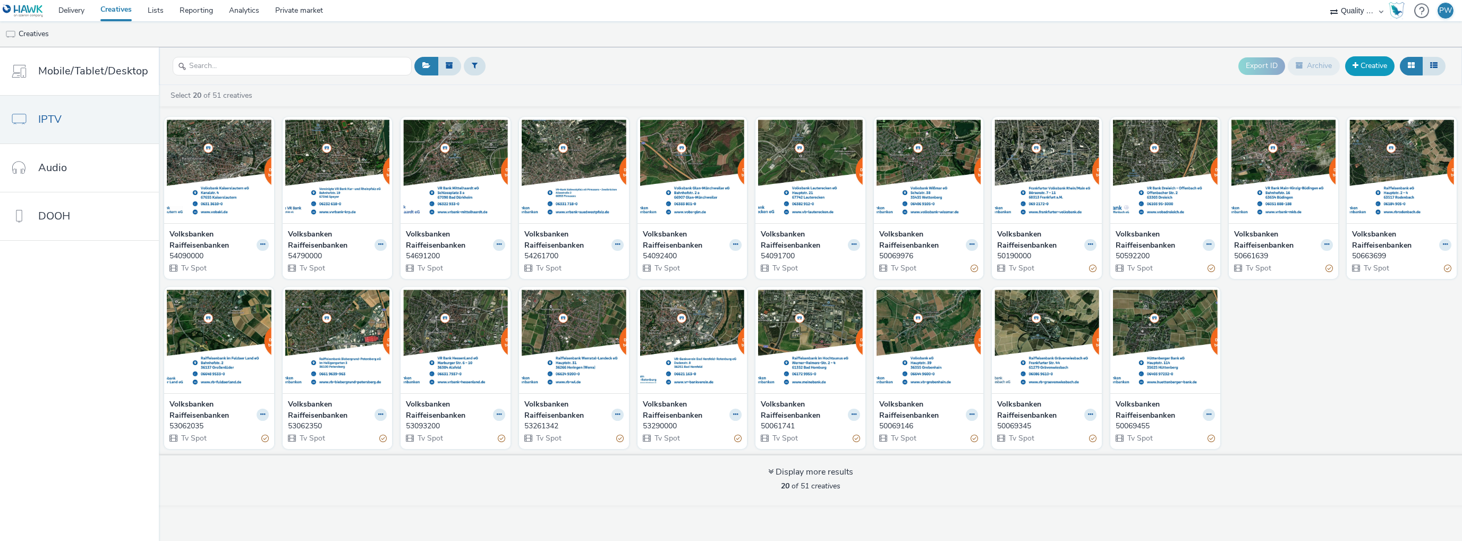
click at [1364, 60] on link "Creative" at bounding box center [1369, 65] width 49 height 19
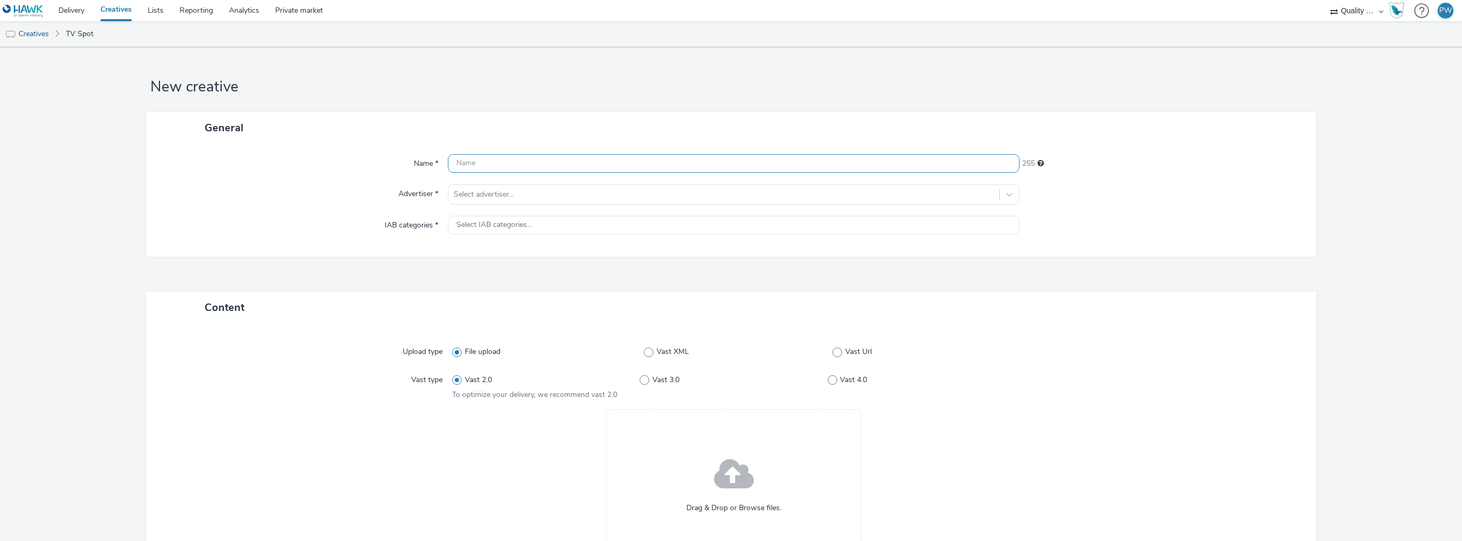
click at [472, 160] on input "text" at bounding box center [733, 163] width 571 height 19
paste input "54862500"
type input "54862500"
click at [507, 187] on div "Select advertiser..." at bounding box center [723, 194] width 551 height 17
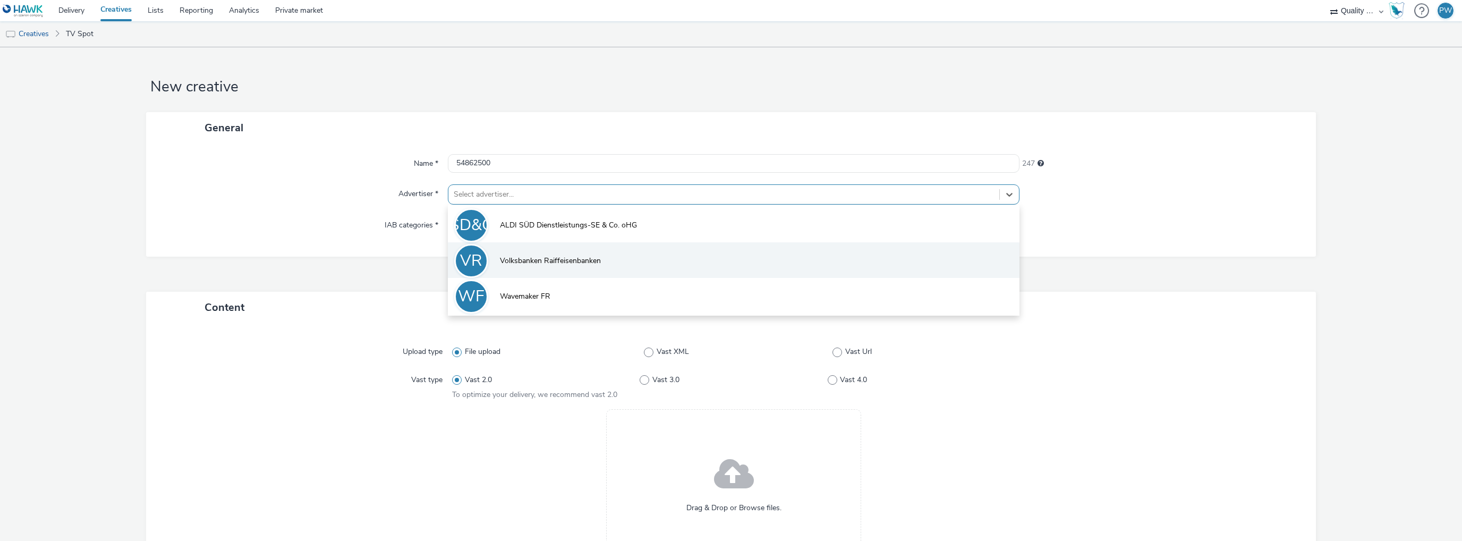
click at [494, 254] on li "VR Volksbanken Raiffeisenbanken" at bounding box center [733, 260] width 571 height 36
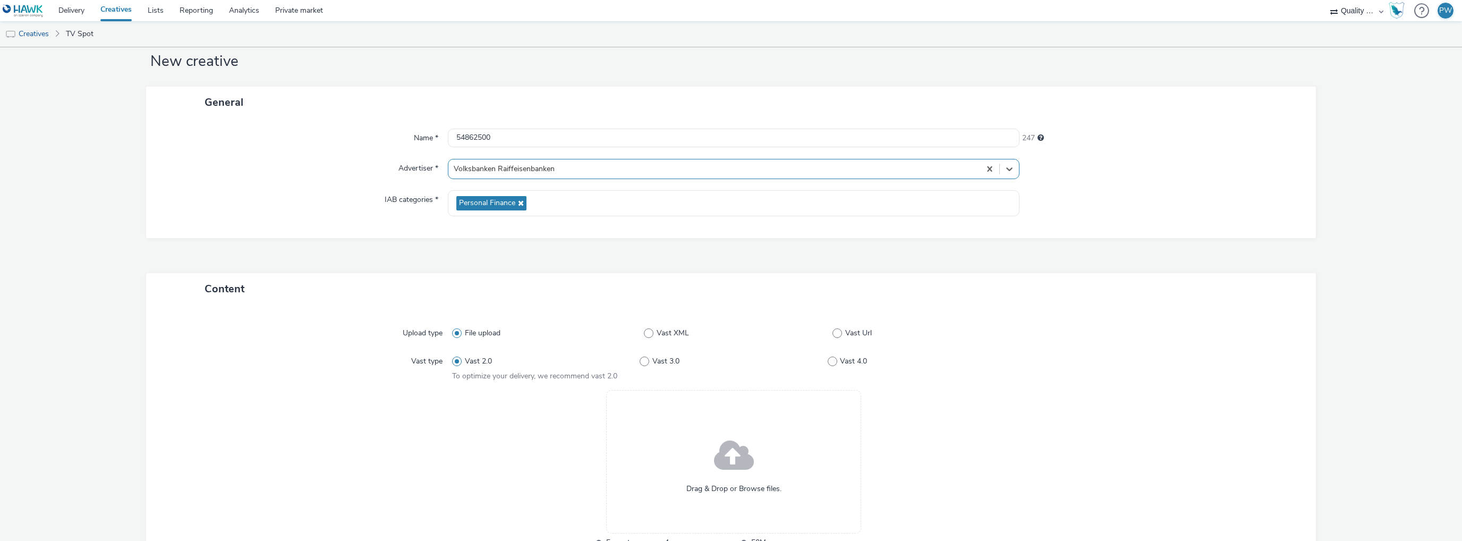
scroll to position [178, 0]
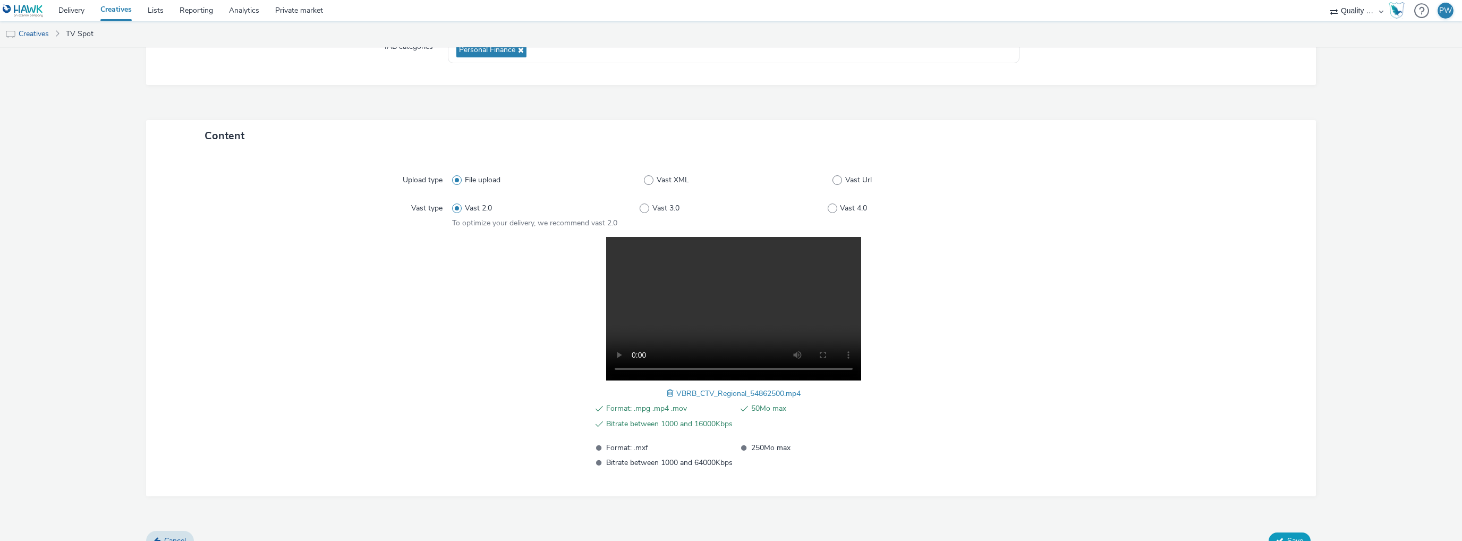
click at [1276, 536] on button "Save" at bounding box center [1289, 540] width 42 height 17
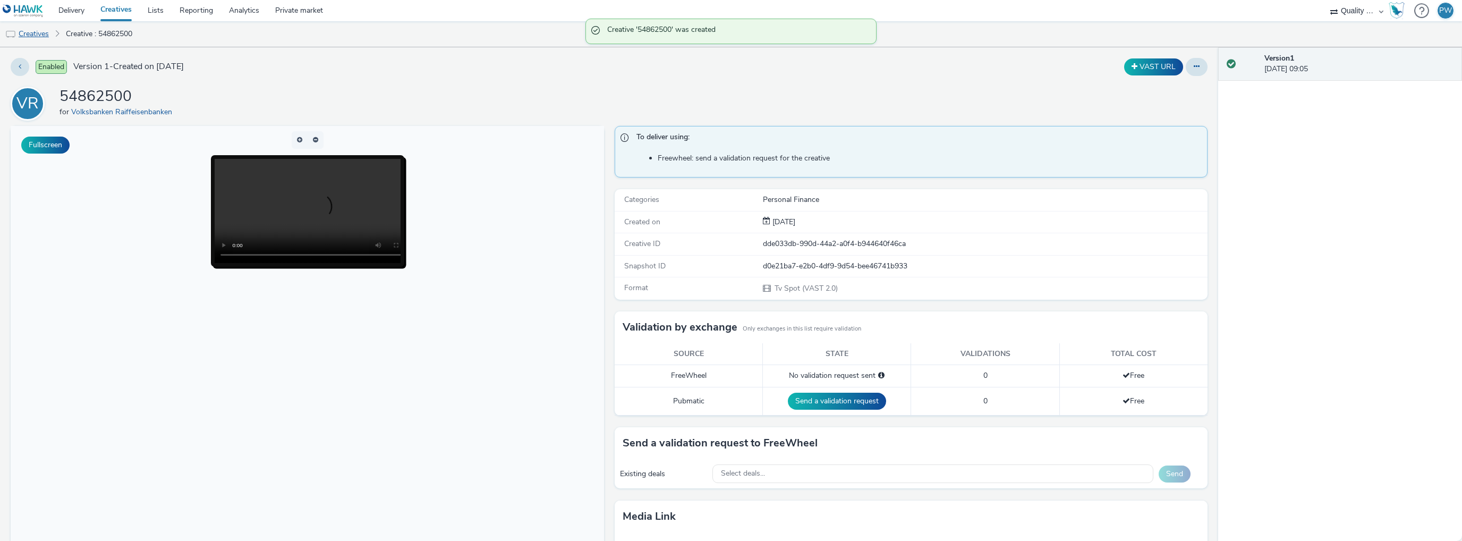
click at [27, 32] on link "Creatives" at bounding box center [27, 33] width 54 height 25
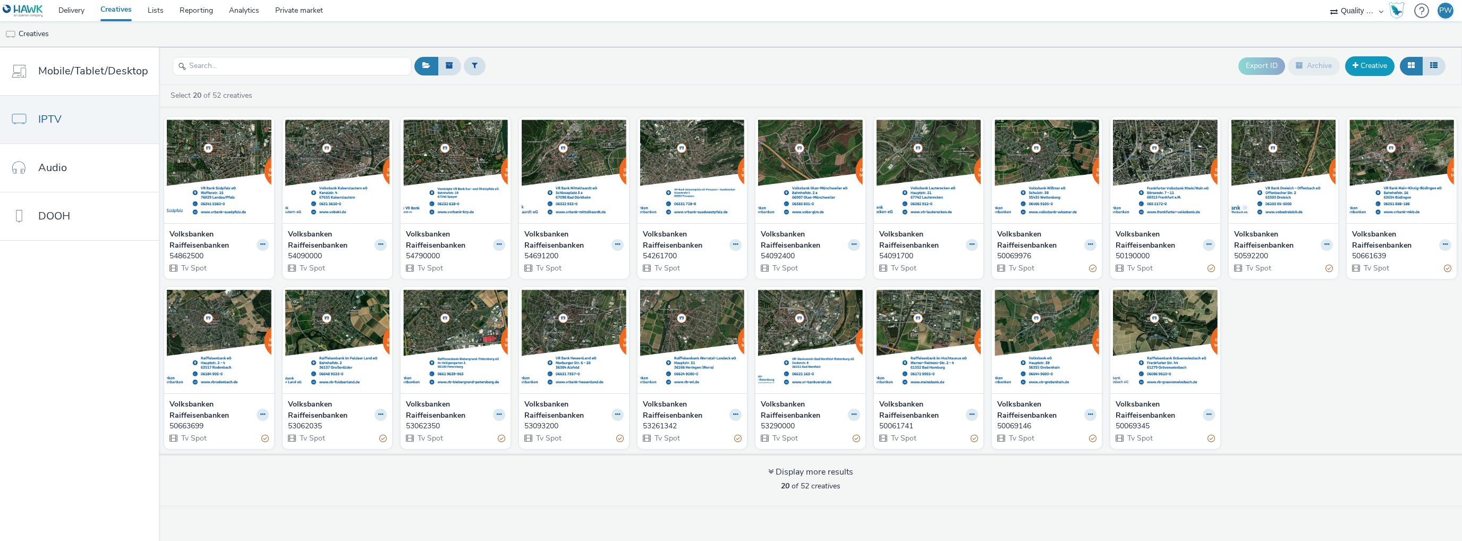
click at [1374, 63] on link "Creative" at bounding box center [1369, 65] width 49 height 19
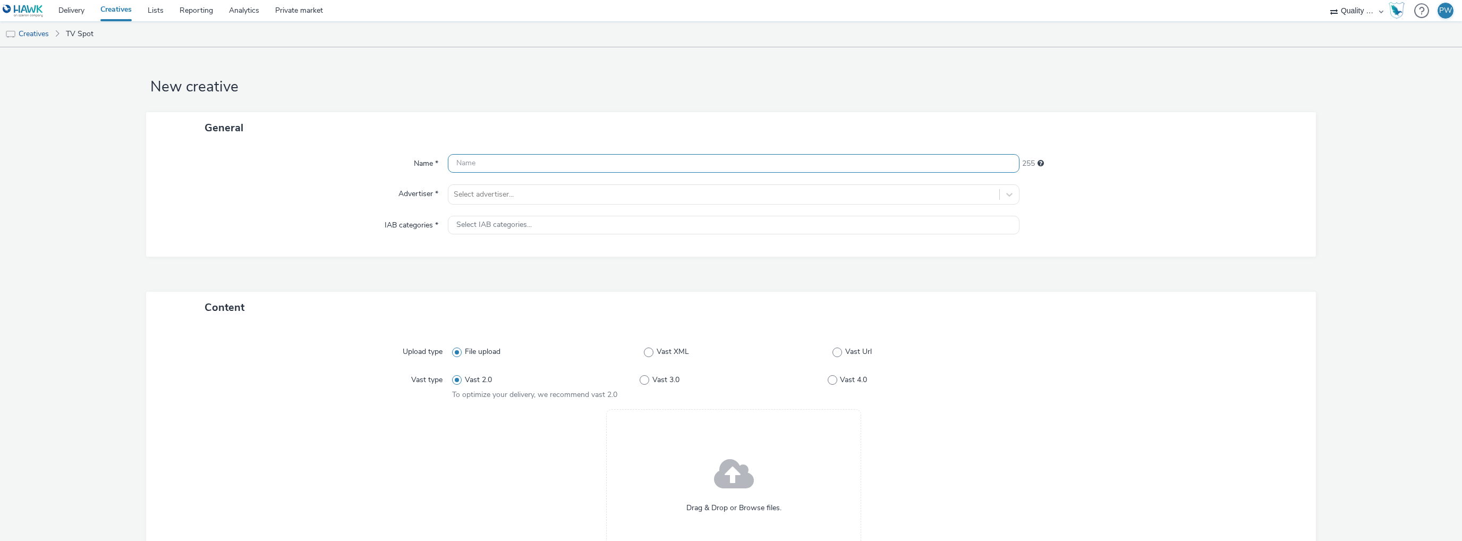
click at [470, 165] on input "text" at bounding box center [733, 163] width 571 height 19
paste input "56090000"
type input "56090000"
click at [471, 177] on div "Name * 56090000 247 Advertiser * Select advertiser... IAB categories * Select I…" at bounding box center [731, 199] width 1170 height 113
click at [479, 193] on div at bounding box center [724, 194] width 540 height 13
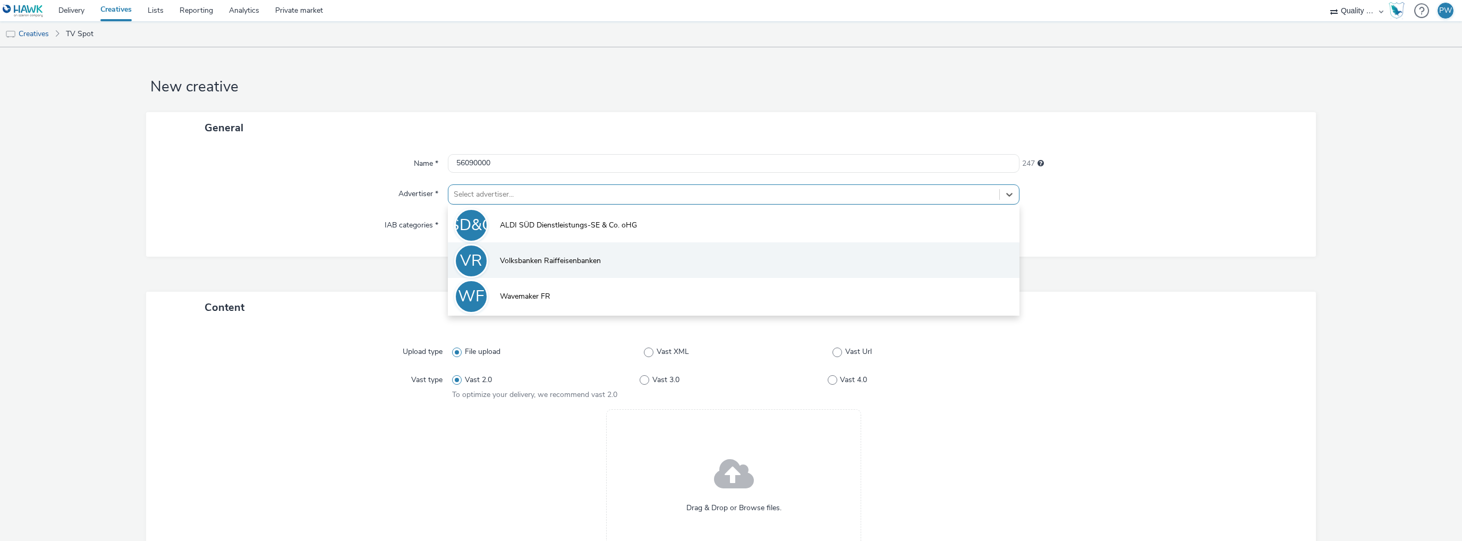
click at [483, 253] on div "VR" at bounding box center [471, 261] width 34 height 34
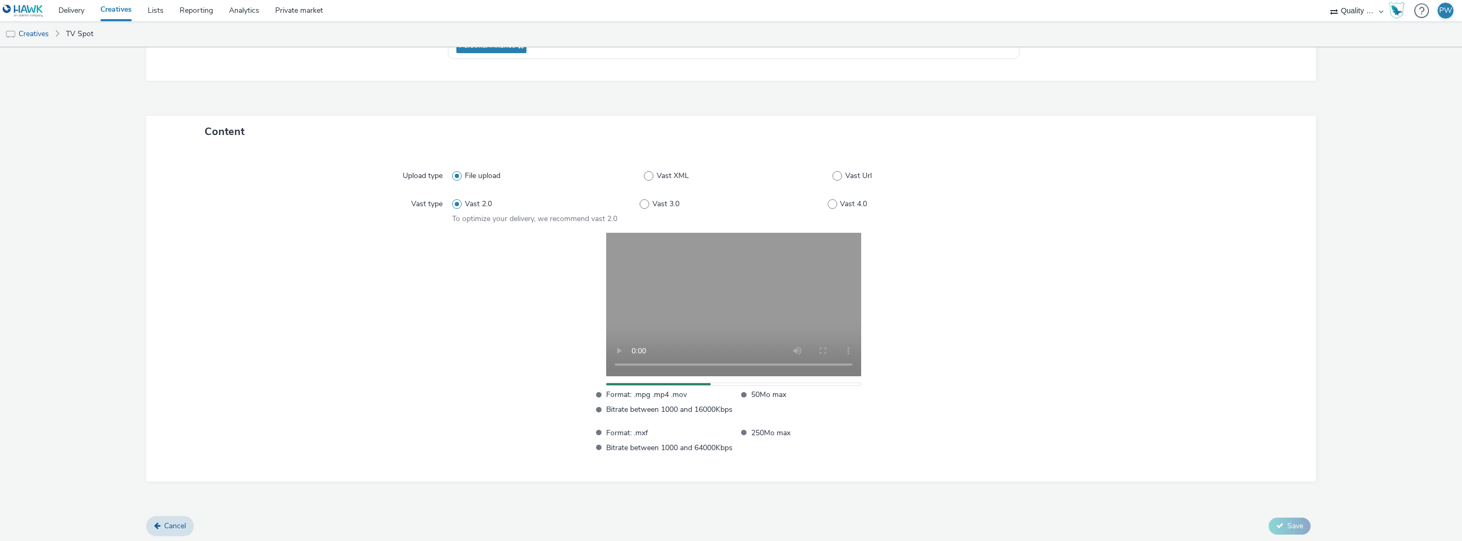
scroll to position [185, 0]
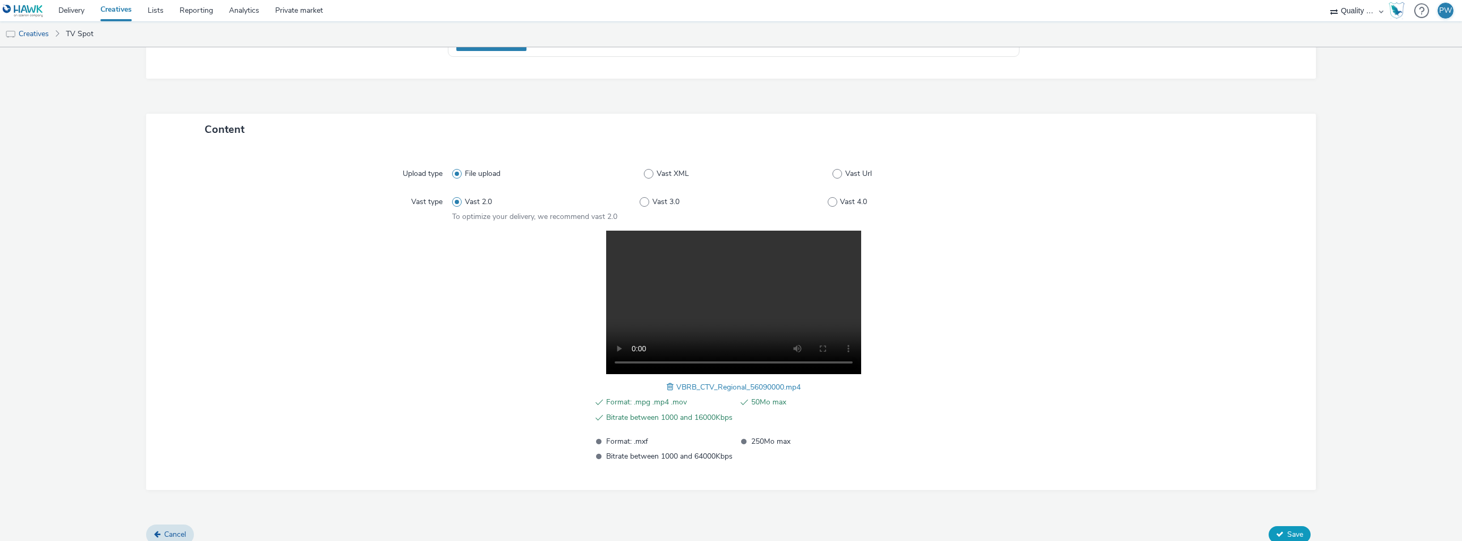
click at [1283, 526] on button "Save" at bounding box center [1289, 534] width 42 height 17
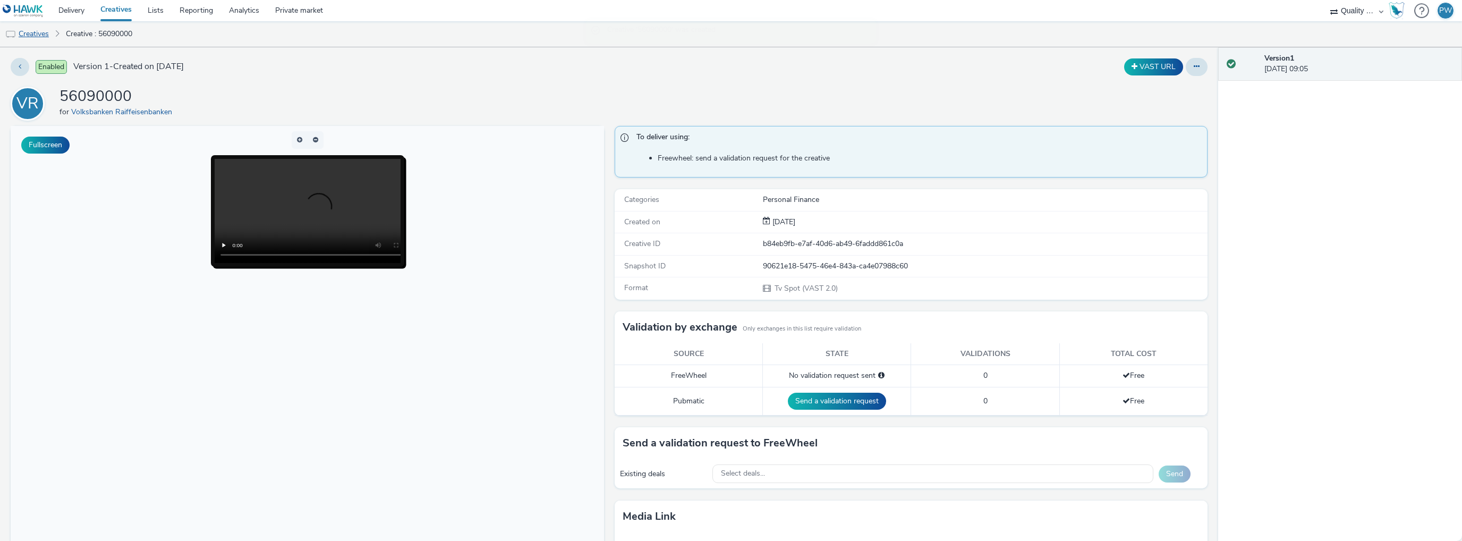
click at [23, 35] on link "Creatives" at bounding box center [27, 33] width 54 height 25
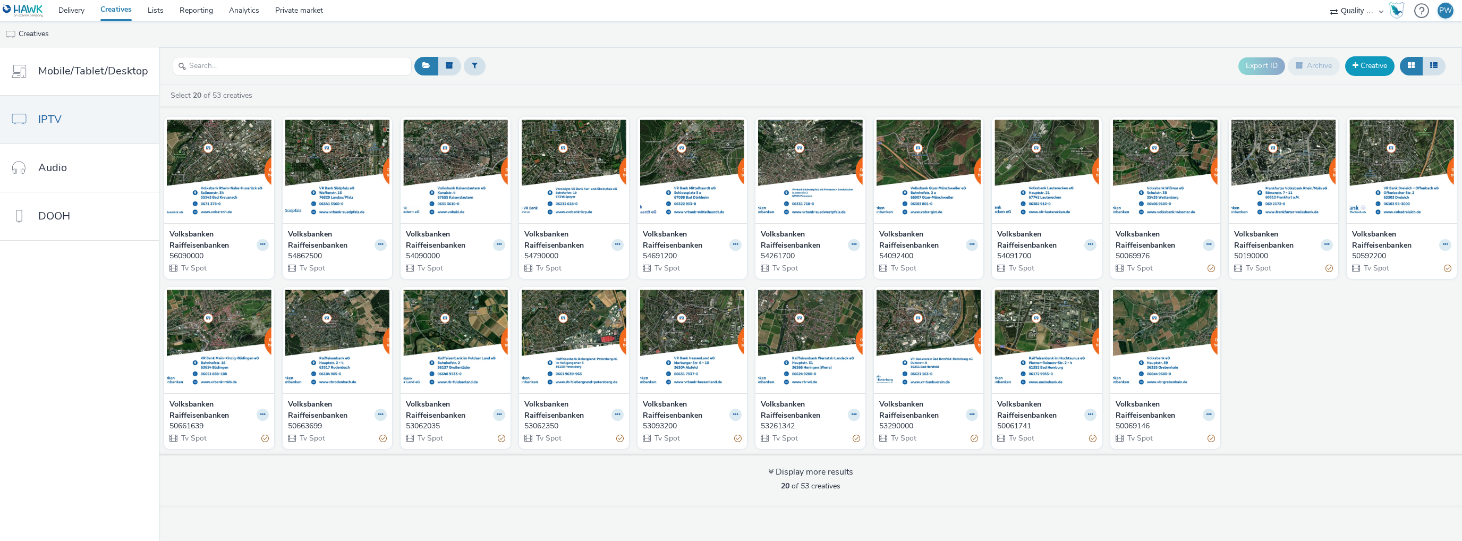
click at [1379, 65] on link "Creative" at bounding box center [1369, 65] width 49 height 19
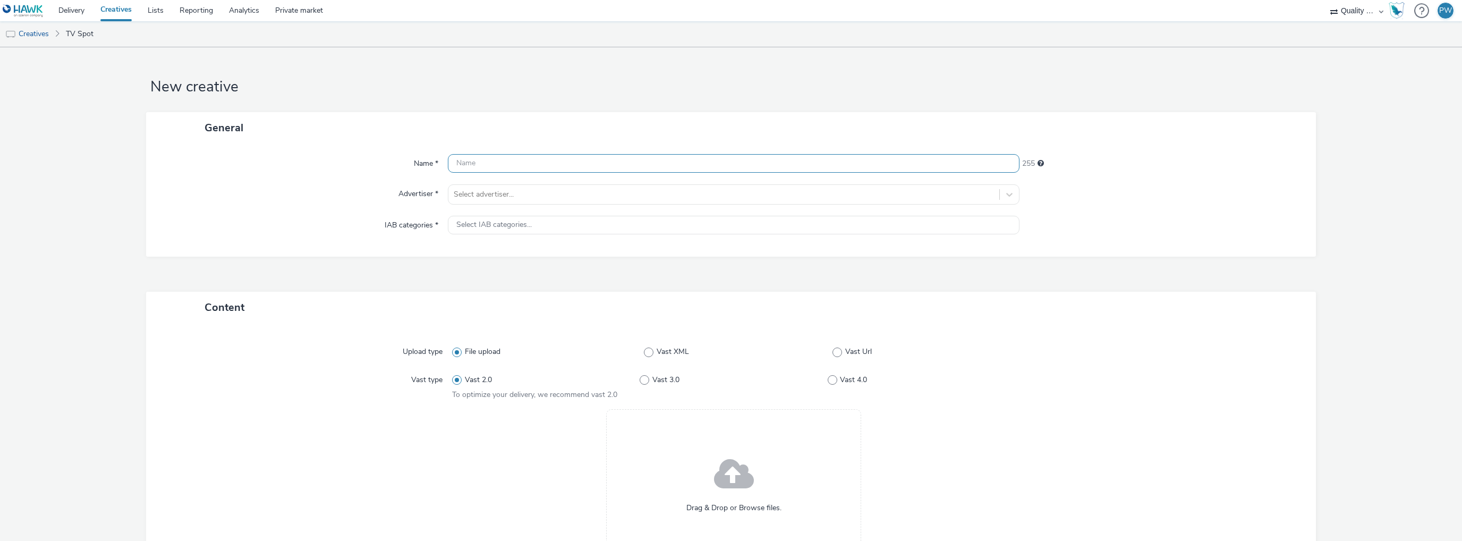
click at [515, 166] on input "text" at bounding box center [733, 163] width 571 height 19
paste input "56261735"
type input "56261735"
click at [485, 196] on div at bounding box center [724, 194] width 540 height 13
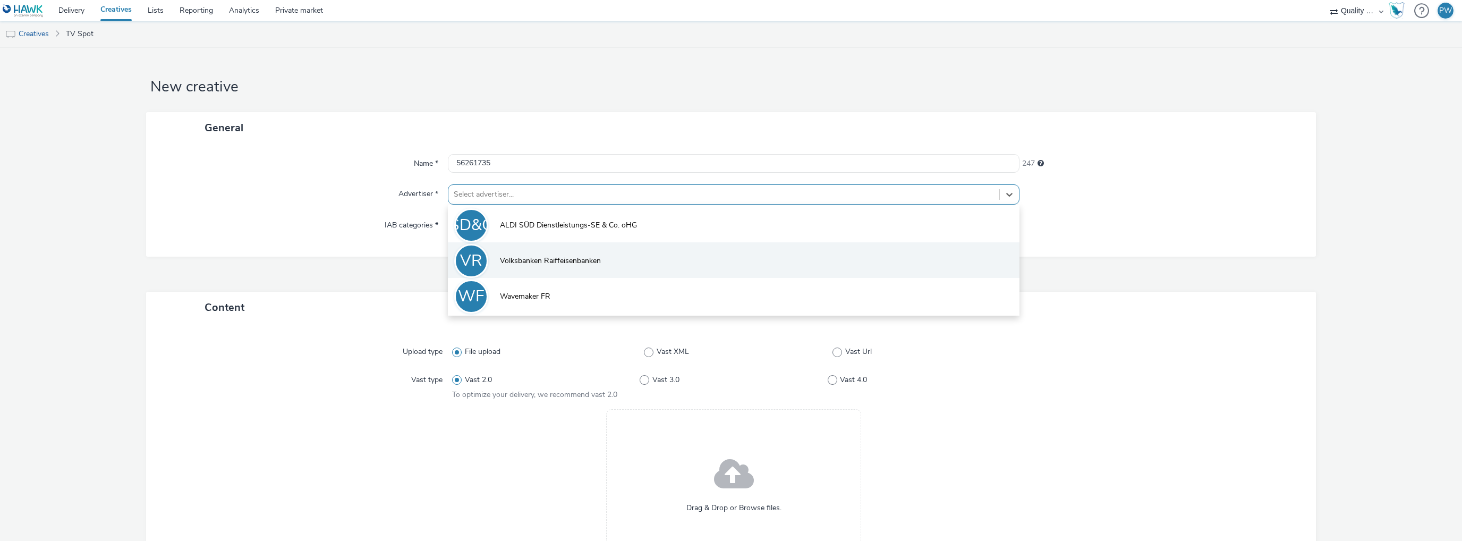
click at [525, 260] on span "Volksbanken Raiffeisenbanken" at bounding box center [550, 260] width 101 height 11
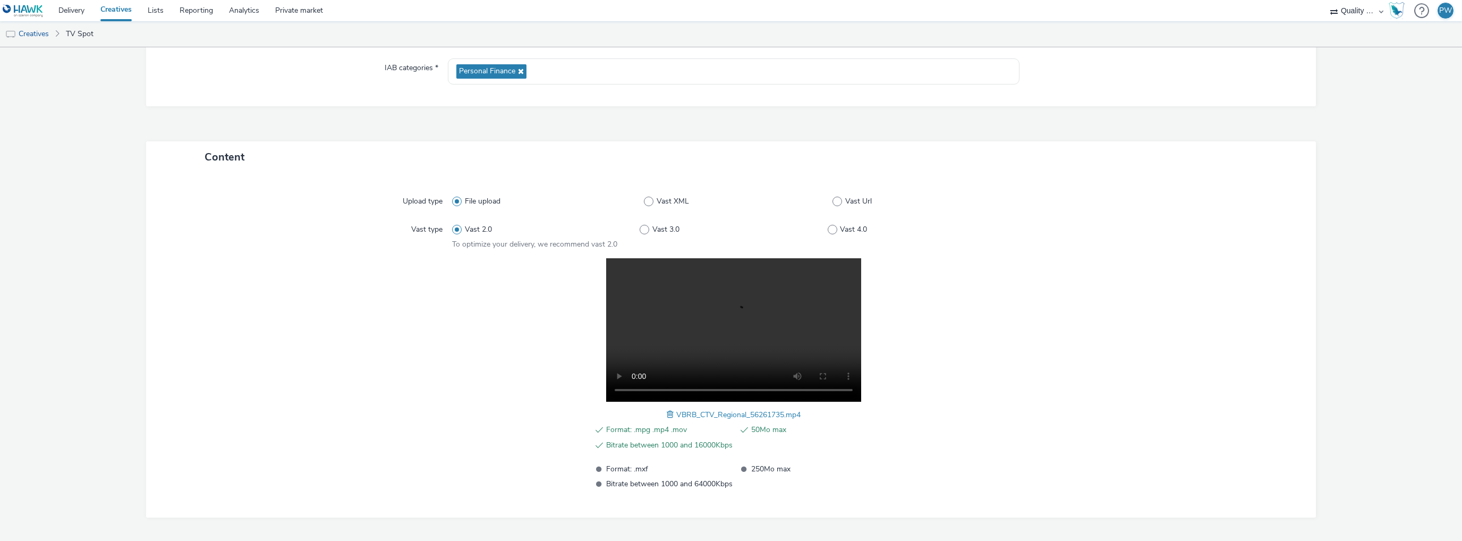
scroll to position [195, 0]
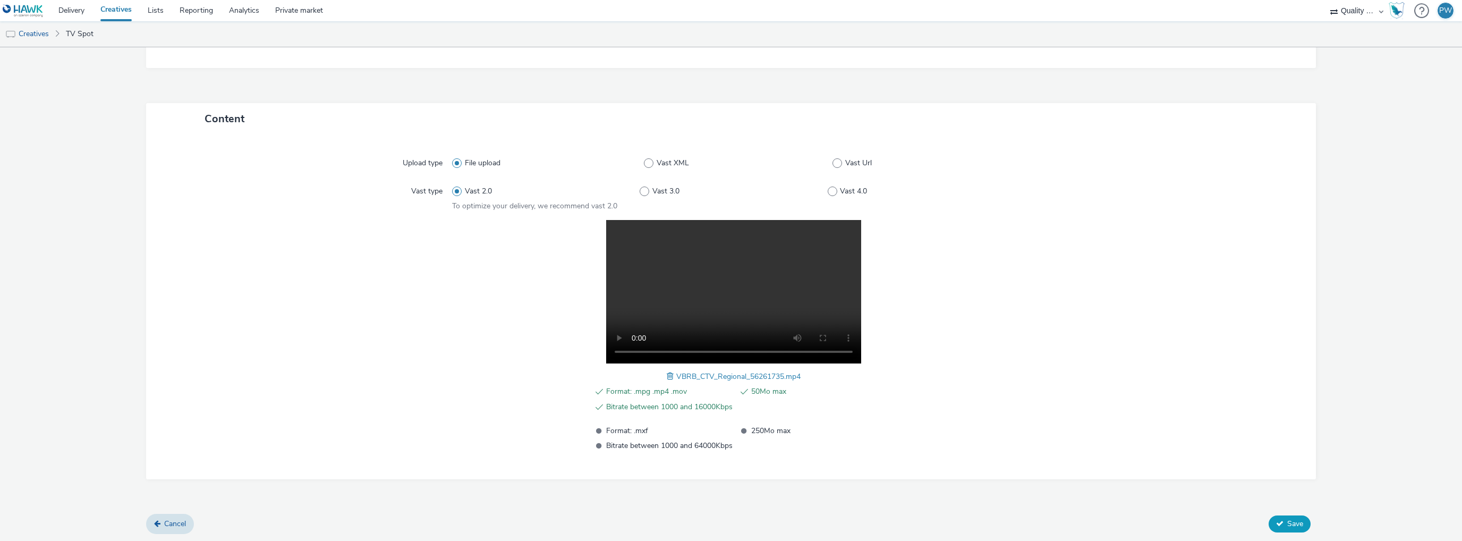
click at [1289, 523] on span "Save" at bounding box center [1295, 523] width 16 height 10
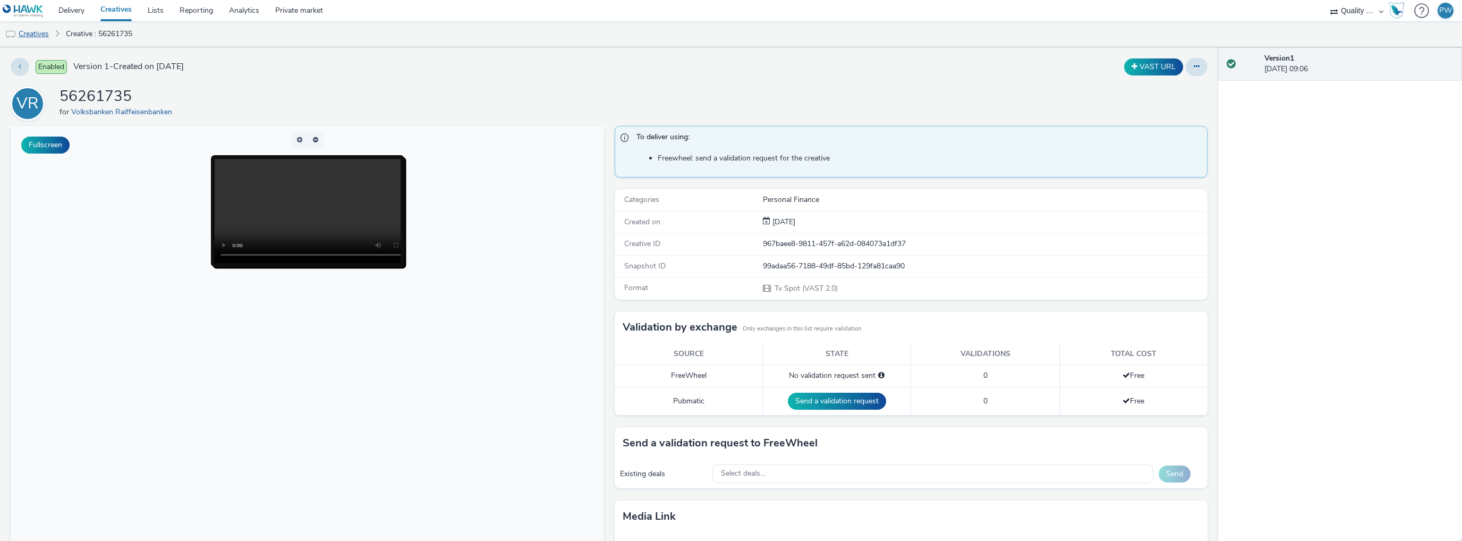
click at [30, 32] on link "Creatives" at bounding box center [27, 33] width 54 height 25
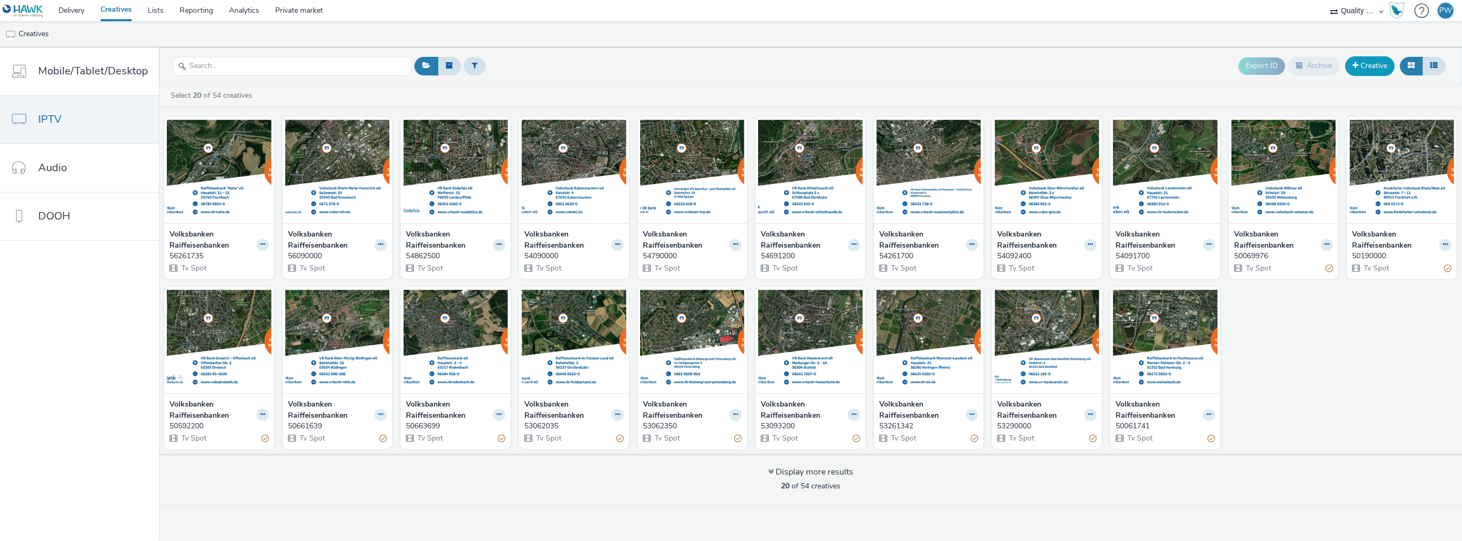
click at [1368, 72] on link "Creative" at bounding box center [1369, 65] width 49 height 19
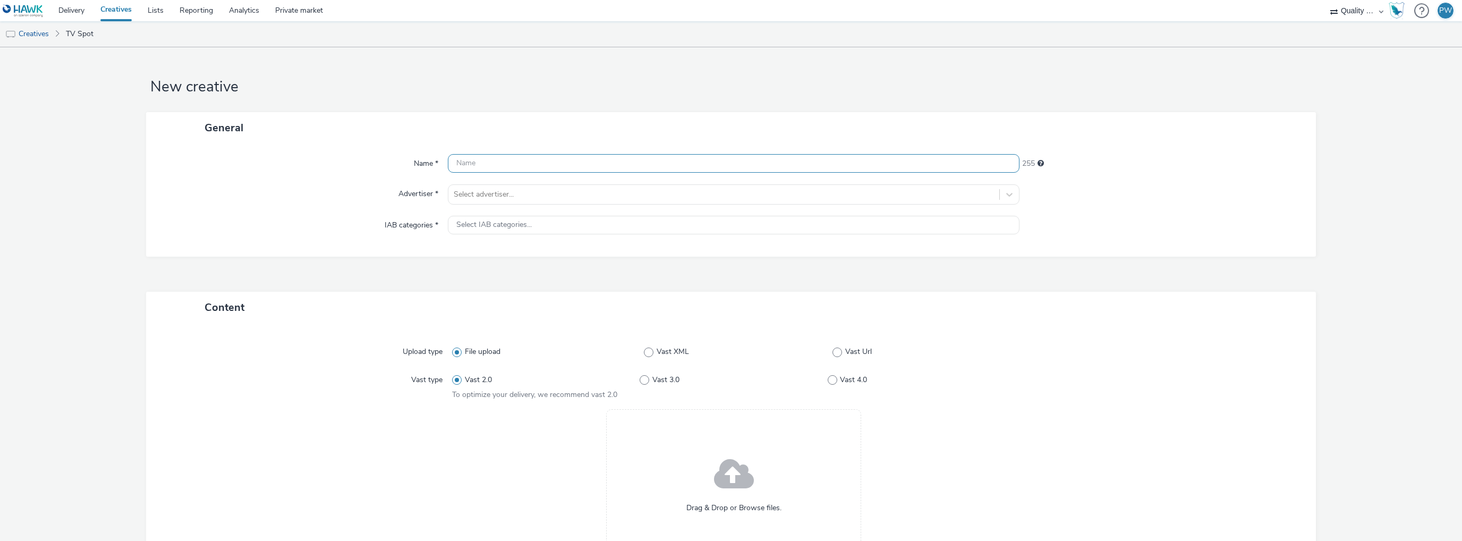
click at [535, 166] on input "text" at bounding box center [733, 163] width 571 height 19
paste input "57062675"
type input "57062675"
click at [507, 198] on div at bounding box center [724, 194] width 540 height 13
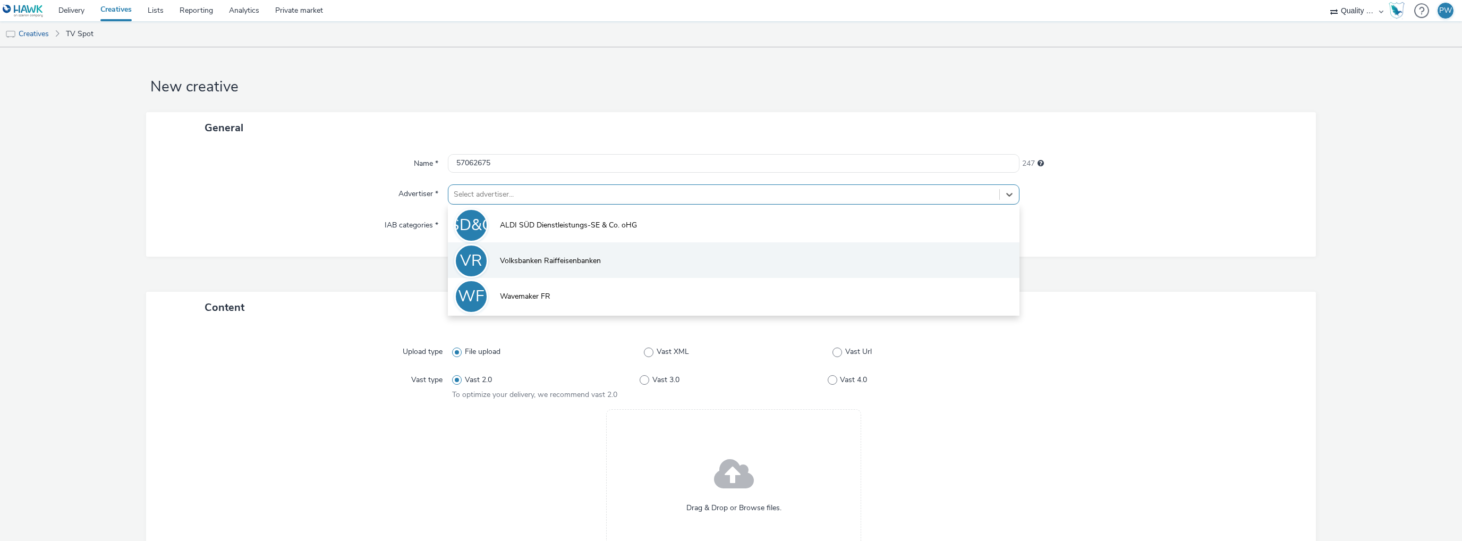
click at [495, 253] on li "VR Volksbanken Raiffeisenbanken" at bounding box center [733, 260] width 571 height 36
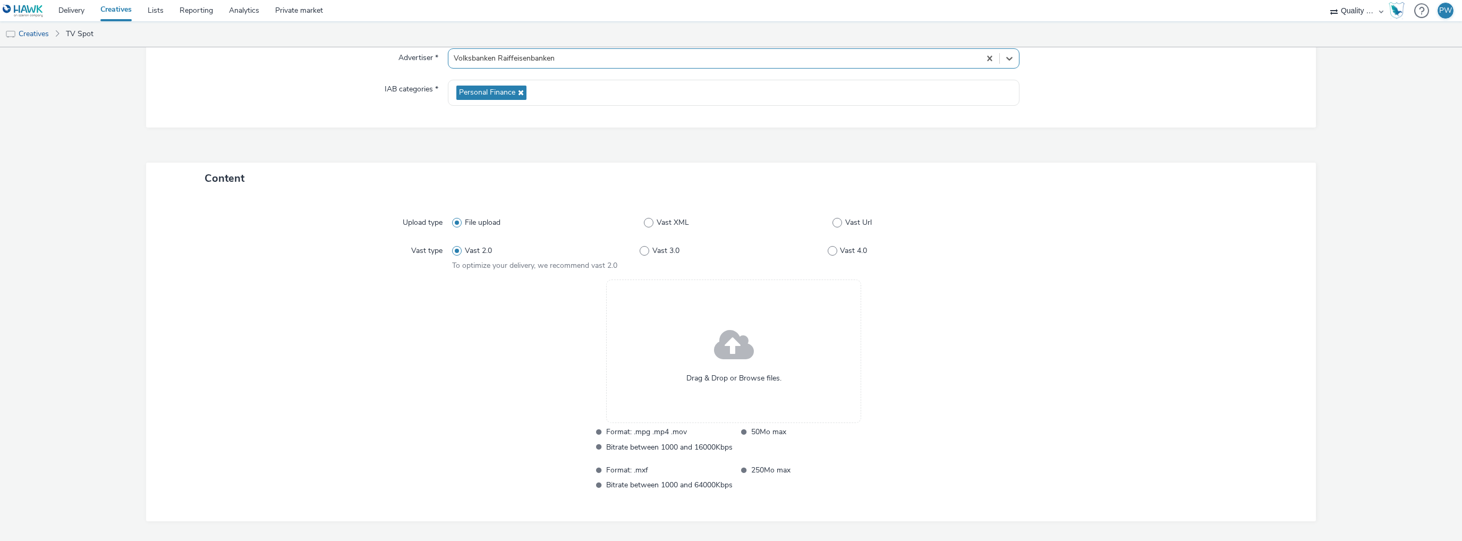
scroll to position [178, 0]
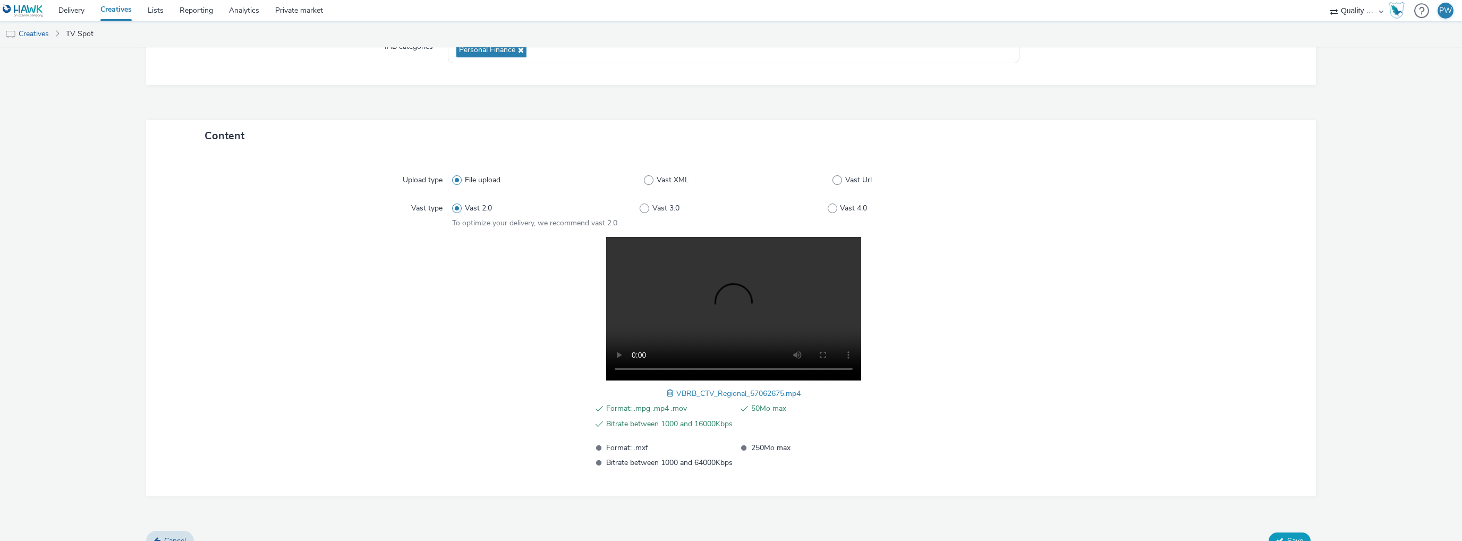
click at [1276, 539] on icon at bounding box center [1279, 539] width 7 height 7
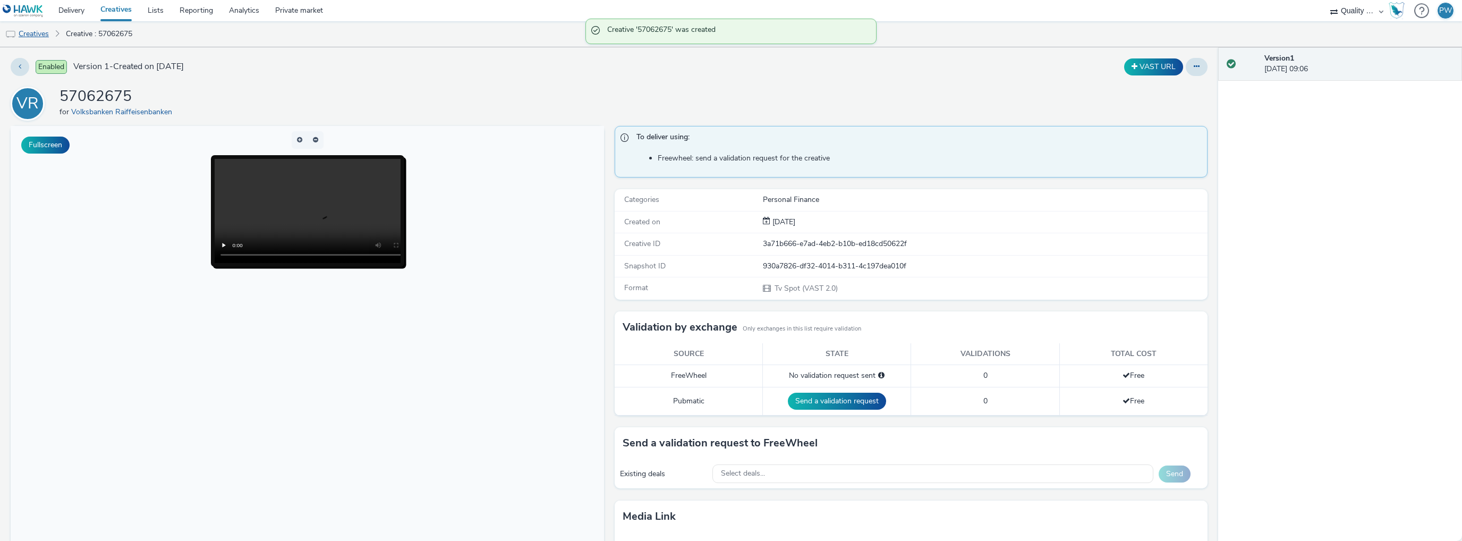
click at [30, 30] on link "Creatives" at bounding box center [27, 33] width 54 height 25
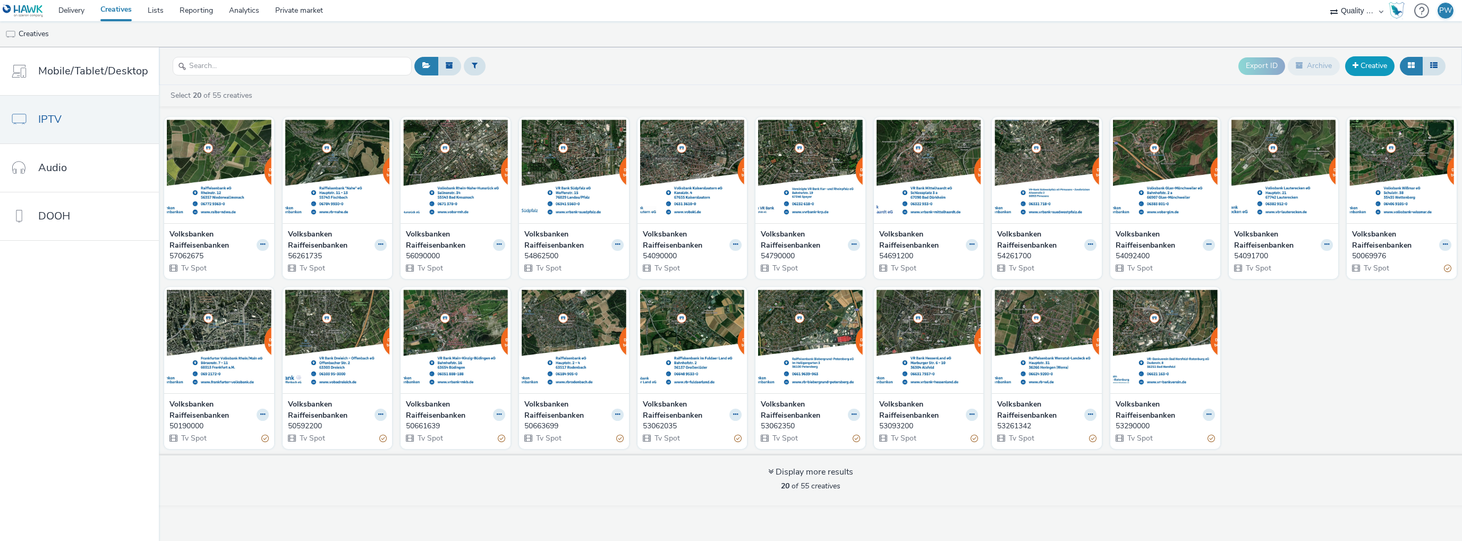
click at [1364, 59] on link "Creative" at bounding box center [1369, 65] width 49 height 19
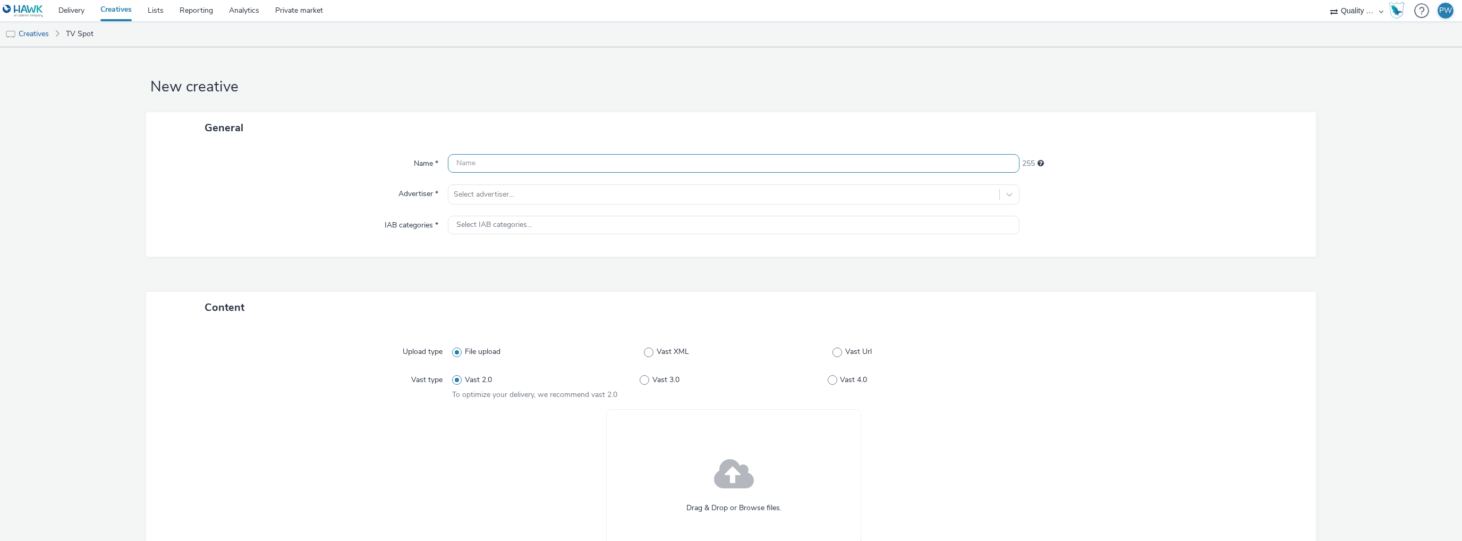
click at [630, 158] on input "text" at bounding box center [733, 163] width 571 height 19
paste input "57069144"
type input "57069144"
click at [534, 192] on div at bounding box center [724, 194] width 540 height 13
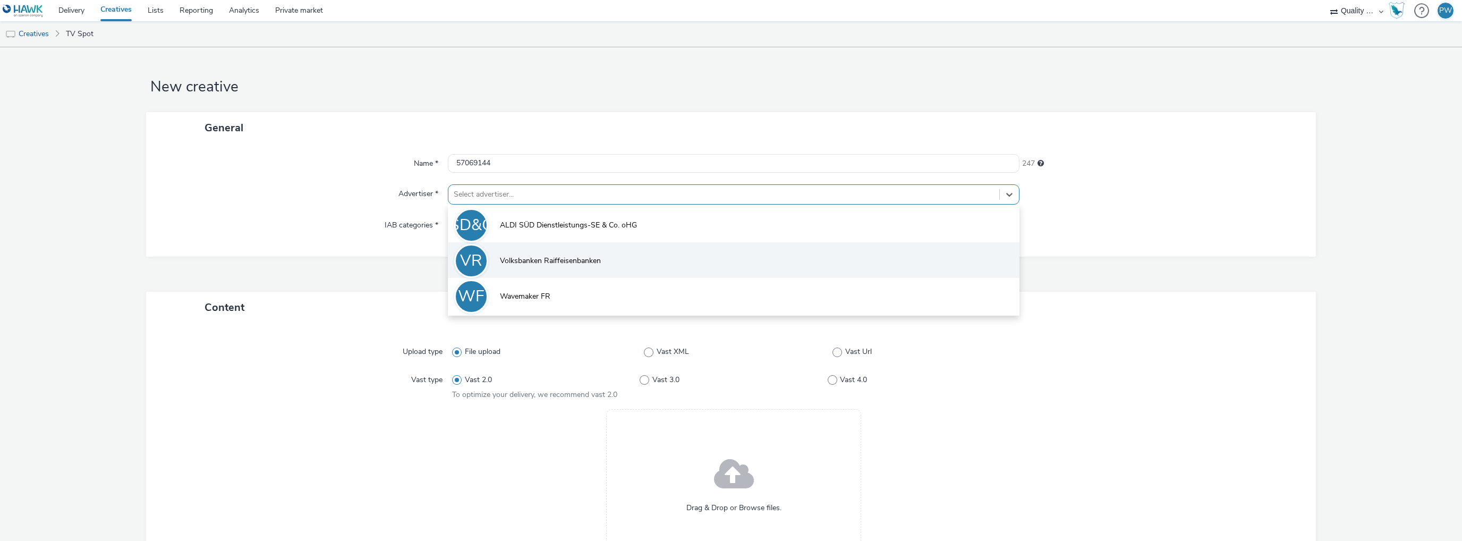
click at [522, 260] on span "Volksbanken Raiffeisenbanken" at bounding box center [550, 260] width 101 height 11
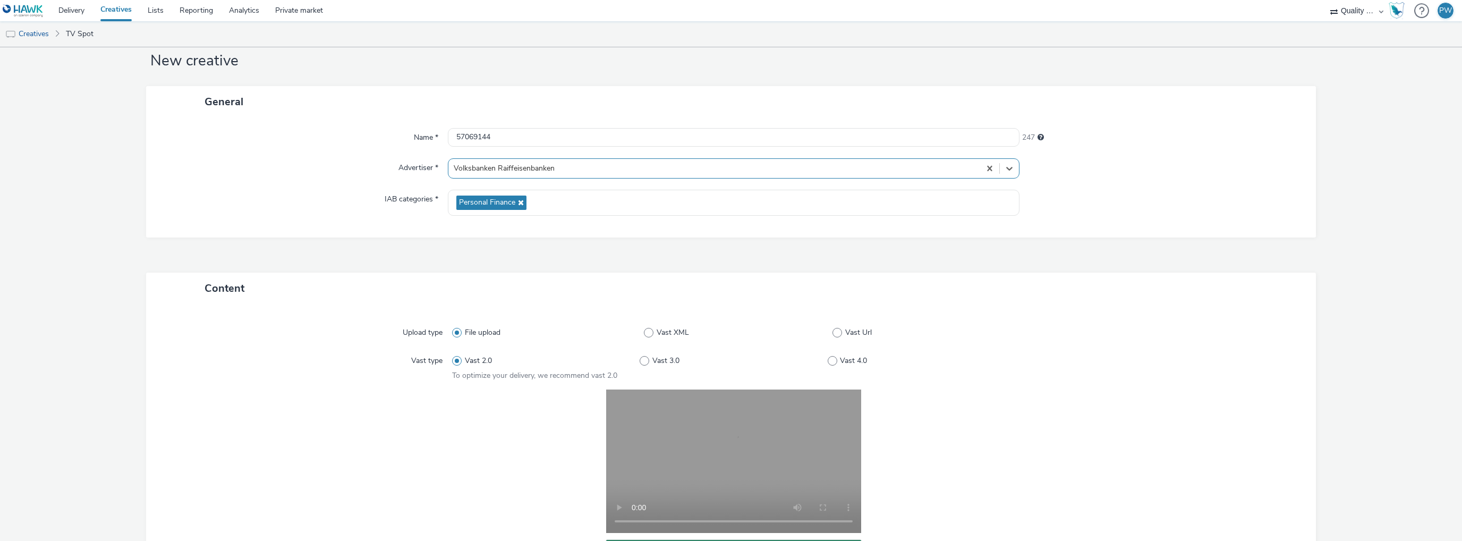
scroll to position [185, 0]
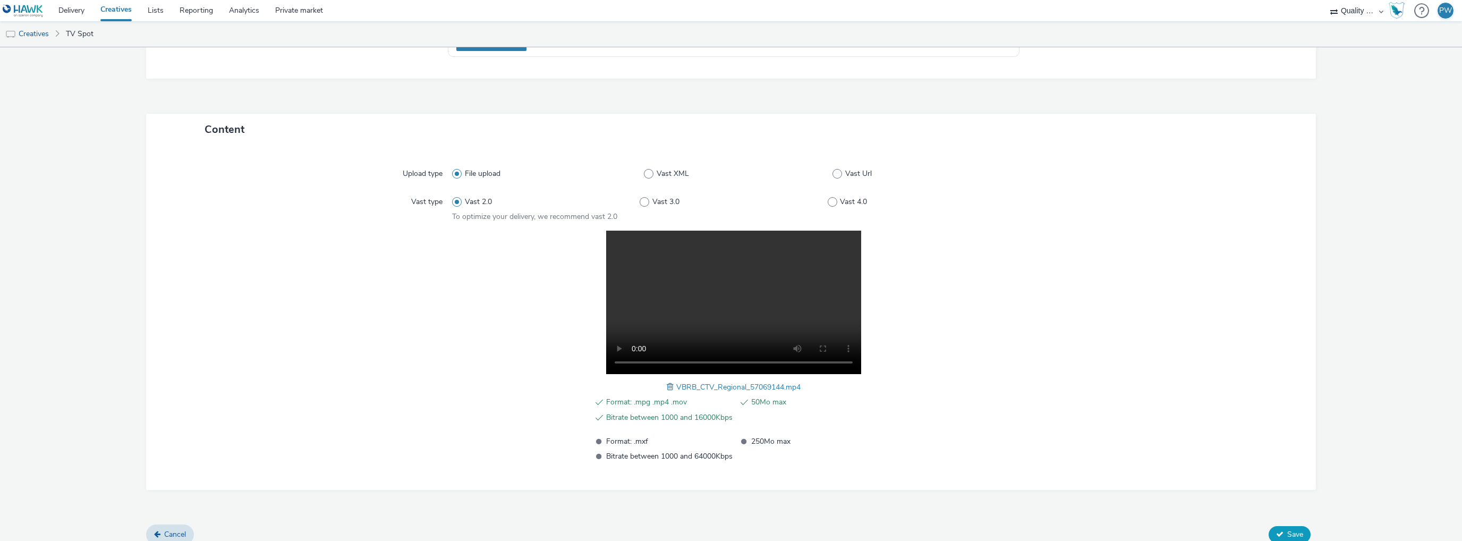
click at [1287, 534] on span "Save" at bounding box center [1295, 534] width 16 height 10
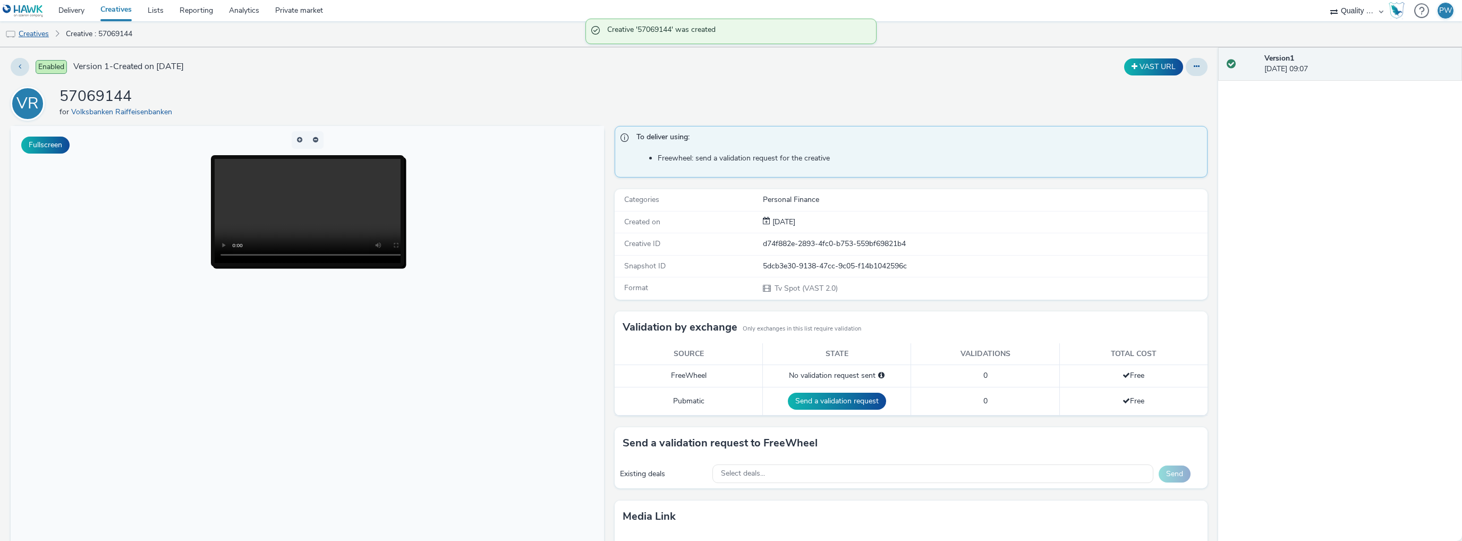
click at [35, 33] on link "Creatives" at bounding box center [27, 33] width 54 height 25
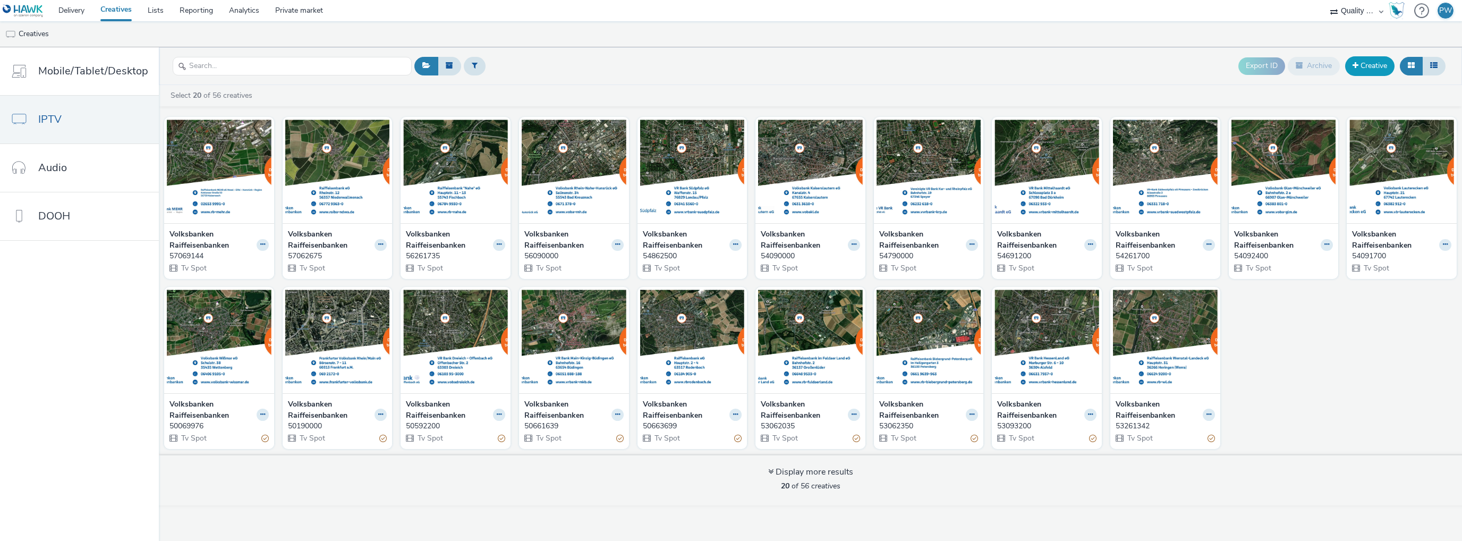
click at [1382, 67] on link "Creative" at bounding box center [1369, 65] width 49 height 19
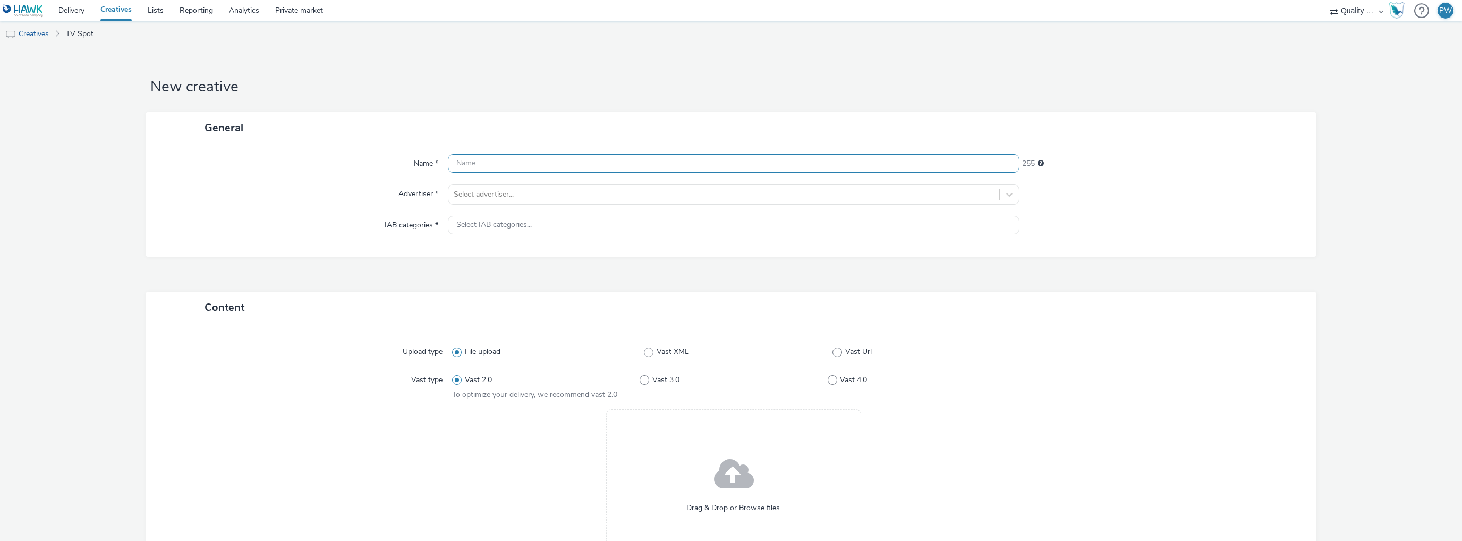
click at [475, 158] on input "text" at bounding box center [733, 163] width 571 height 19
paste input "57069238"
type input "57069238"
click at [454, 190] on div at bounding box center [724, 194] width 540 height 13
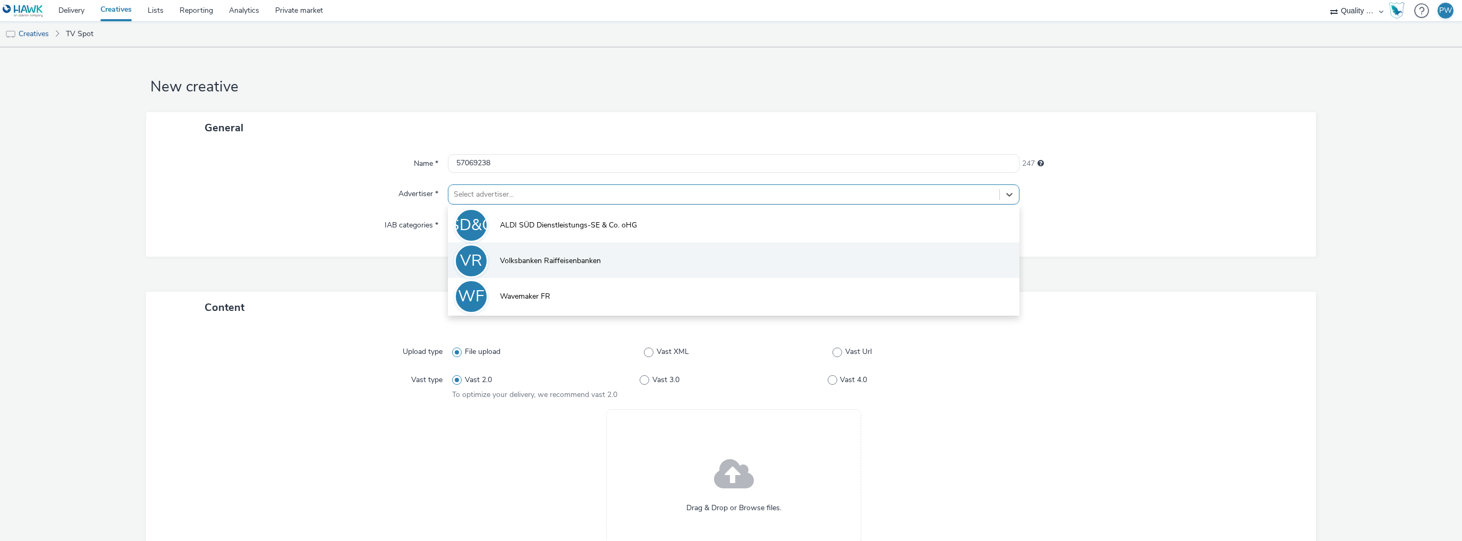
click at [497, 252] on li "VR Volksbanken Raiffeisenbanken" at bounding box center [733, 260] width 571 height 36
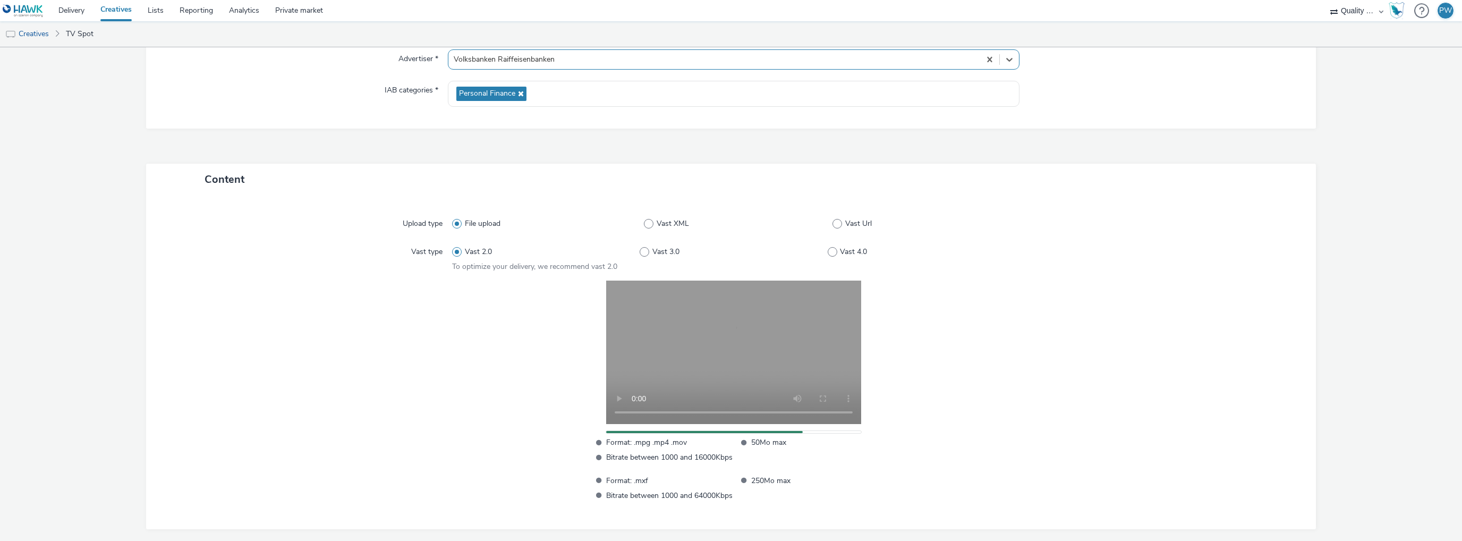
scroll to position [185, 0]
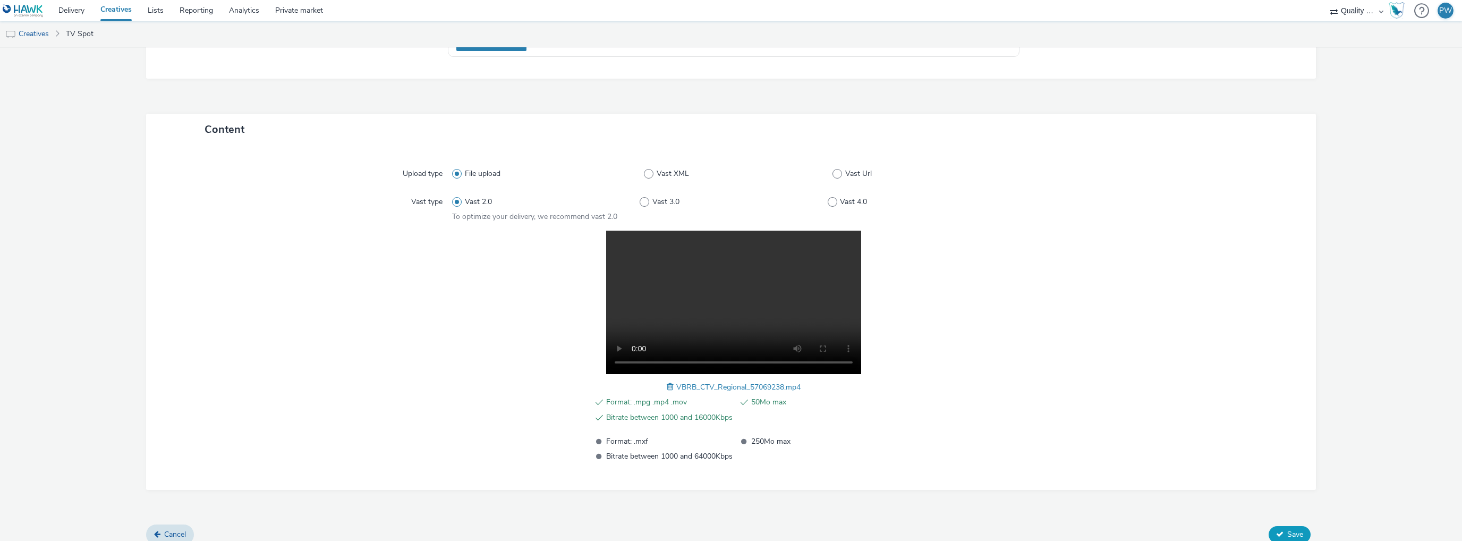
click at [1287, 535] on span "Save" at bounding box center [1295, 534] width 16 height 10
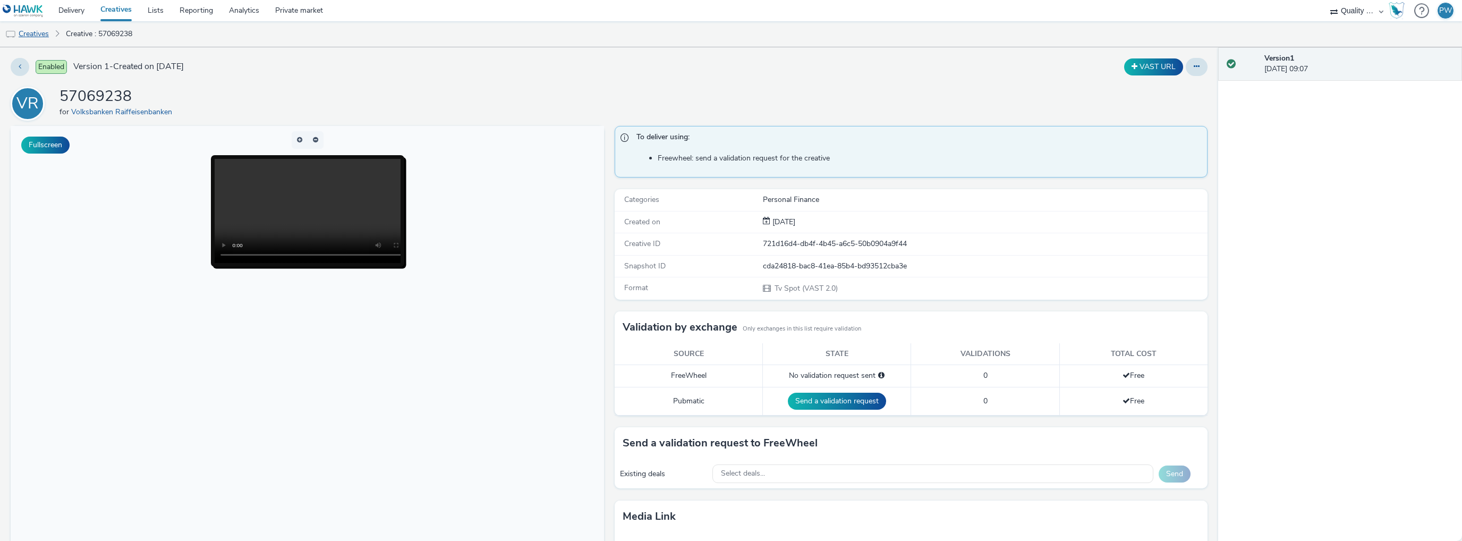
click at [42, 30] on link "Creatives" at bounding box center [27, 33] width 54 height 25
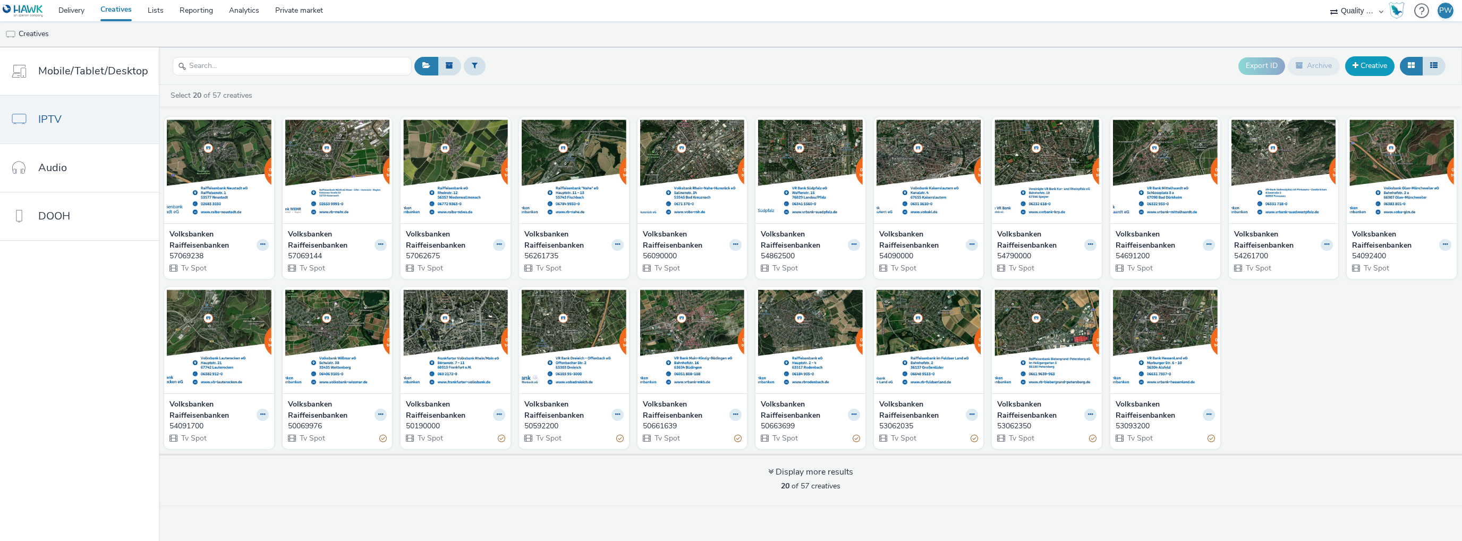
click at [1356, 66] on span at bounding box center [1355, 65] width 6 height 7
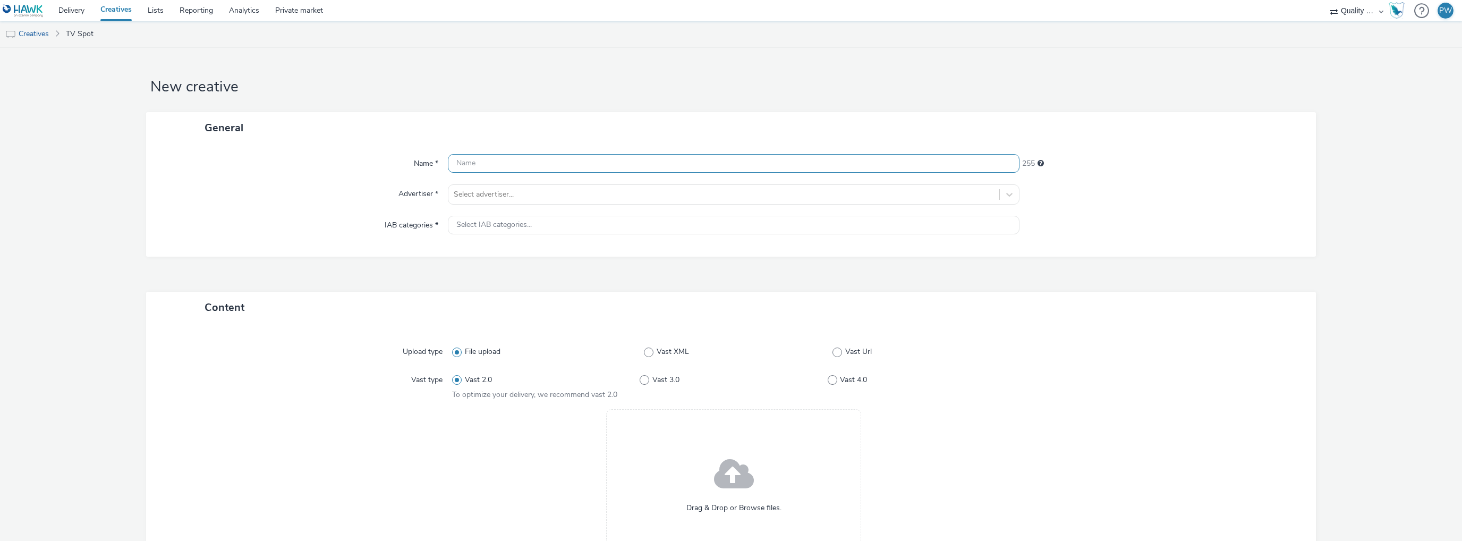
click at [472, 156] on input "text" at bounding box center [733, 163] width 571 height 19
paste input "57092800"
type input "57092800"
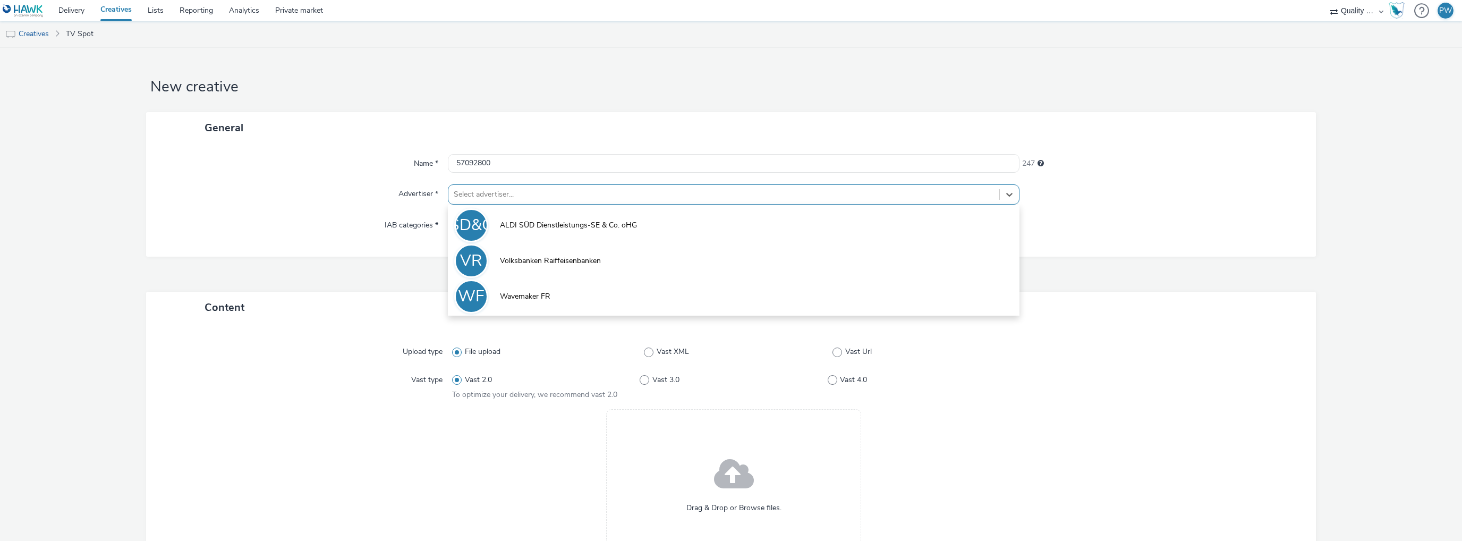
click at [489, 189] on div at bounding box center [724, 194] width 540 height 13
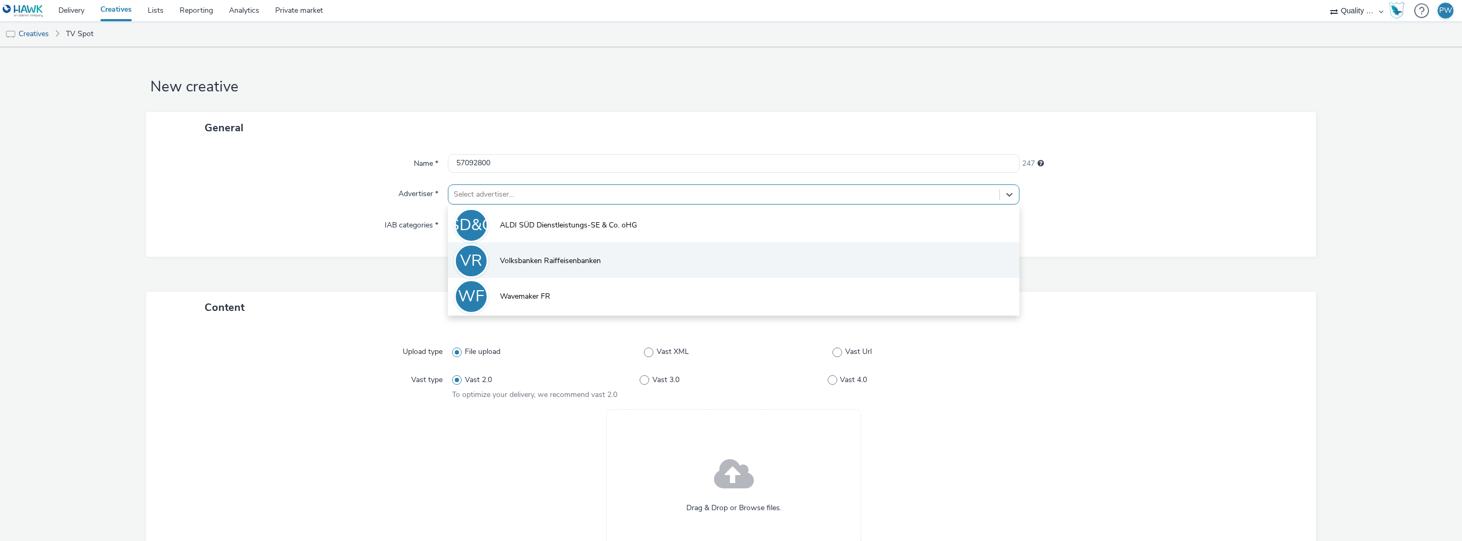
click at [557, 253] on li "VR Volksbanken Raiffeisenbanken" at bounding box center [733, 260] width 571 height 36
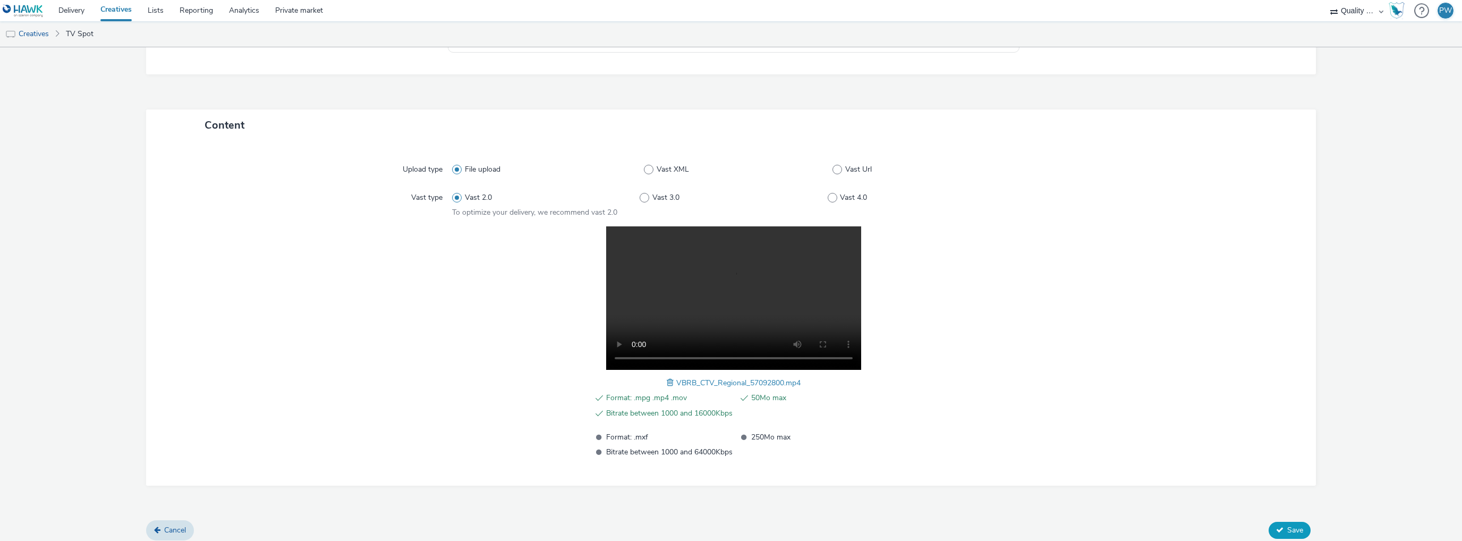
scroll to position [195, 0]
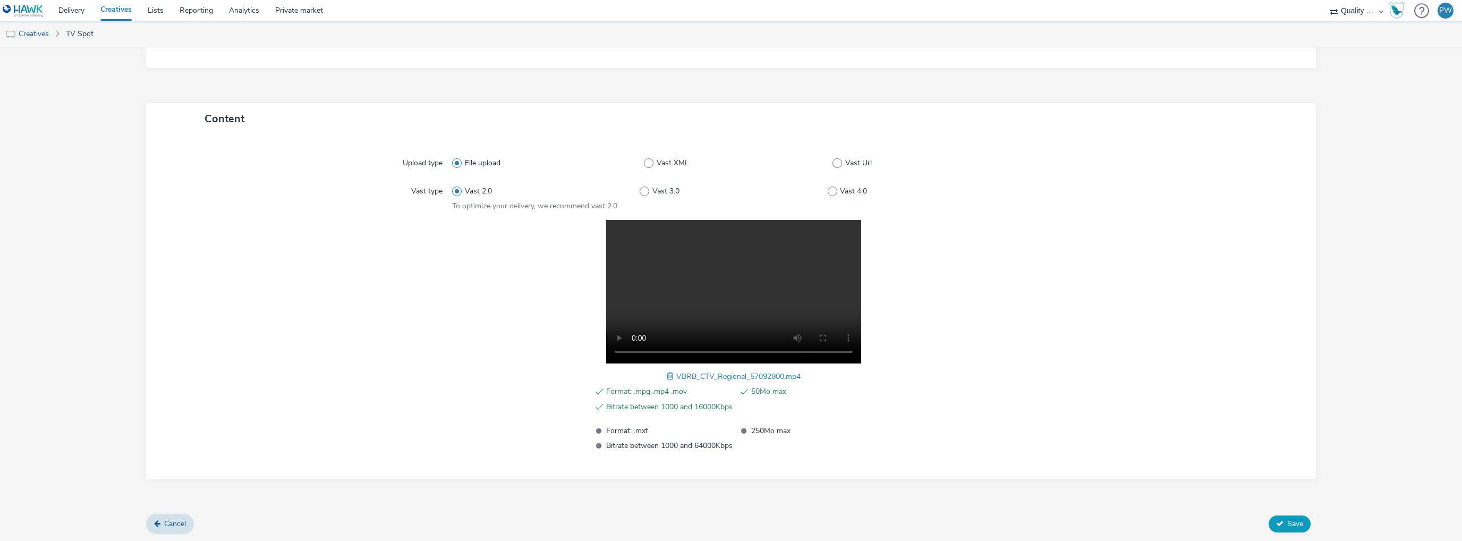
click at [1287, 525] on span "Save" at bounding box center [1295, 523] width 16 height 10
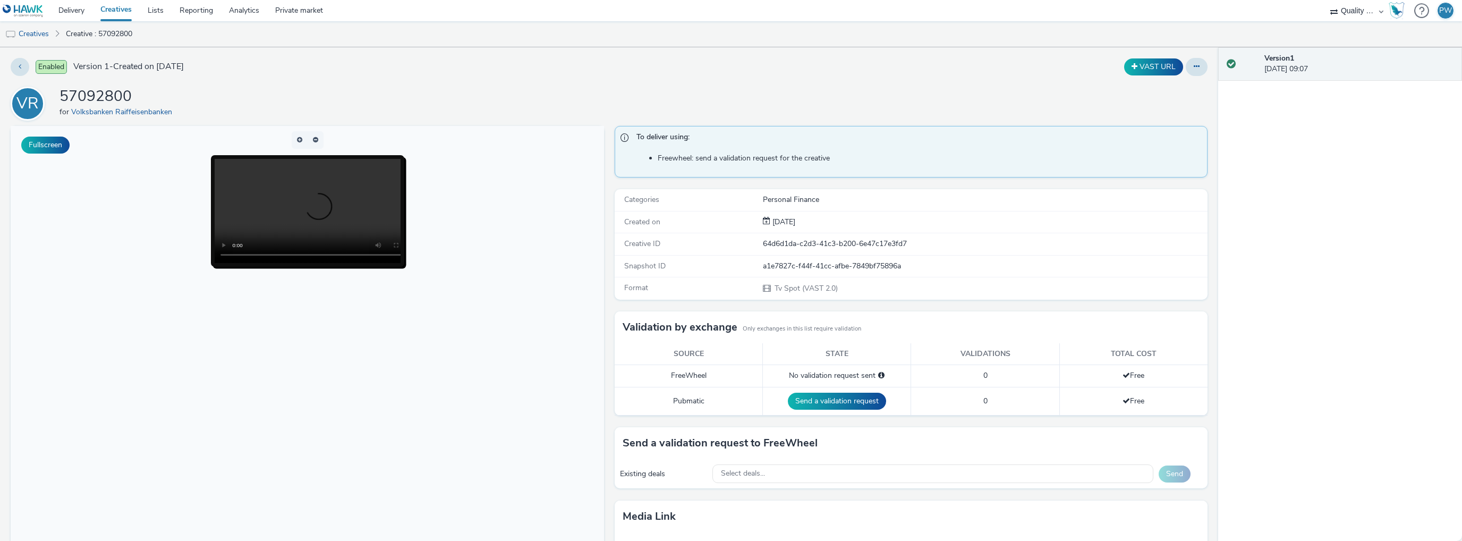
drag, startPoint x: 46, startPoint y: 35, endPoint x: 80, endPoint y: 39, distance: 34.2
click at [46, 35] on link "Creatives" at bounding box center [27, 33] width 54 height 25
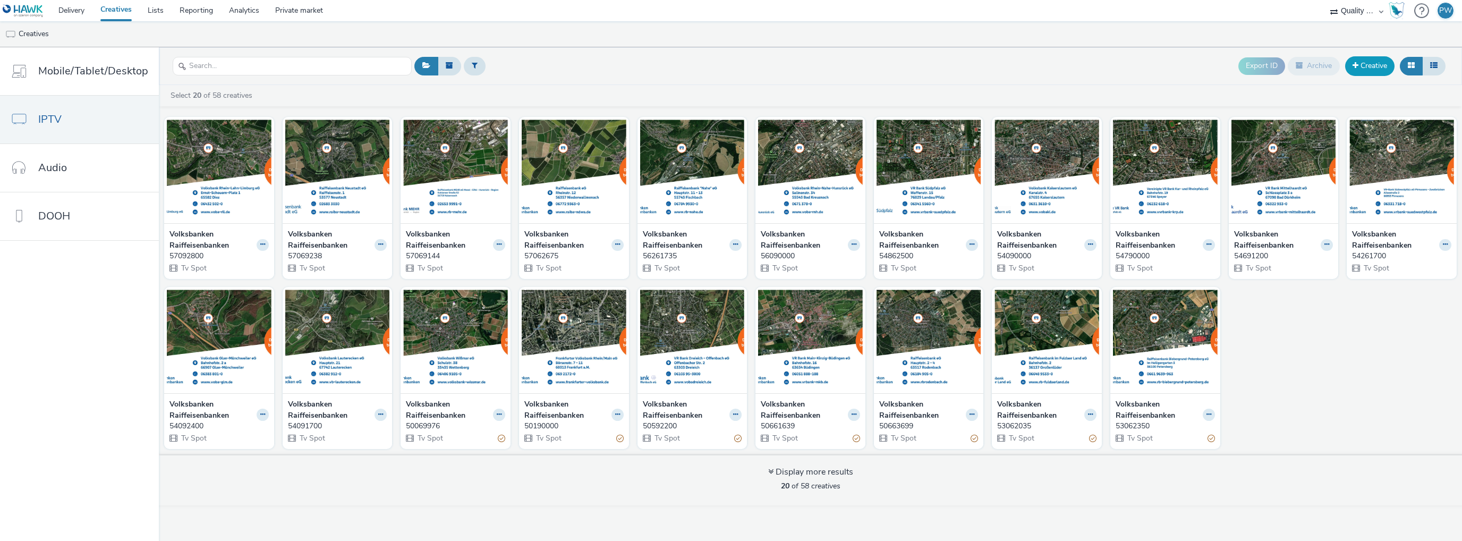
click at [1358, 65] on span at bounding box center [1355, 65] width 6 height 7
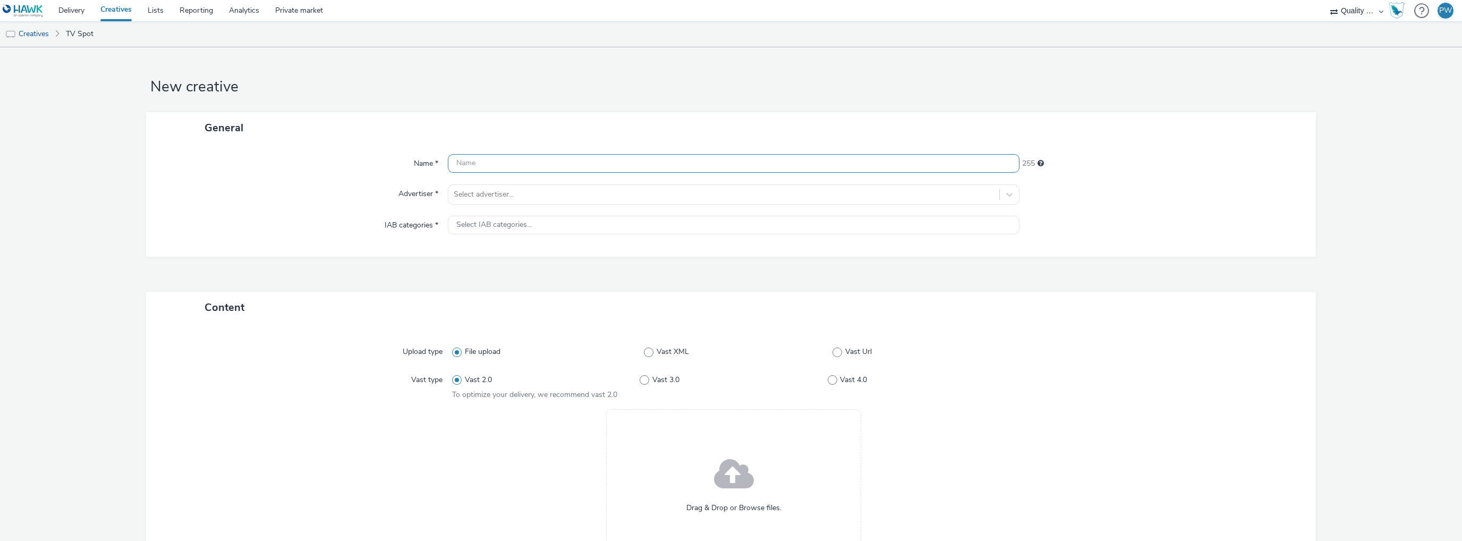
click at [467, 170] on input "text" at bounding box center [733, 163] width 571 height 19
paste input "57361476"
type input "57361476"
click at [450, 200] on div "Select advertiser..." at bounding box center [723, 194] width 551 height 17
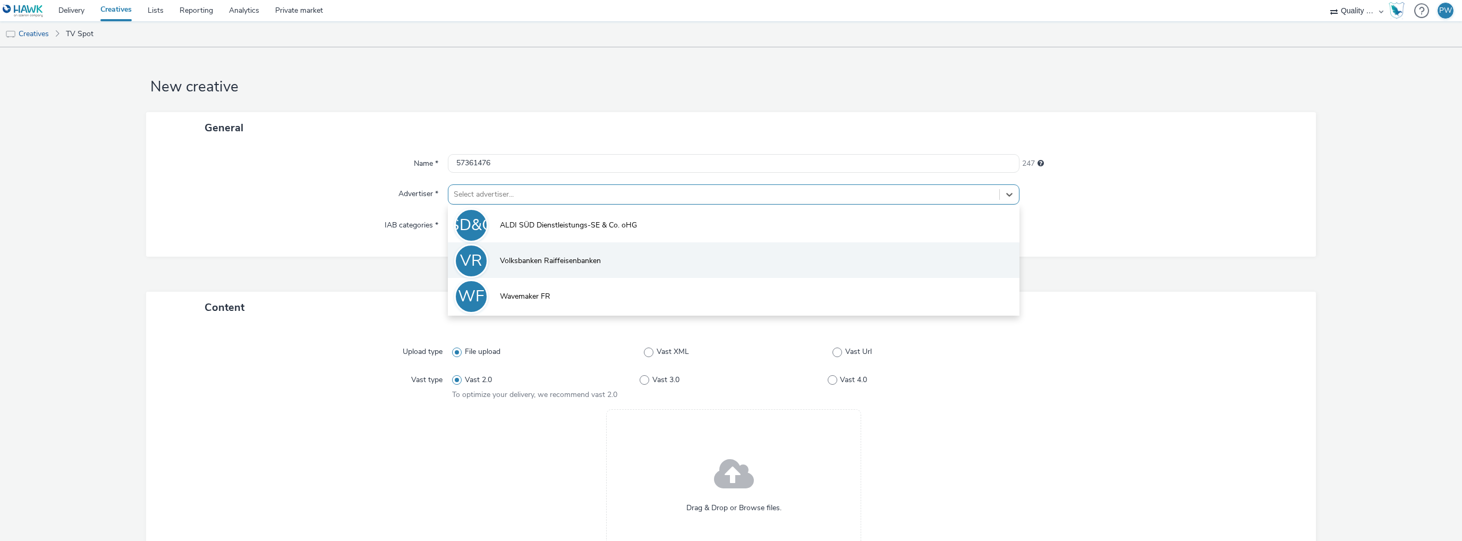
click at [499, 250] on li "VR Volksbanken Raiffeisenbanken" at bounding box center [733, 260] width 571 height 36
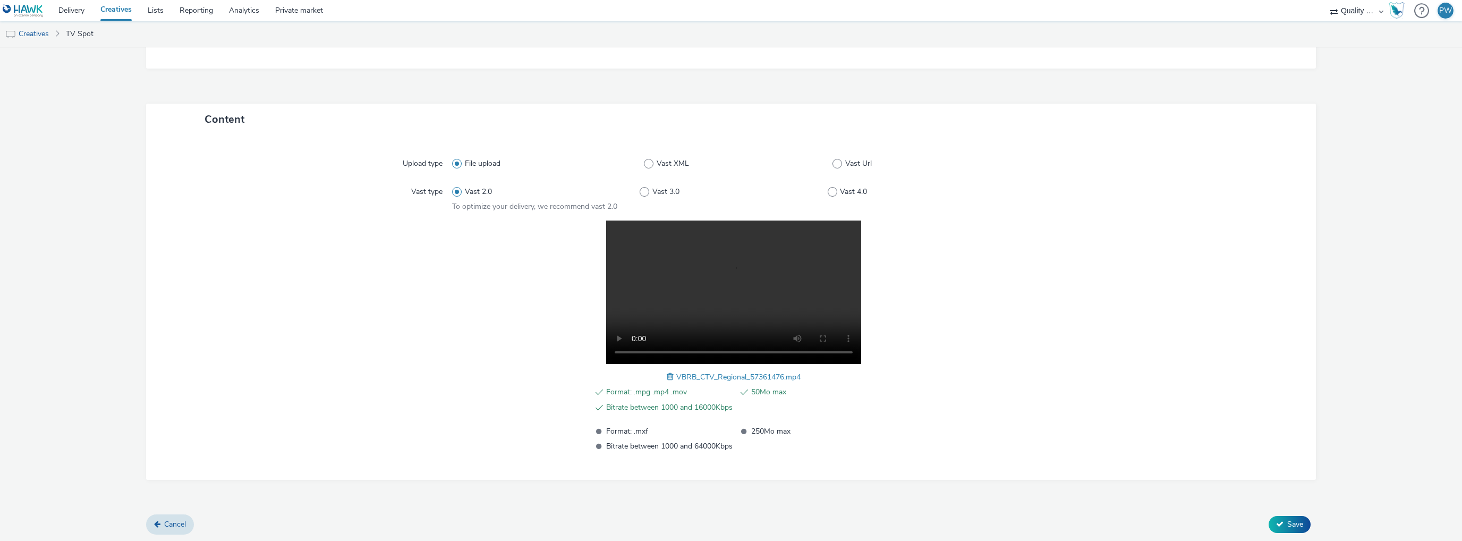
scroll to position [195, 0]
click at [1276, 525] on icon at bounding box center [1279, 522] width 7 height 7
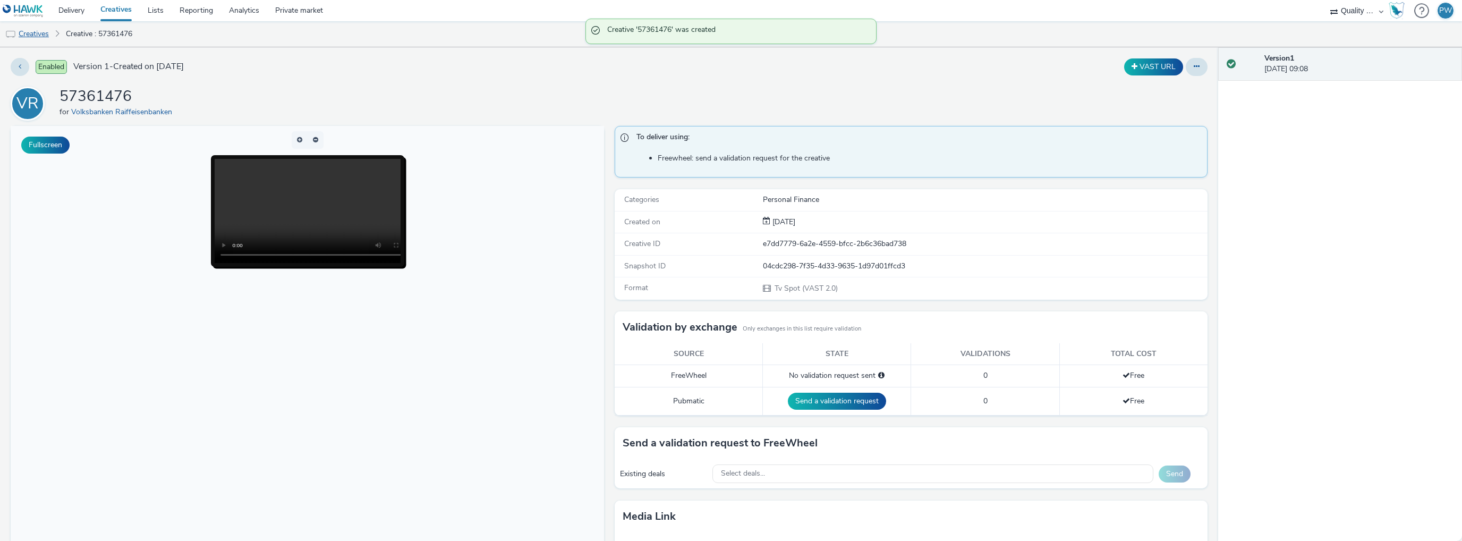
click at [35, 34] on link "Creatives" at bounding box center [27, 33] width 54 height 25
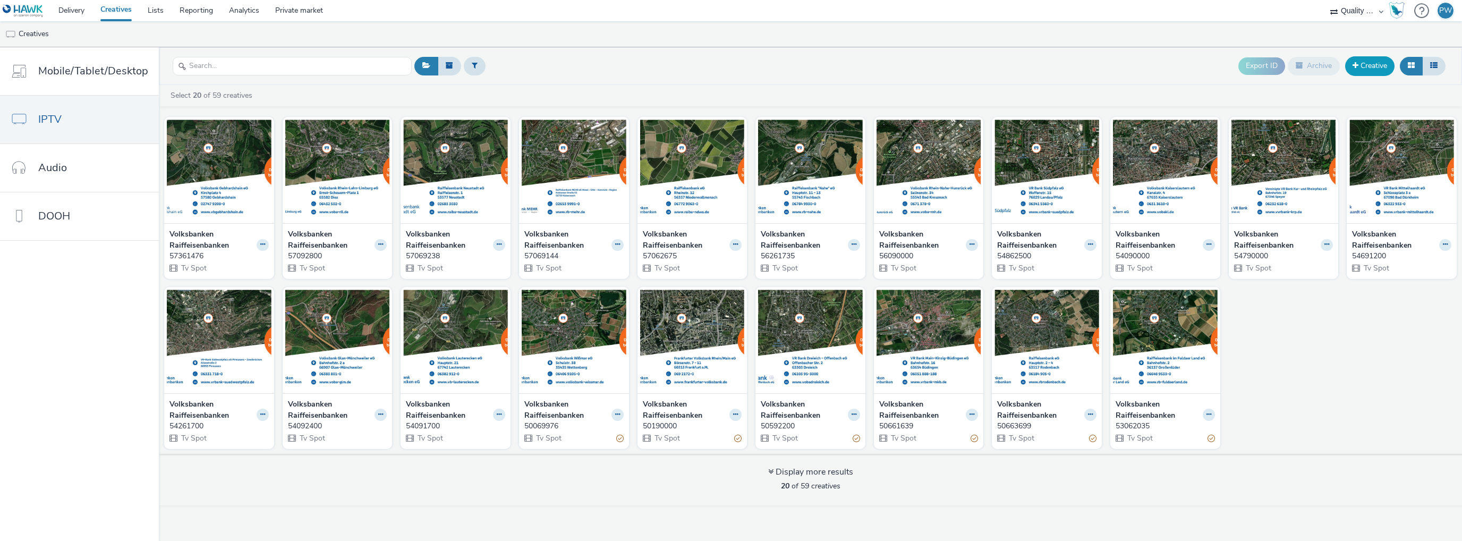
click at [1380, 73] on link "Creative" at bounding box center [1369, 65] width 49 height 19
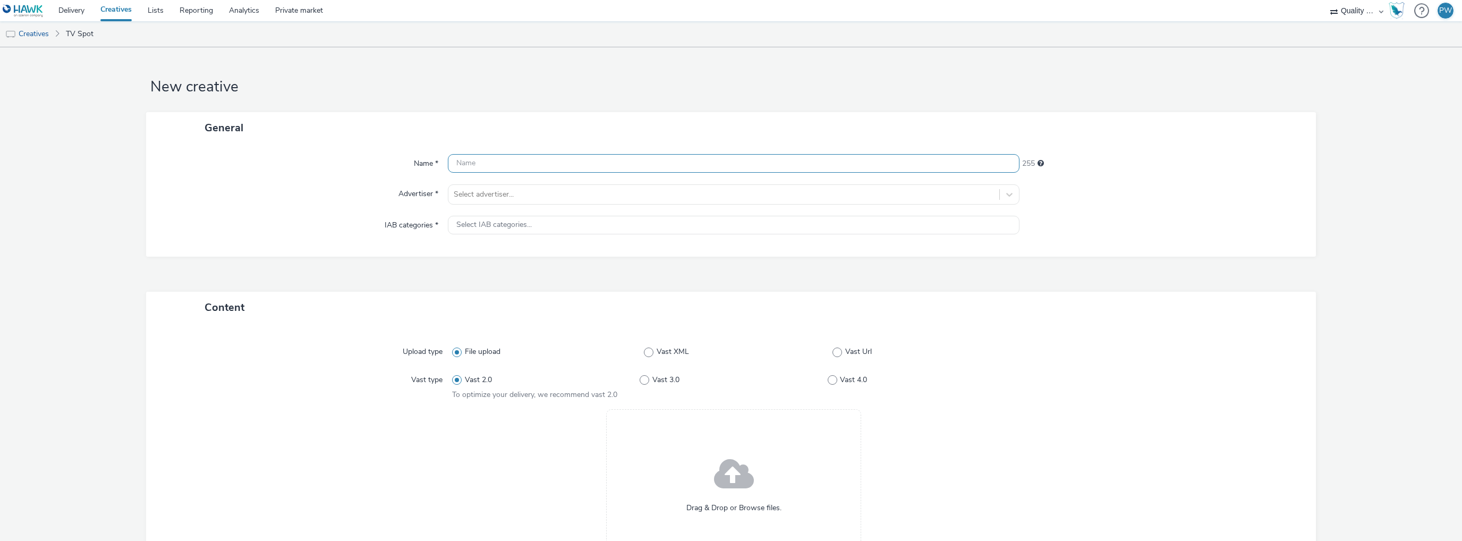
click at [483, 165] on input "text" at bounding box center [733, 163] width 571 height 19
paste input "57391200"
type input "57391200"
click at [471, 197] on div at bounding box center [724, 194] width 540 height 13
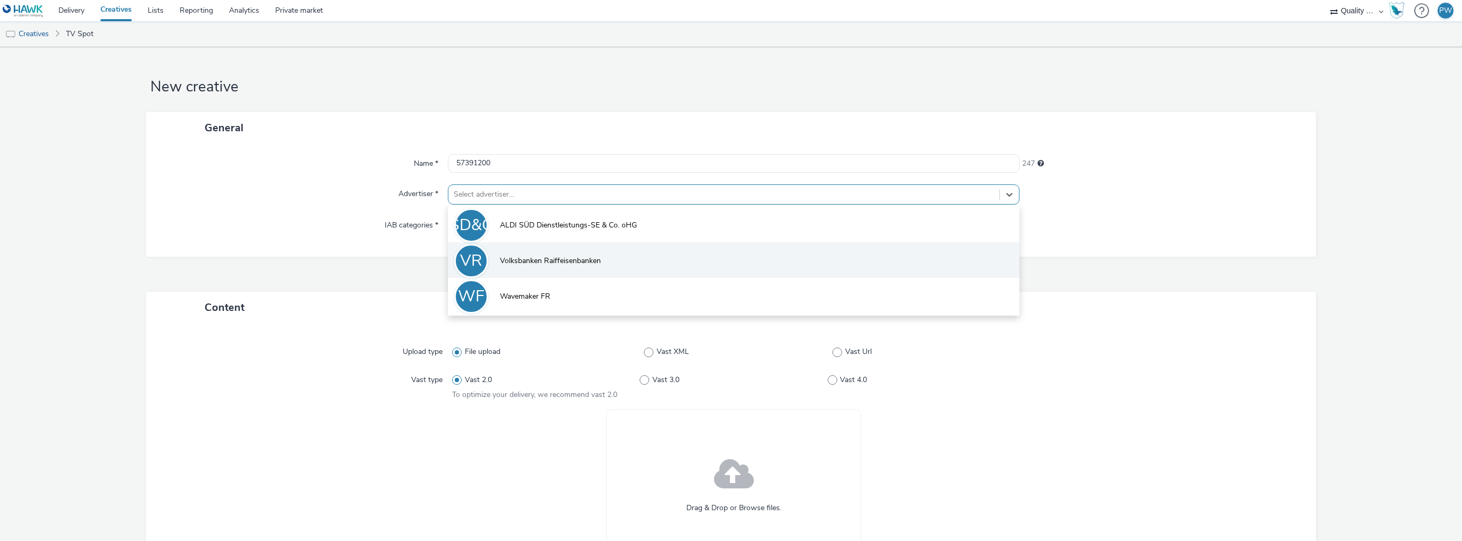
click at [509, 265] on span "Volksbanken Raiffeisenbanken" at bounding box center [550, 260] width 101 height 11
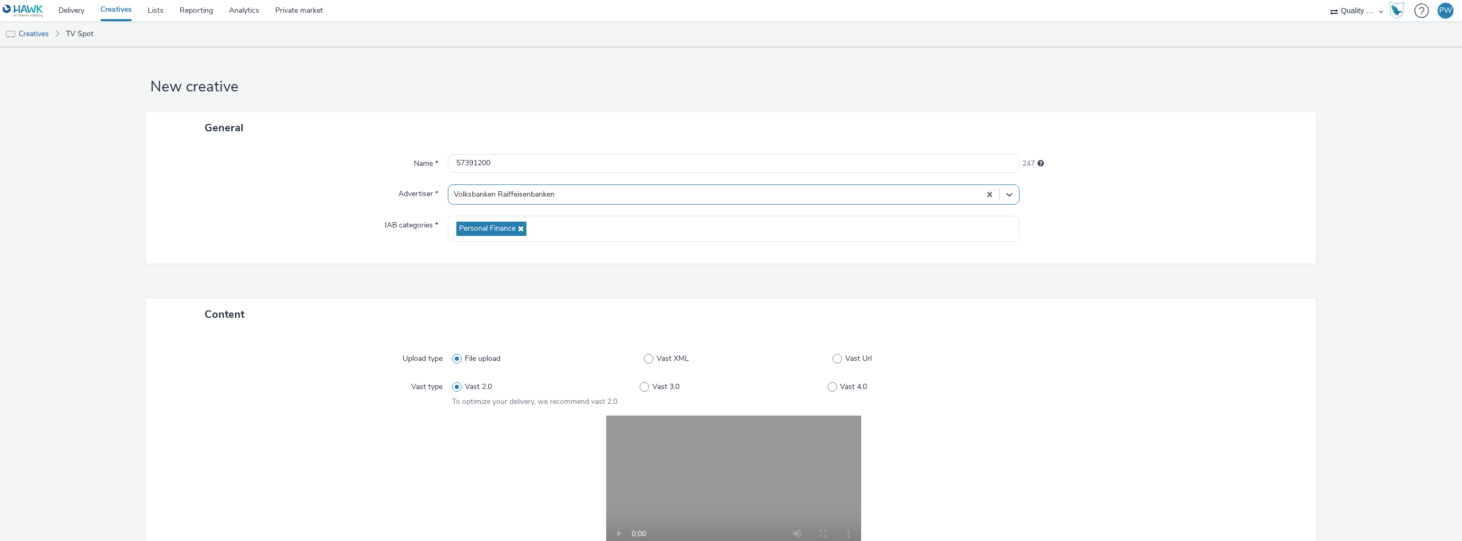
scroll to position [185, 0]
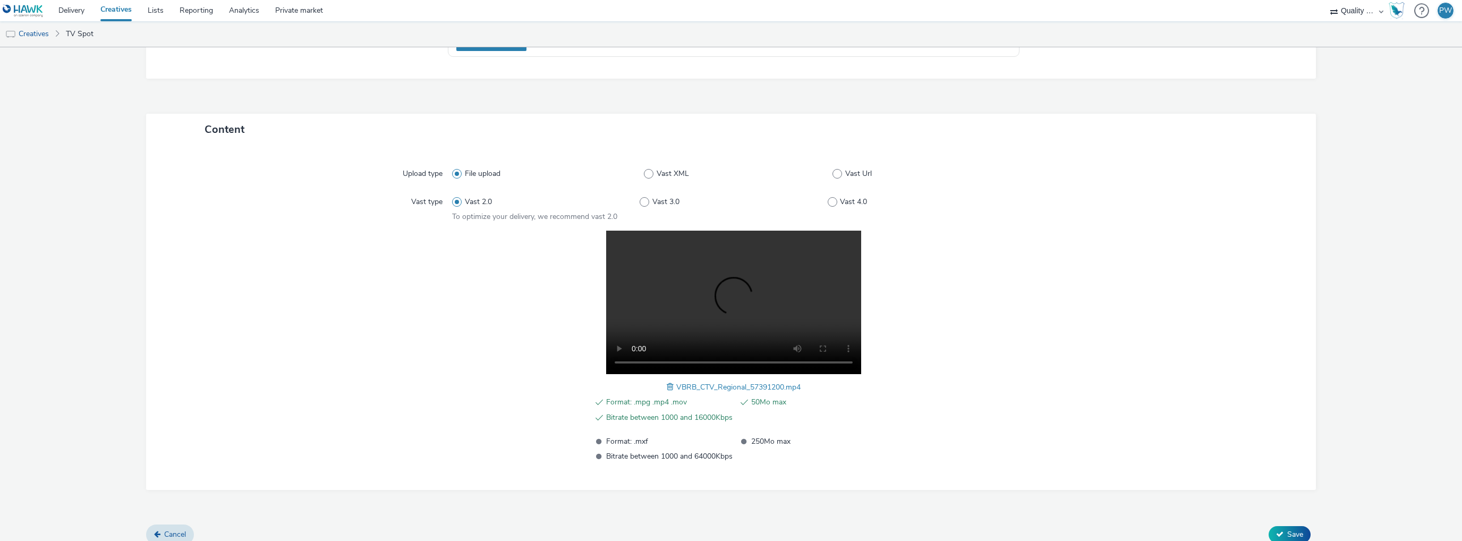
drag, startPoint x: 1281, startPoint y: 534, endPoint x: 1294, endPoint y: 516, distance: 22.0
click at [1287, 534] on span "Save" at bounding box center [1295, 534] width 16 height 10
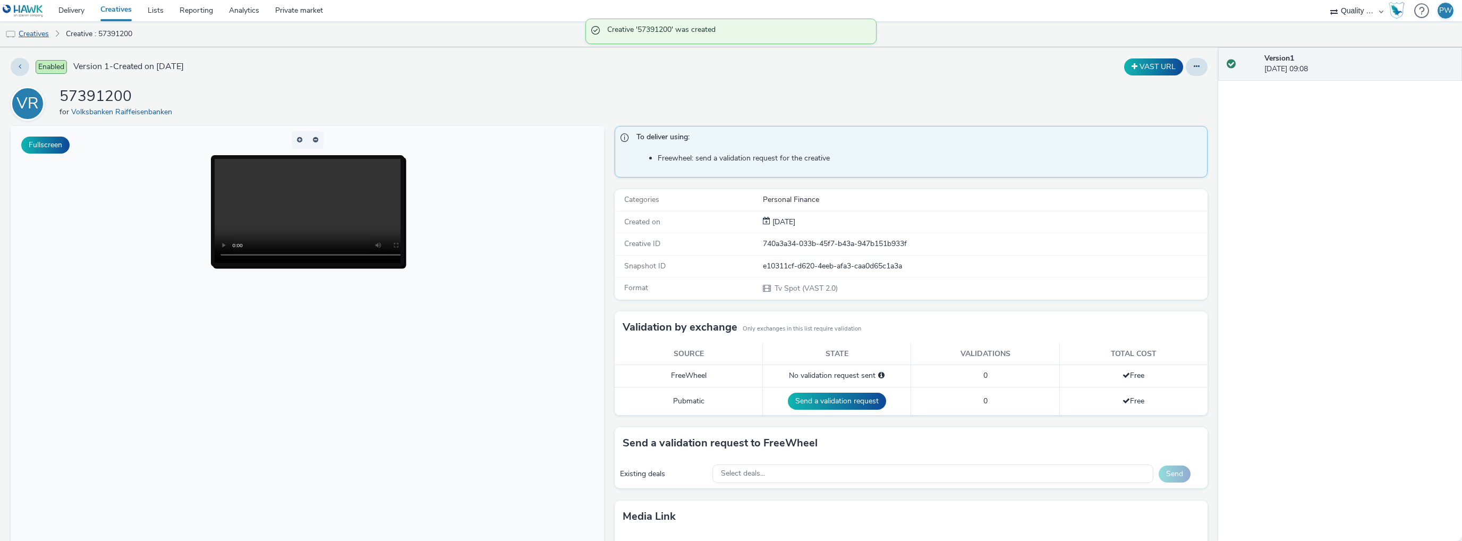
click at [35, 37] on link "Creatives" at bounding box center [27, 33] width 54 height 25
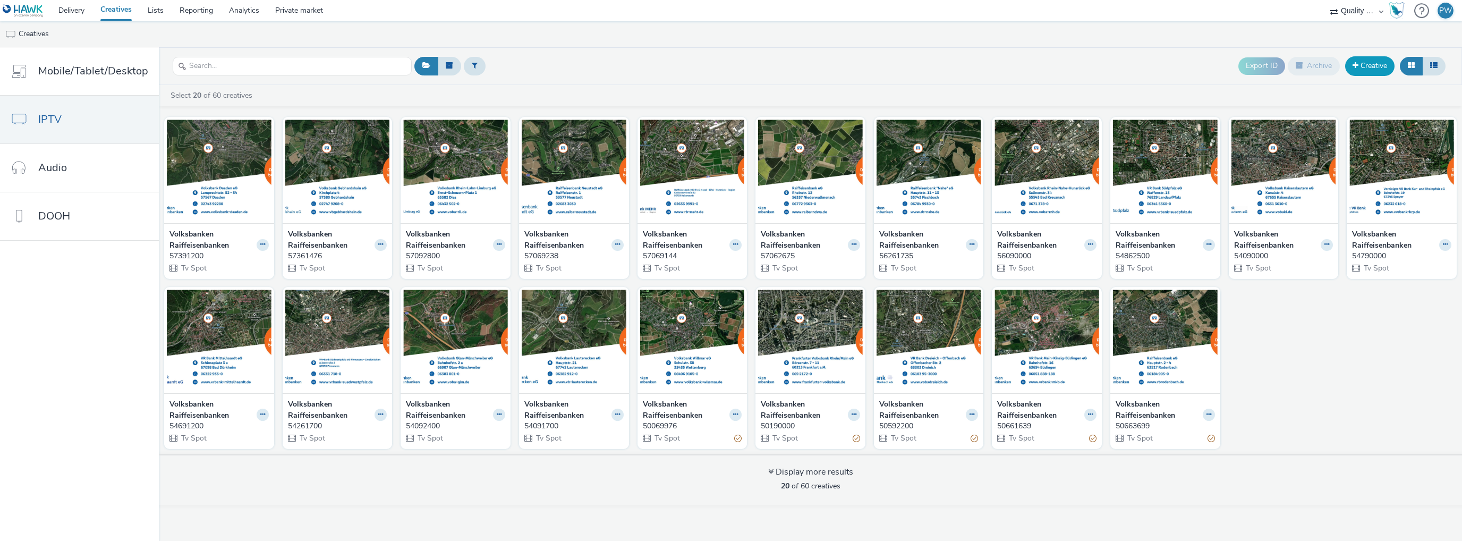
click at [1384, 64] on link "Creative" at bounding box center [1369, 65] width 49 height 19
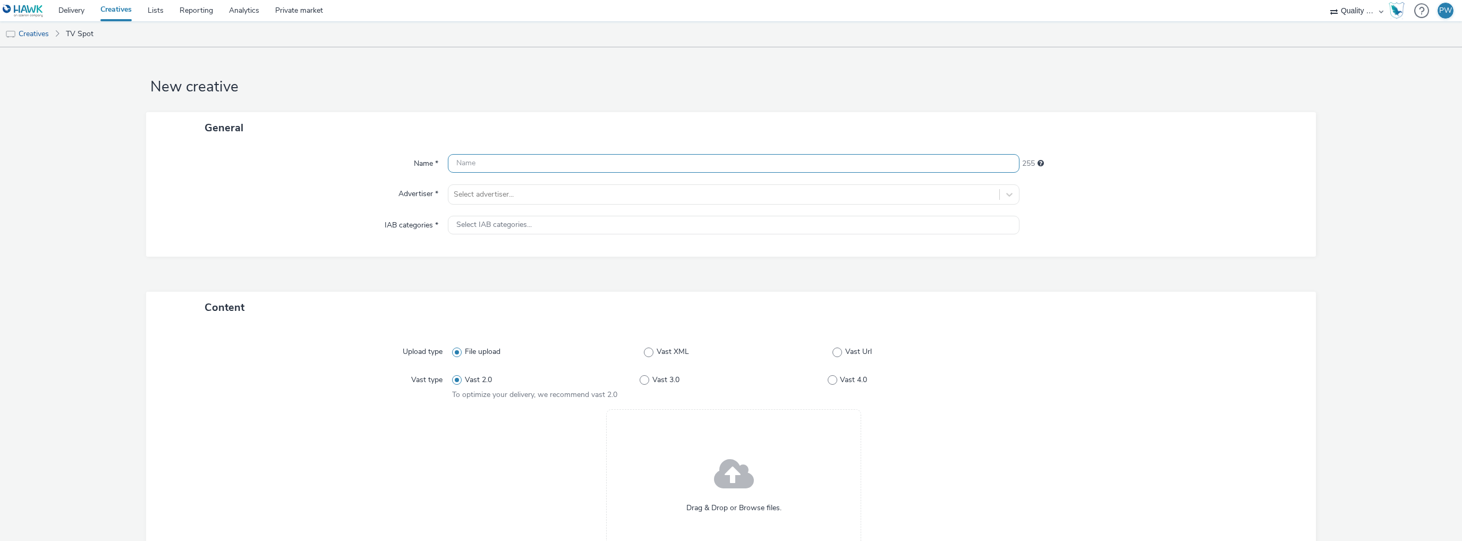
click at [490, 163] on input "text" at bounding box center [733, 163] width 571 height 19
paste input "57391500"
type input "57391500"
click at [489, 191] on div at bounding box center [724, 194] width 540 height 13
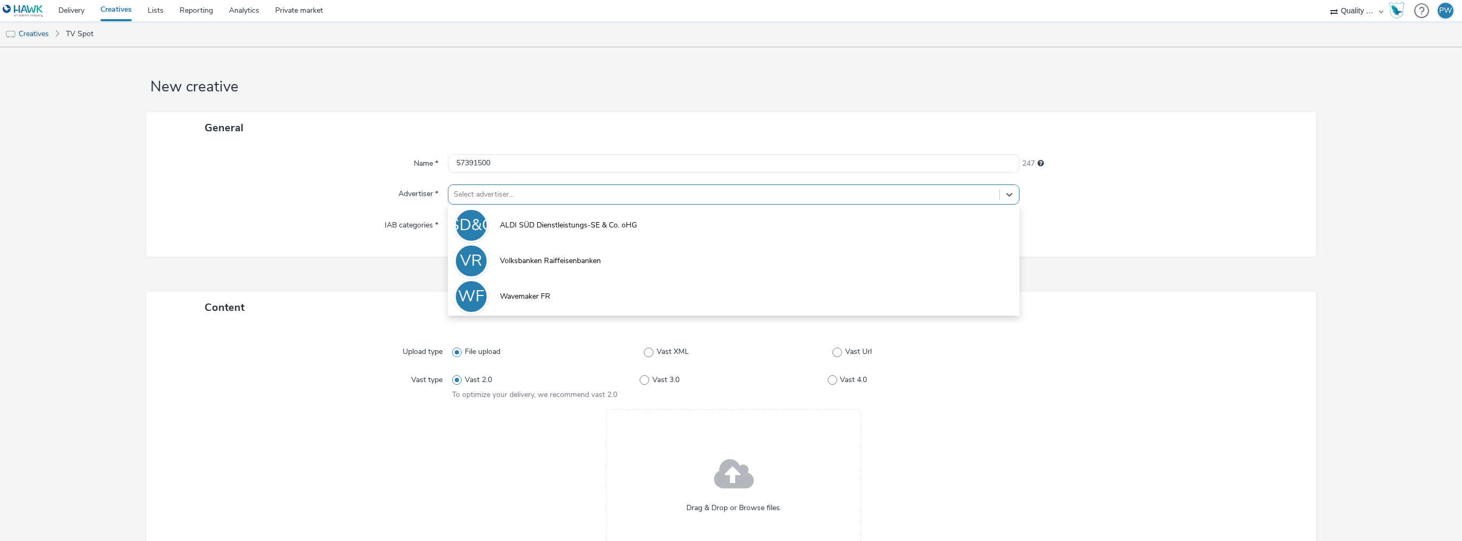
drag, startPoint x: 488, startPoint y: 262, endPoint x: 492, endPoint y: 258, distance: 6.4
click at [488, 262] on li "VR Volksbanken Raiffeisenbanken" at bounding box center [733, 260] width 571 height 36
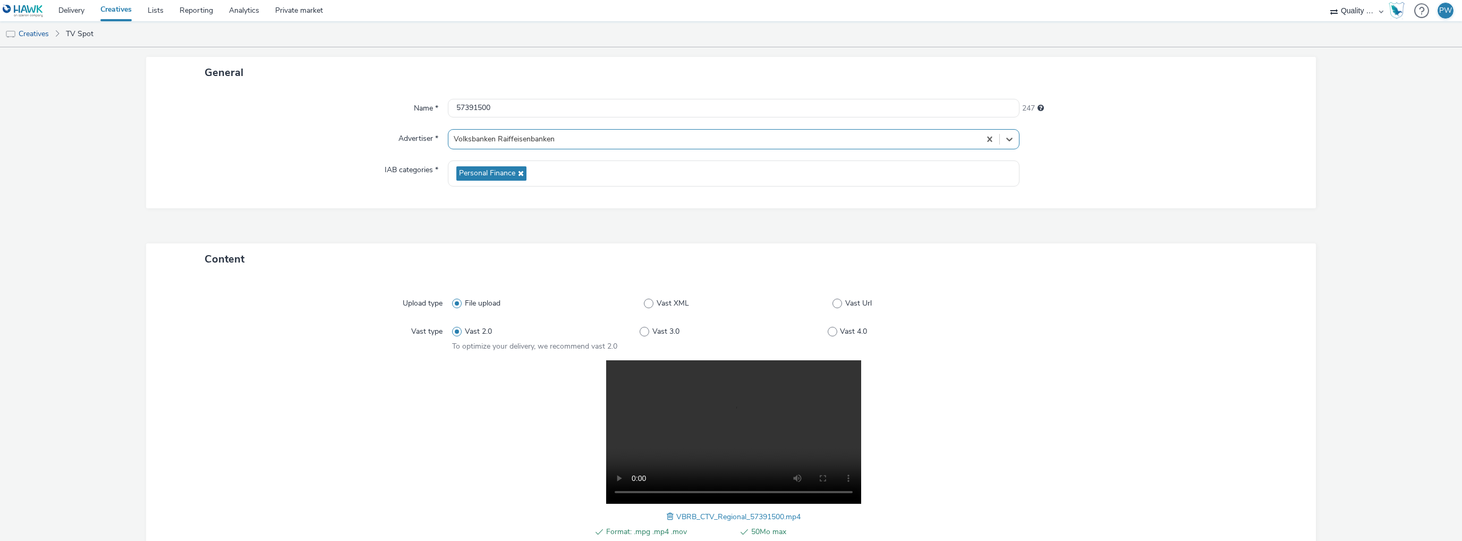
scroll to position [195, 0]
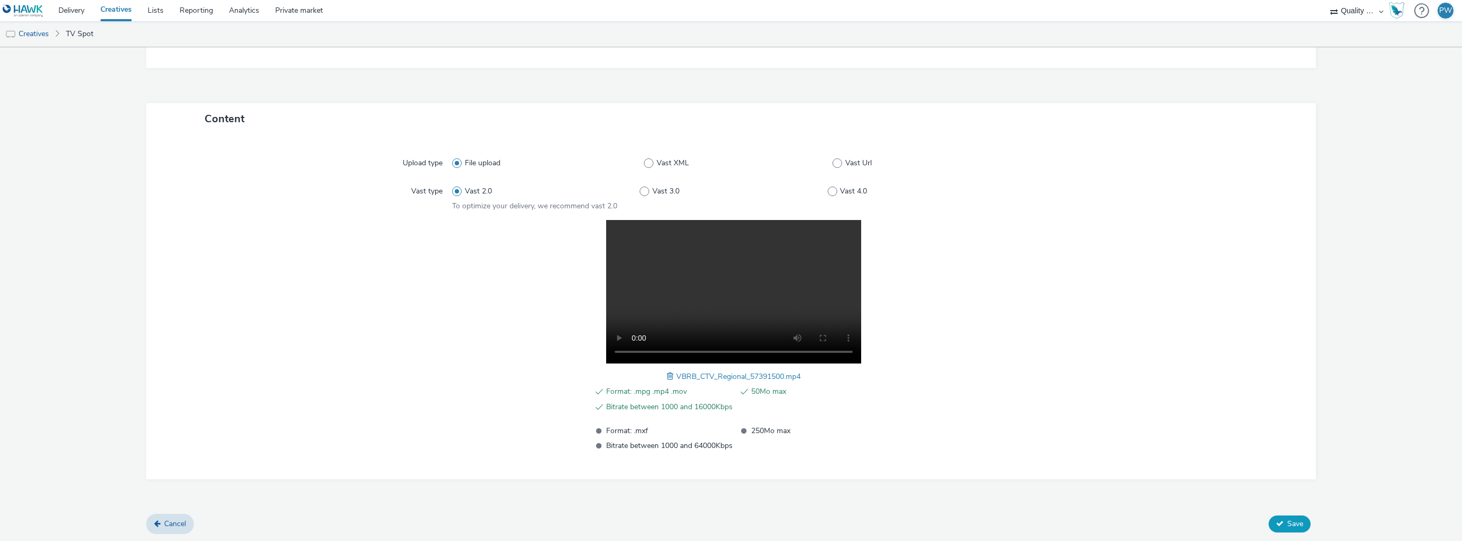
click at [1288, 515] on button "Save" at bounding box center [1289, 523] width 42 height 17
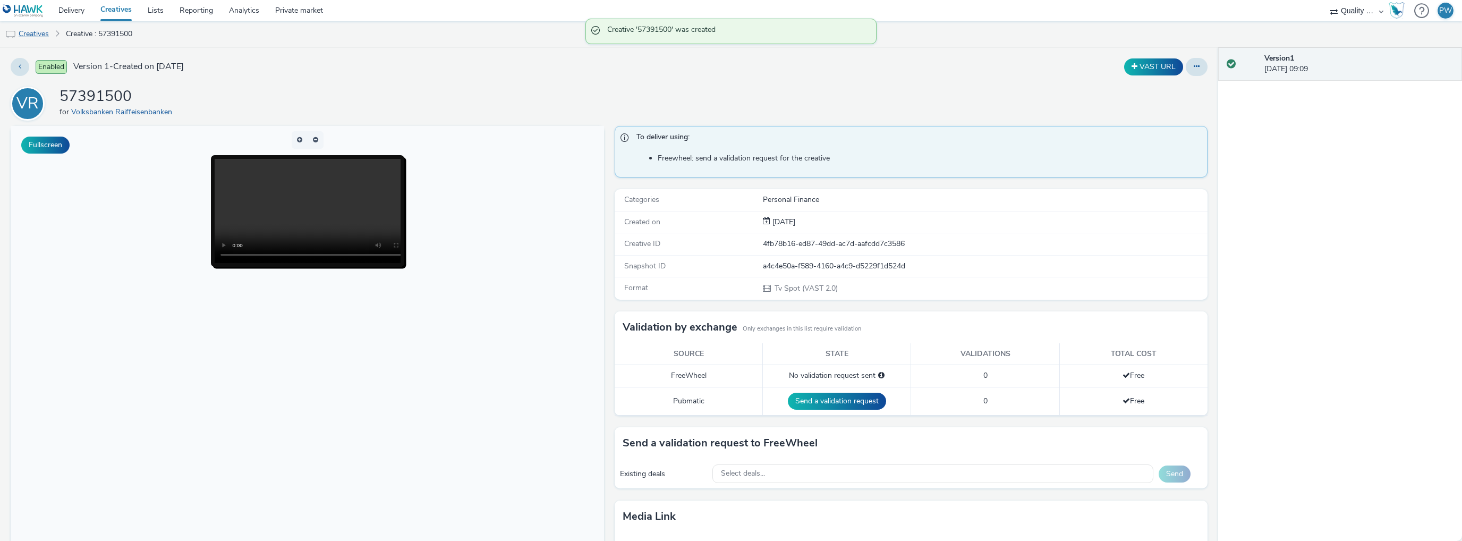
click at [40, 34] on link "Creatives" at bounding box center [27, 33] width 54 height 25
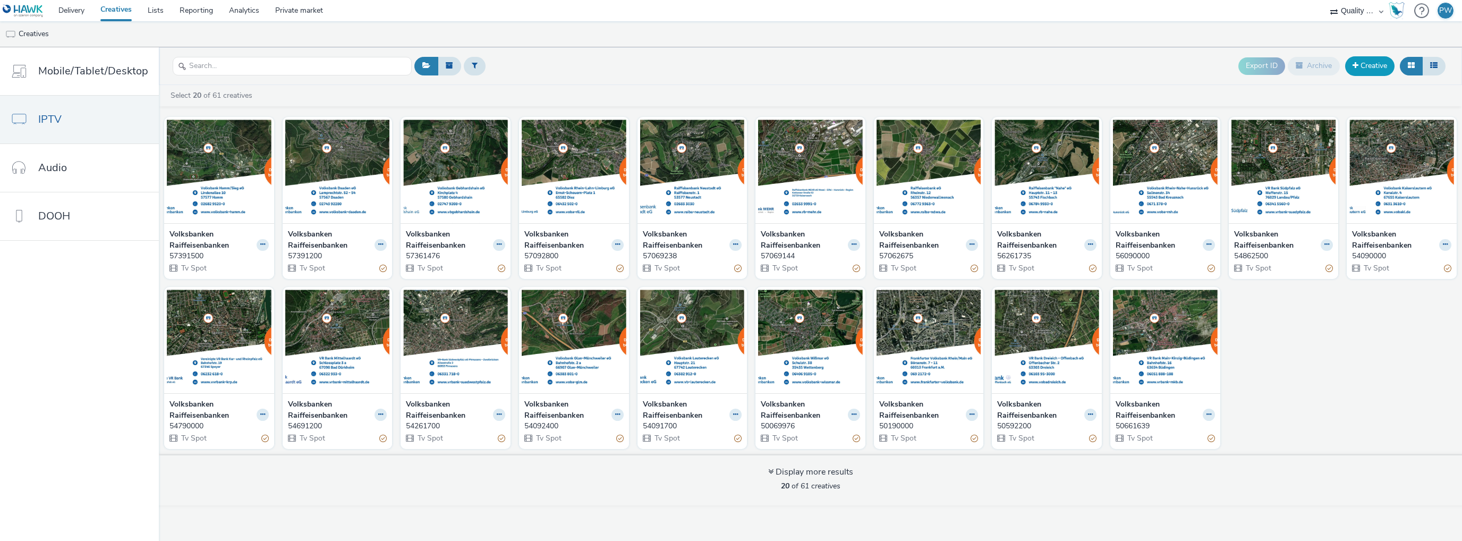
click at [1351, 68] on link "Creative" at bounding box center [1369, 65] width 49 height 19
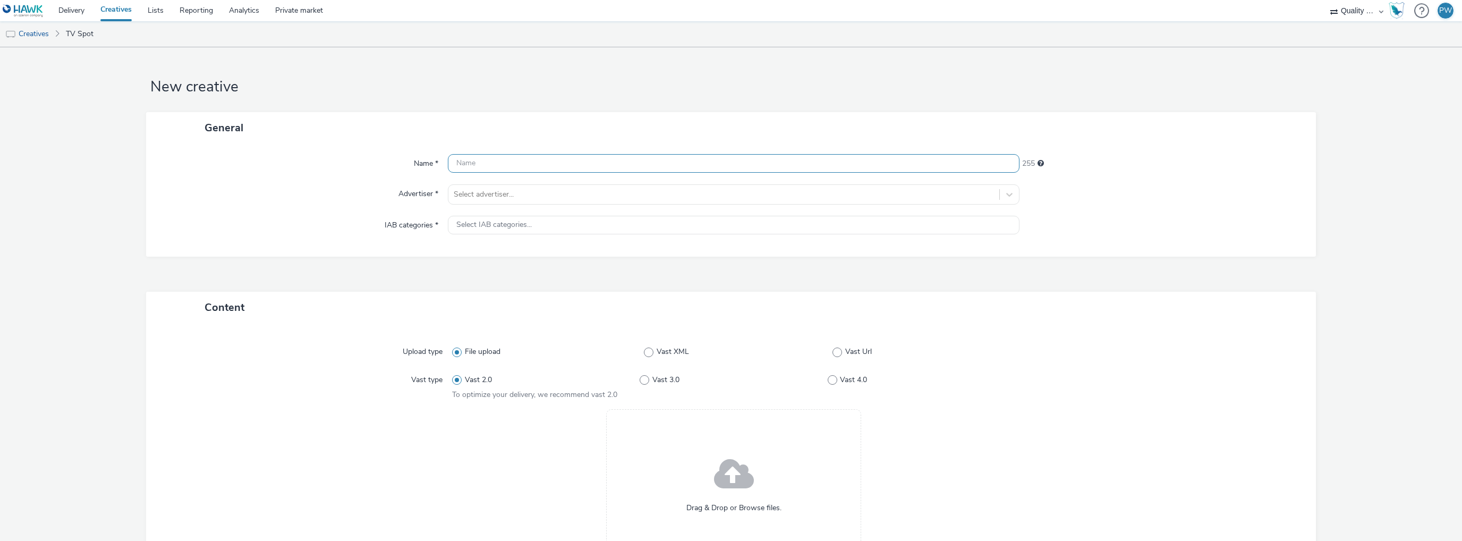
click at [503, 168] on input "text" at bounding box center [733, 163] width 571 height 19
paste input "57391800"
type input "57391800"
click at [530, 196] on div at bounding box center [724, 194] width 540 height 13
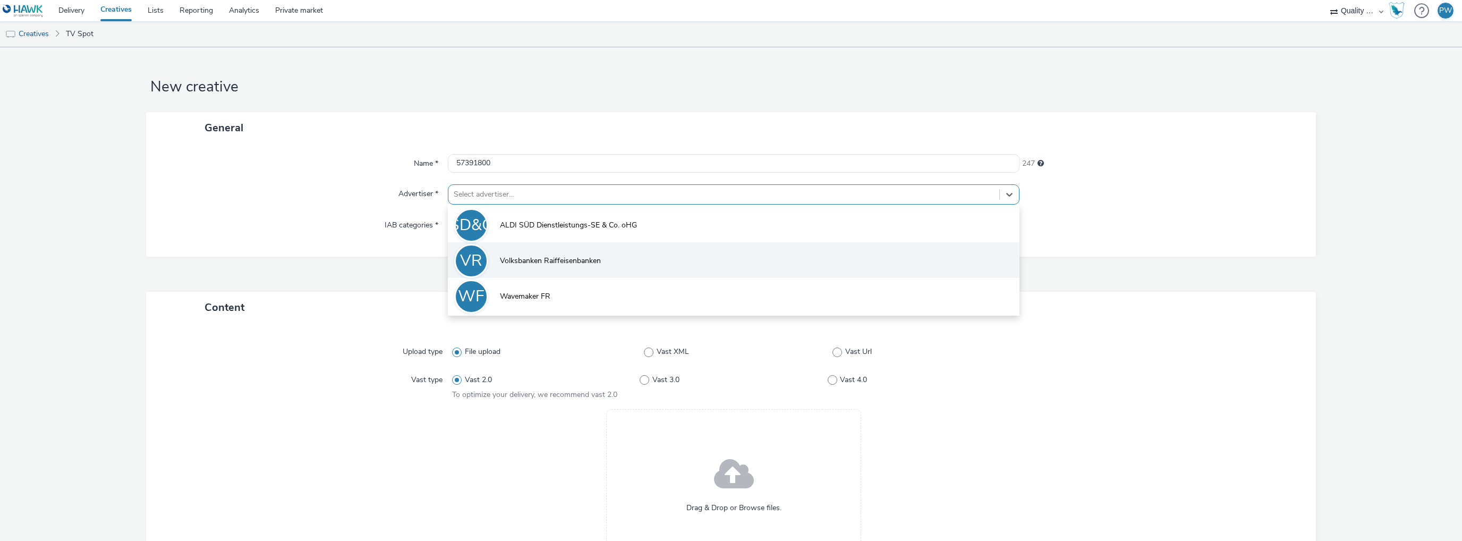
click at [508, 258] on span "Volksbanken Raiffeisenbanken" at bounding box center [550, 260] width 101 height 11
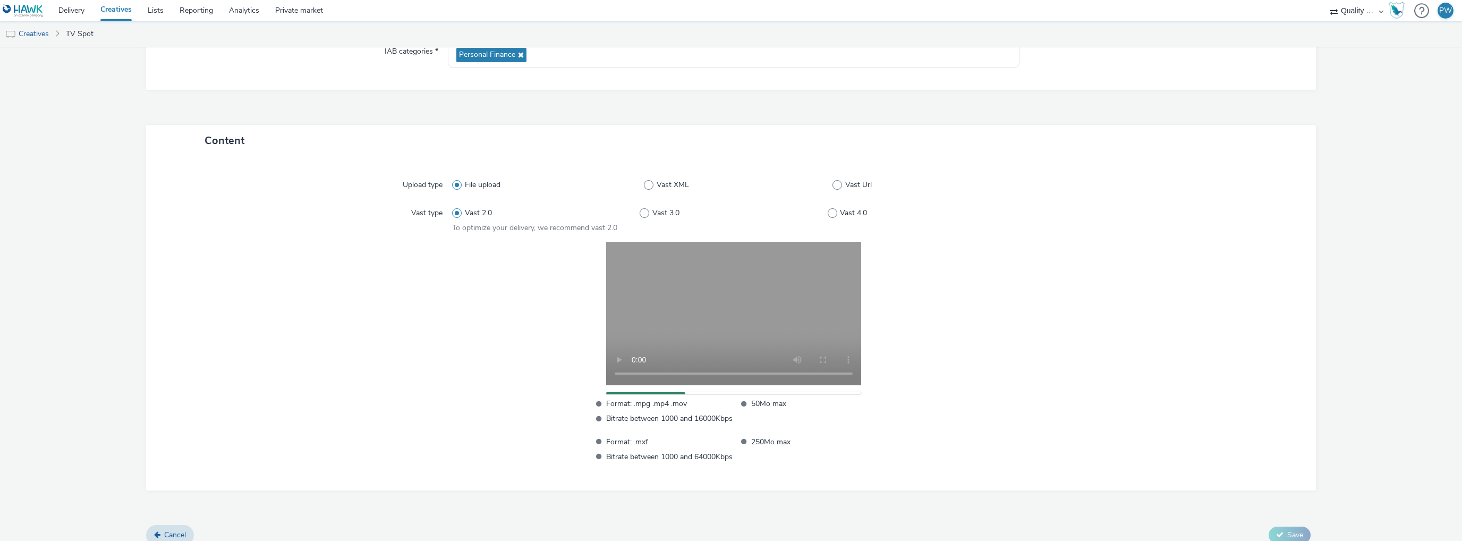
scroll to position [185, 0]
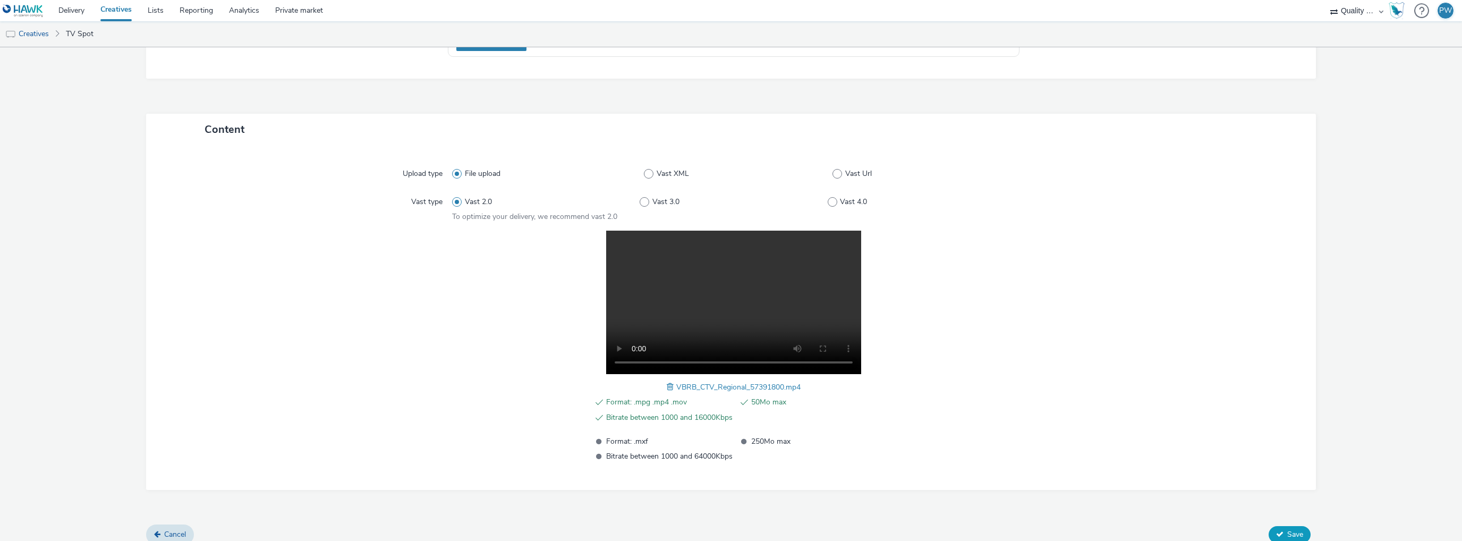
click at [1276, 532] on icon at bounding box center [1279, 533] width 7 height 7
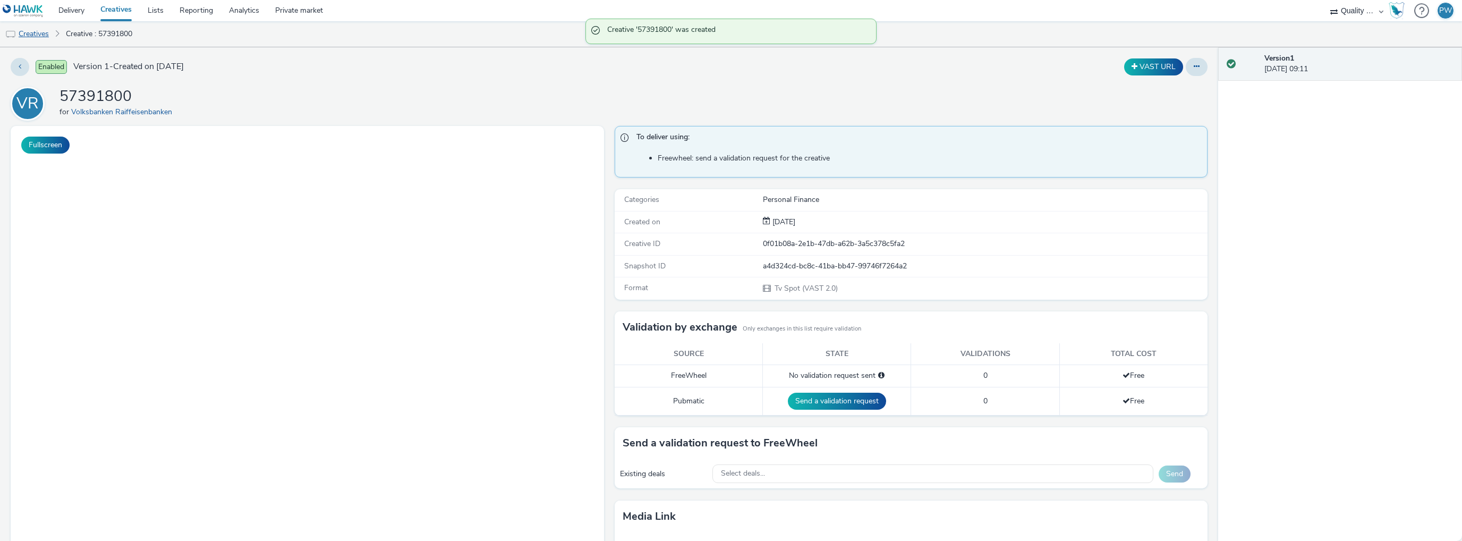
click at [21, 31] on link "Creatives" at bounding box center [27, 33] width 54 height 25
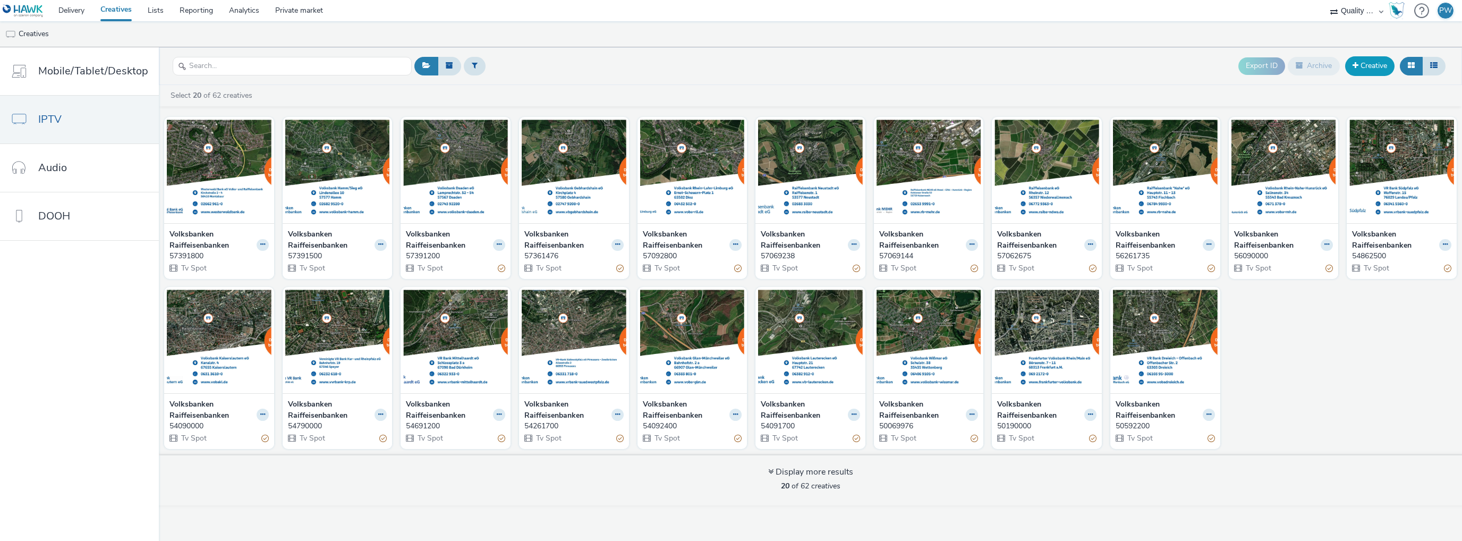
click at [1369, 69] on link "Creative" at bounding box center [1369, 65] width 49 height 19
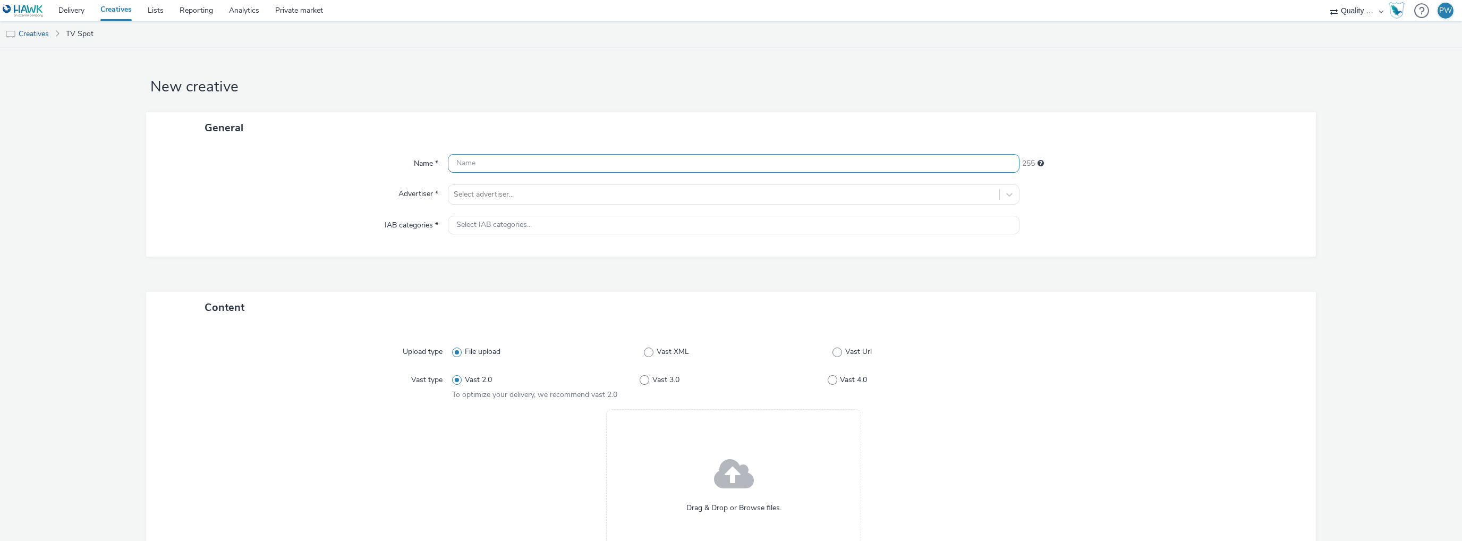
click at [468, 158] on input "text" at bounding box center [733, 163] width 571 height 19
paste input "57761591"
type input "57761591"
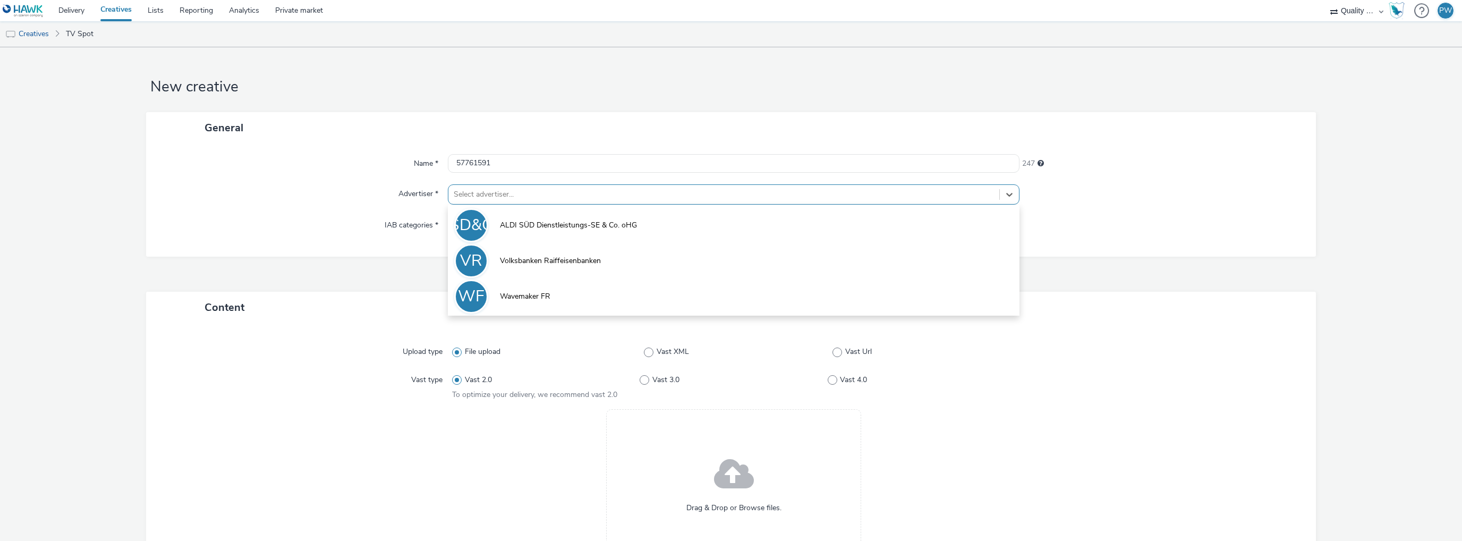
click at [516, 196] on div at bounding box center [724, 194] width 540 height 13
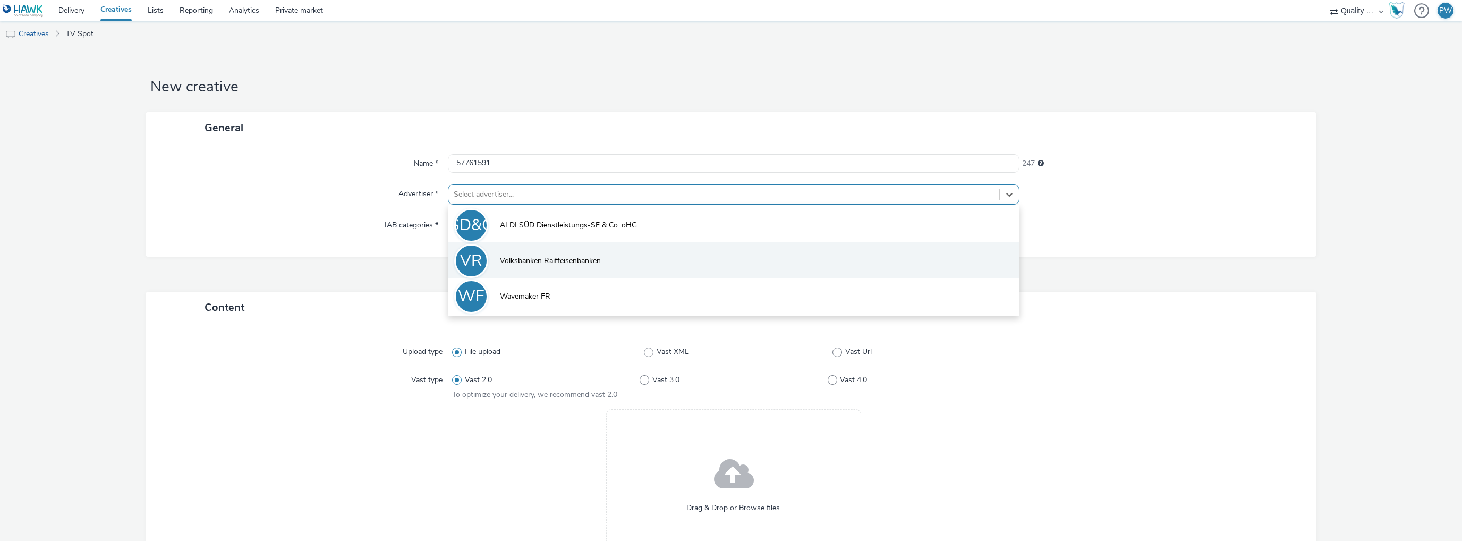
click at [497, 255] on li "VR Volksbanken Raiffeisenbanken" at bounding box center [733, 260] width 571 height 36
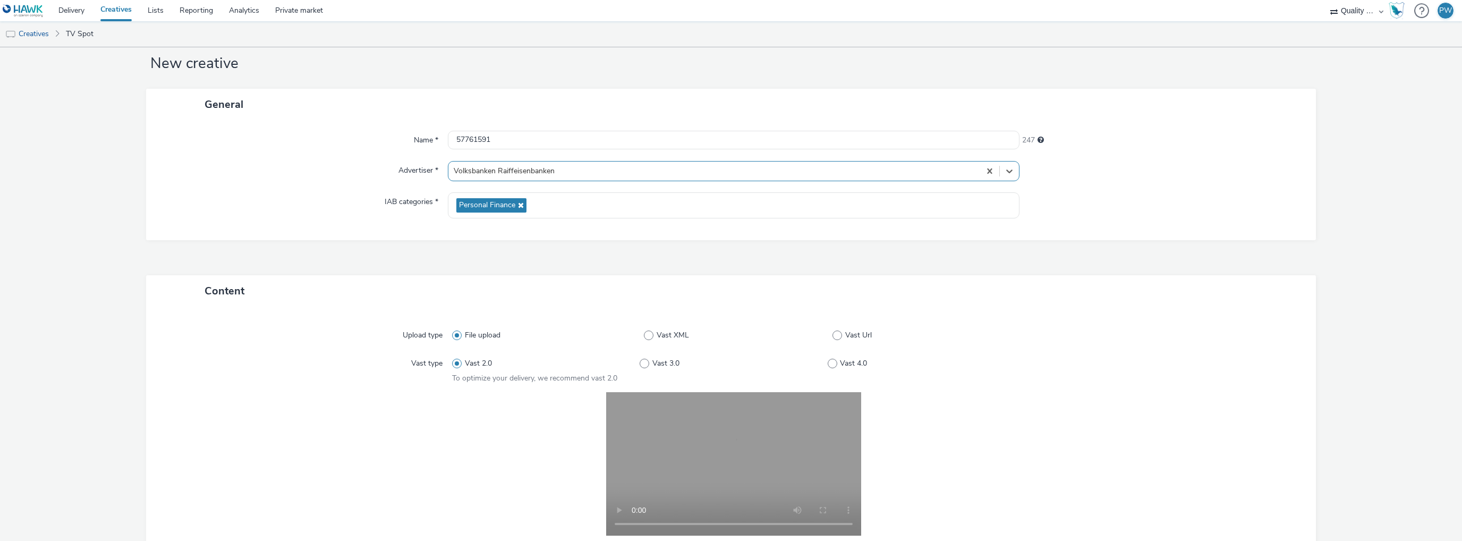
scroll to position [185, 0]
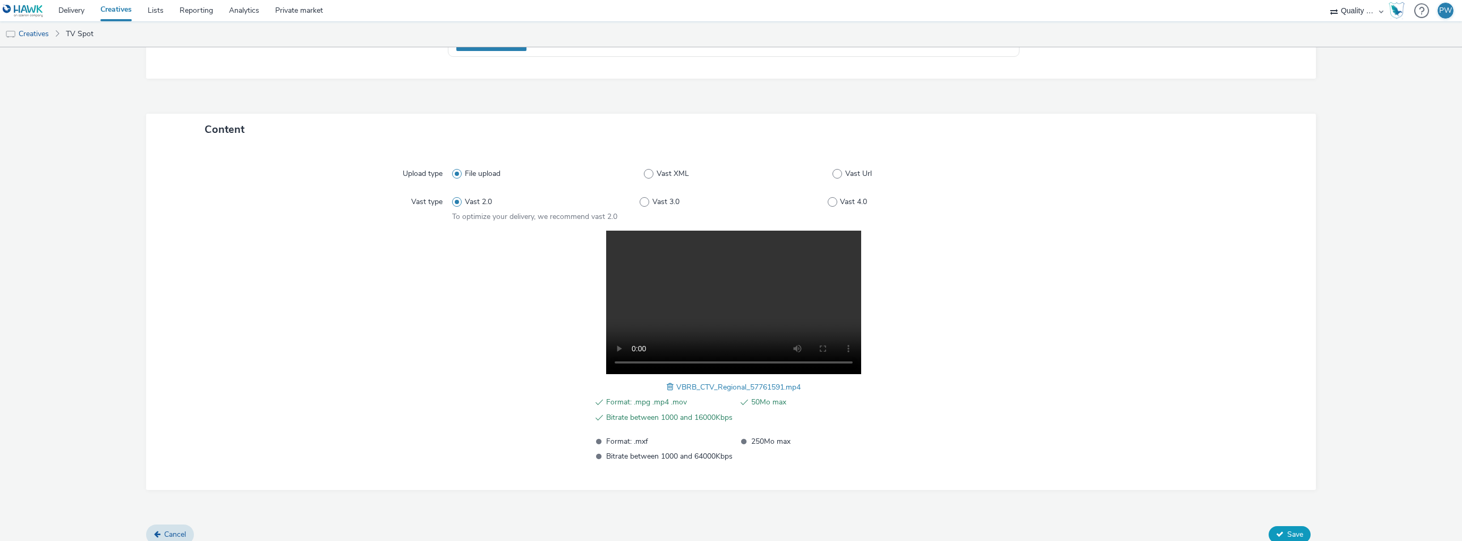
click at [1268, 536] on button "Save" at bounding box center [1289, 534] width 42 height 17
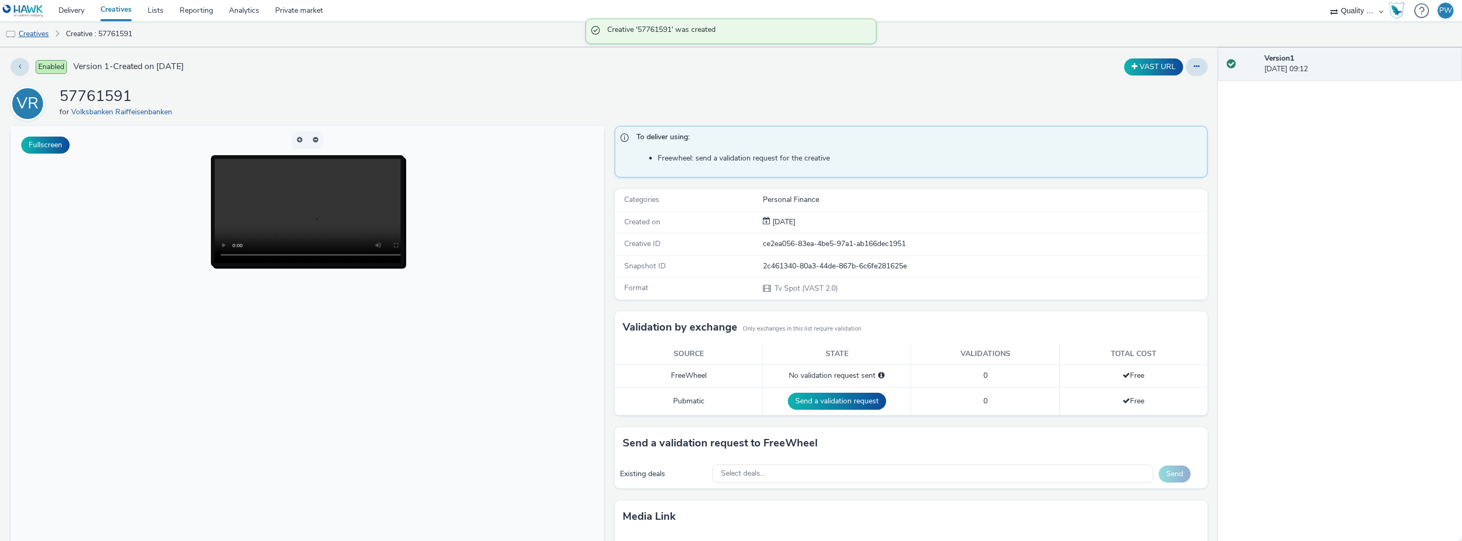
click at [49, 33] on link "Creatives" at bounding box center [27, 33] width 54 height 25
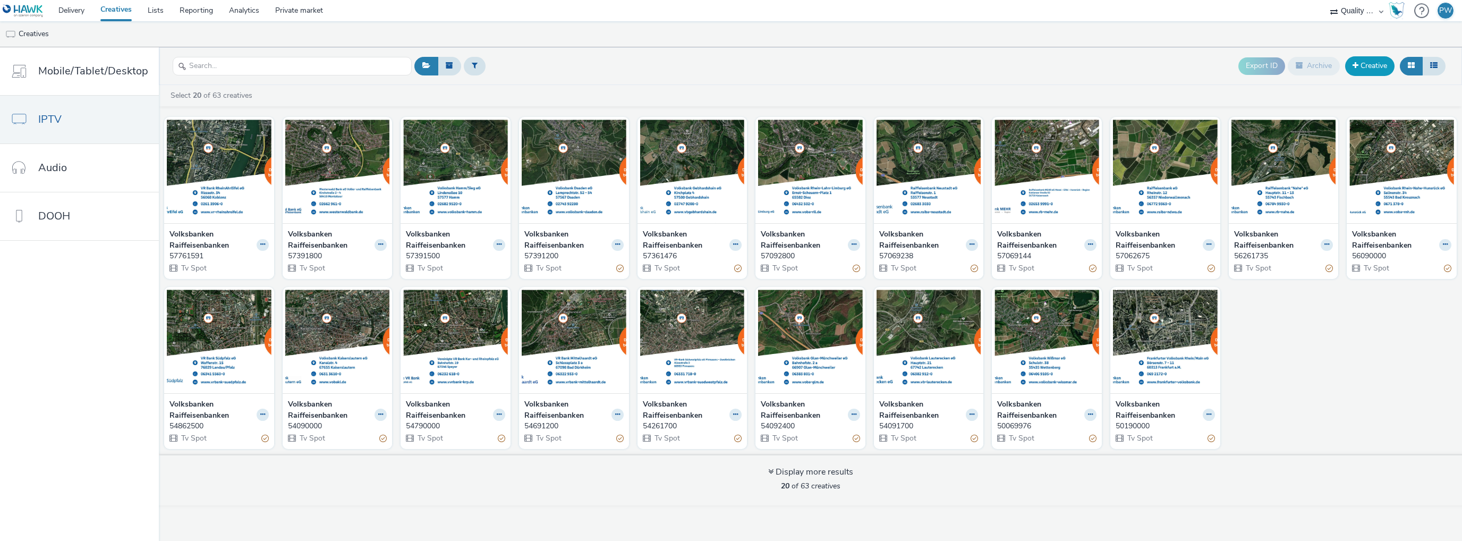
click at [1361, 66] on link "Creative" at bounding box center [1369, 65] width 49 height 19
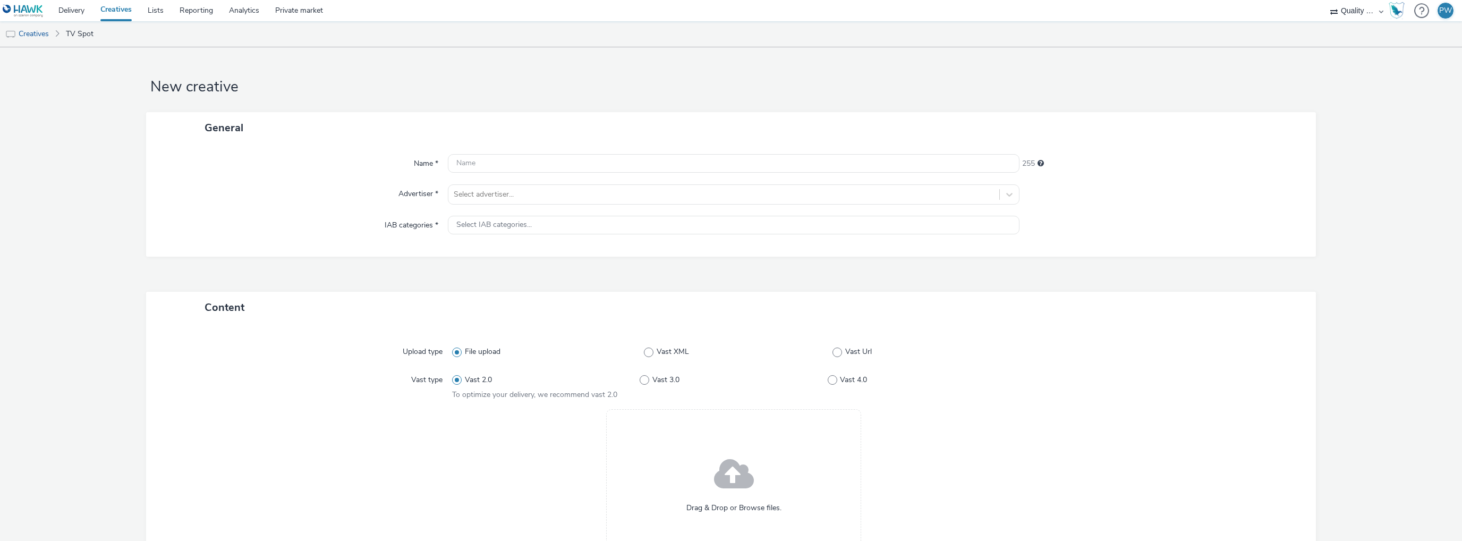
click at [483, 151] on div "Name * 255 Advertiser * Select advertiser... IAB categories * Select IAB catego…" at bounding box center [731, 199] width 1170 height 113
click at [482, 165] on input "text" at bounding box center [733, 163] width 571 height 19
paste input "58561771"
type input "58561771"
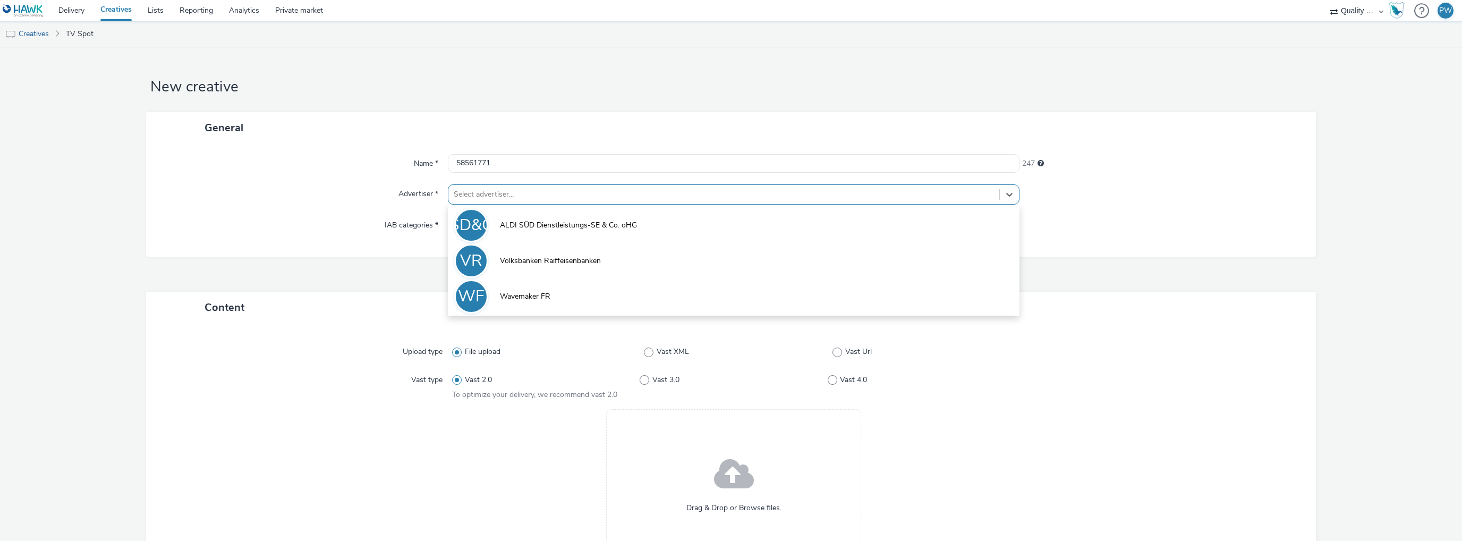
click at [499, 190] on div at bounding box center [724, 194] width 540 height 13
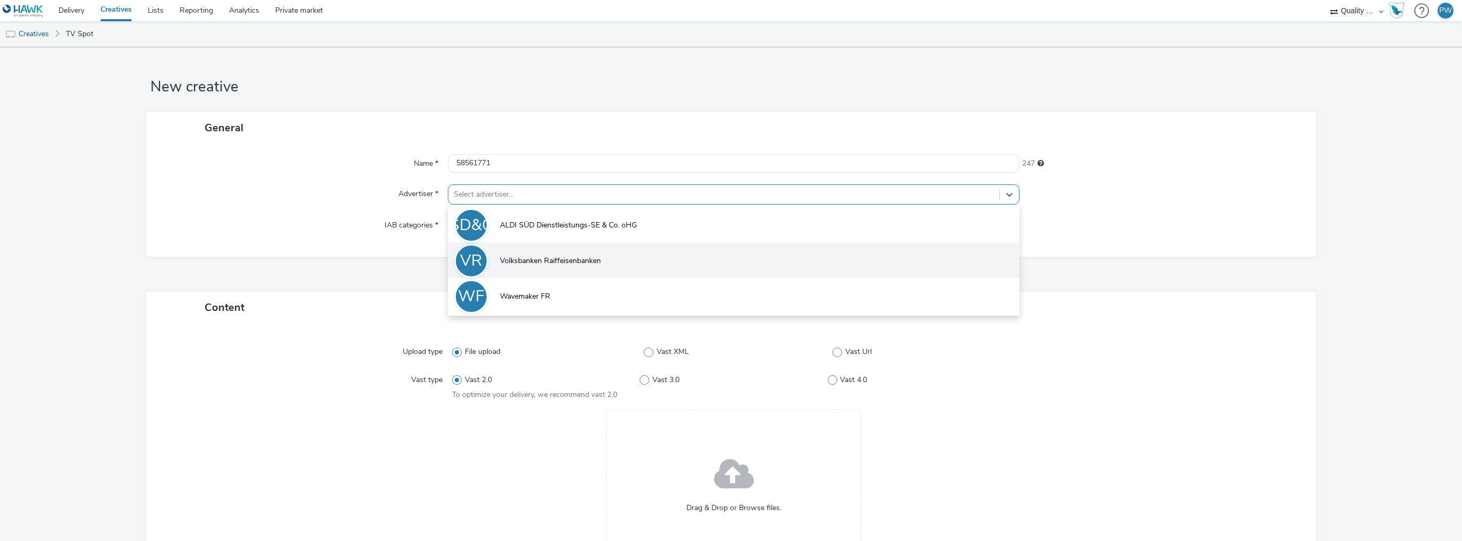
click at [501, 258] on span "Volksbanken Raiffeisenbanken" at bounding box center [550, 260] width 101 height 11
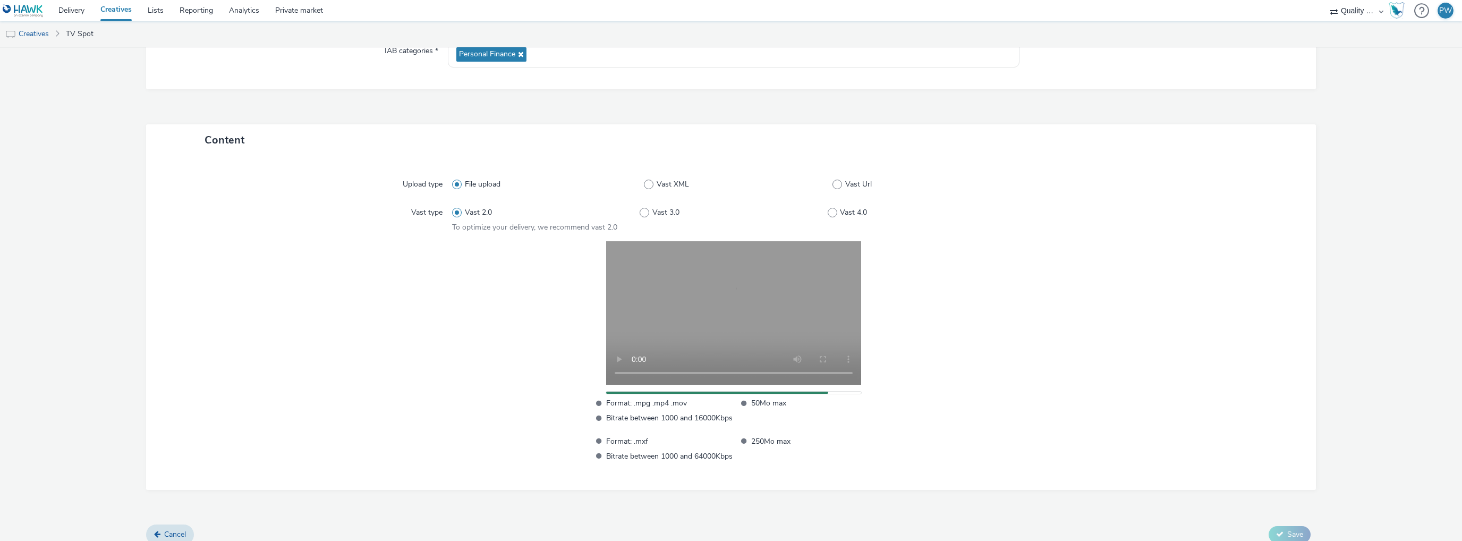
scroll to position [185, 0]
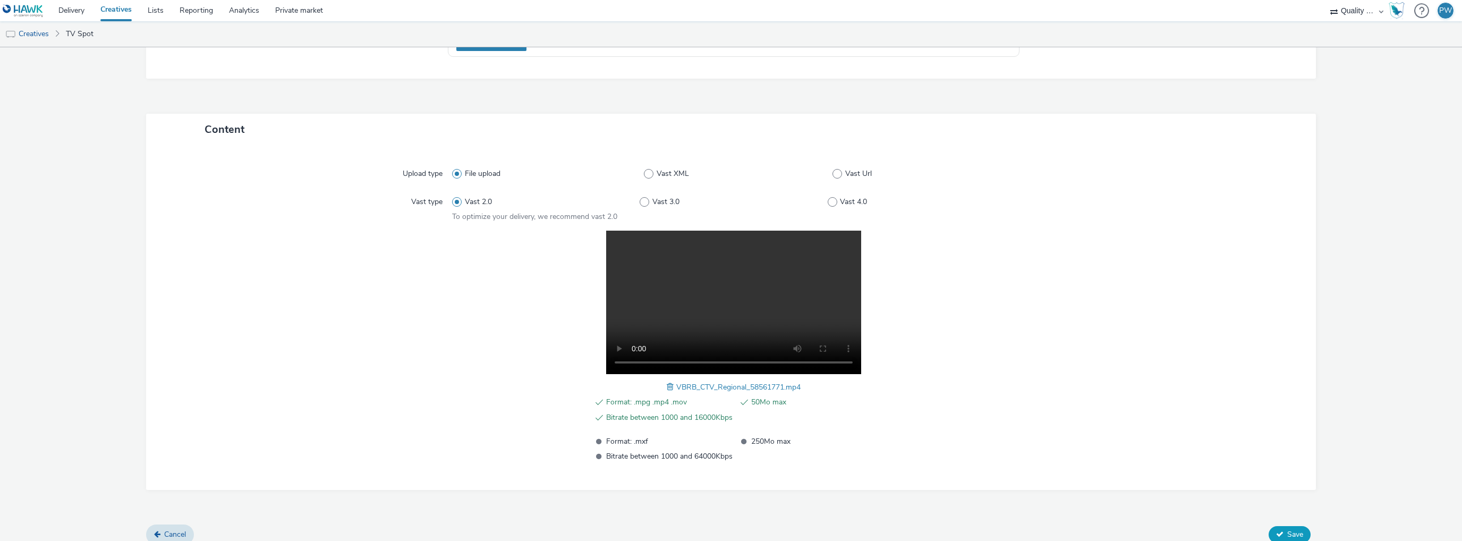
click at [1301, 533] on button "Save" at bounding box center [1289, 534] width 42 height 17
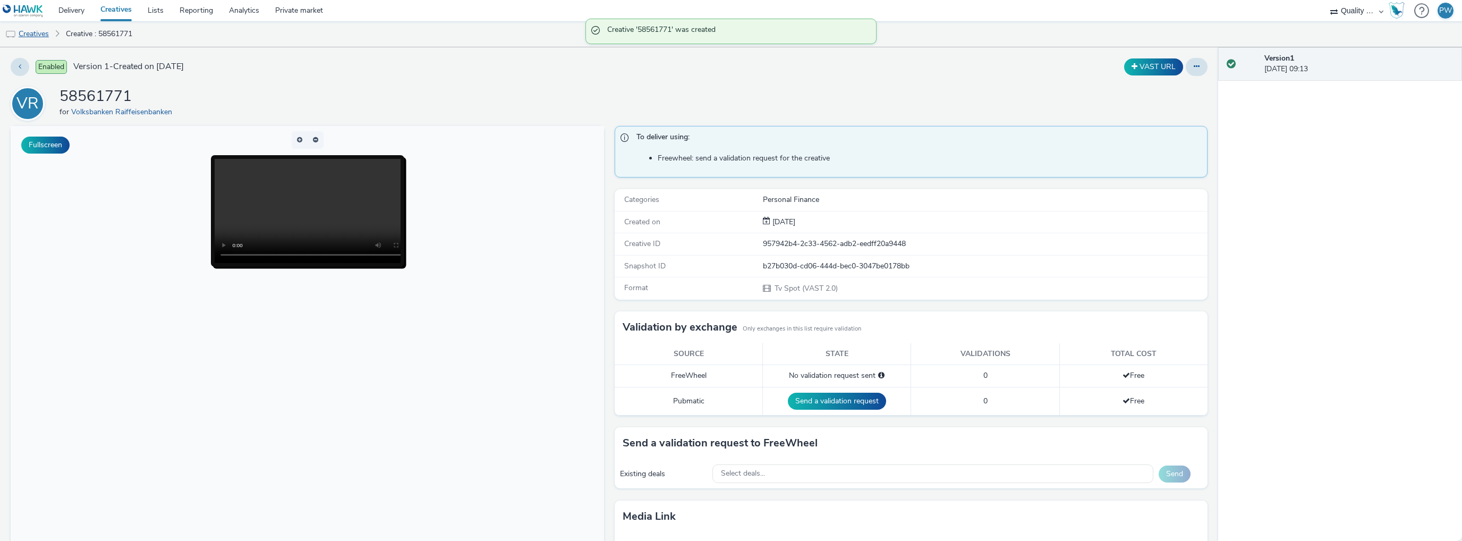
click at [44, 32] on link "Creatives" at bounding box center [27, 33] width 54 height 25
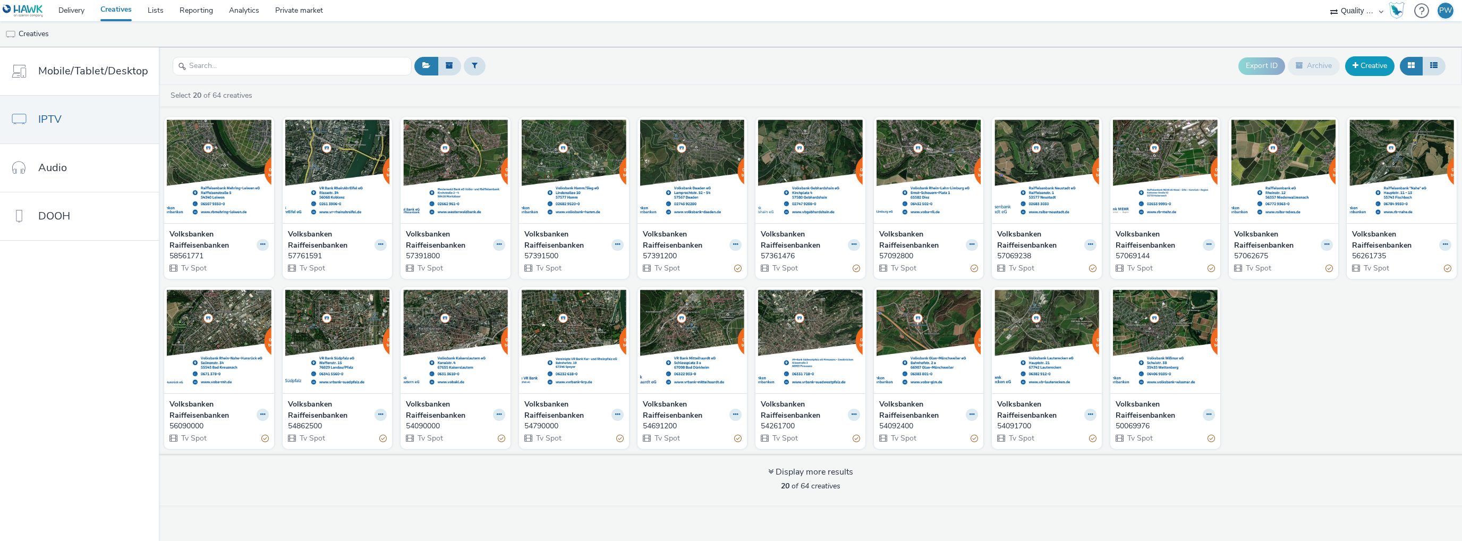
click at [1376, 71] on link "Creative" at bounding box center [1369, 65] width 49 height 19
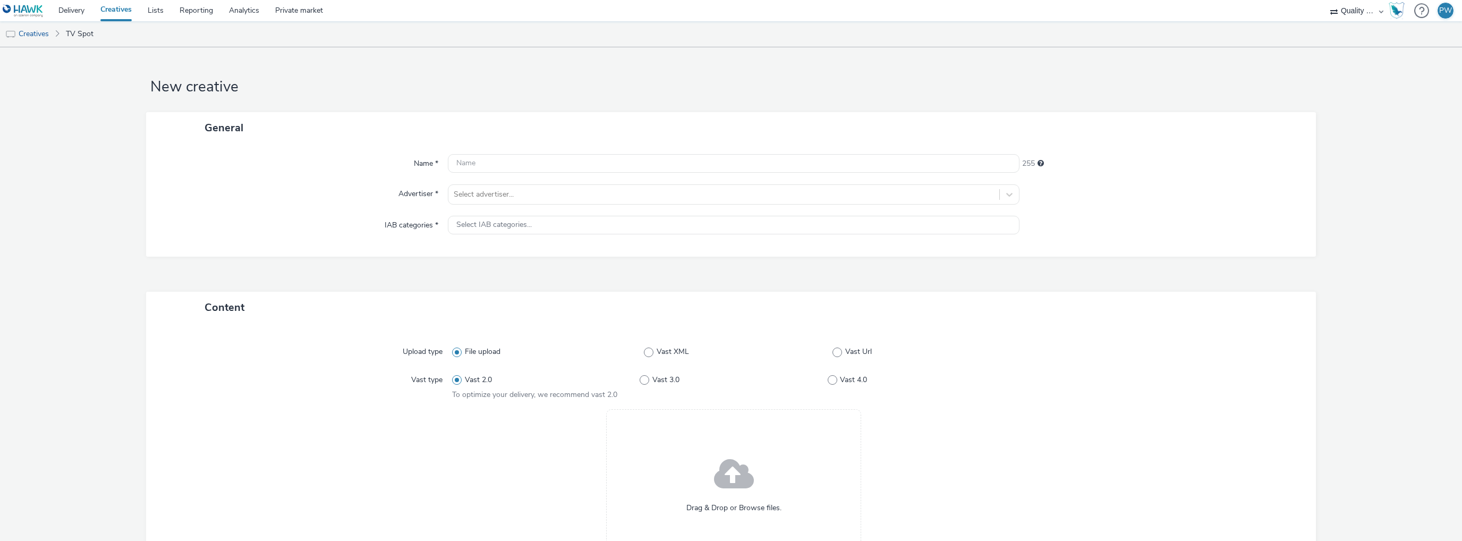
click at [478, 153] on div "Name * 255 Advertiser * Select advertiser... IAB categories * Select IAB catego…" at bounding box center [731, 199] width 1170 height 113
click at [473, 160] on input "text" at bounding box center [733, 163] width 571 height 19
paste input "58660101"
type input "58660101"
click at [494, 198] on div at bounding box center [724, 194] width 540 height 13
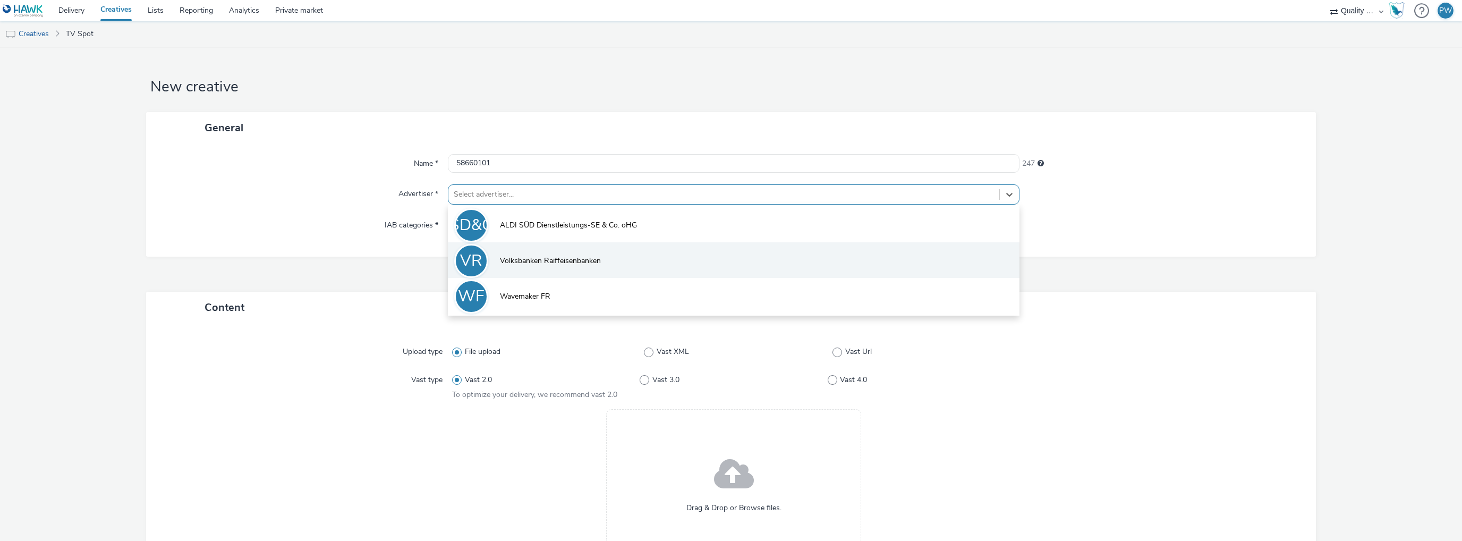
click at [513, 254] on li "VR Volksbanken Raiffeisenbanken" at bounding box center [733, 260] width 571 height 36
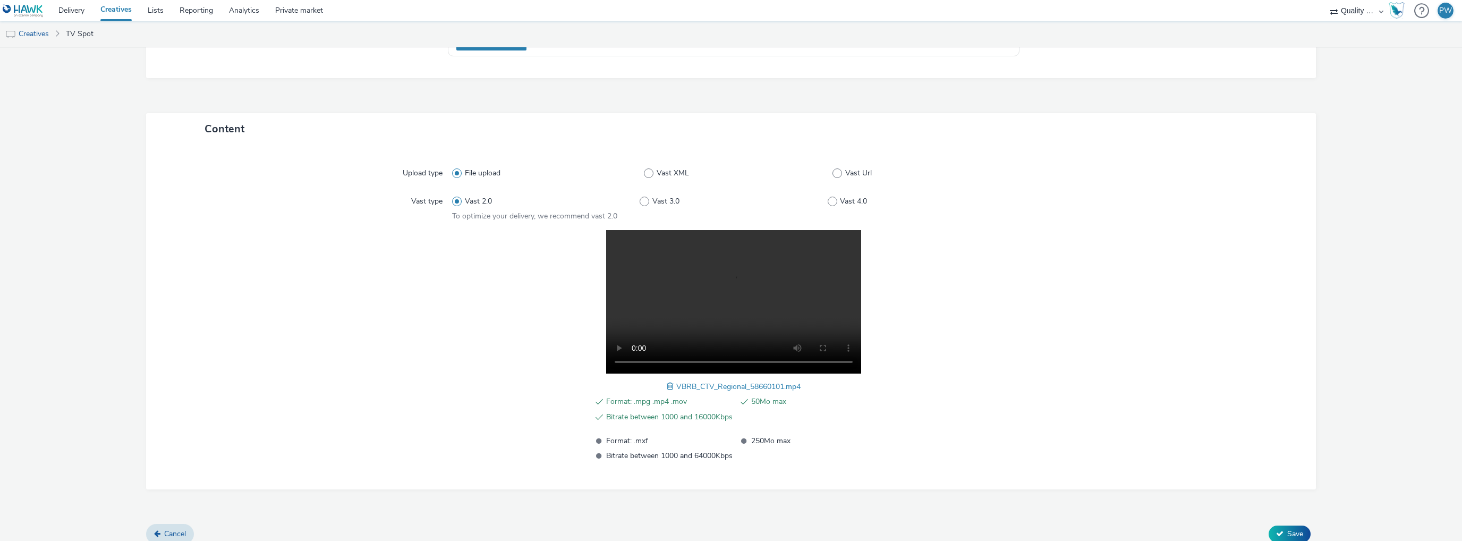
scroll to position [195, 0]
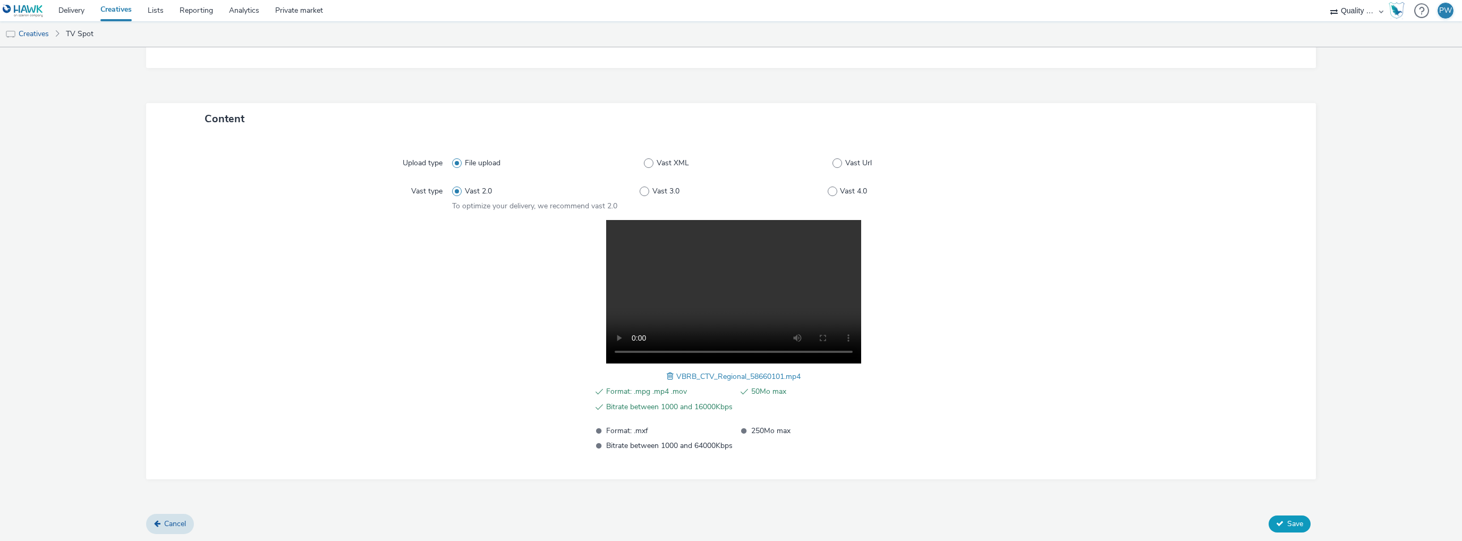
click at [1287, 523] on span "Save" at bounding box center [1295, 523] width 16 height 10
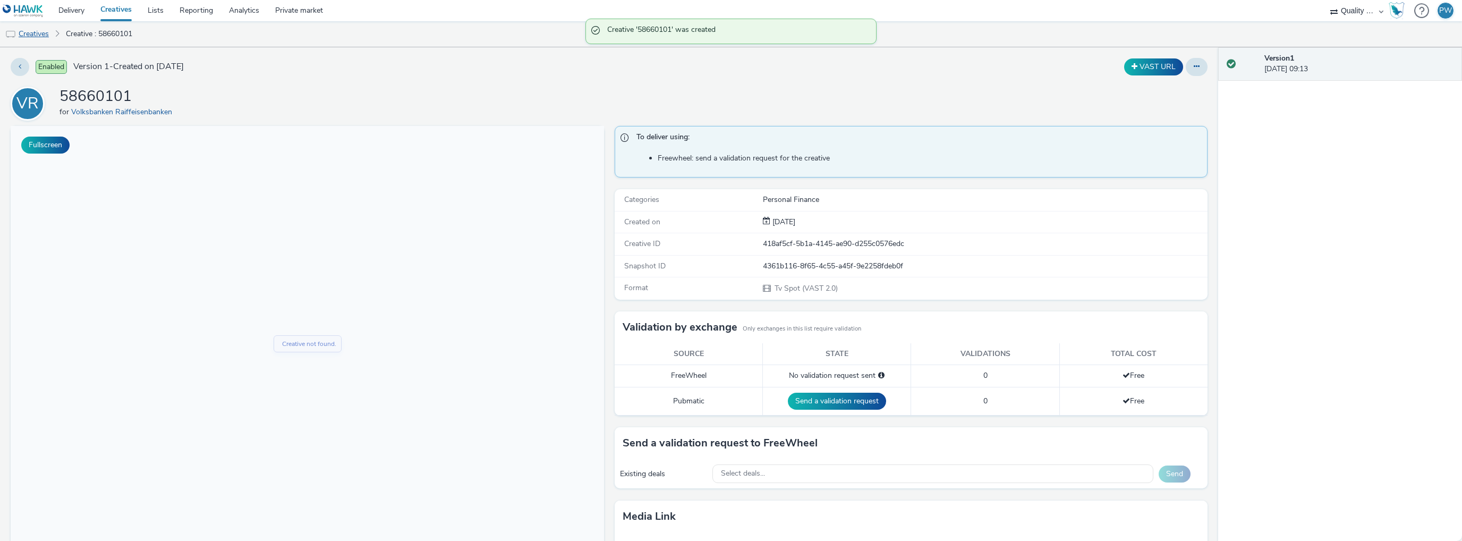
click at [53, 39] on link "Creatives" at bounding box center [27, 33] width 54 height 25
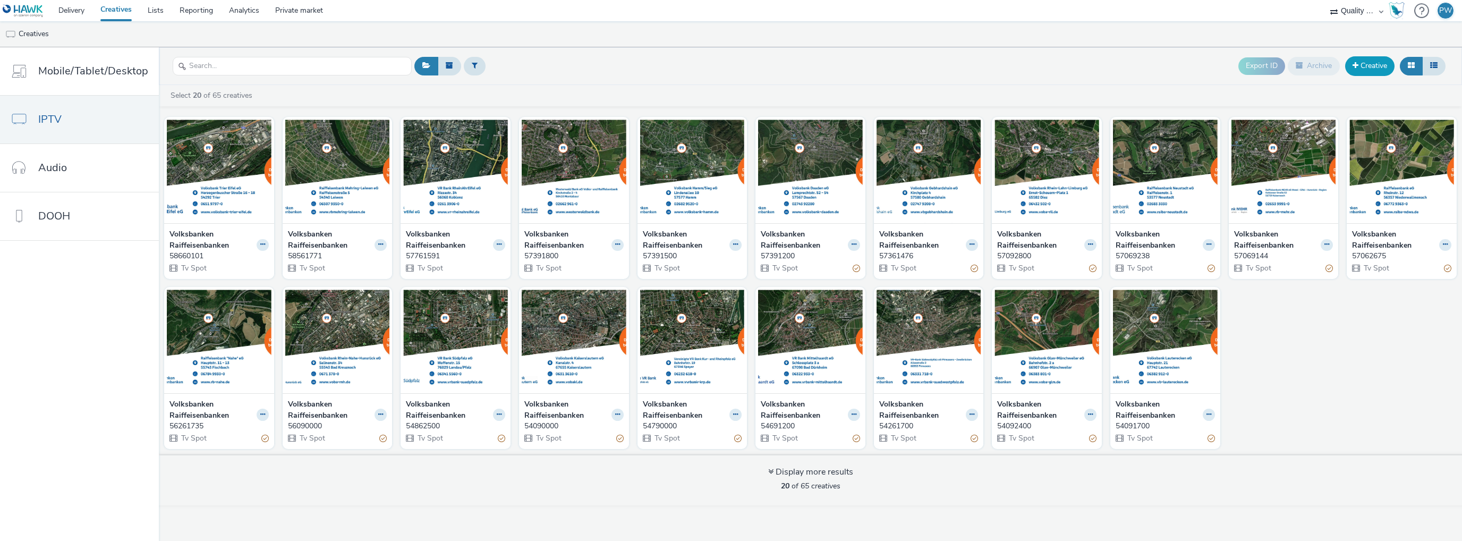
click at [1377, 65] on link "Creative" at bounding box center [1369, 65] width 49 height 19
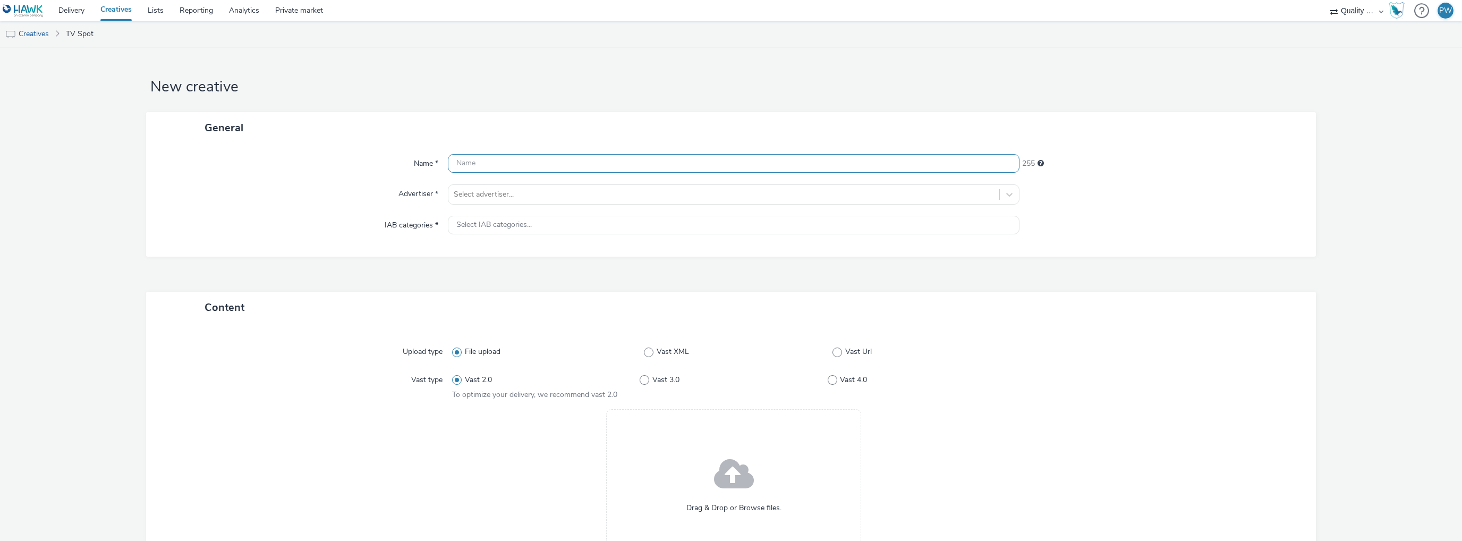
click at [500, 163] on input "text" at bounding box center [733, 163] width 571 height 19
paste input "58661901"
type input "58661901"
click at [499, 207] on div "Name * 58661901 247 Advertiser * Select advertiser... IAB categories * Select I…" at bounding box center [731, 199] width 1170 height 113
click at [503, 197] on div at bounding box center [724, 194] width 540 height 13
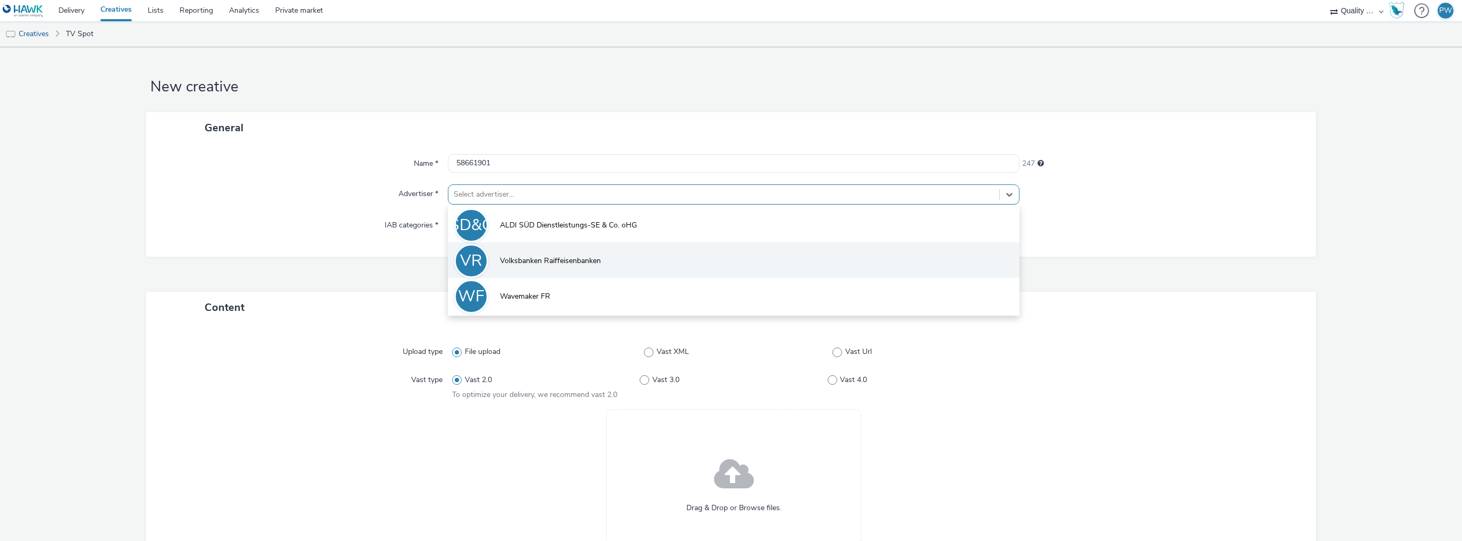
click at [510, 250] on li "VR Volksbanken Raiffeisenbanken" at bounding box center [733, 260] width 571 height 36
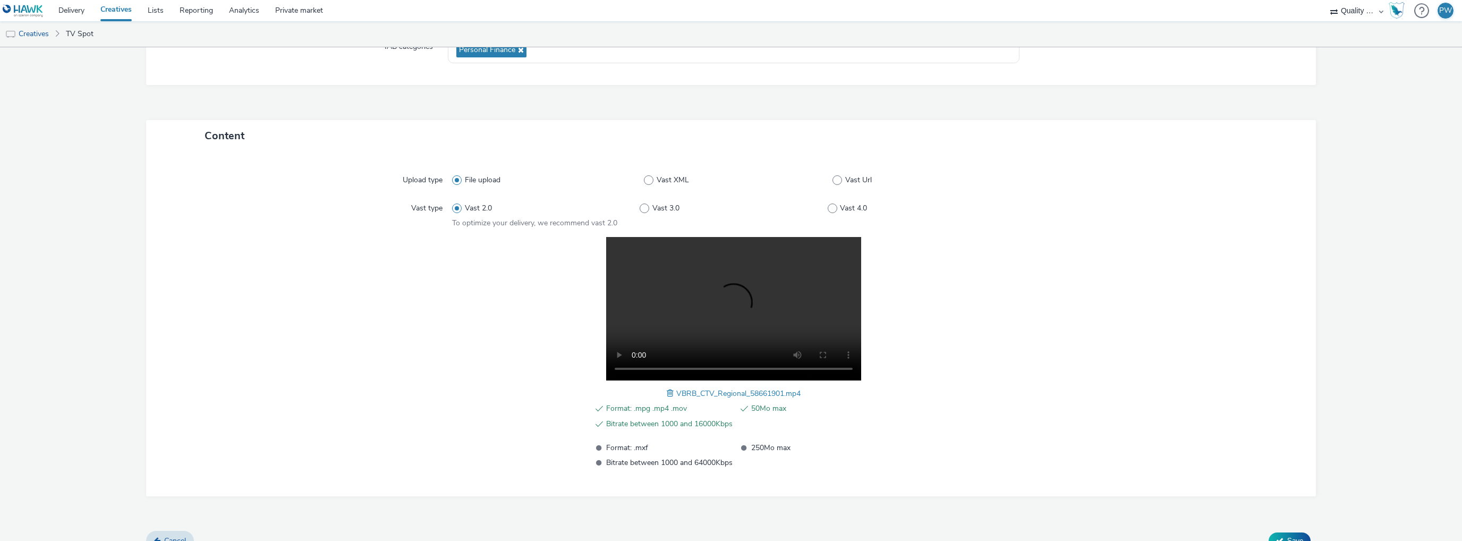
scroll to position [195, 0]
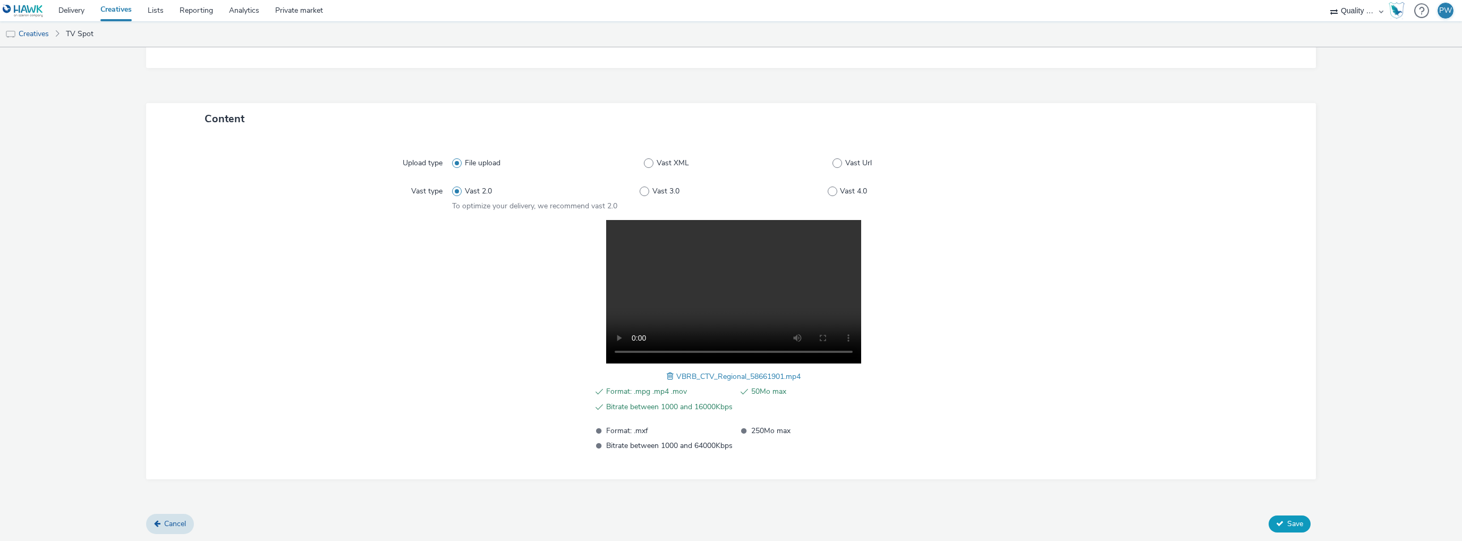
click at [1281, 528] on button "Save" at bounding box center [1289, 523] width 42 height 17
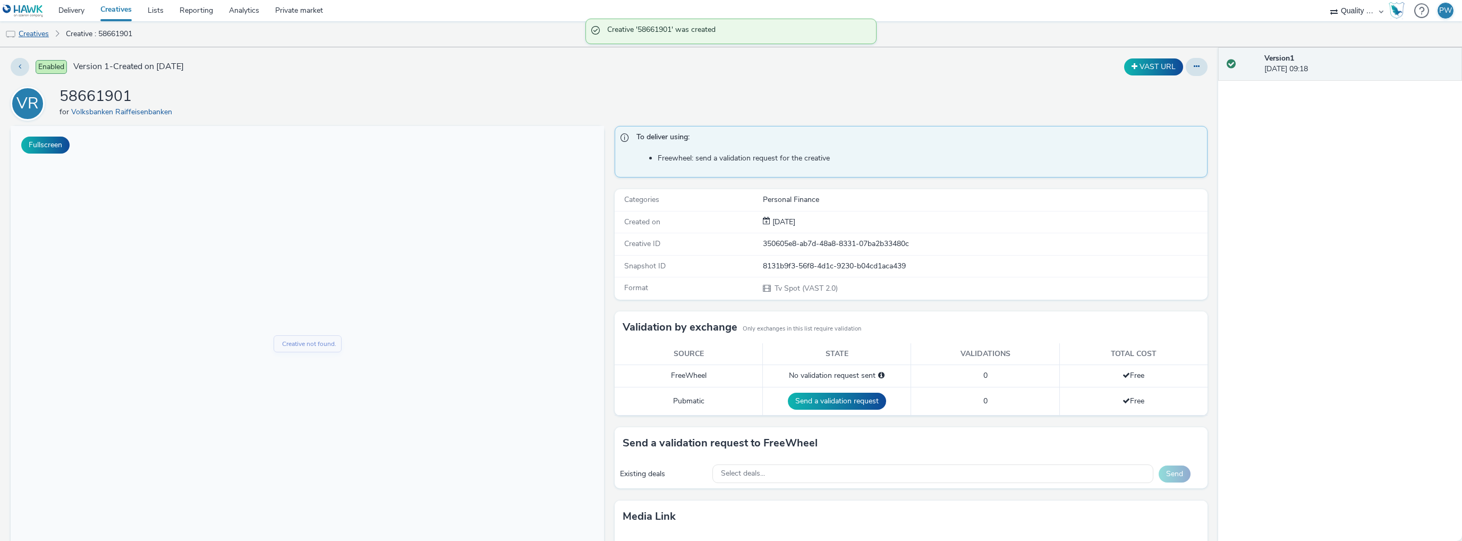
click at [31, 32] on link "Creatives" at bounding box center [27, 33] width 54 height 25
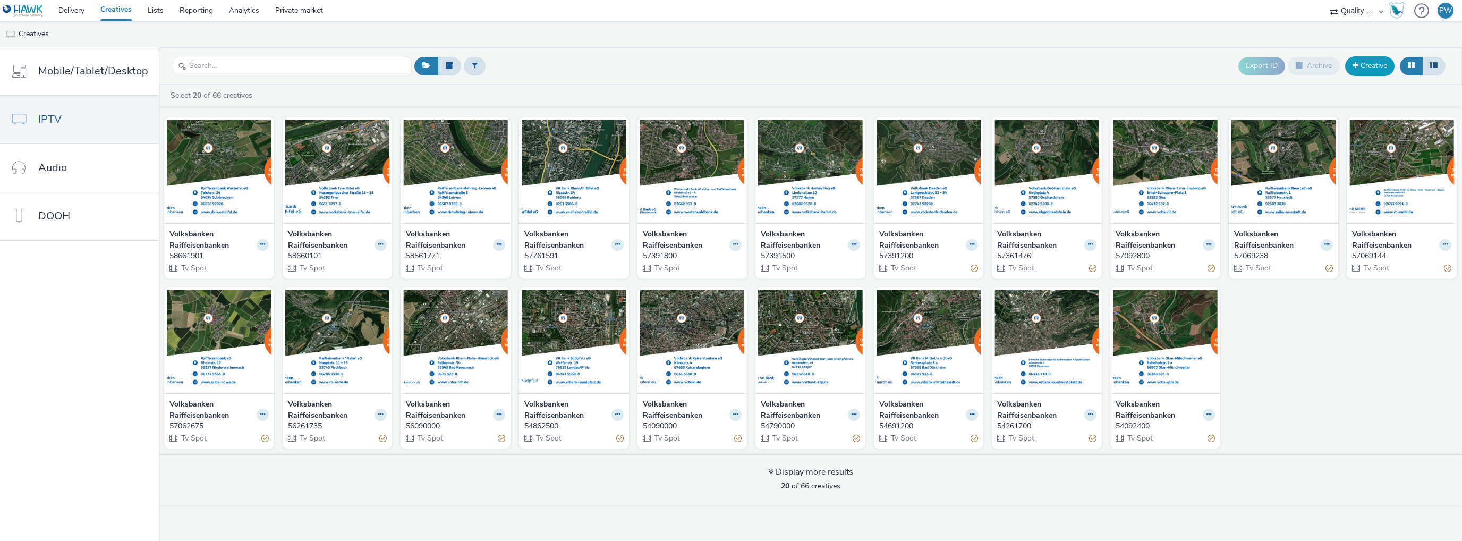
click at [1366, 66] on link "Creative" at bounding box center [1369, 65] width 49 height 19
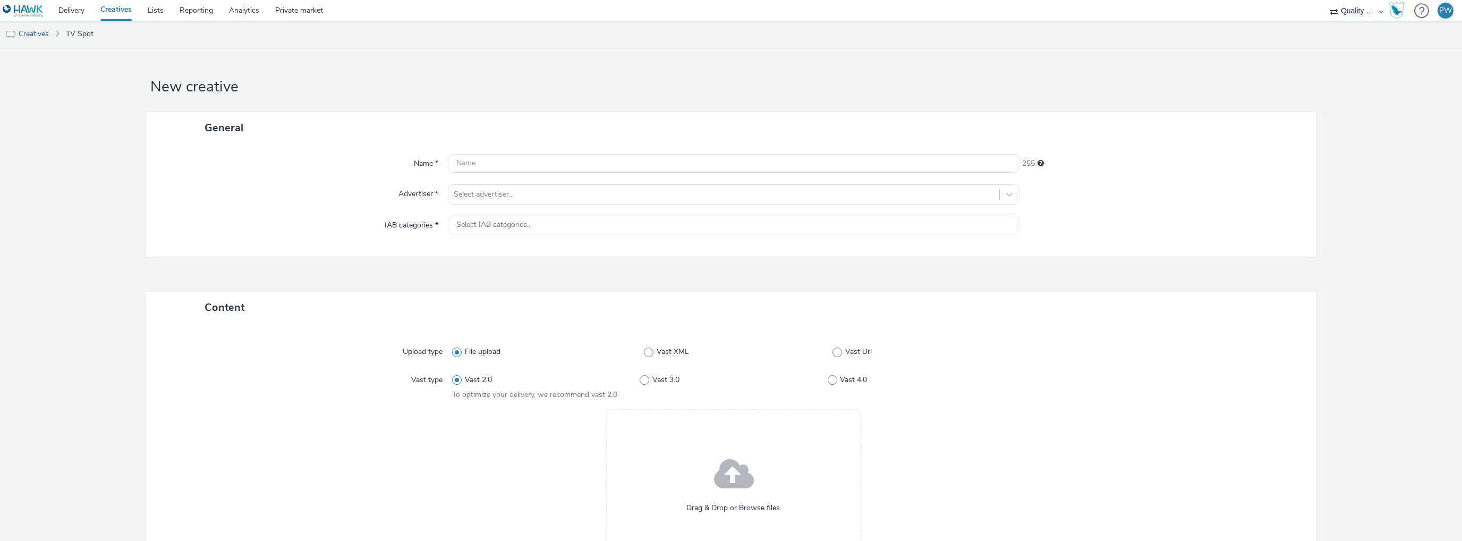
click at [443, 158] on div "Name *" at bounding box center [302, 163] width 291 height 19
click at [477, 159] on input "text" at bounding box center [733, 163] width 571 height 19
paste input "54891300"
type input "54891300"
click at [467, 192] on div at bounding box center [724, 194] width 540 height 13
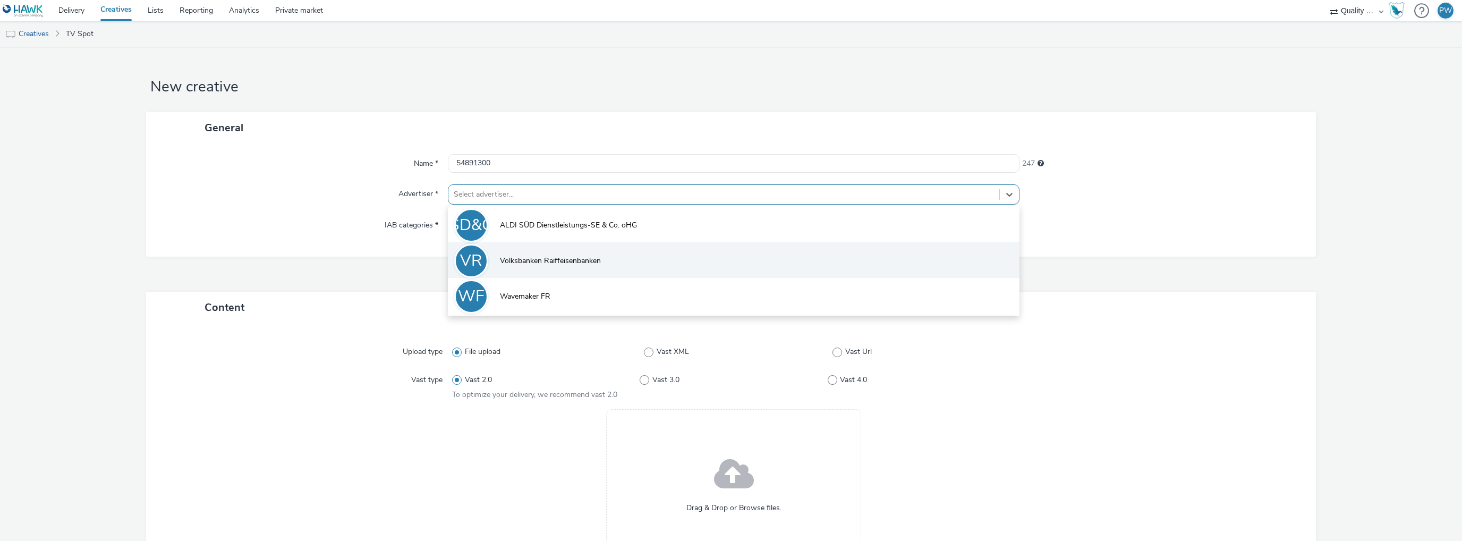
click at [494, 262] on li "VR Volksbanken Raiffeisenbanken" at bounding box center [733, 260] width 571 height 36
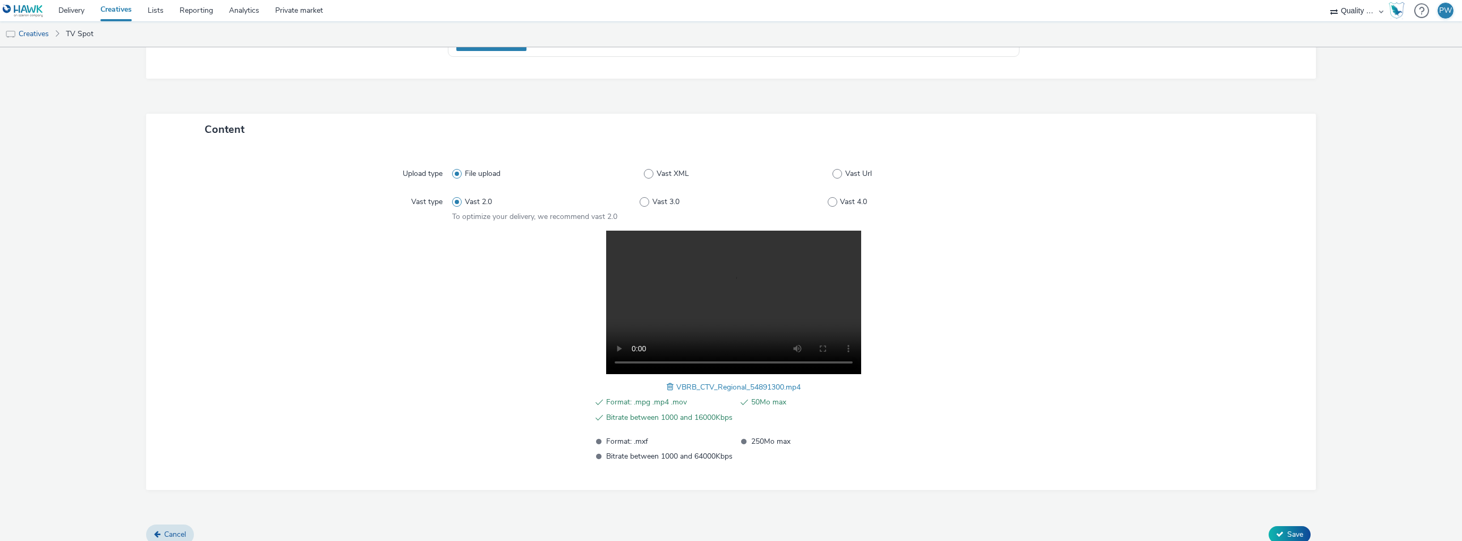
scroll to position [195, 0]
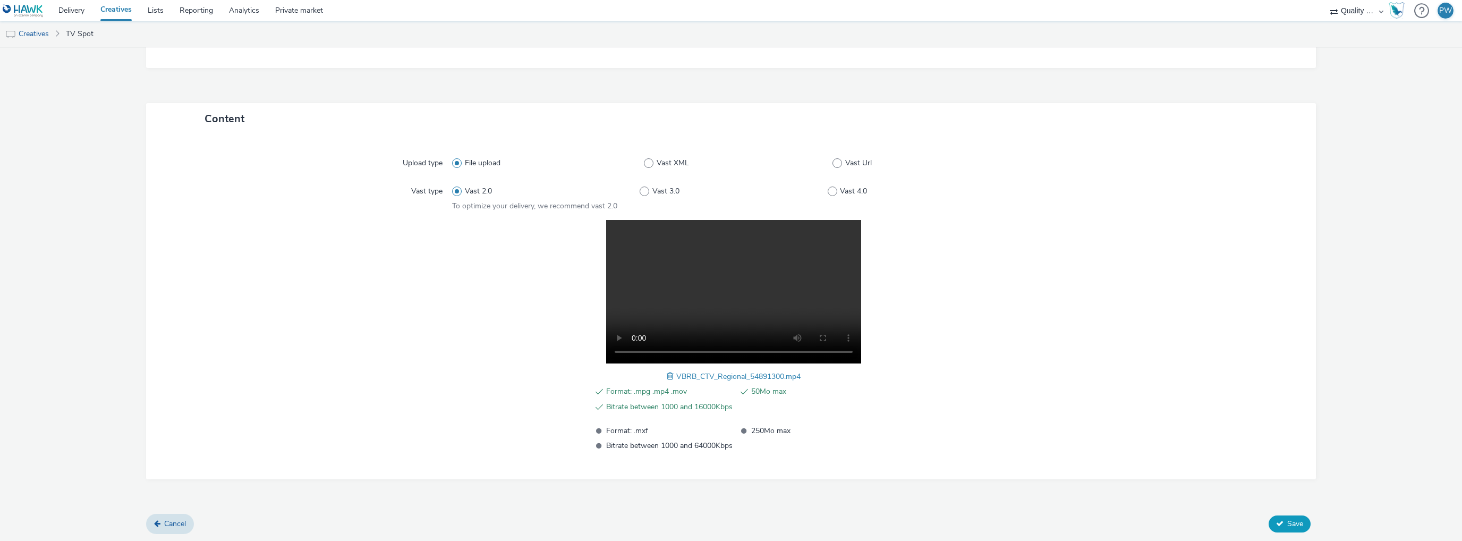
click at [1276, 522] on icon at bounding box center [1279, 522] width 7 height 7
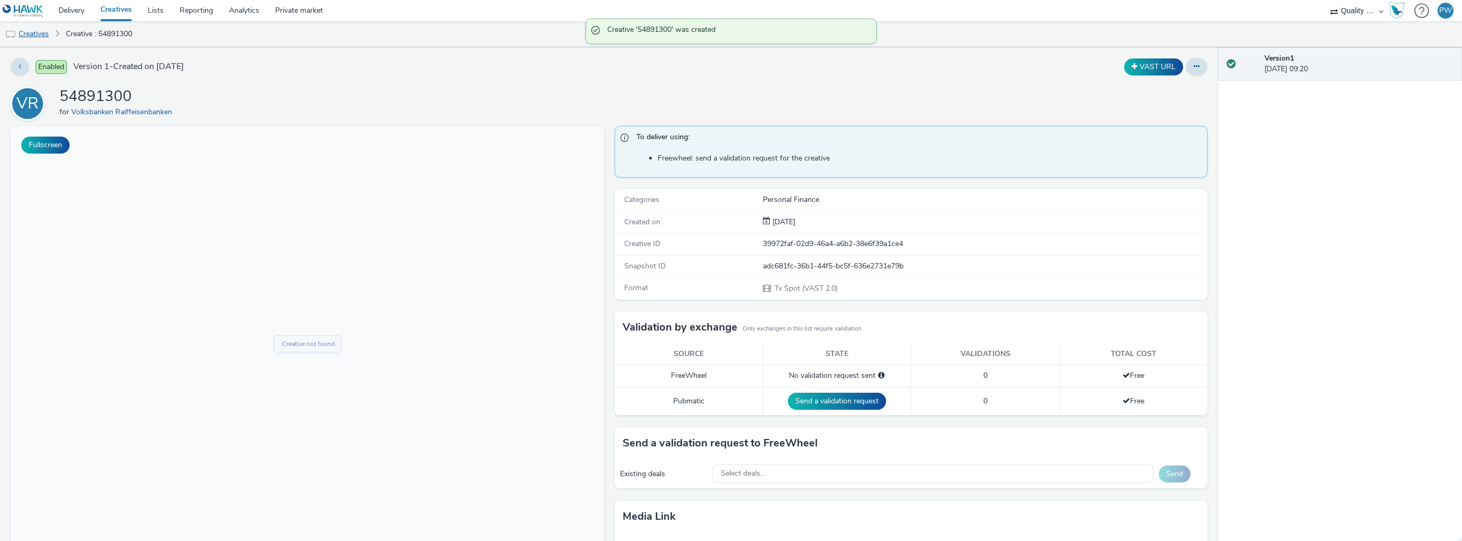
click at [32, 32] on link "Creatives" at bounding box center [27, 33] width 54 height 25
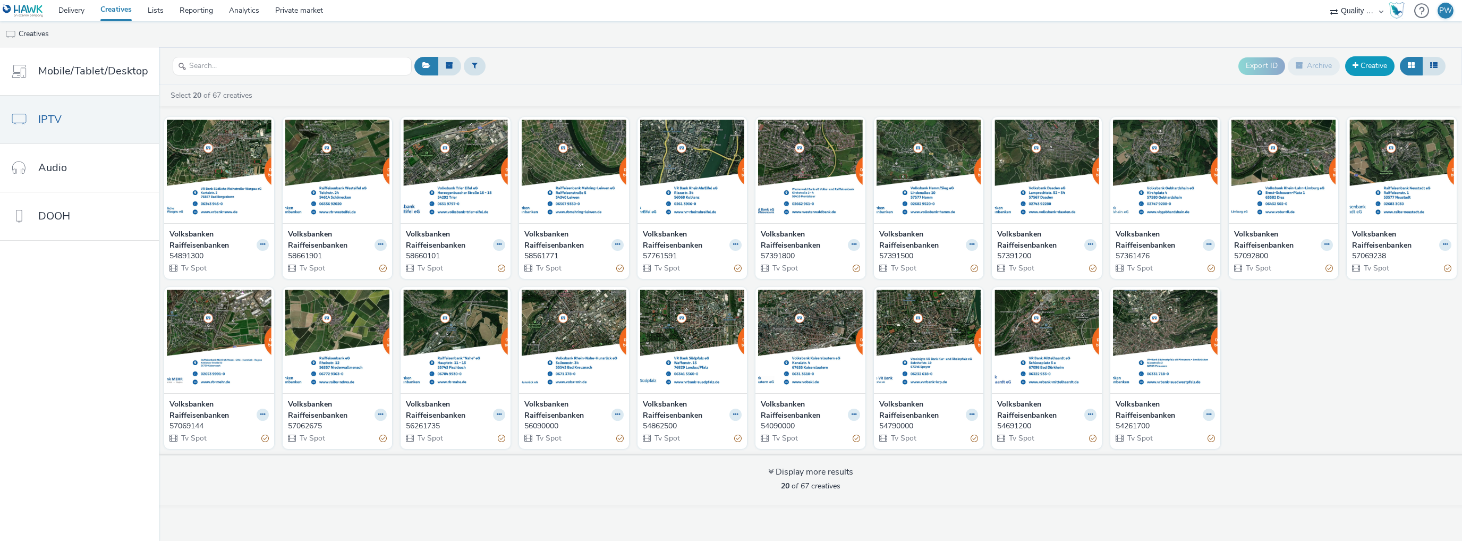
click at [1362, 65] on link "Creative" at bounding box center [1369, 65] width 49 height 19
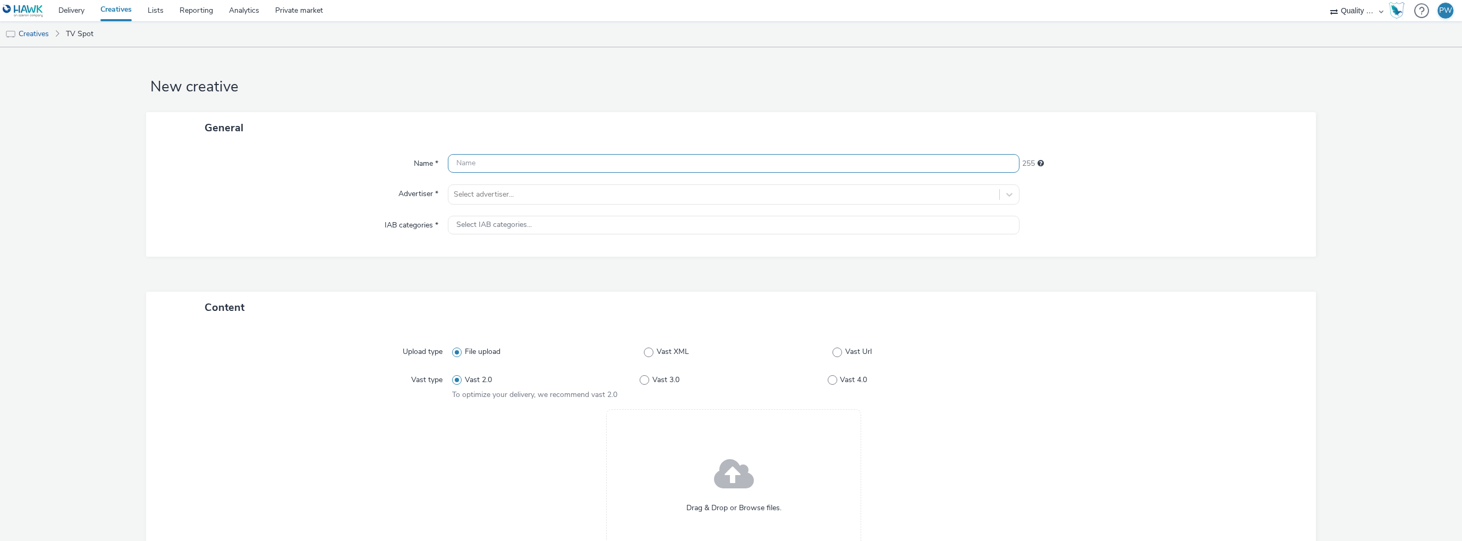
click at [477, 158] on input "text" at bounding box center [733, 163] width 571 height 19
paste input "55060611"
type input "55060611"
click at [511, 200] on div at bounding box center [724, 194] width 540 height 13
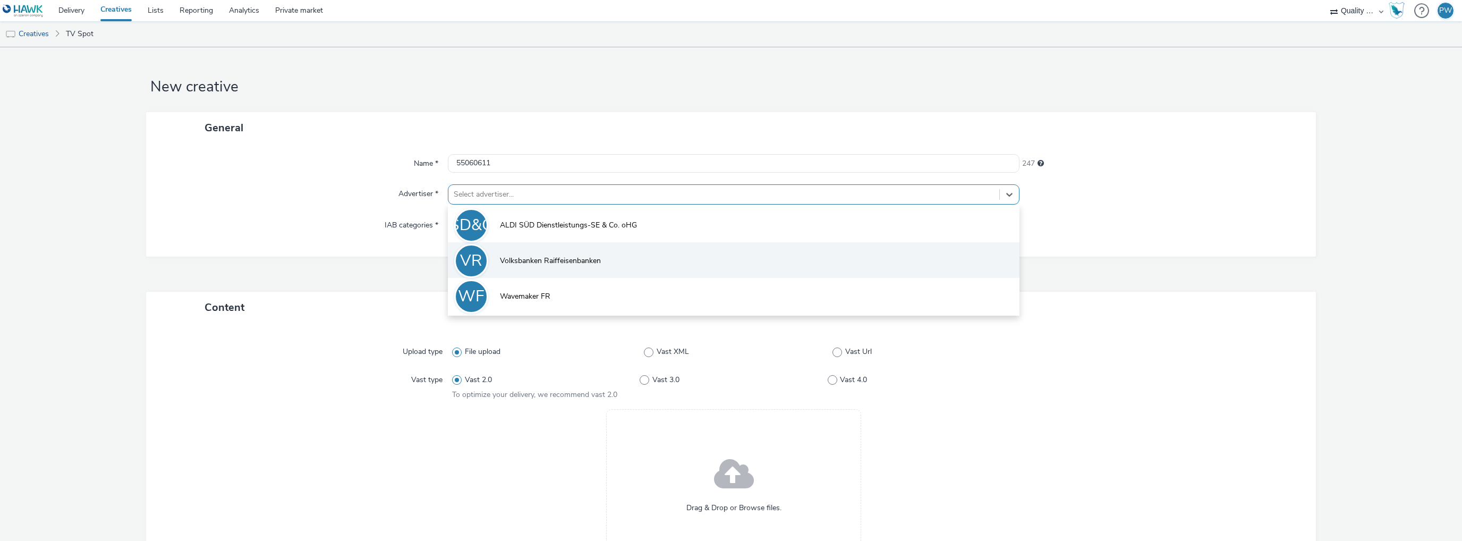
click at [523, 253] on li "VR Volksbanken Raiffeisenbanken" at bounding box center [733, 260] width 571 height 36
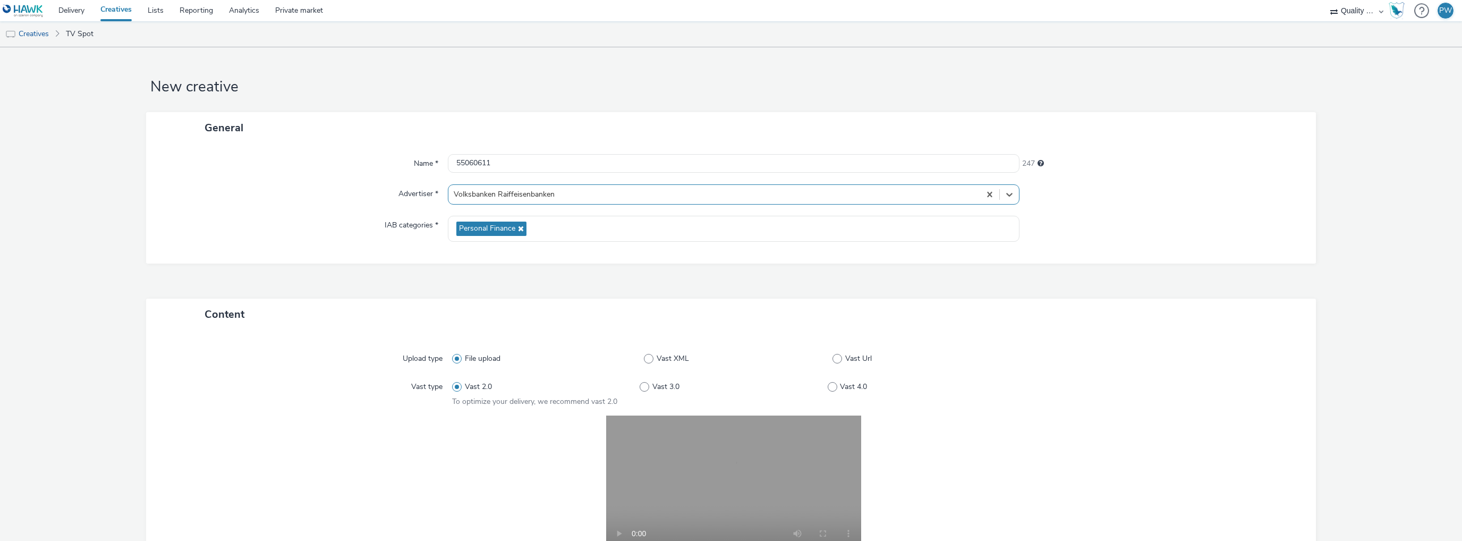
scroll to position [185, 0]
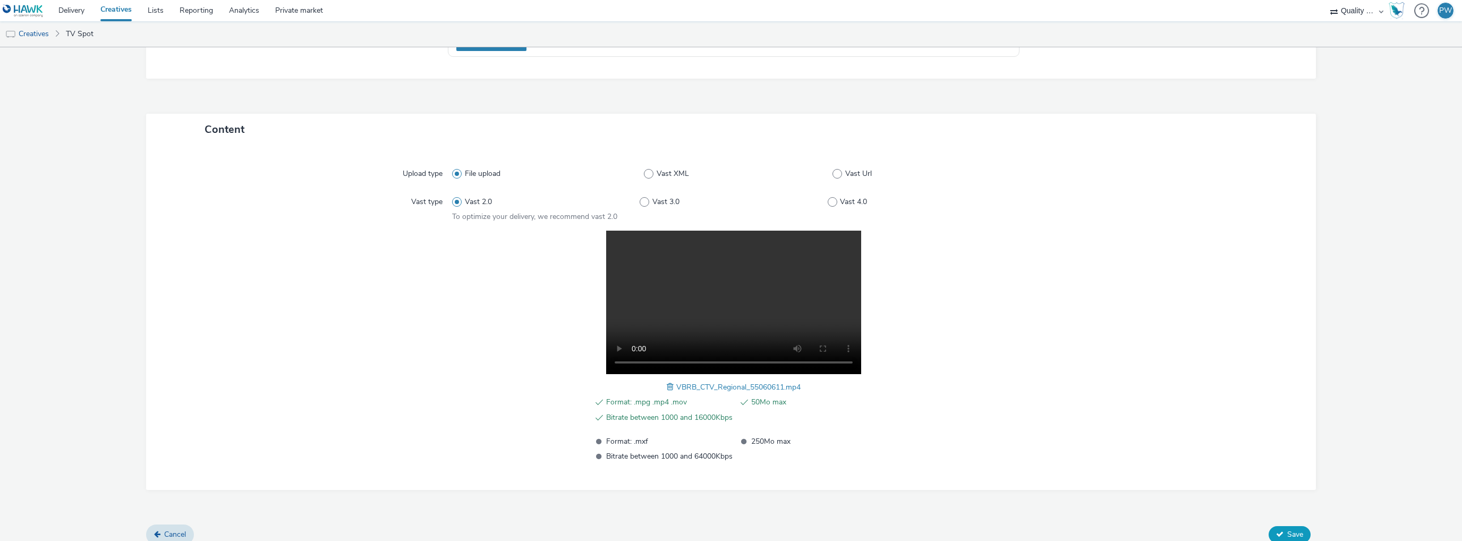
click at [1275, 526] on button "Save" at bounding box center [1289, 534] width 42 height 17
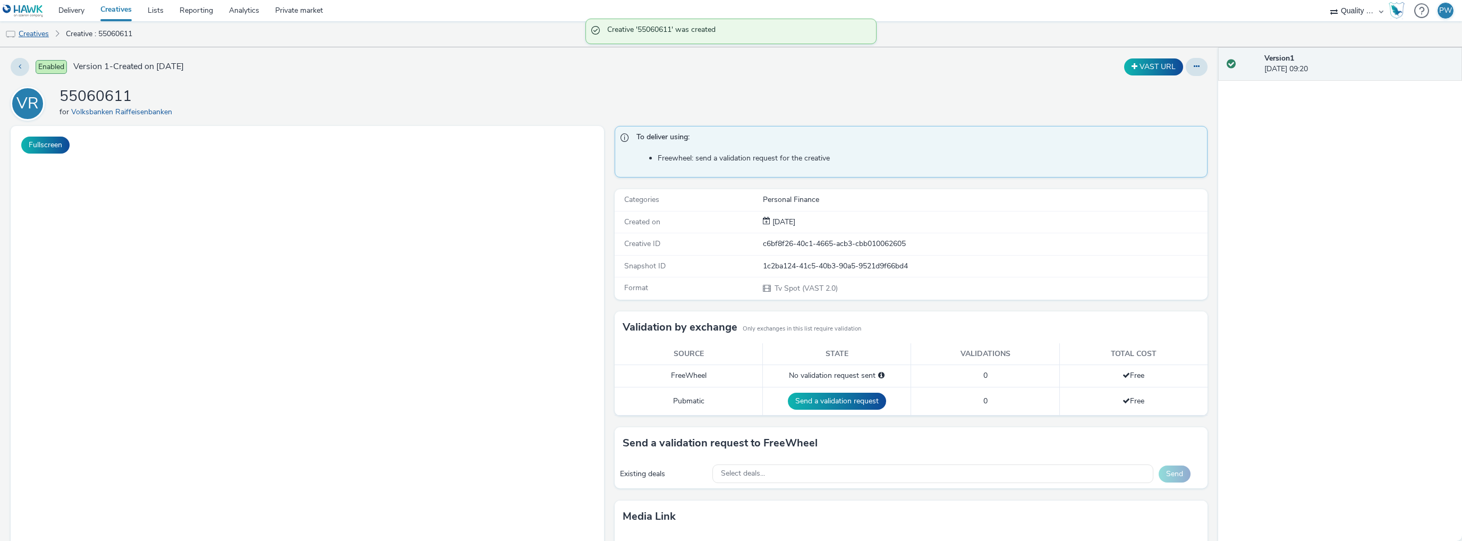
click at [38, 35] on link "Creatives" at bounding box center [27, 33] width 54 height 25
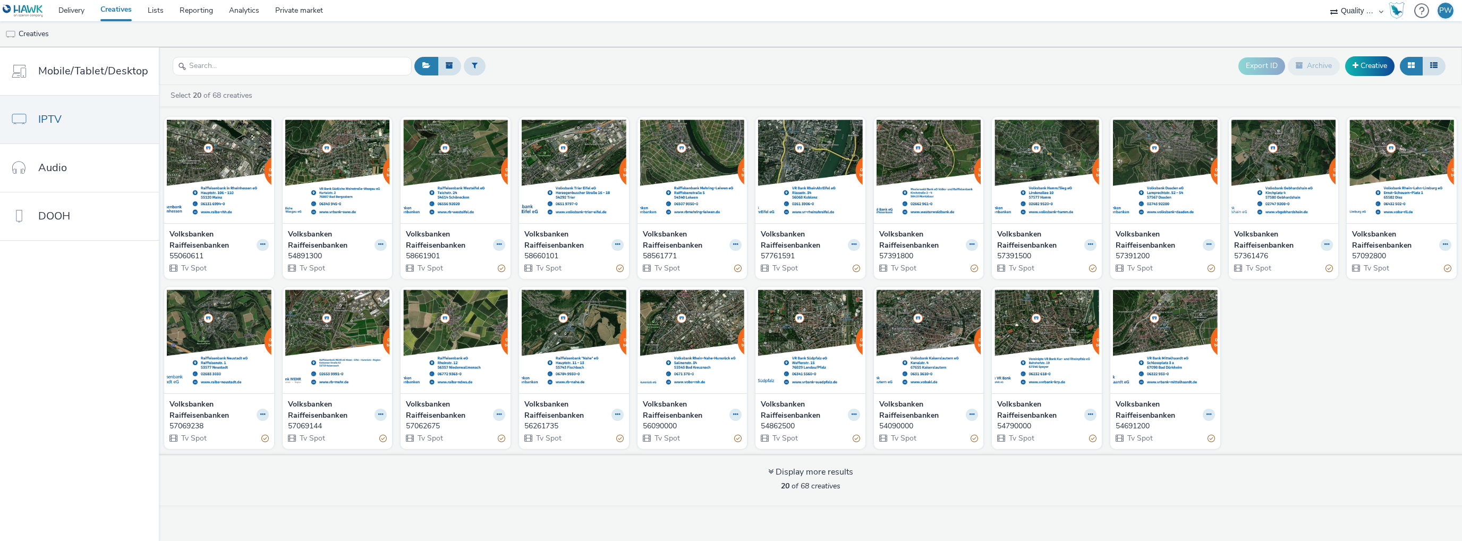
drag, startPoint x: 1398, startPoint y: 408, endPoint x: 1326, endPoint y: 3, distance: 412.2
click at [1398, 408] on div "Volksbanken Raiffeisenbanken 55060611 Tv Spot Volksbanken Raiffeisenbanken 5489…" at bounding box center [810, 283] width 1303 height 342
click at [1354, 66] on span at bounding box center [1355, 65] width 6 height 7
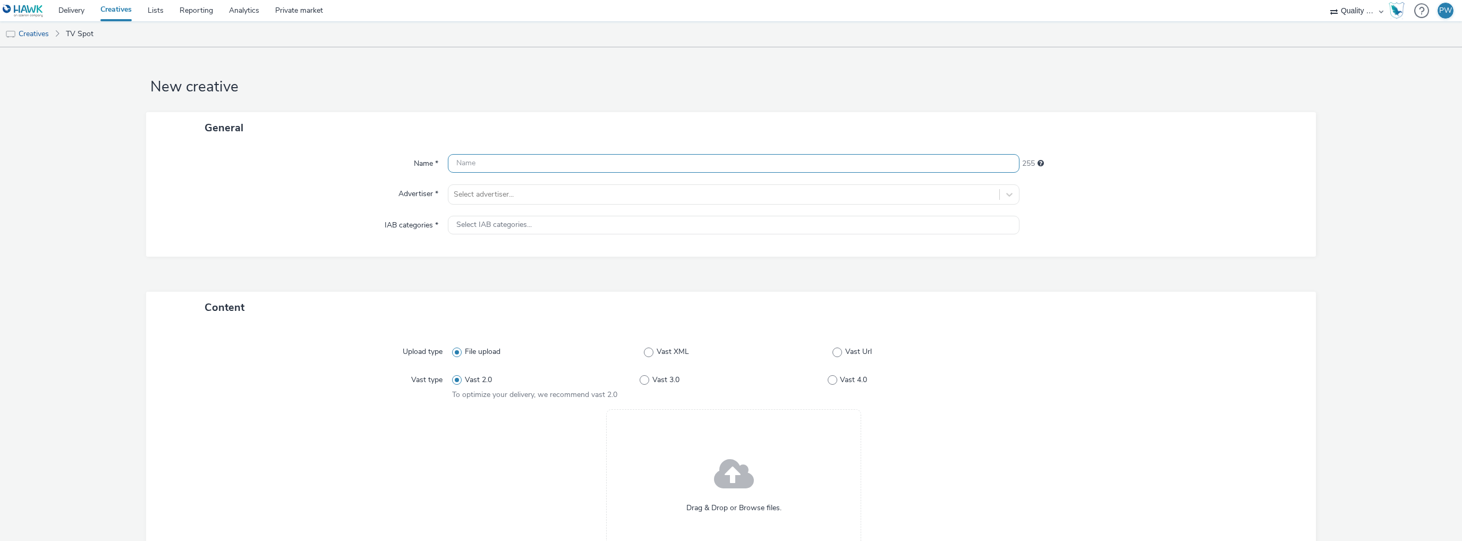
click at [474, 167] on input "text" at bounding box center [733, 163] width 571 height 19
paste input "55061303"
type input "55061303"
click at [476, 192] on div at bounding box center [724, 194] width 540 height 13
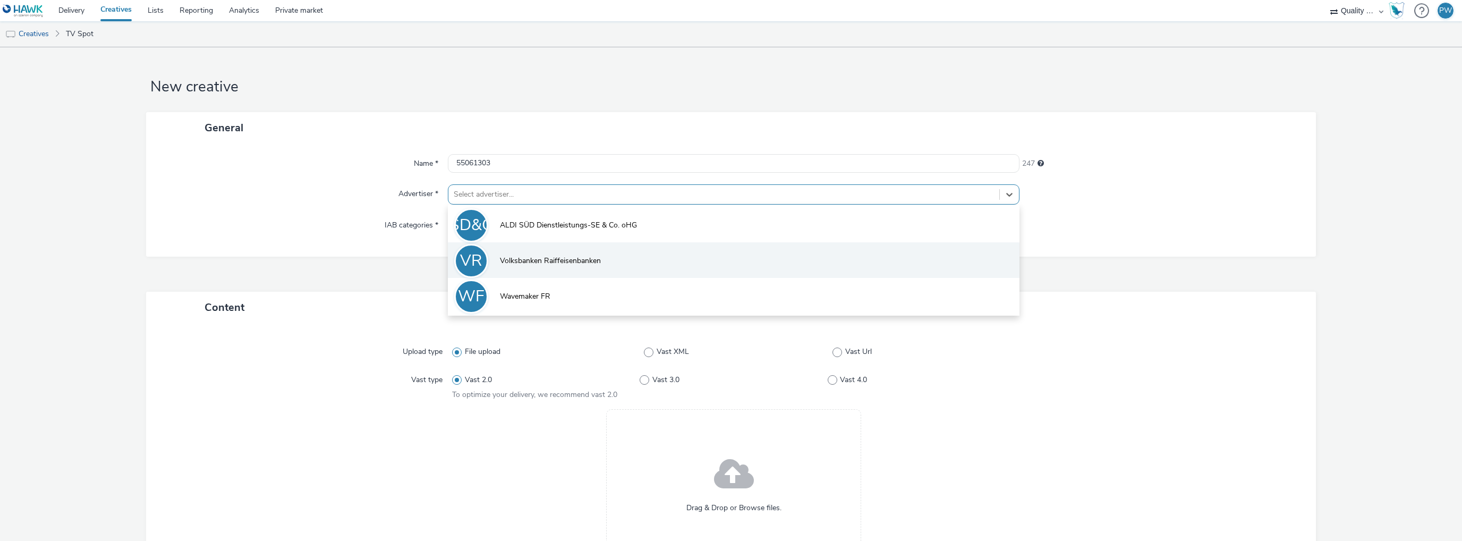
click at [507, 258] on span "Volksbanken Raiffeisenbanken" at bounding box center [550, 260] width 101 height 11
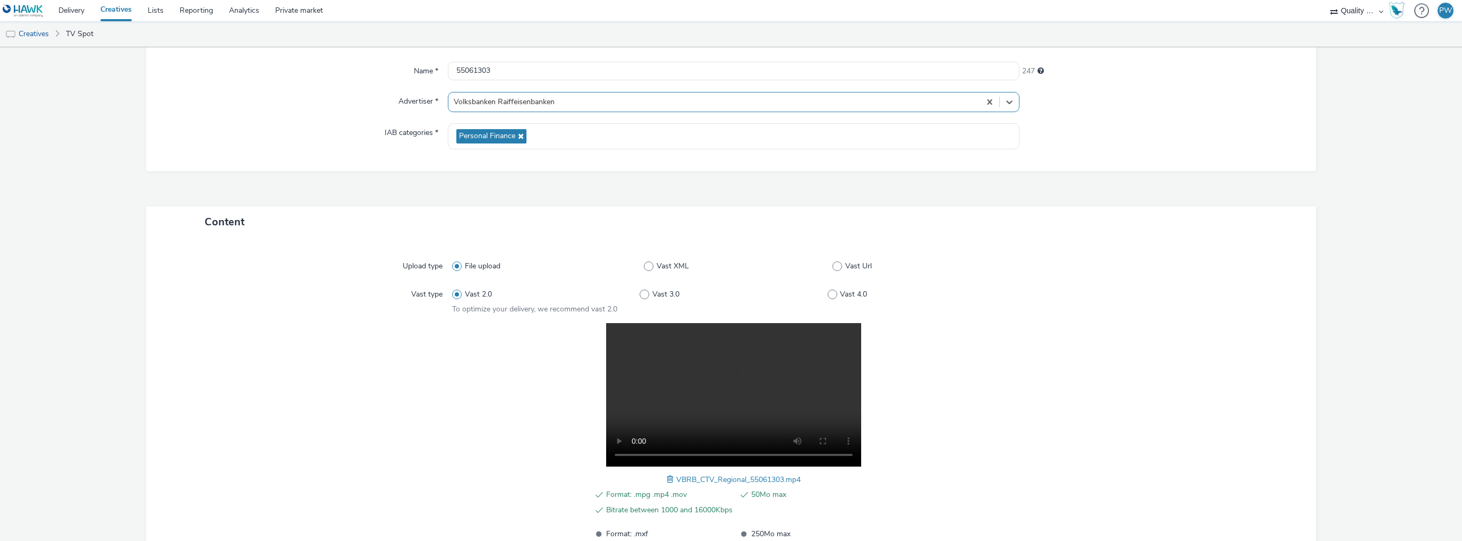
scroll to position [195, 0]
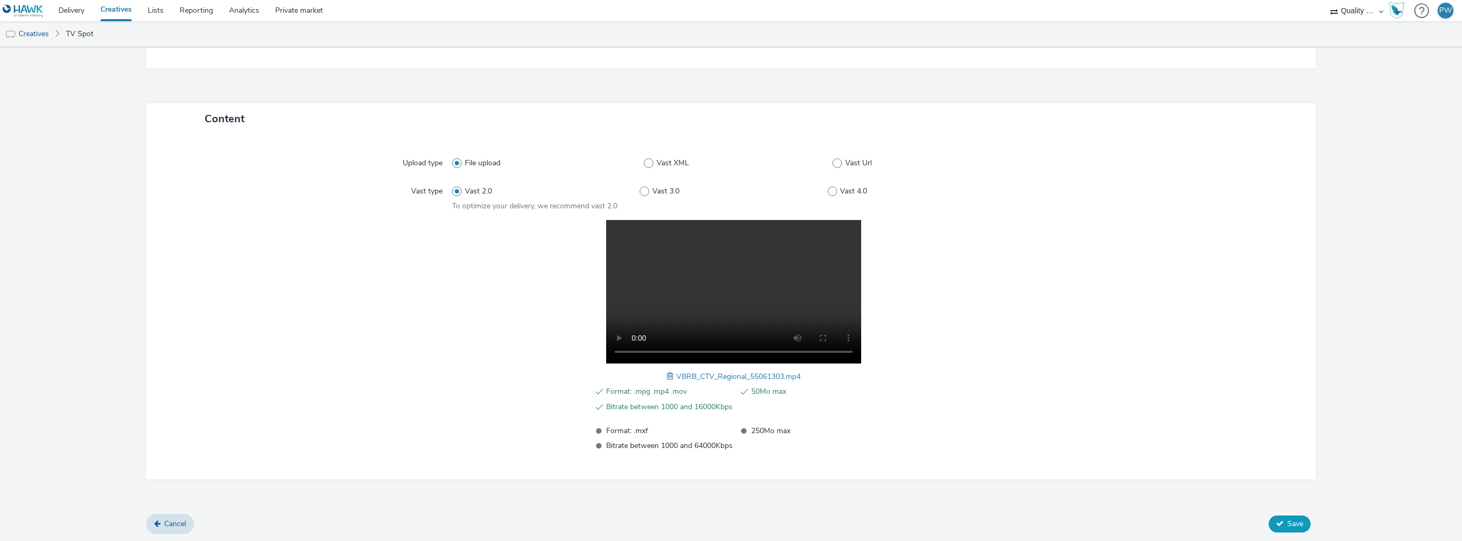
click at [1287, 525] on span "Save" at bounding box center [1295, 523] width 16 height 10
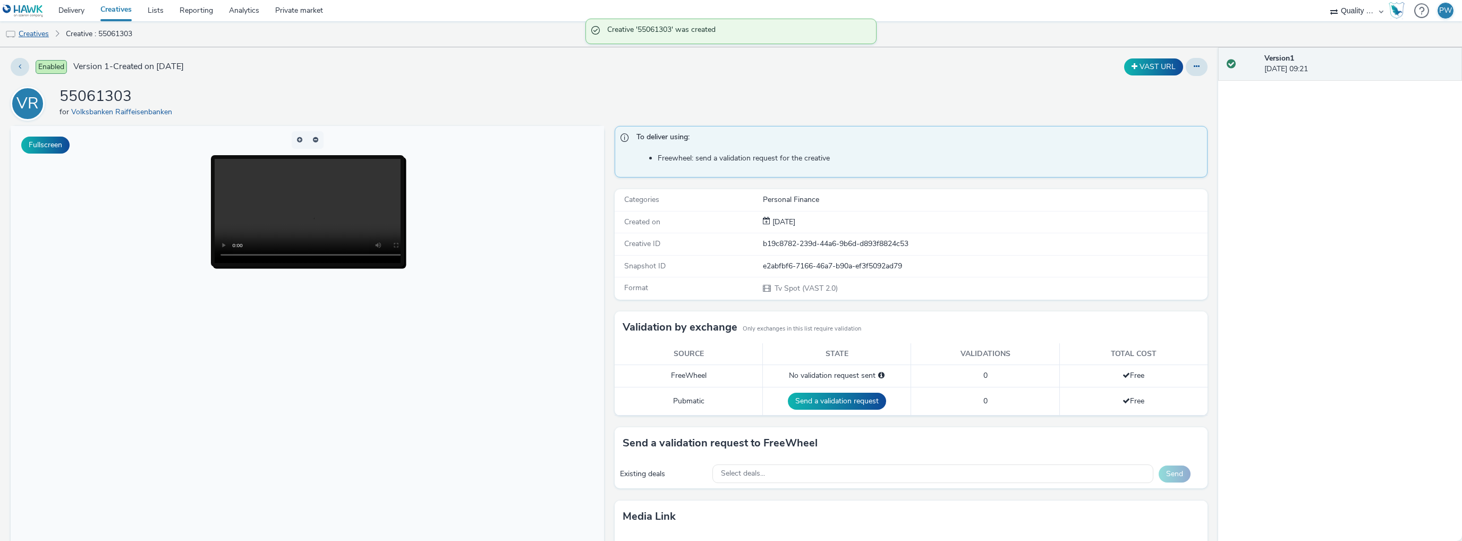
click at [26, 32] on link "Creatives" at bounding box center [27, 33] width 54 height 25
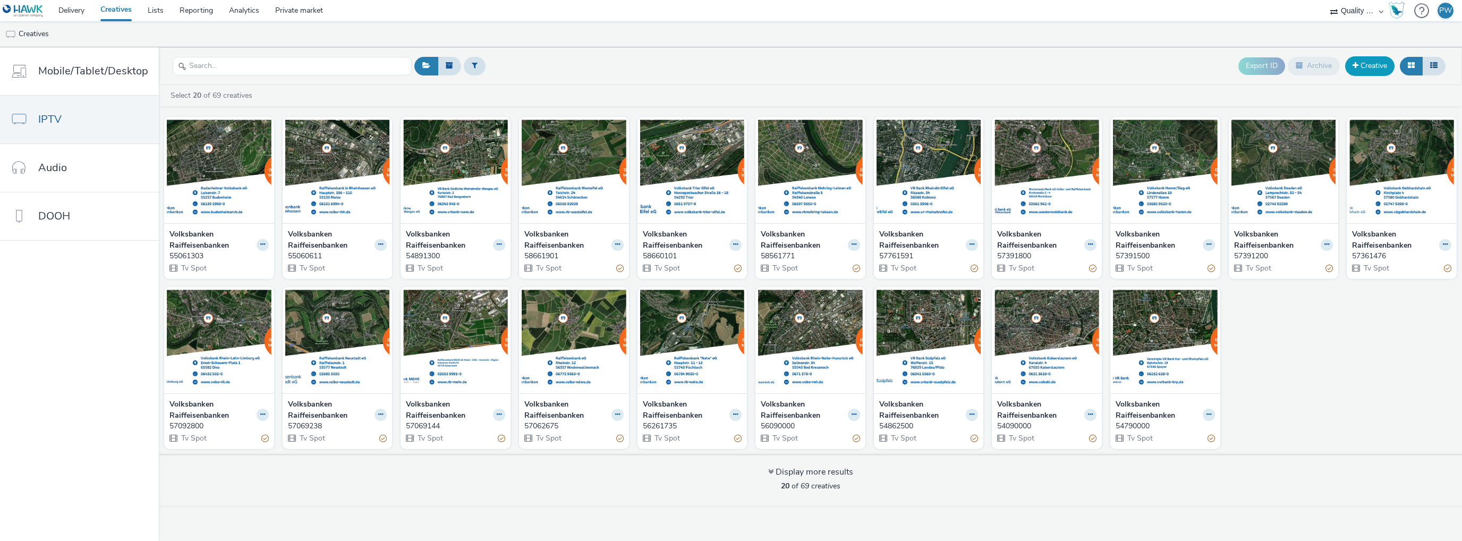
click at [1380, 56] on link "Creative" at bounding box center [1369, 65] width 49 height 19
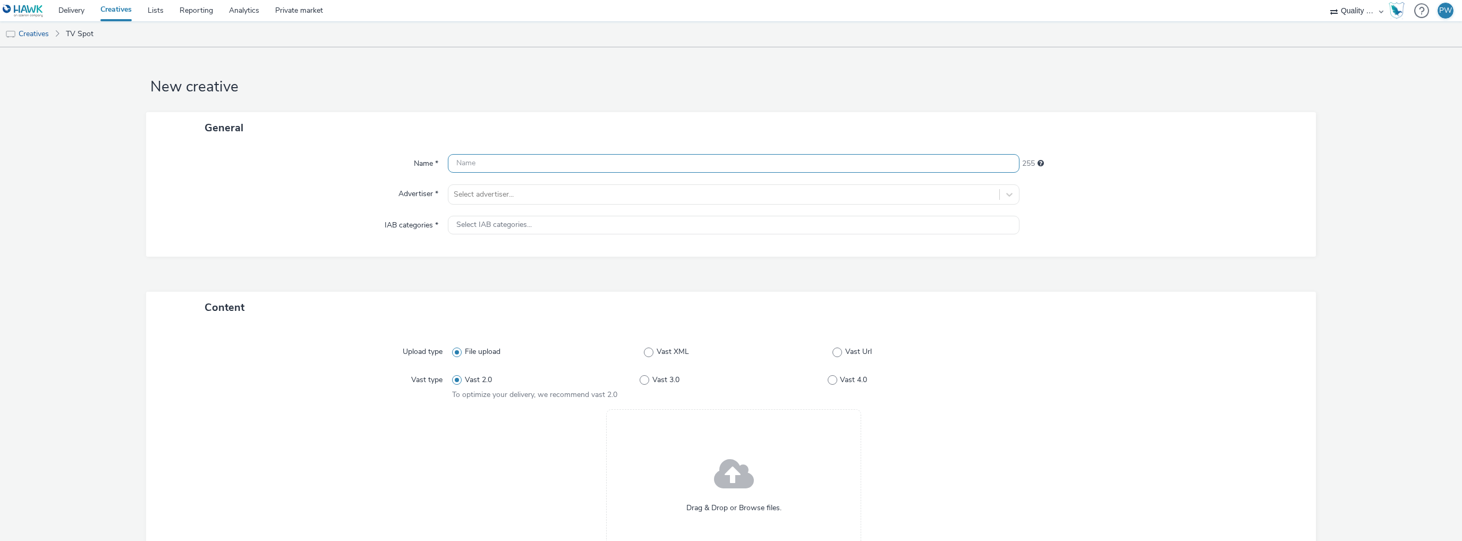
click at [487, 166] on input "text" at bounding box center [733, 163] width 571 height 19
paste input "55091200"
type input "55091200"
click at [496, 190] on div at bounding box center [724, 194] width 540 height 13
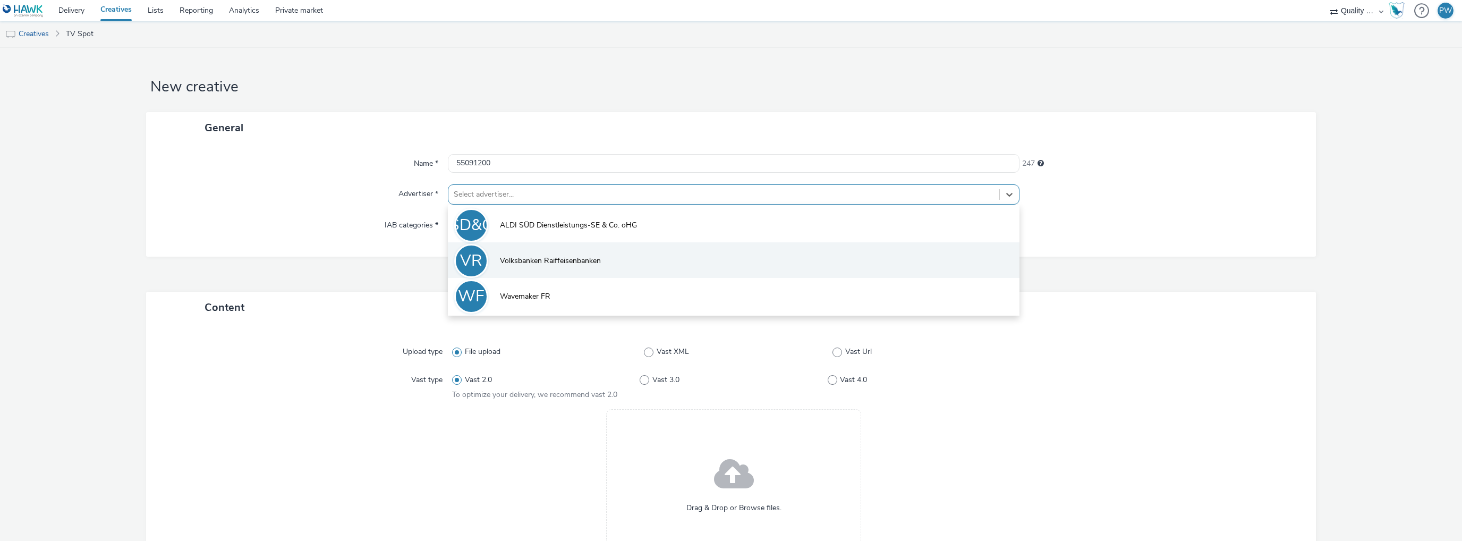
click at [542, 269] on li "VR Volksbanken Raiffeisenbanken" at bounding box center [733, 260] width 571 height 36
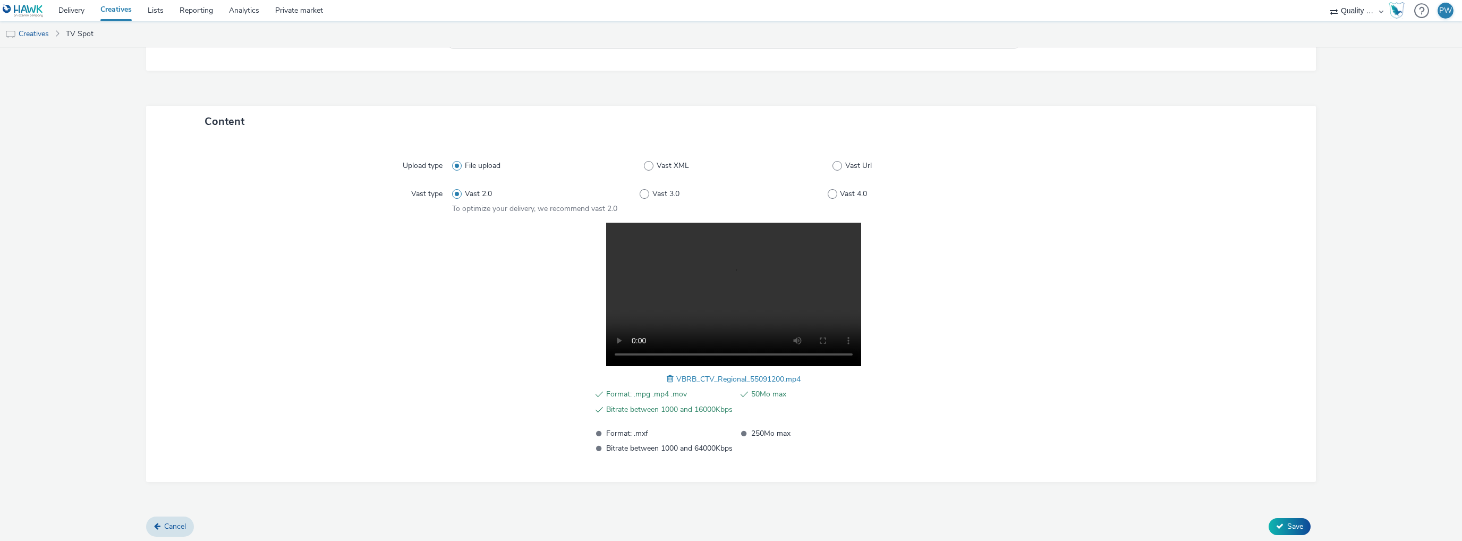
scroll to position [195, 0]
click at [1276, 522] on icon at bounding box center [1279, 522] width 7 height 7
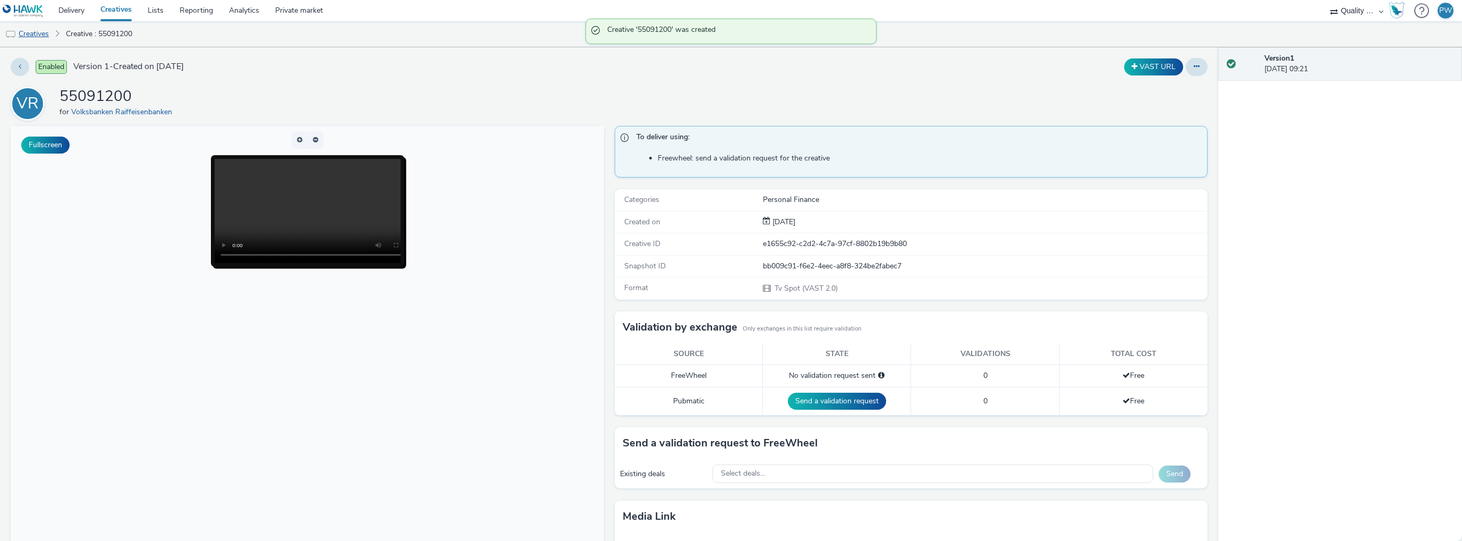
click at [46, 39] on link "Creatives" at bounding box center [27, 33] width 54 height 25
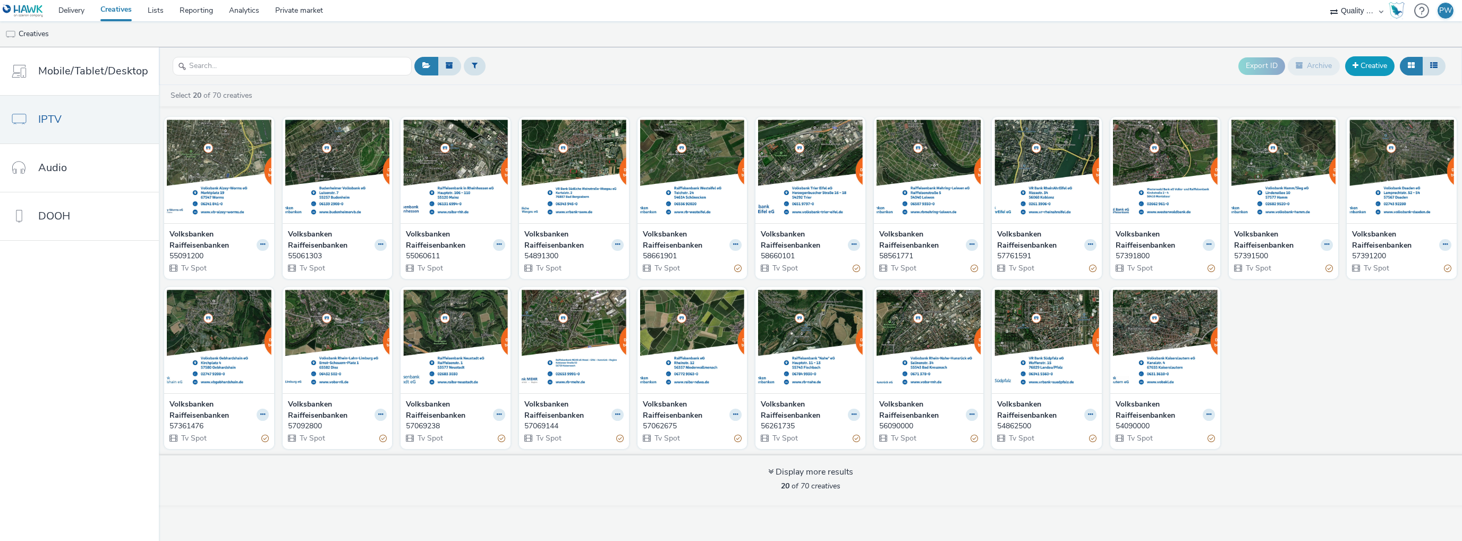
click at [1355, 62] on span at bounding box center [1355, 65] width 6 height 7
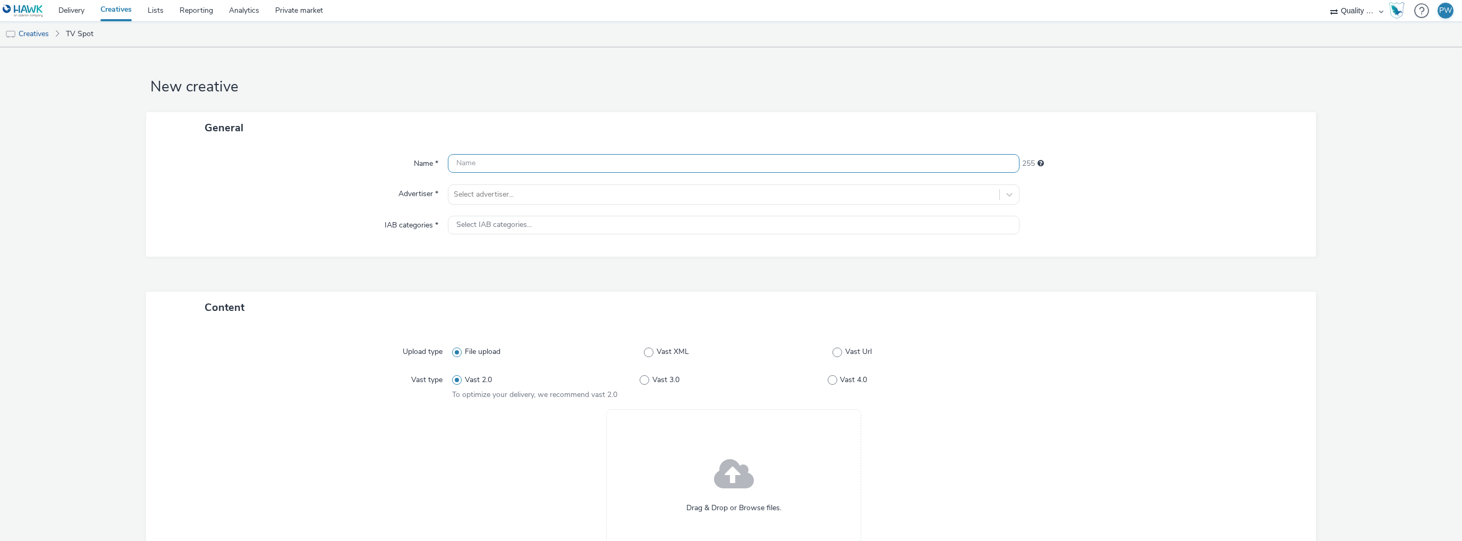
click at [489, 160] on input "text" at bounding box center [733, 163] width 571 height 19
paste input "55190000"
type input "55190000"
click at [524, 201] on div "Select advertiser..." at bounding box center [723, 194] width 551 height 17
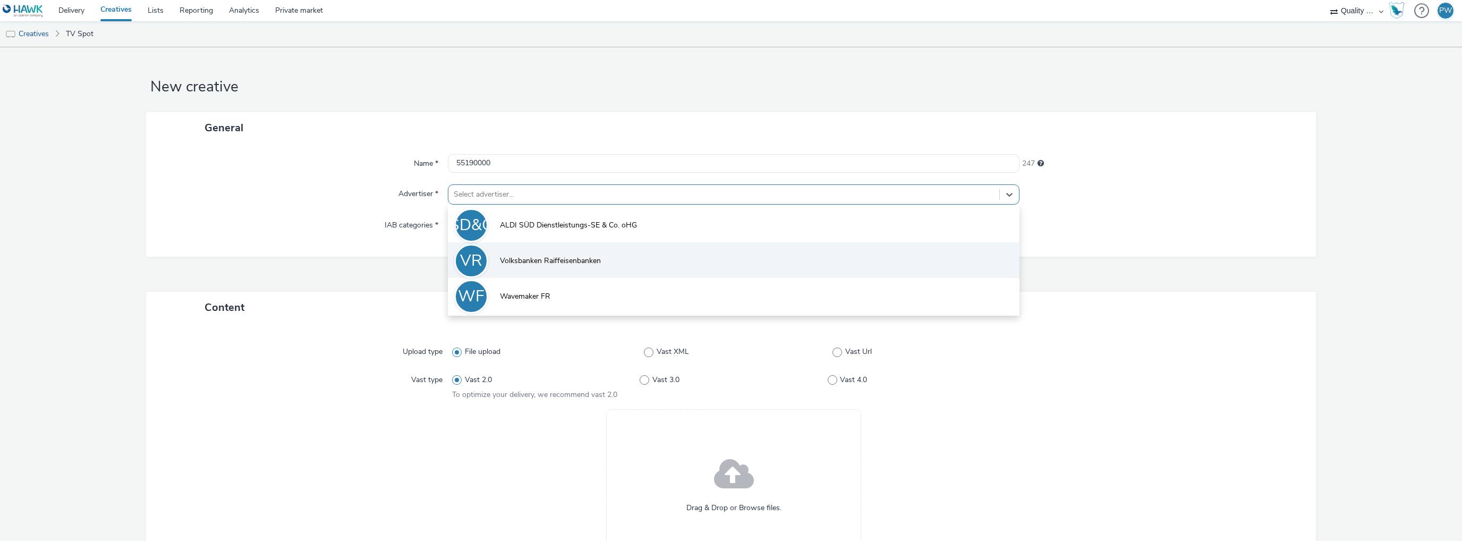
click at [512, 262] on span "Volksbanken Raiffeisenbanken" at bounding box center [550, 260] width 101 height 11
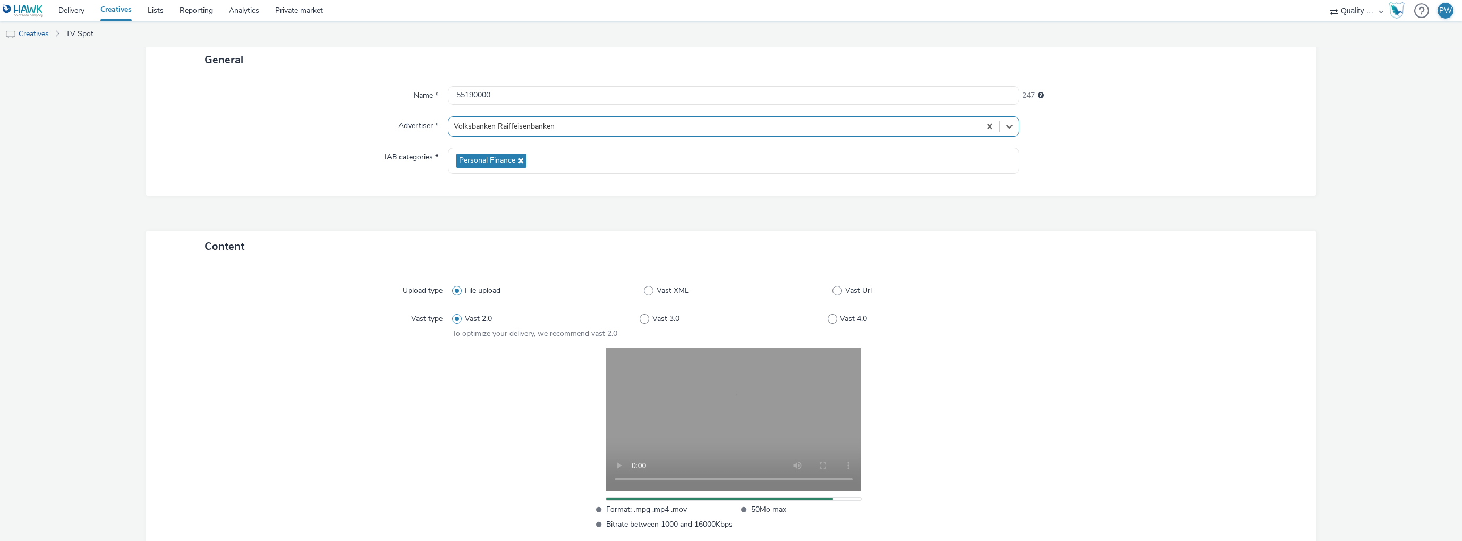
scroll to position [185, 0]
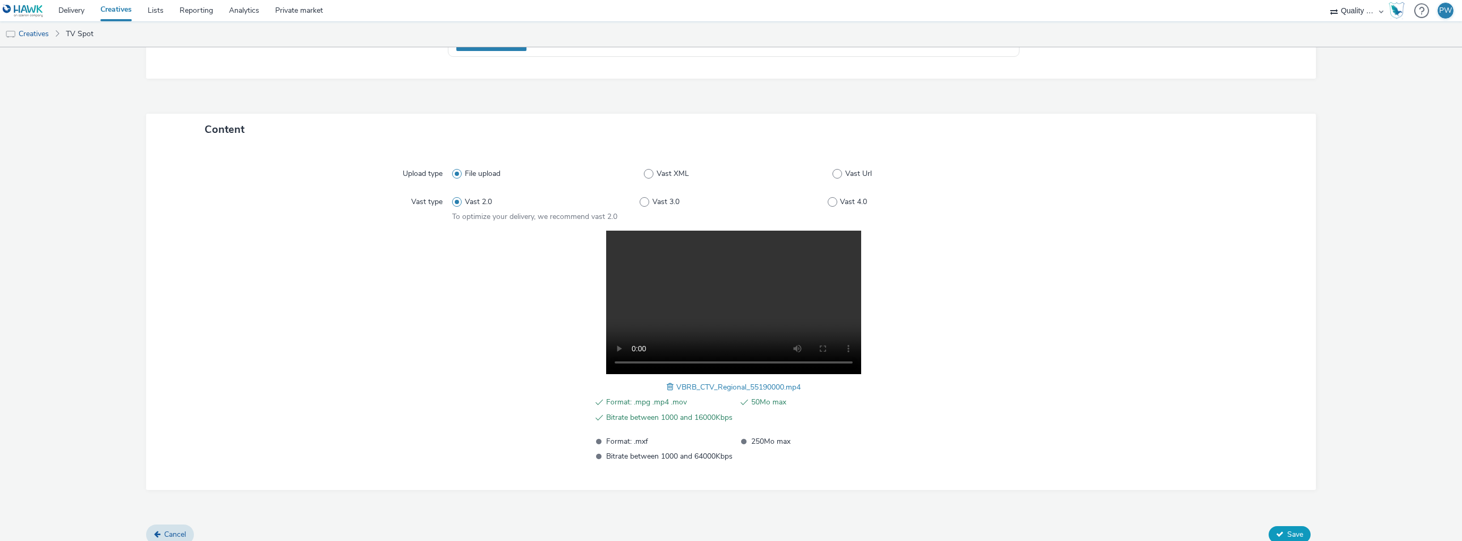
click at [1276, 530] on icon at bounding box center [1279, 533] width 7 height 7
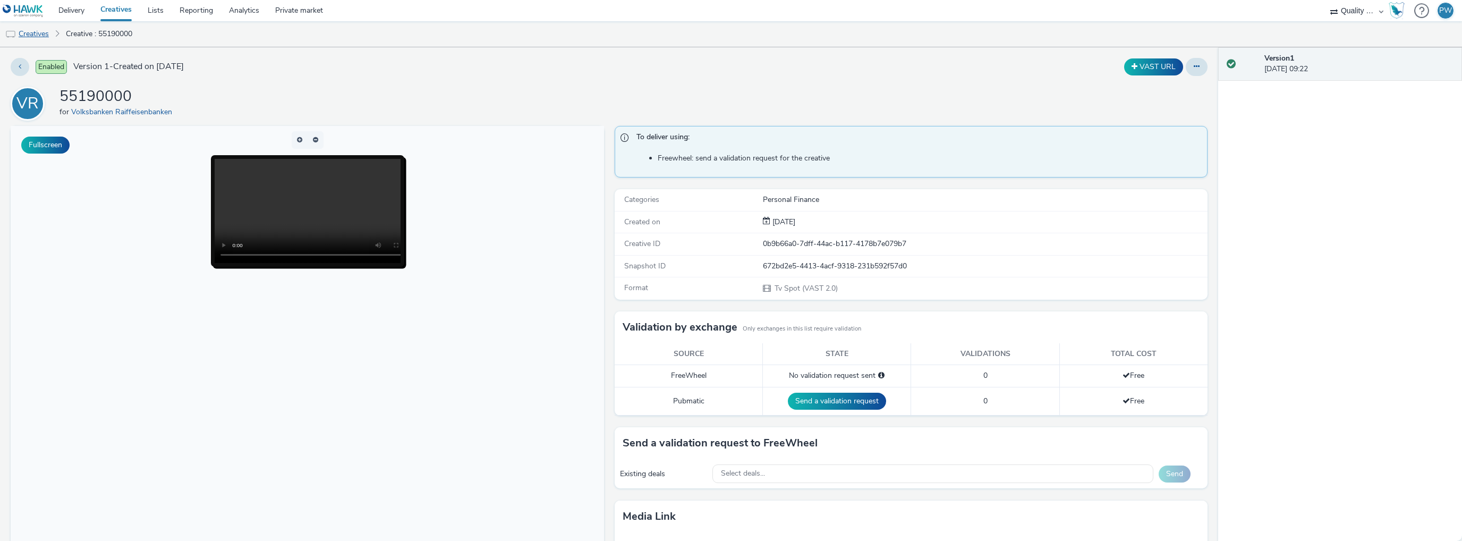
click at [35, 35] on link "Creatives" at bounding box center [27, 33] width 54 height 25
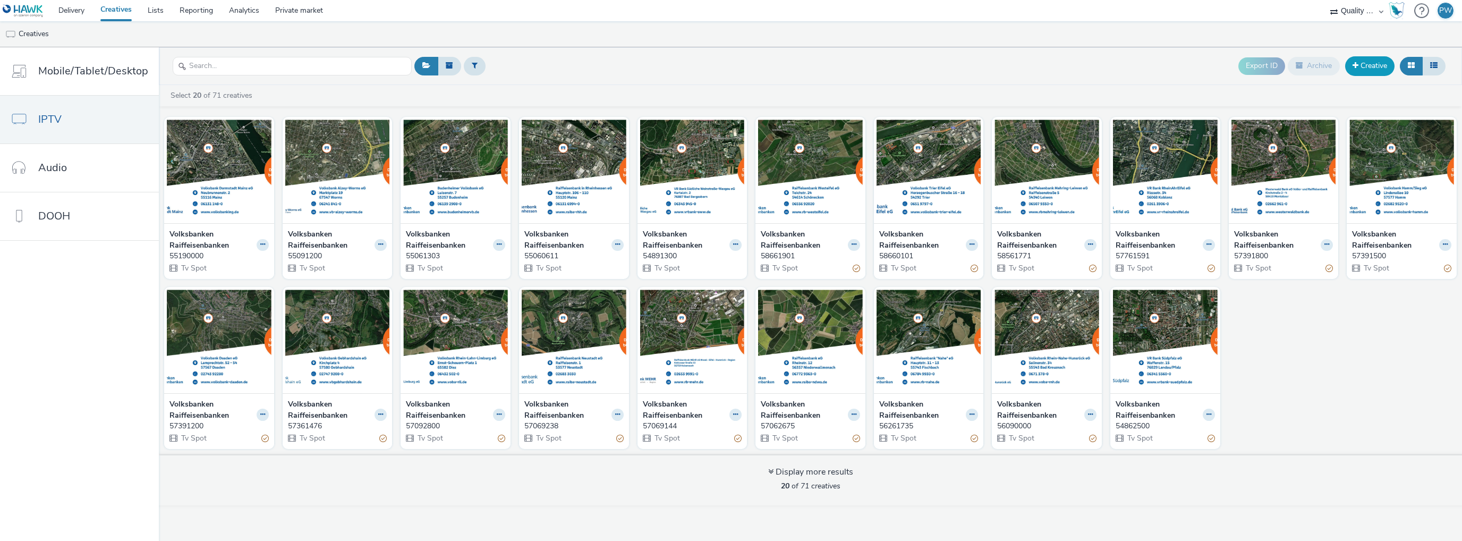
click at [1385, 66] on link "Creative" at bounding box center [1369, 65] width 49 height 19
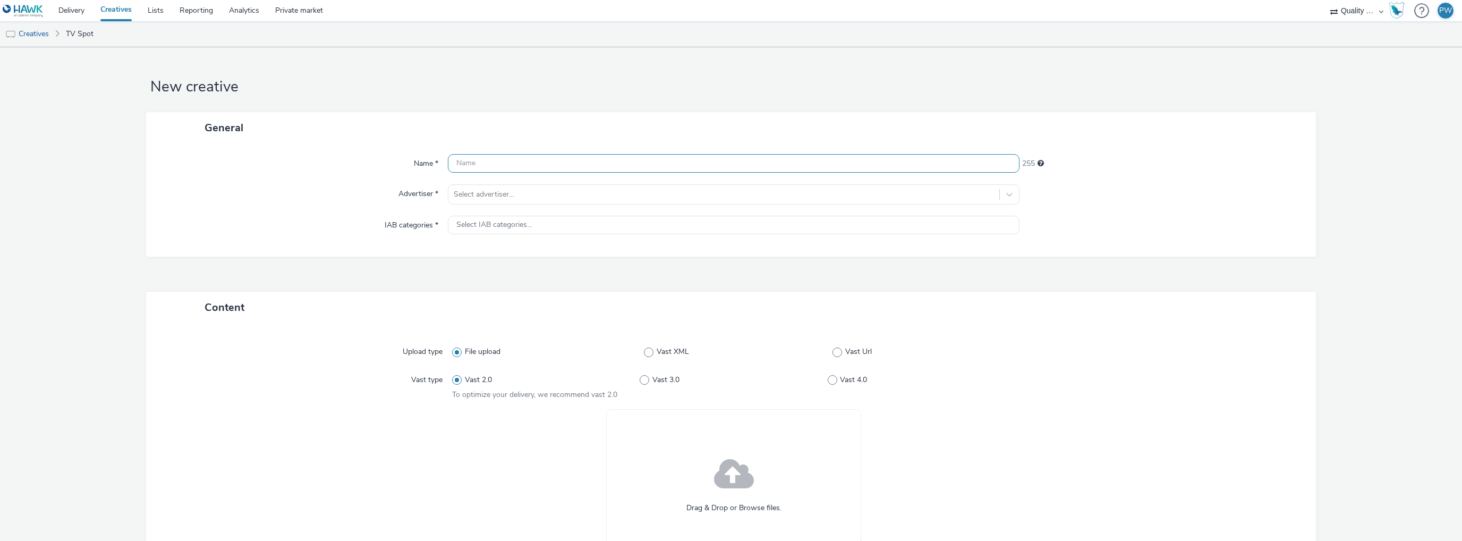
click at [497, 161] on input "text" at bounding box center [733, 163] width 571 height 19
paste input "55361202"
type input "55361202"
click at [484, 188] on div at bounding box center [724, 194] width 540 height 13
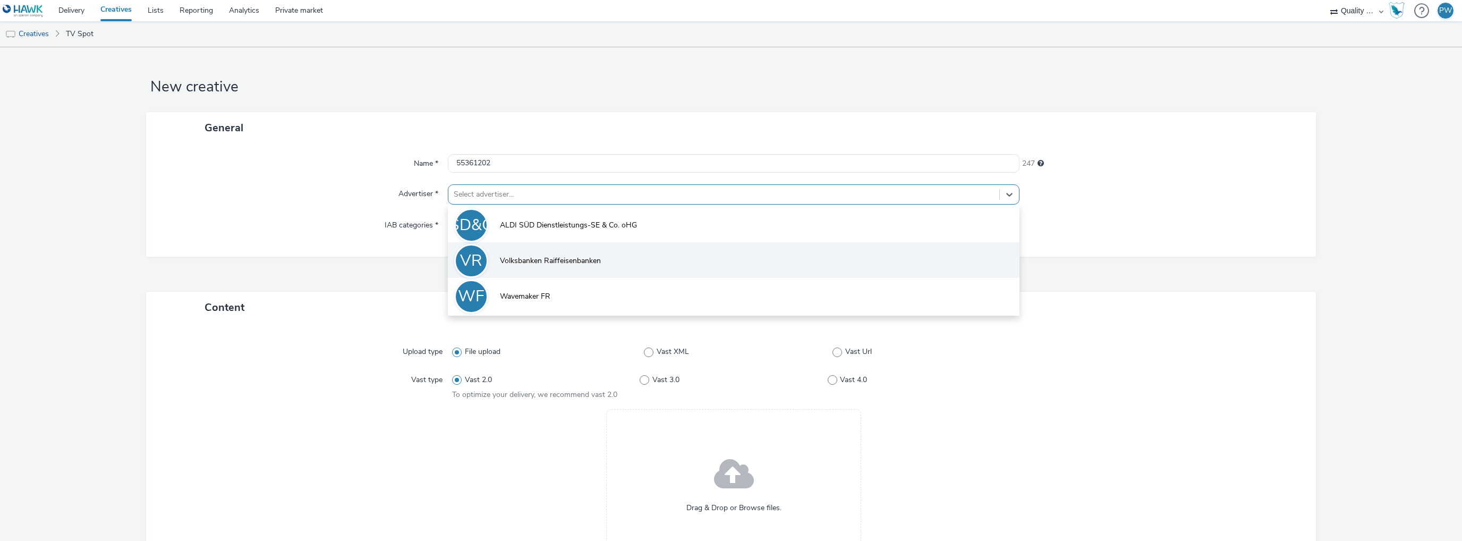
click at [500, 255] on span "Volksbanken Raiffeisenbanken" at bounding box center [550, 260] width 101 height 11
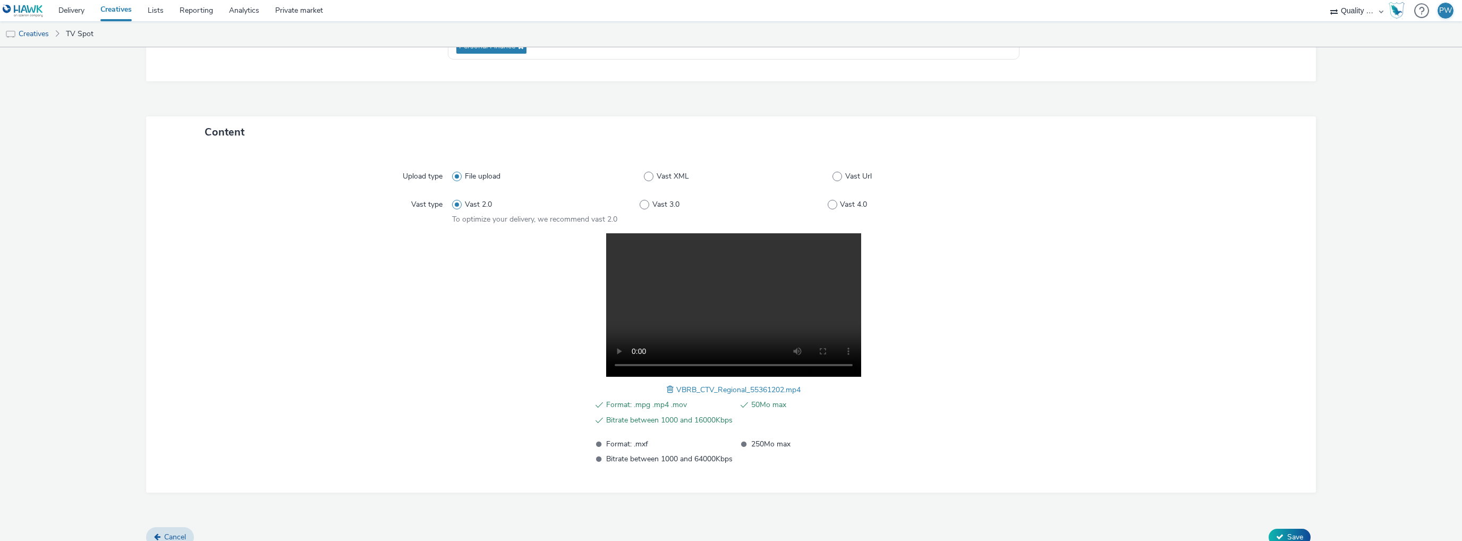
scroll to position [195, 0]
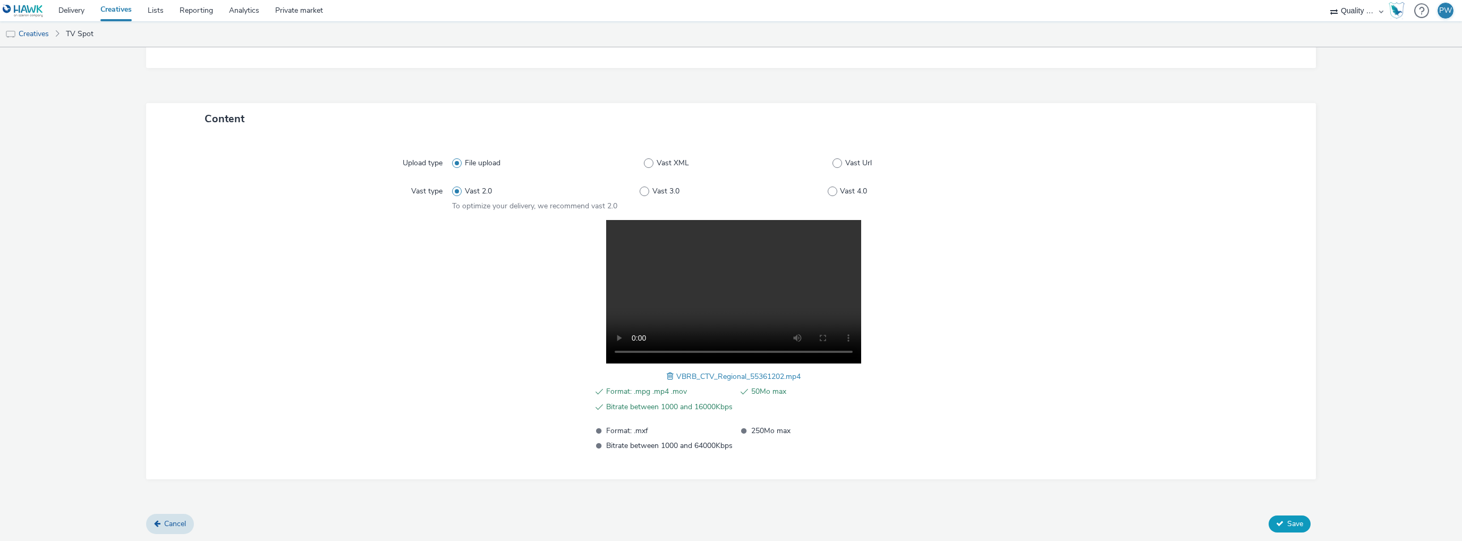
click at [1276, 524] on icon at bounding box center [1279, 522] width 7 height 7
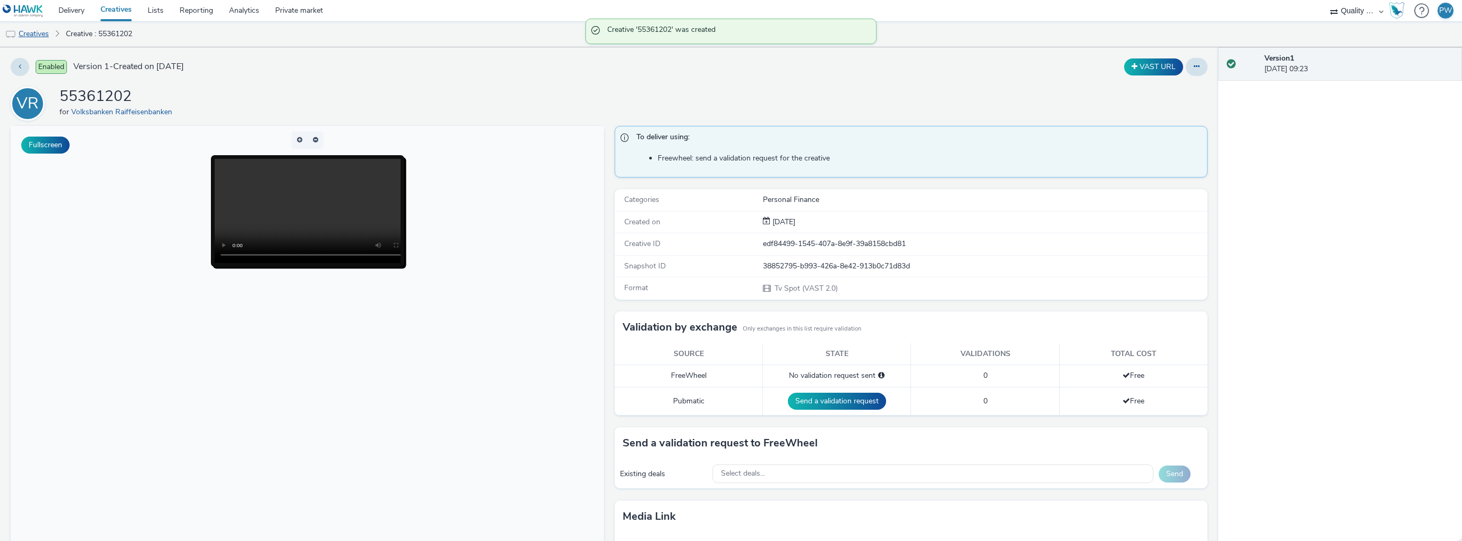
click at [32, 30] on link "Creatives" at bounding box center [27, 33] width 54 height 25
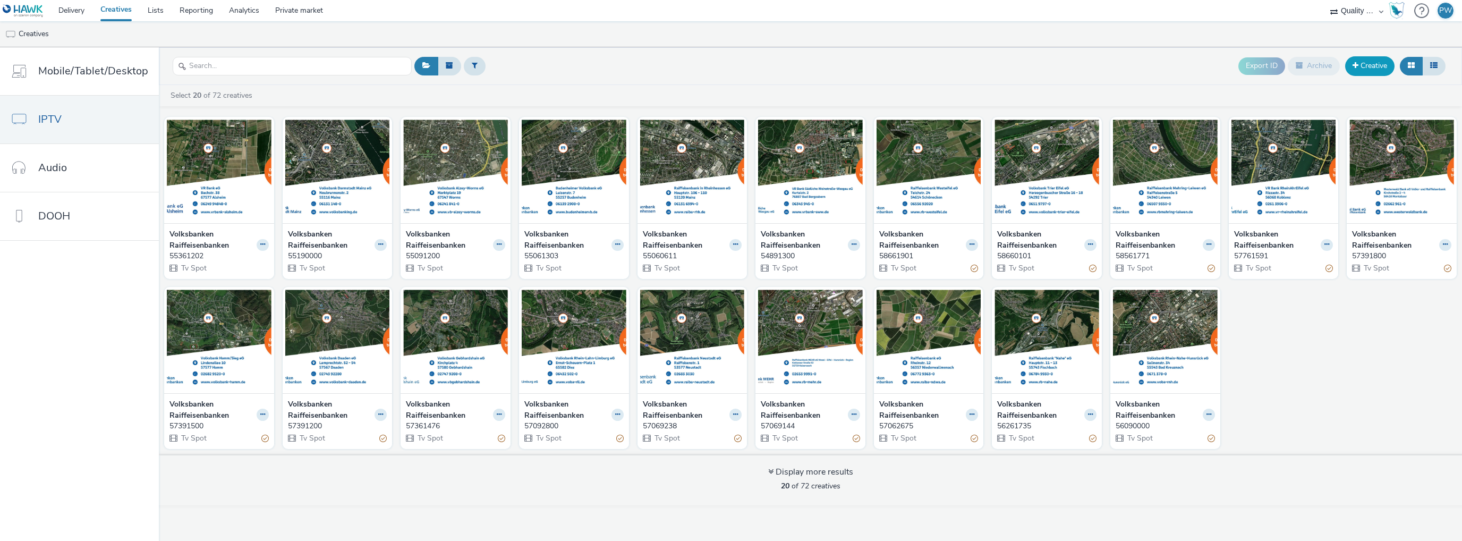
click at [1379, 64] on link "Creative" at bounding box center [1369, 65] width 49 height 19
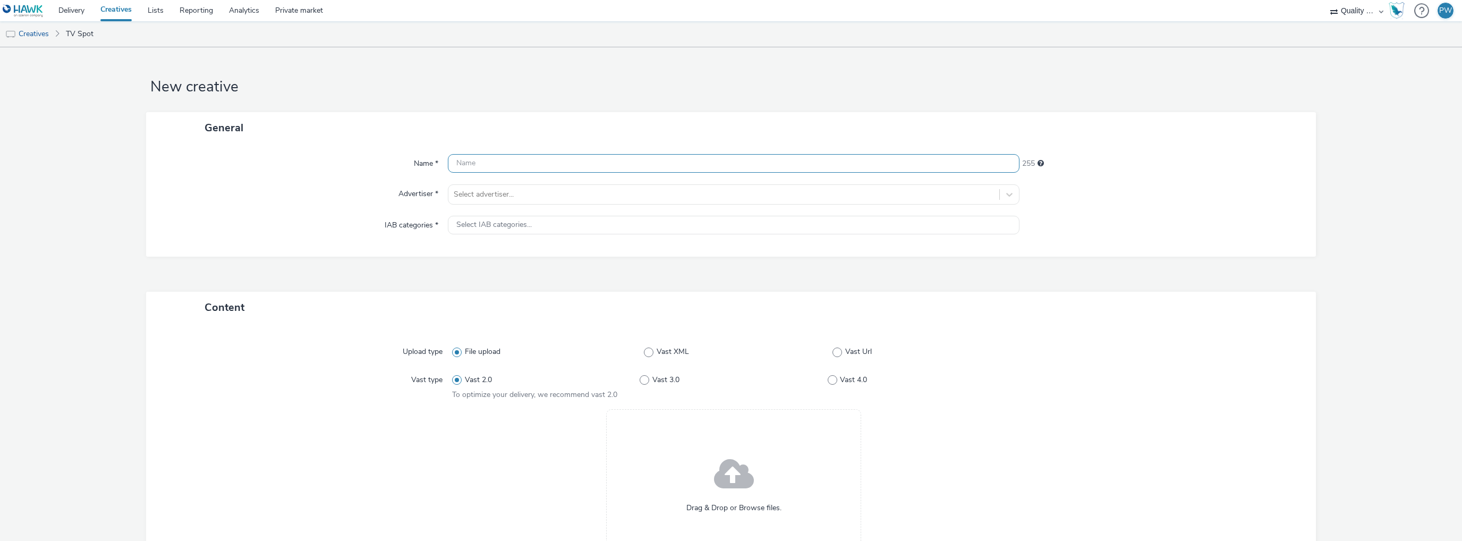
click at [472, 166] on input "text" at bounding box center [733, 163] width 571 height 19
paste input "56061151"
type input "56061151"
click at [466, 194] on div at bounding box center [724, 194] width 540 height 13
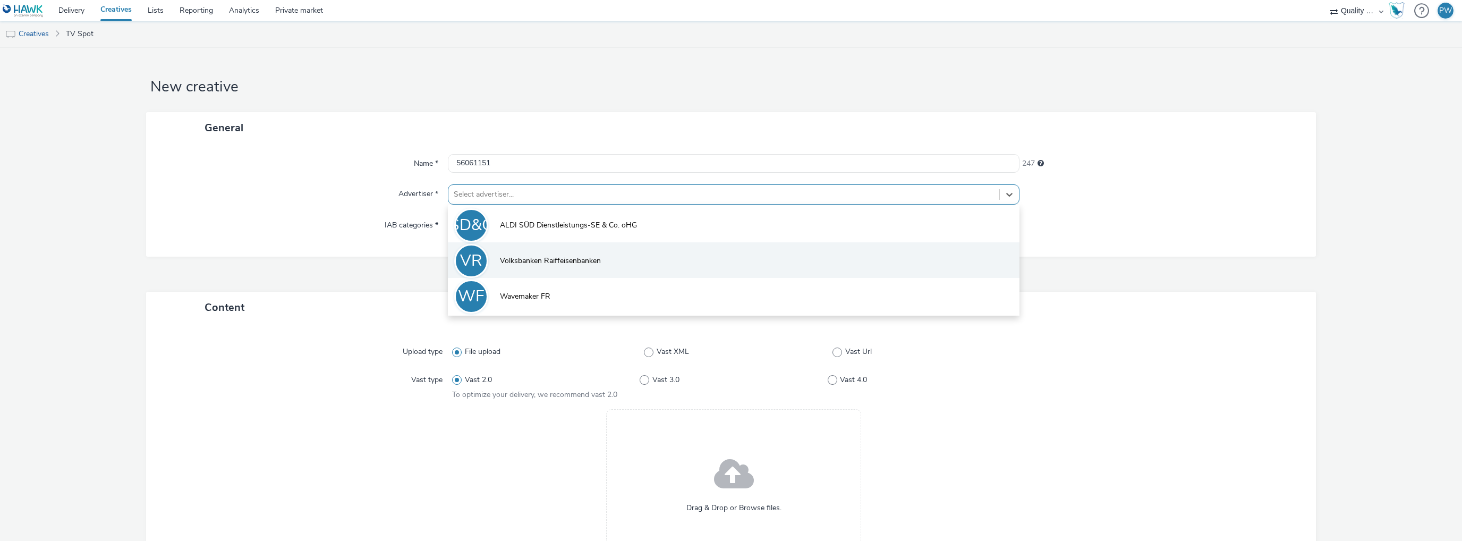
click at [509, 267] on li "VR Volksbanken Raiffeisenbanken" at bounding box center [733, 260] width 571 height 36
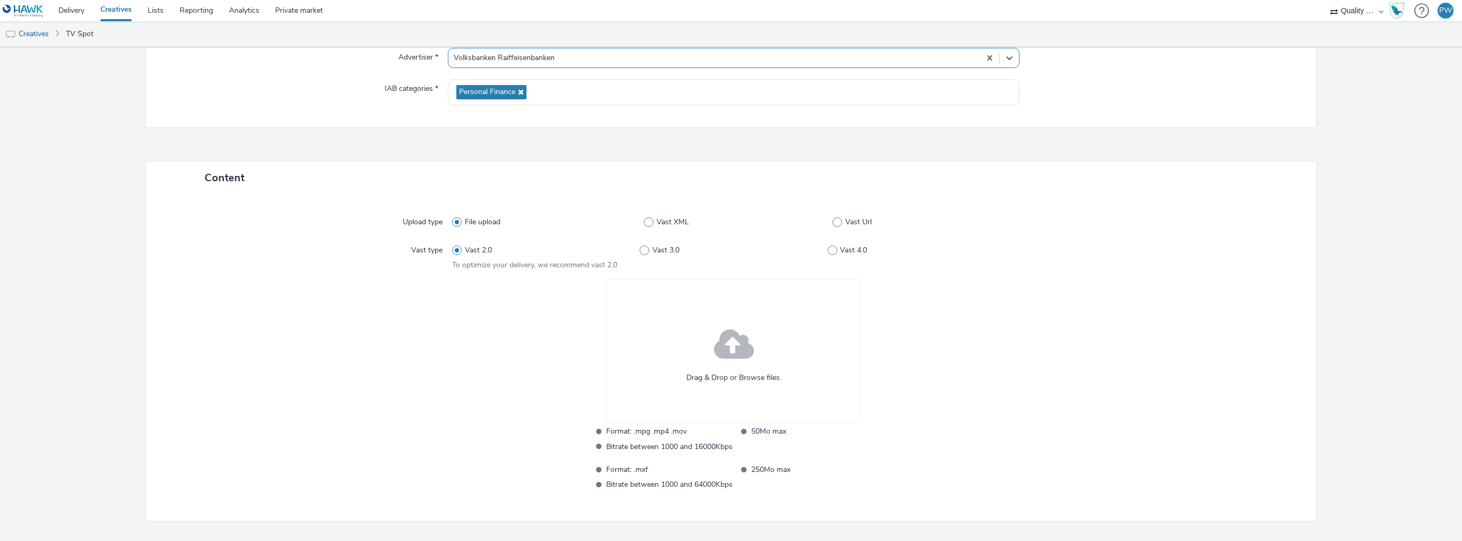
scroll to position [178, 0]
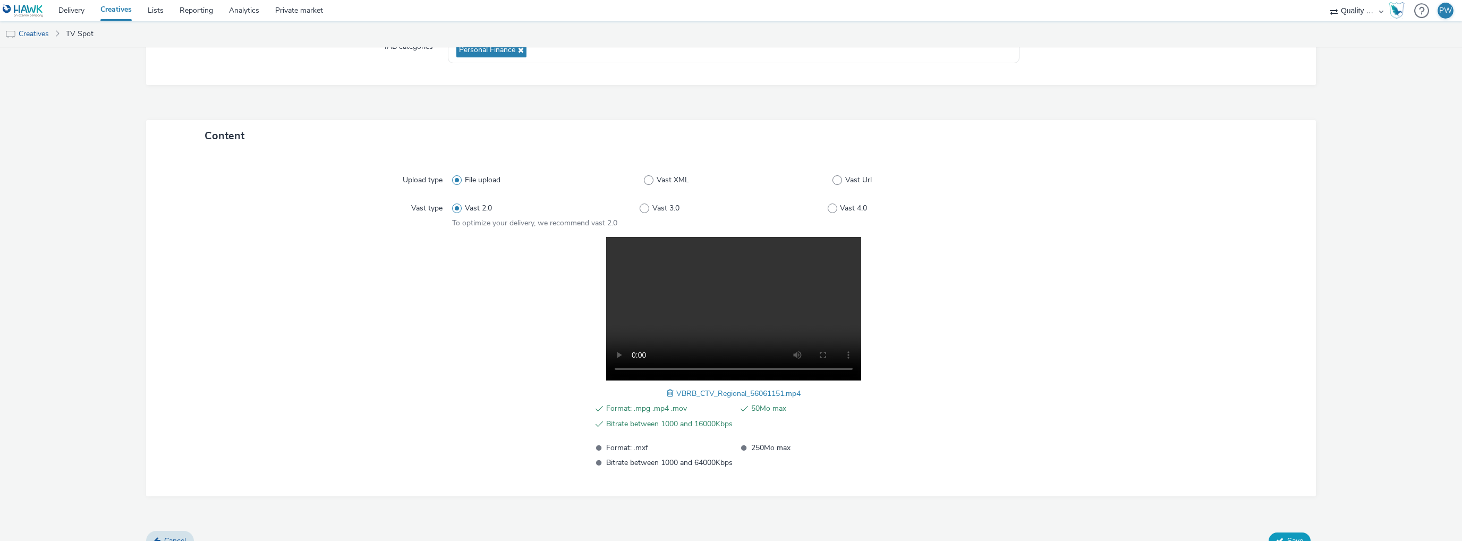
click at [1273, 533] on button "Save" at bounding box center [1289, 540] width 42 height 17
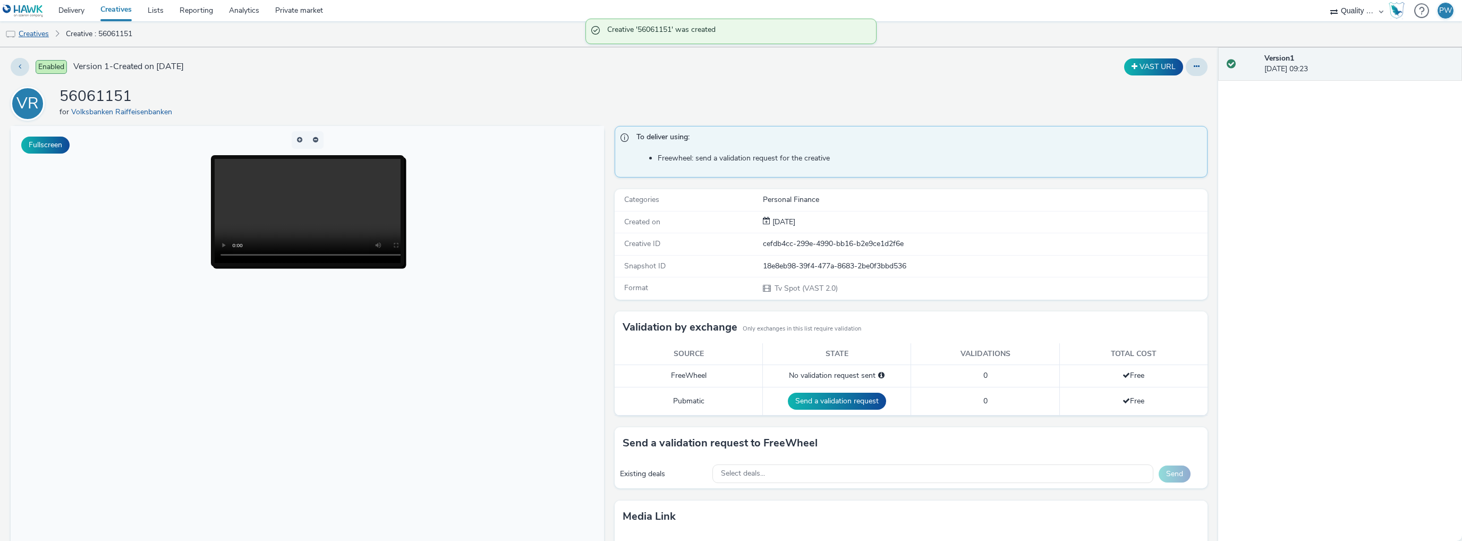
click at [25, 37] on link "Creatives" at bounding box center [27, 33] width 54 height 25
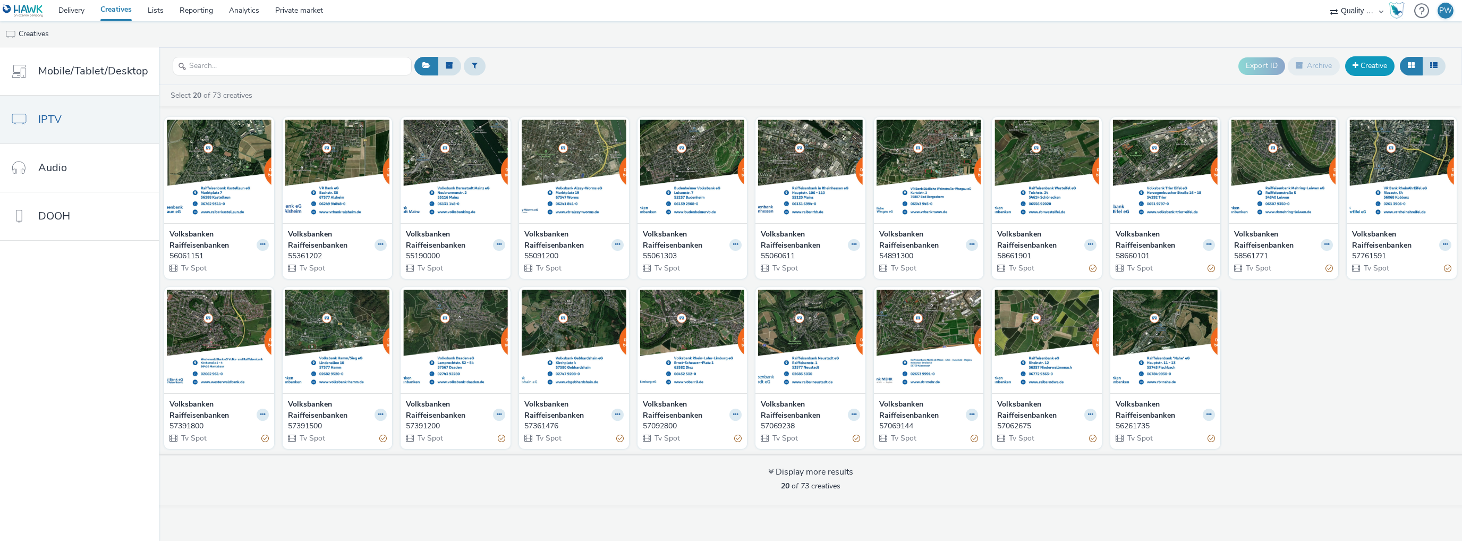
click at [1377, 59] on link "Creative" at bounding box center [1369, 65] width 49 height 19
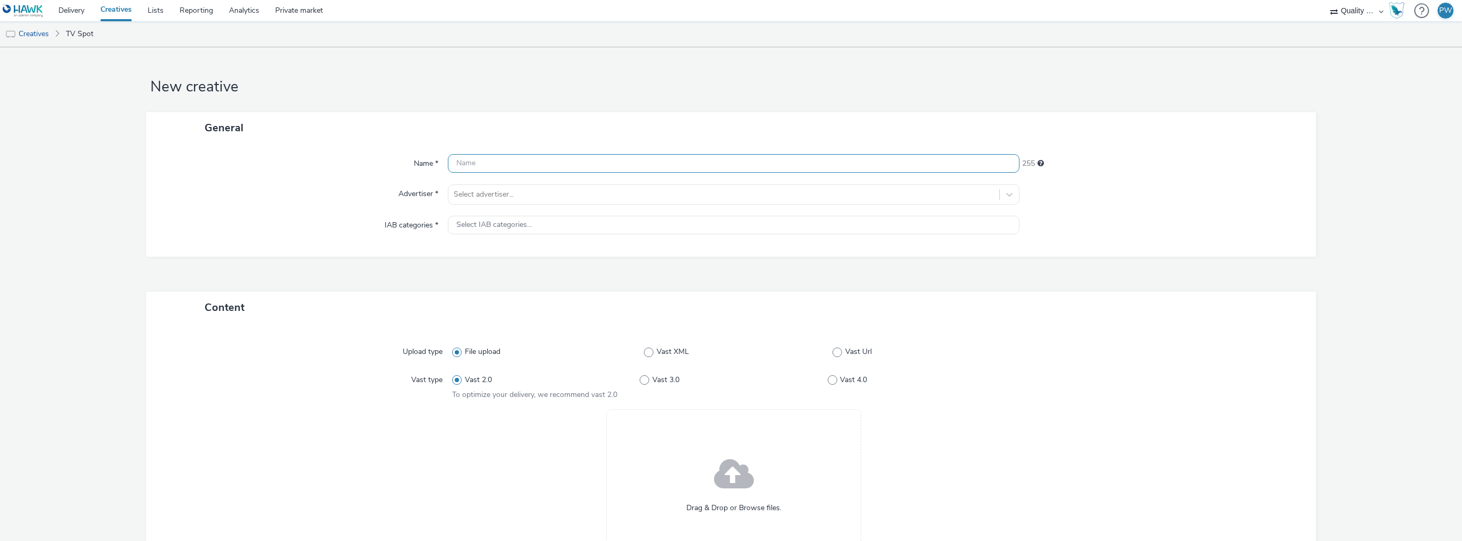
click at [487, 163] on input "text" at bounding box center [733, 163] width 571 height 19
paste input "56061472"
type input "56061472"
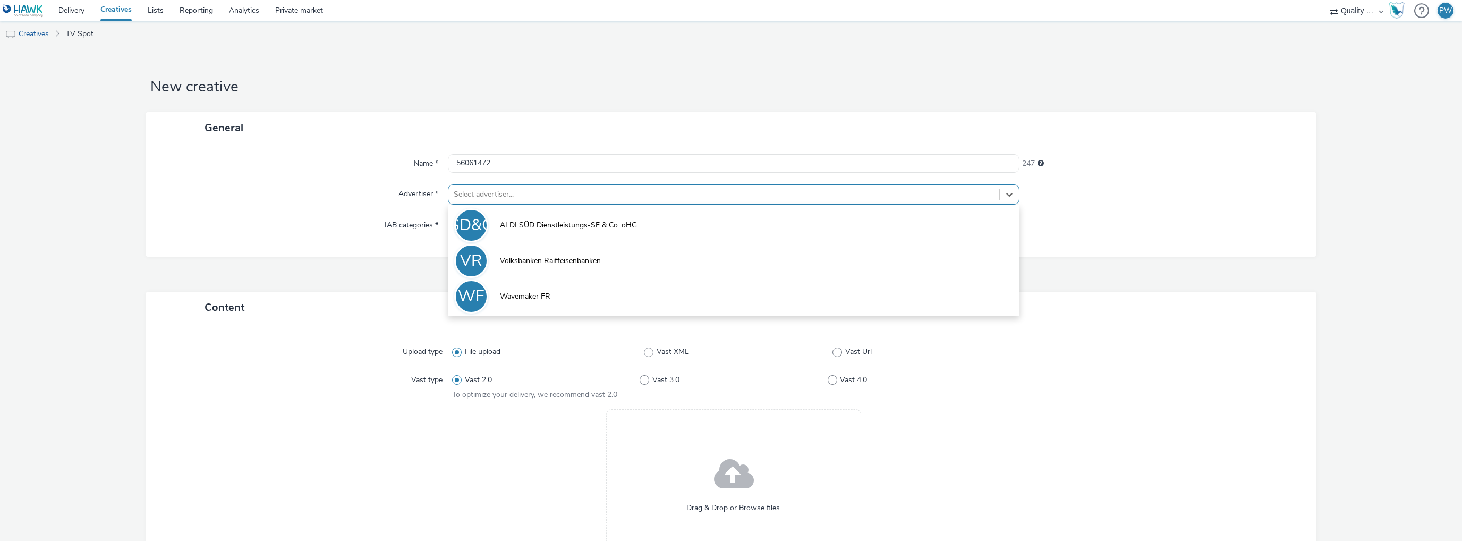
click at [483, 199] on div at bounding box center [724, 194] width 540 height 13
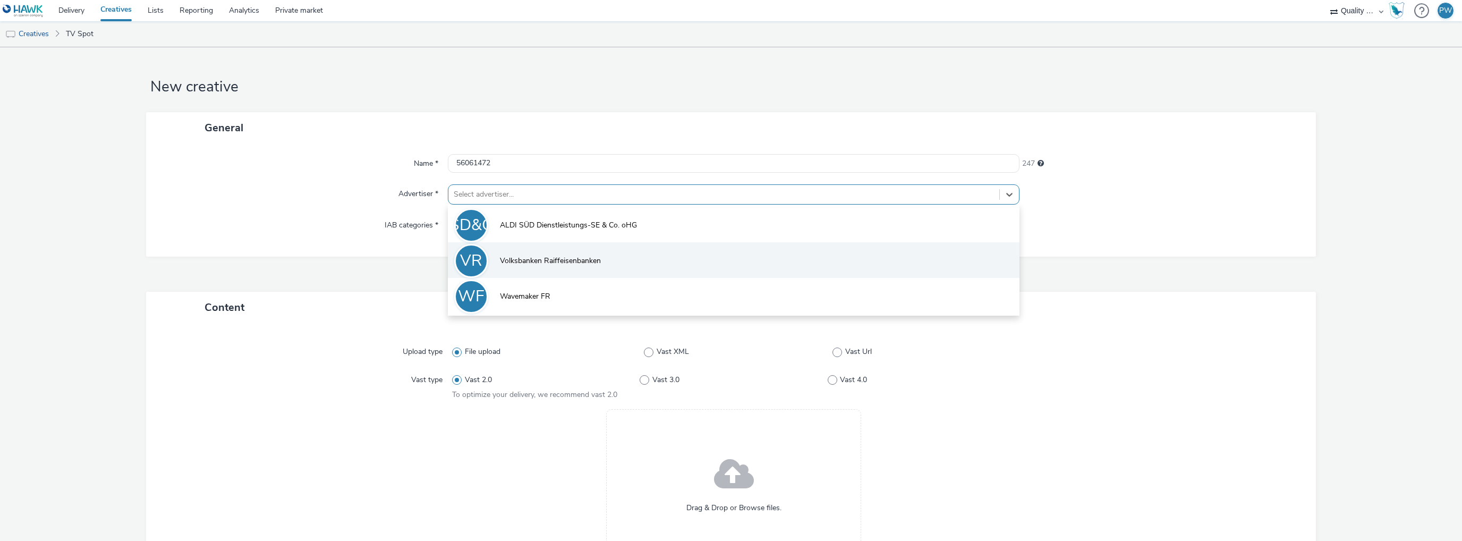
click at [503, 269] on li "VR Volksbanken Raiffeisenbanken" at bounding box center [733, 260] width 571 height 36
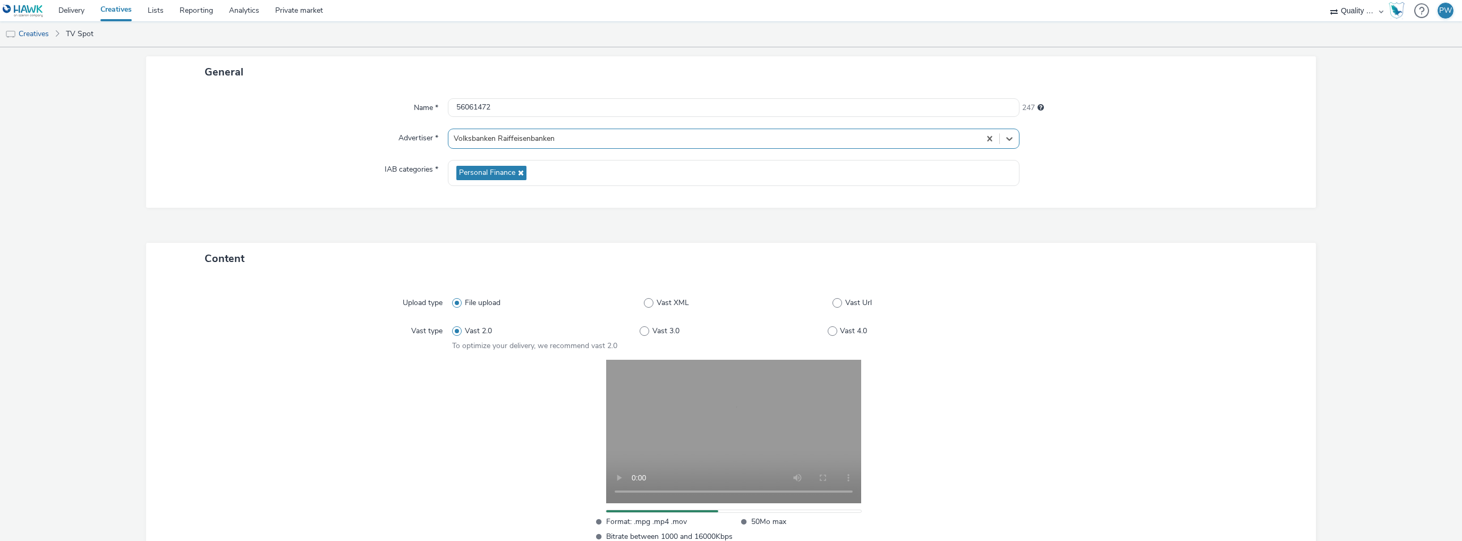
scroll to position [185, 0]
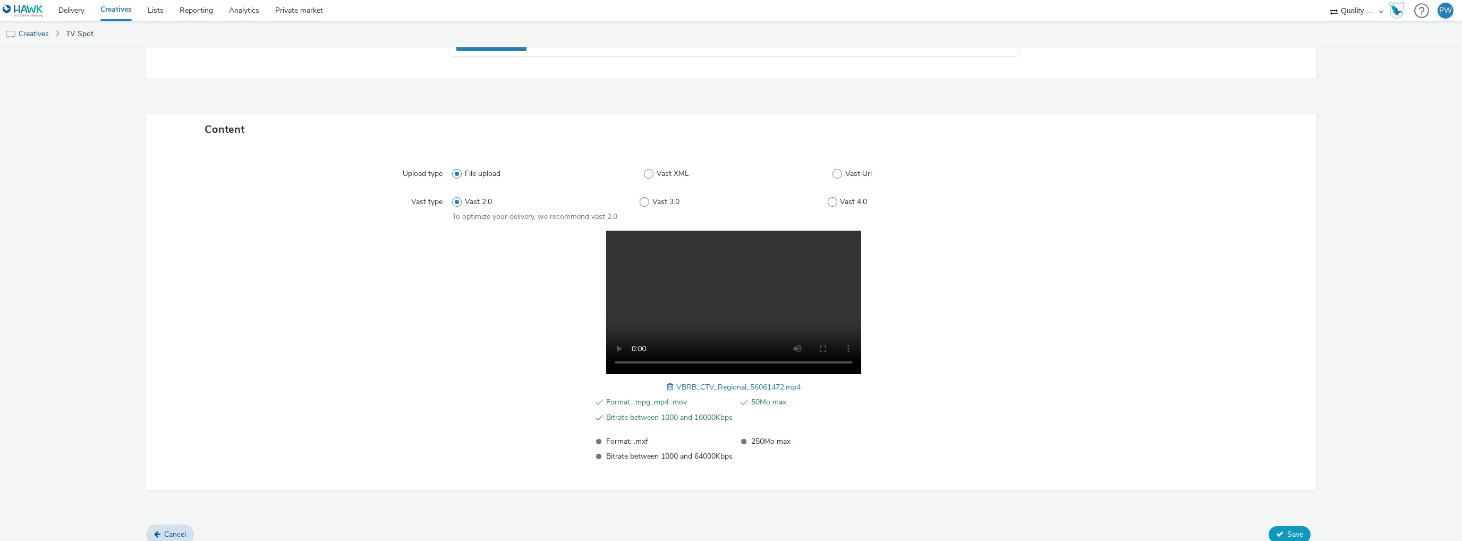
click at [1287, 529] on span "Save" at bounding box center [1295, 534] width 16 height 10
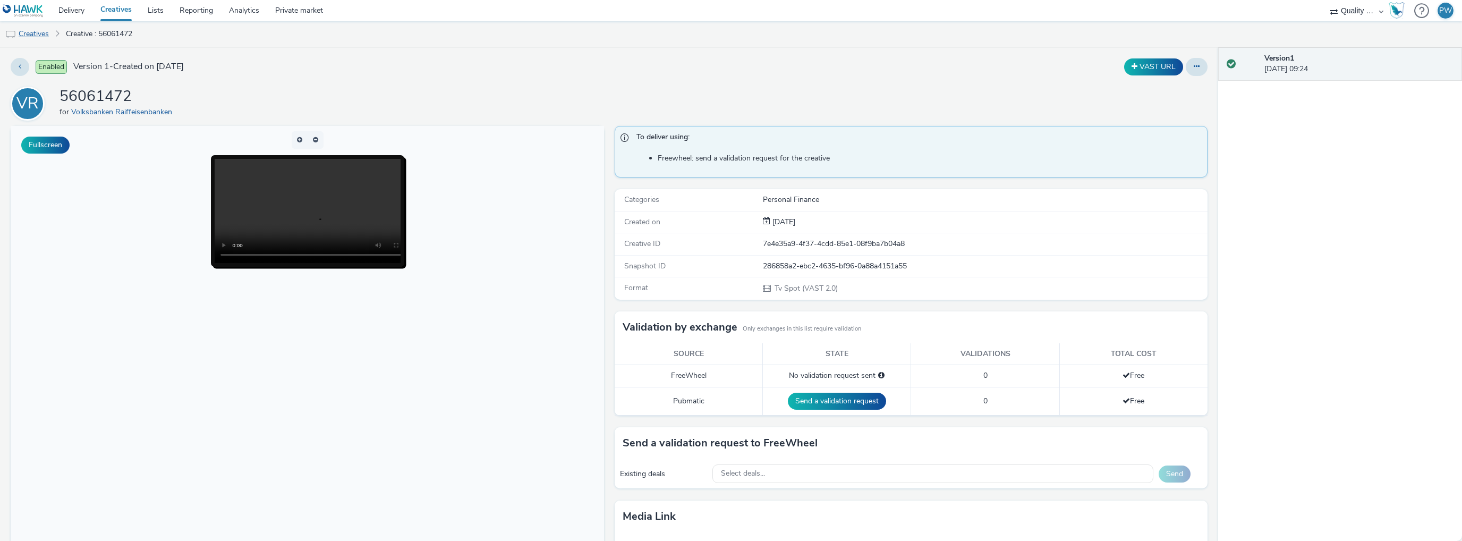
click at [16, 28] on link "Creatives" at bounding box center [27, 33] width 54 height 25
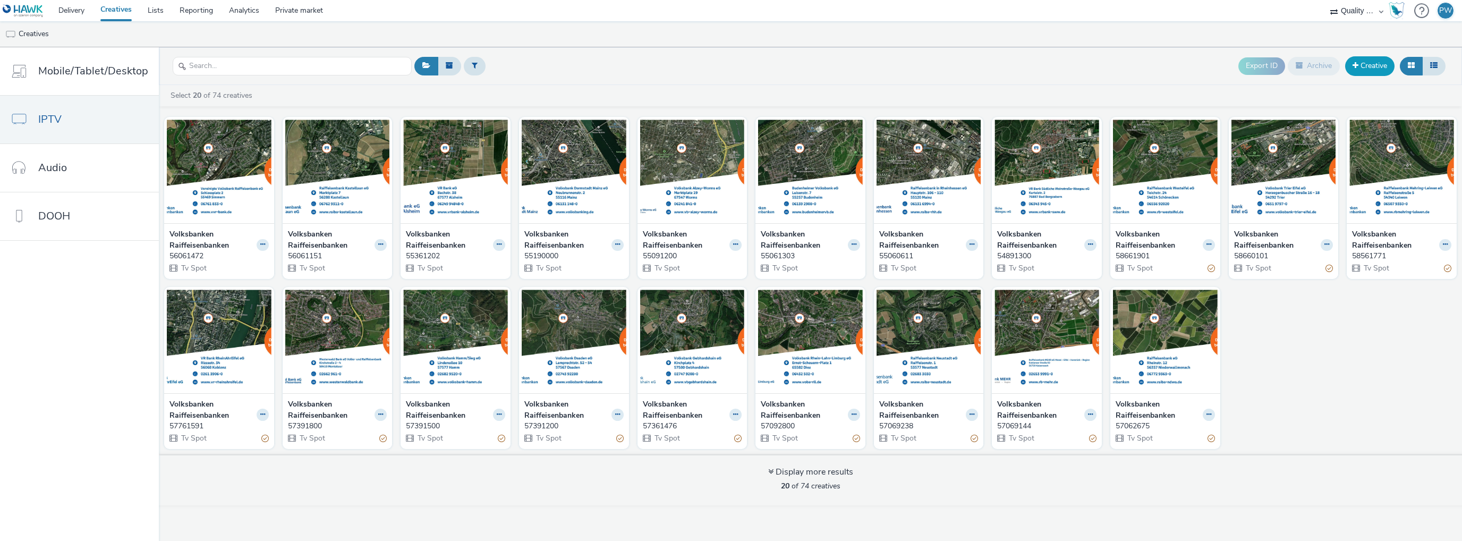
click at [1378, 62] on link "Creative" at bounding box center [1369, 65] width 49 height 19
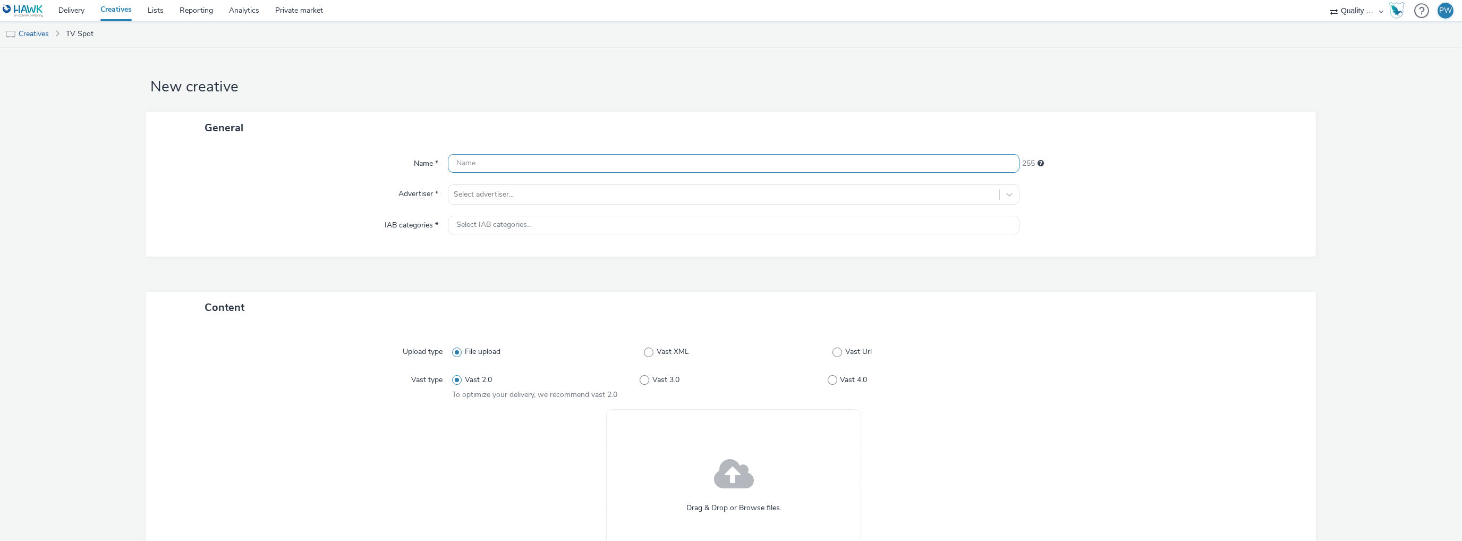
click at [488, 166] on input "text" at bounding box center [733, 163] width 571 height 19
paste input "56062227"
type input "56062227"
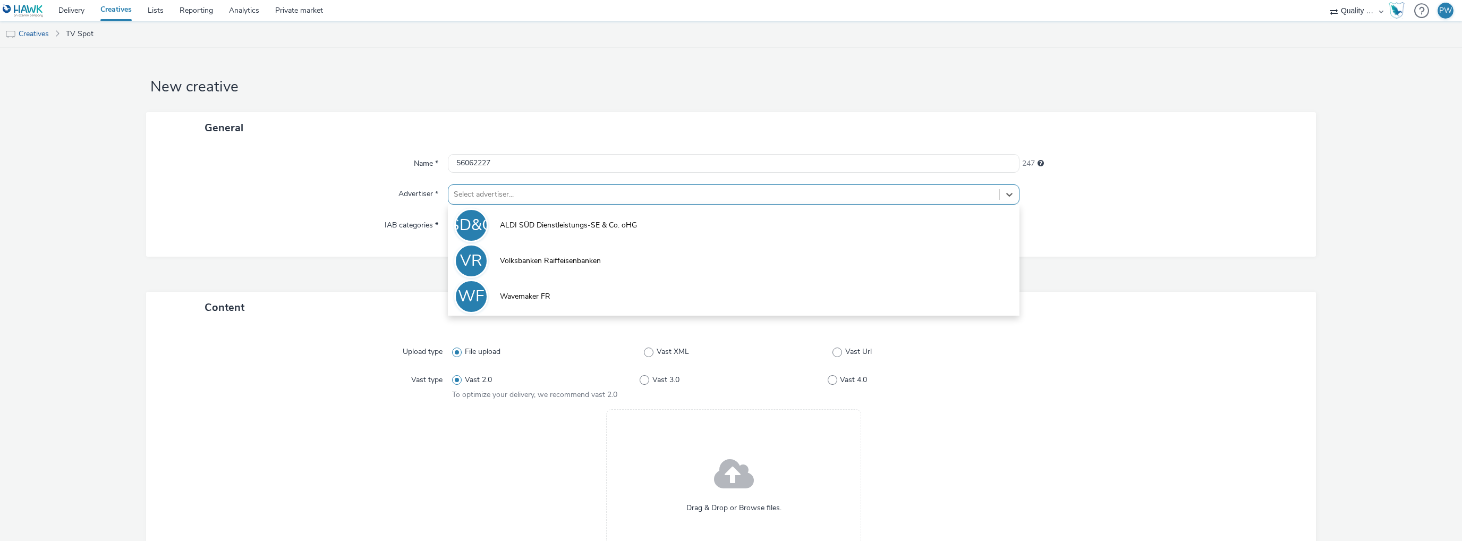
click at [478, 195] on div at bounding box center [724, 194] width 540 height 13
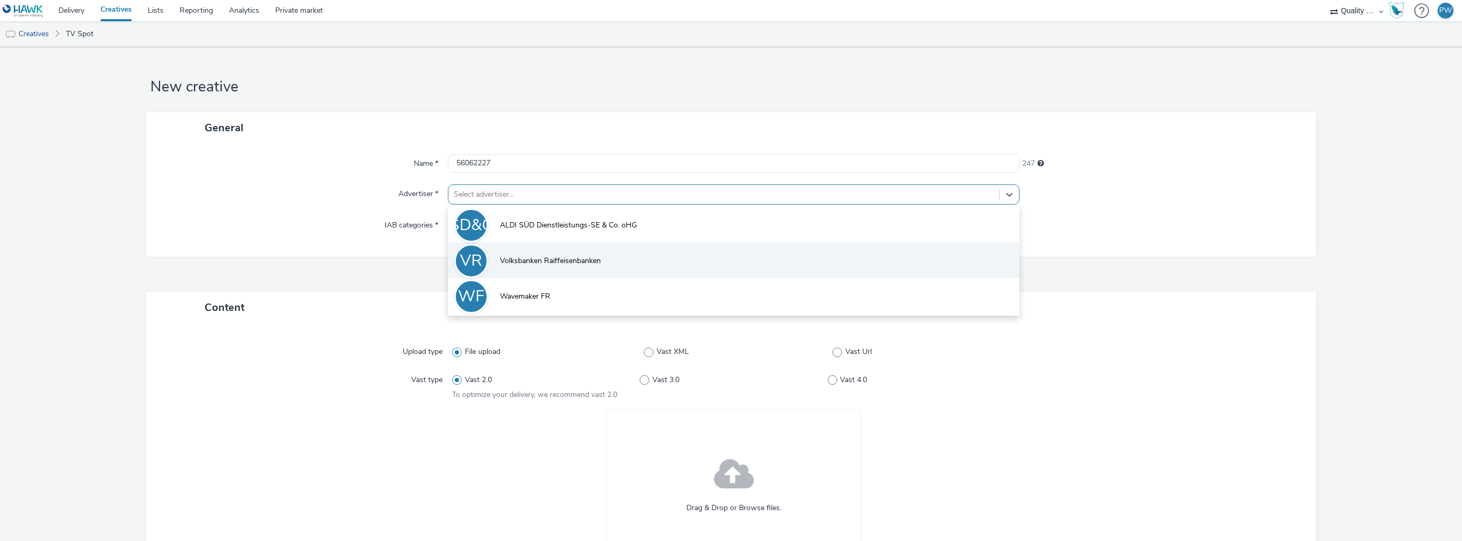
click at [507, 266] on span "Volksbanken Raiffeisenbanken" at bounding box center [550, 260] width 101 height 11
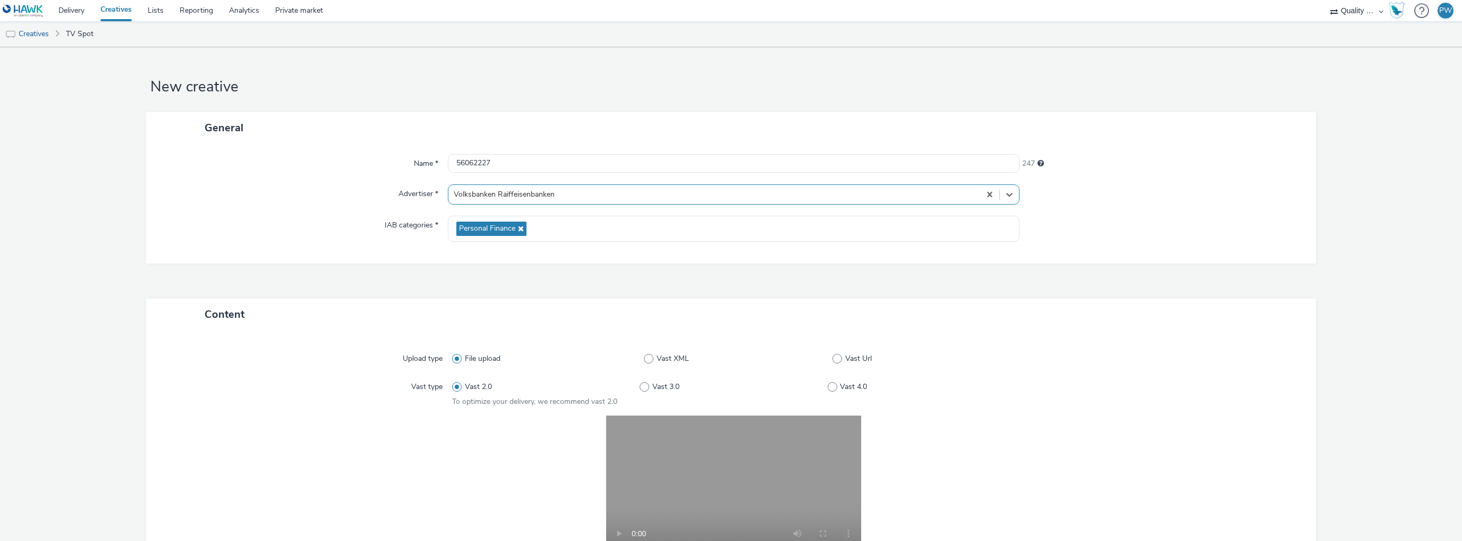
scroll to position [185, 0]
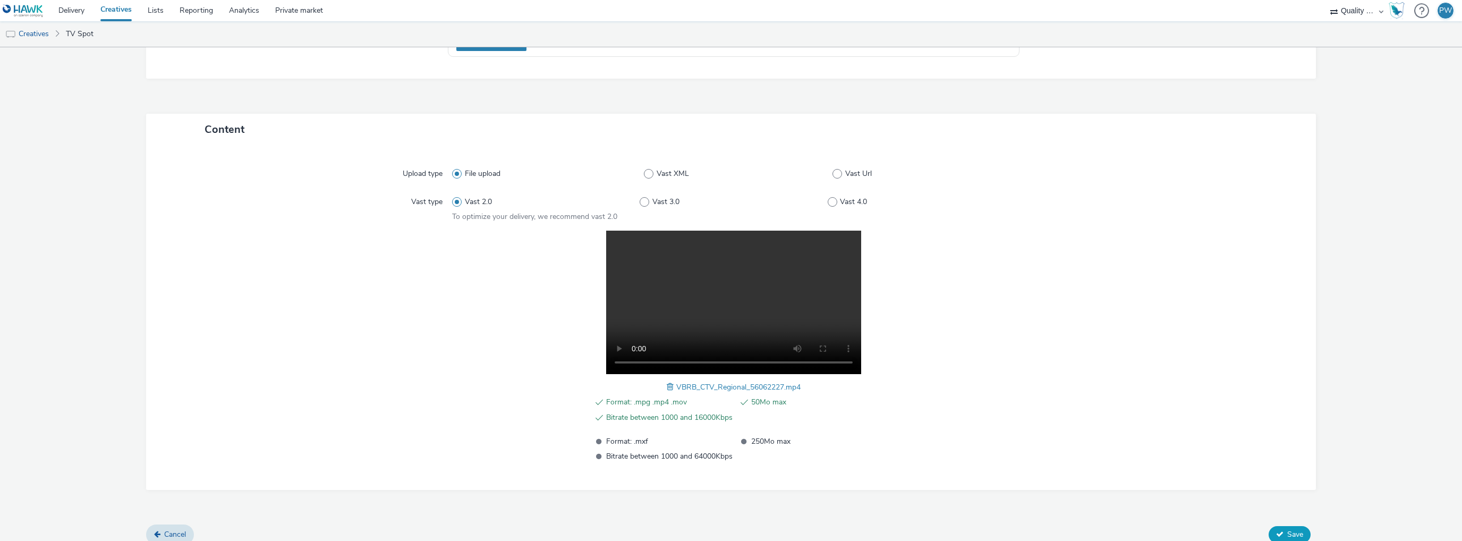
click at [1300, 536] on button "Save" at bounding box center [1289, 534] width 42 height 17
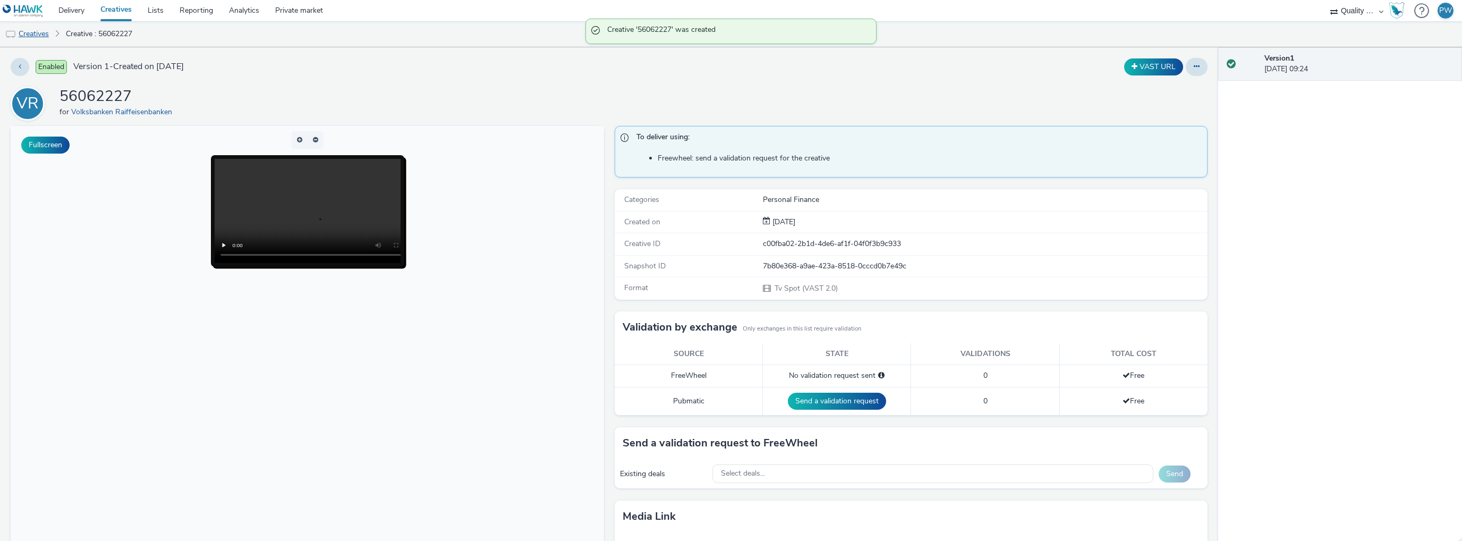
click at [30, 32] on link "Creatives" at bounding box center [27, 33] width 54 height 25
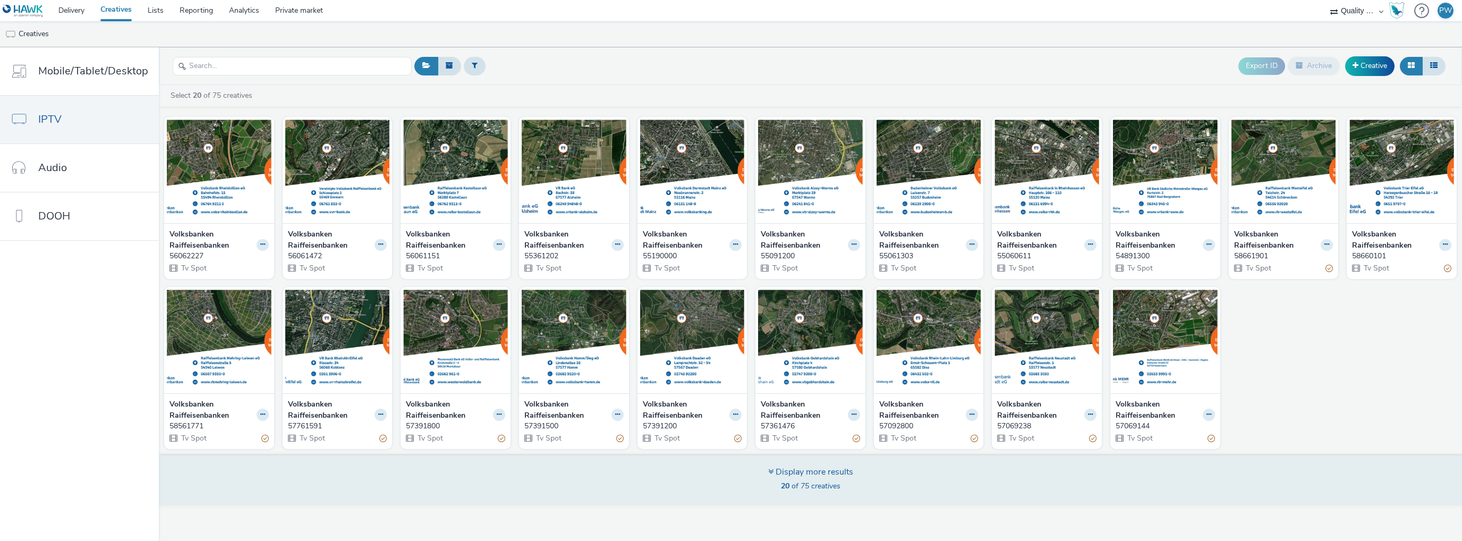
click at [812, 470] on div "Display more results" at bounding box center [810, 472] width 85 height 12
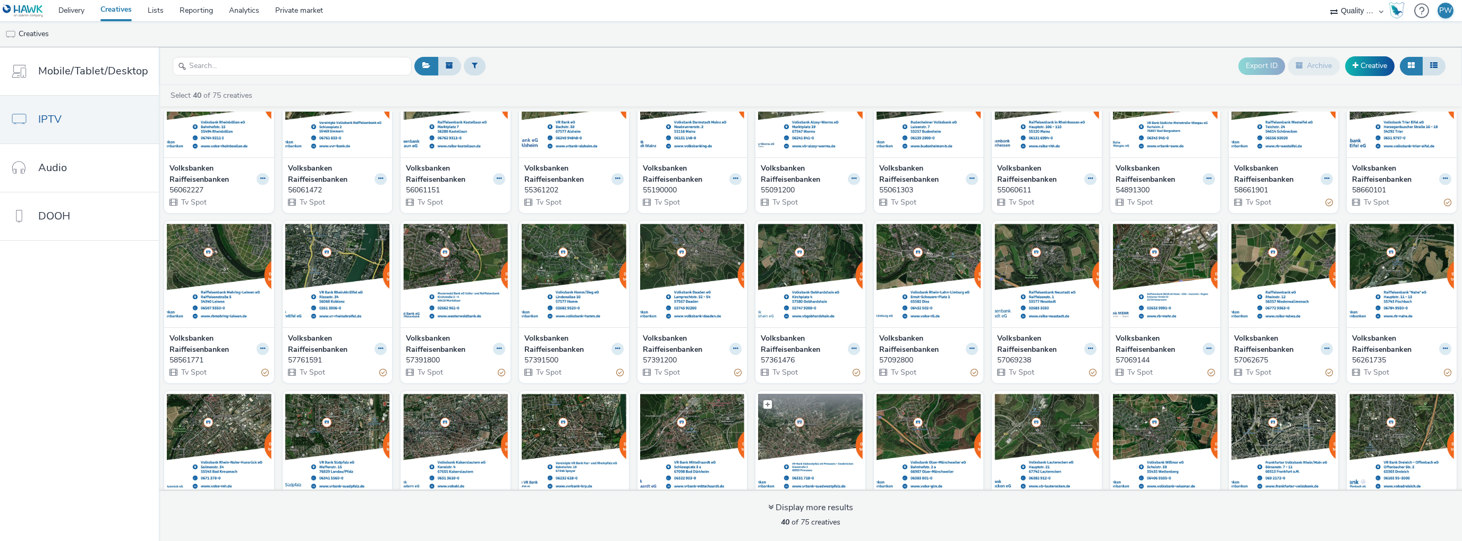
scroll to position [303, 0]
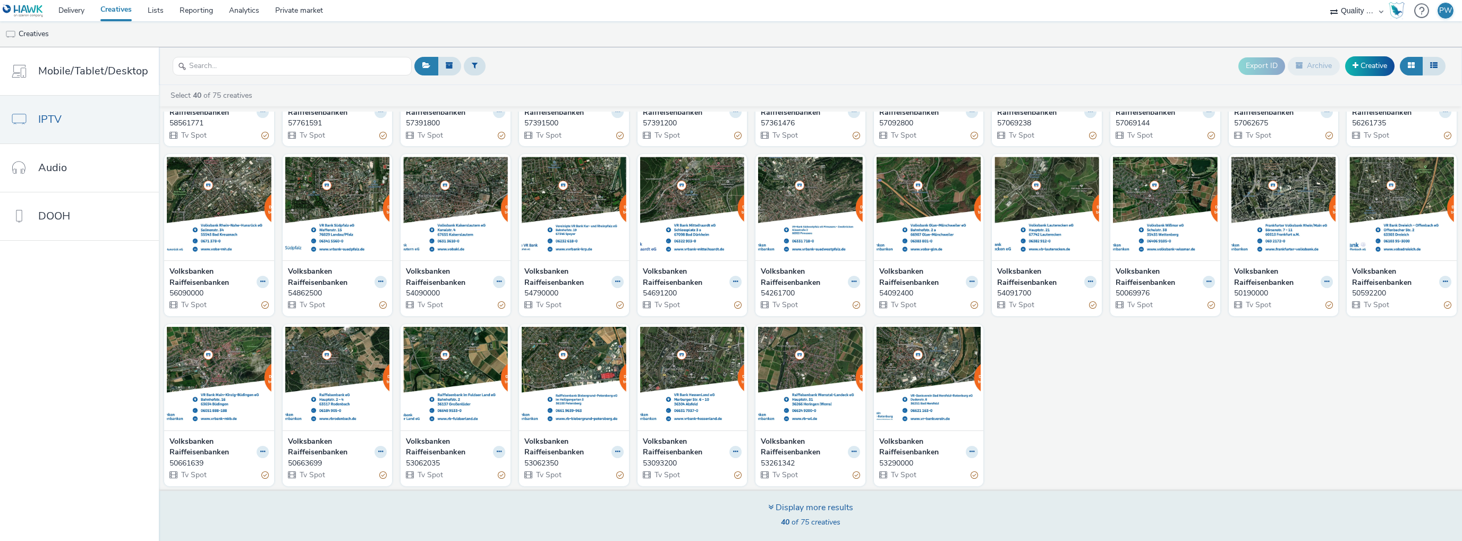
click at [790, 506] on div "Display more results" at bounding box center [810, 507] width 85 height 12
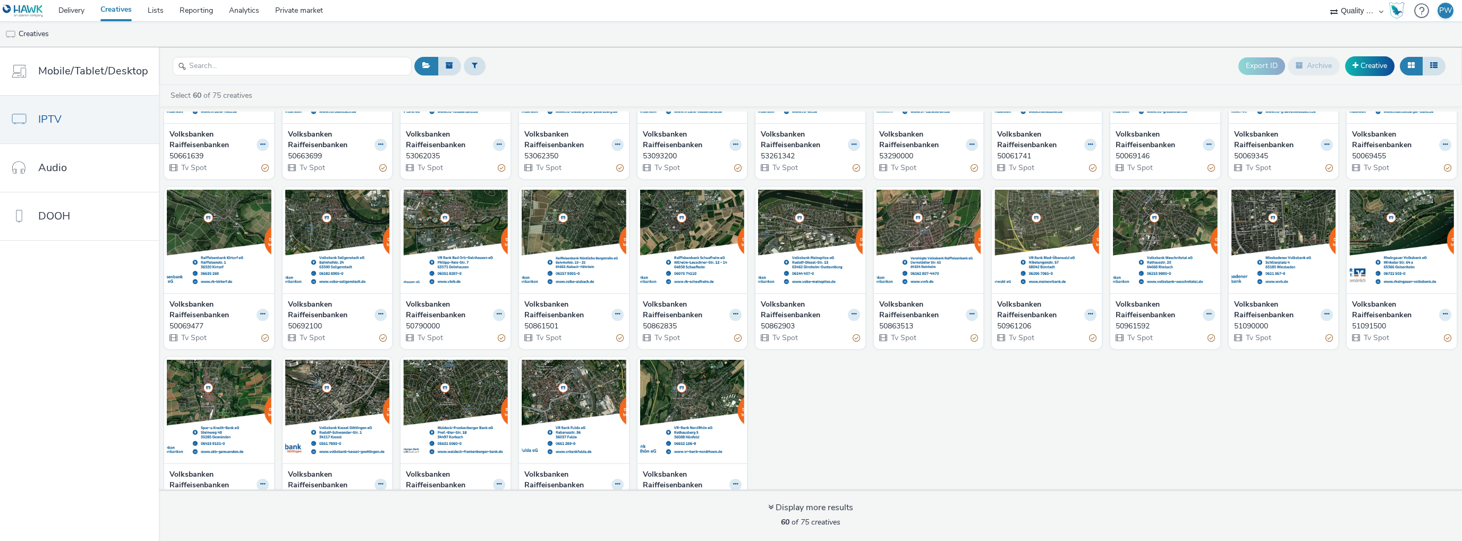
scroll to position [642, 0]
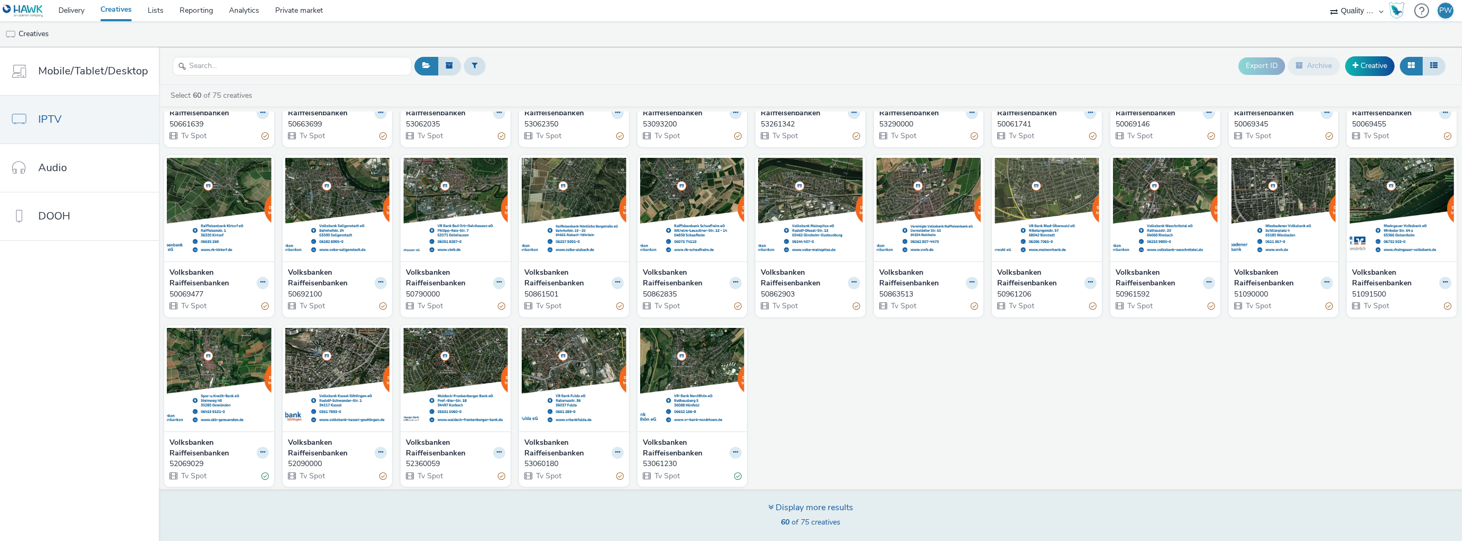
click at [807, 504] on div "Display more results" at bounding box center [810, 507] width 85 height 12
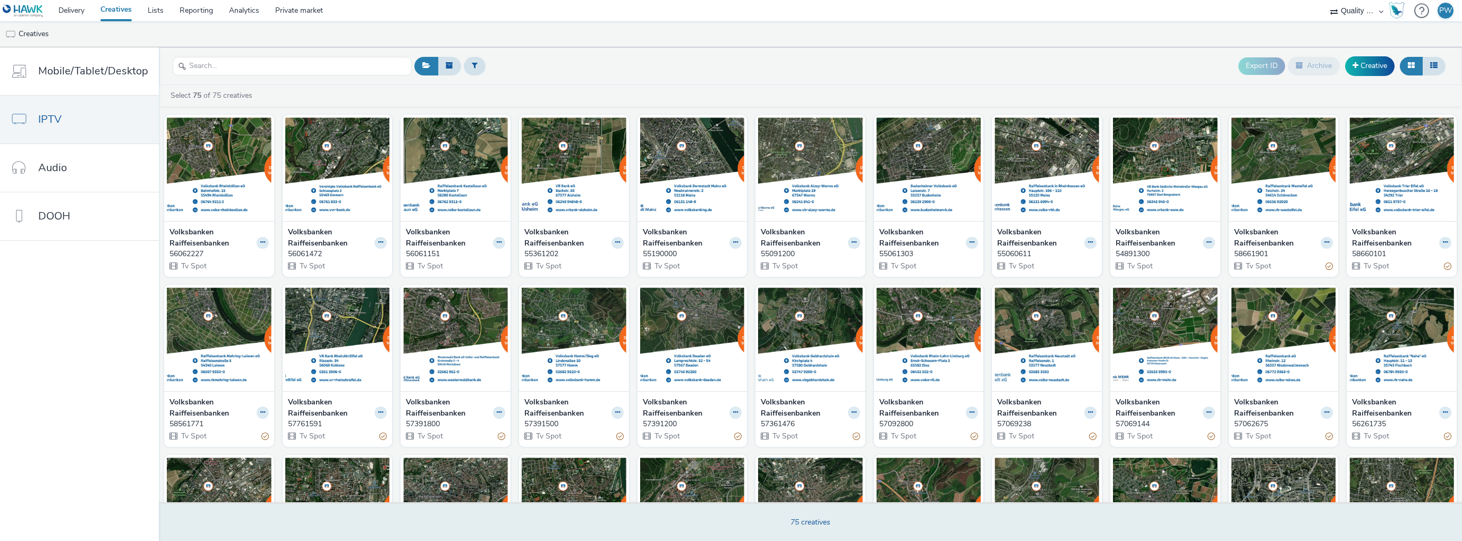
scroll to position [0, 0]
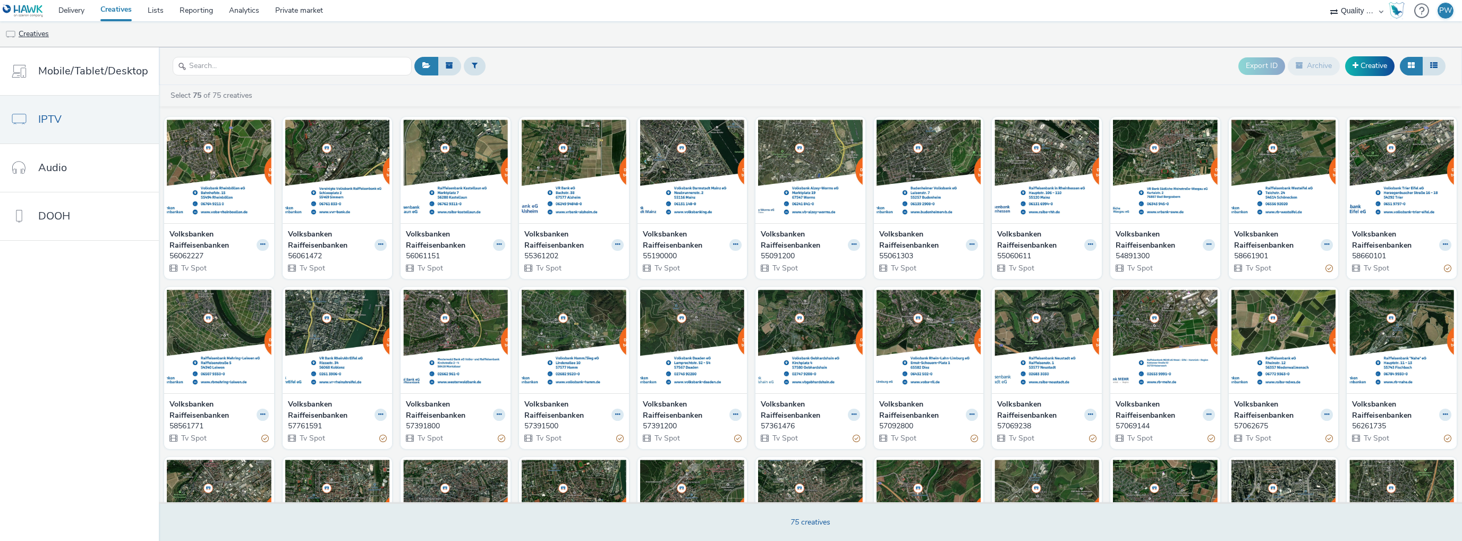
click at [23, 34] on link "Creatives" at bounding box center [27, 33] width 54 height 25
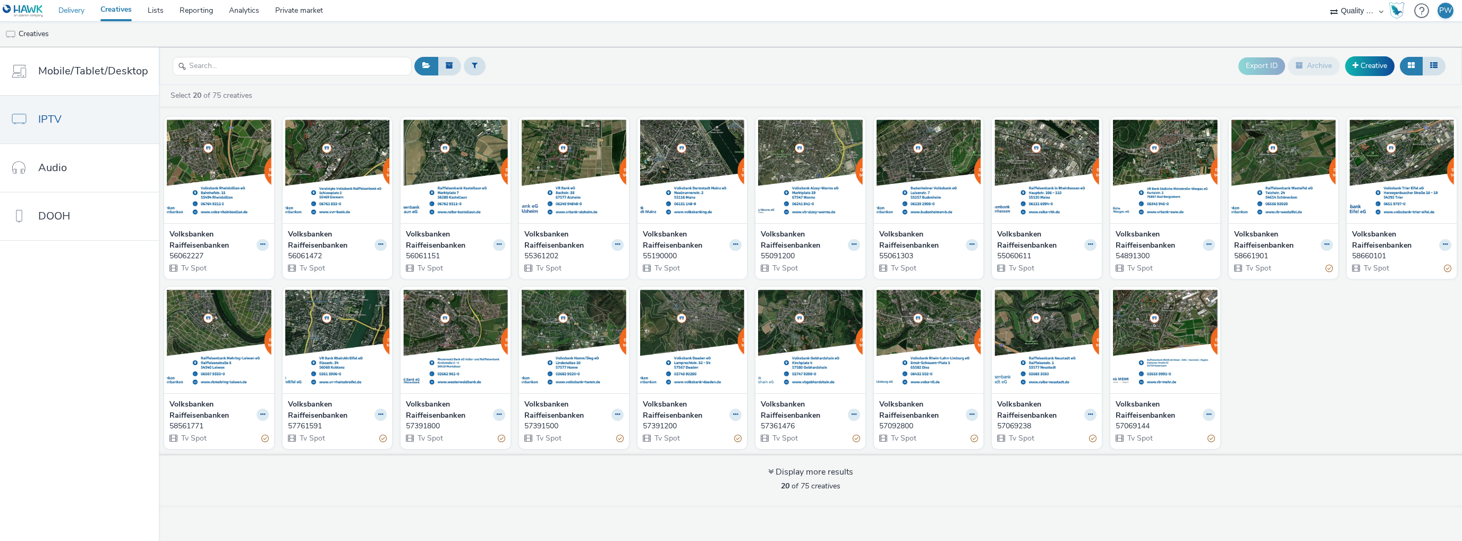
click at [63, 9] on link "Delivery" at bounding box center [71, 10] width 42 height 21
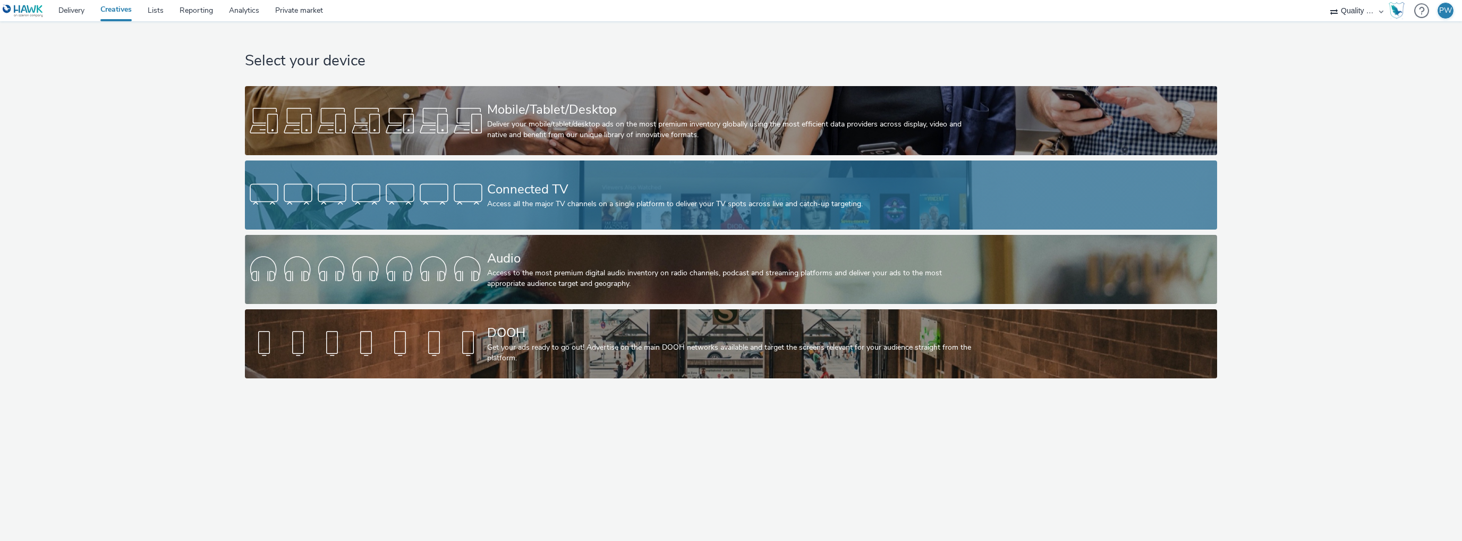
click at [482, 202] on div at bounding box center [366, 195] width 242 height 34
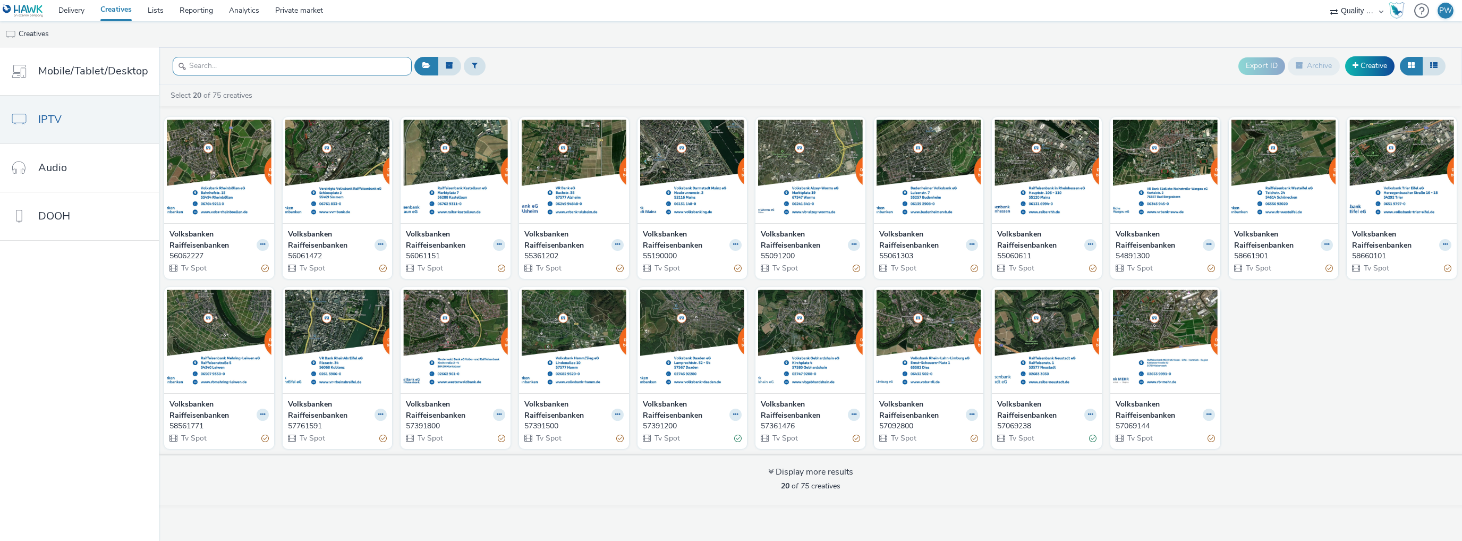
click at [263, 69] on input "text" at bounding box center [292, 66] width 239 height 19
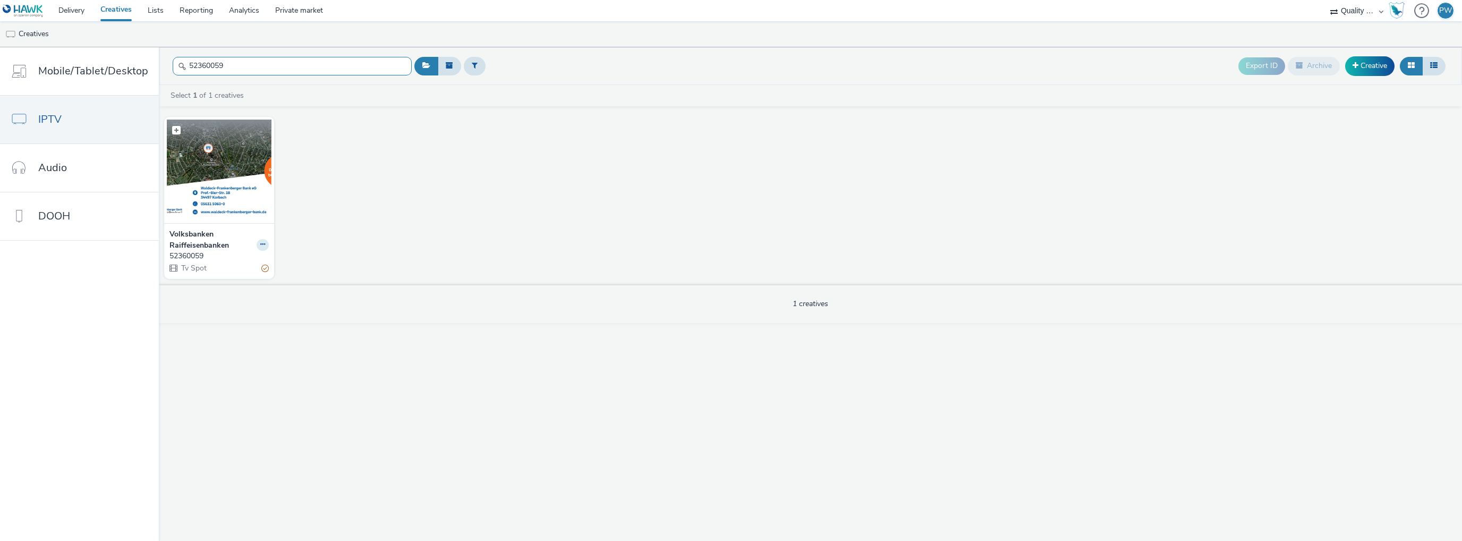
type input "52360059"
click at [216, 182] on img at bounding box center [219, 172] width 105 height 104
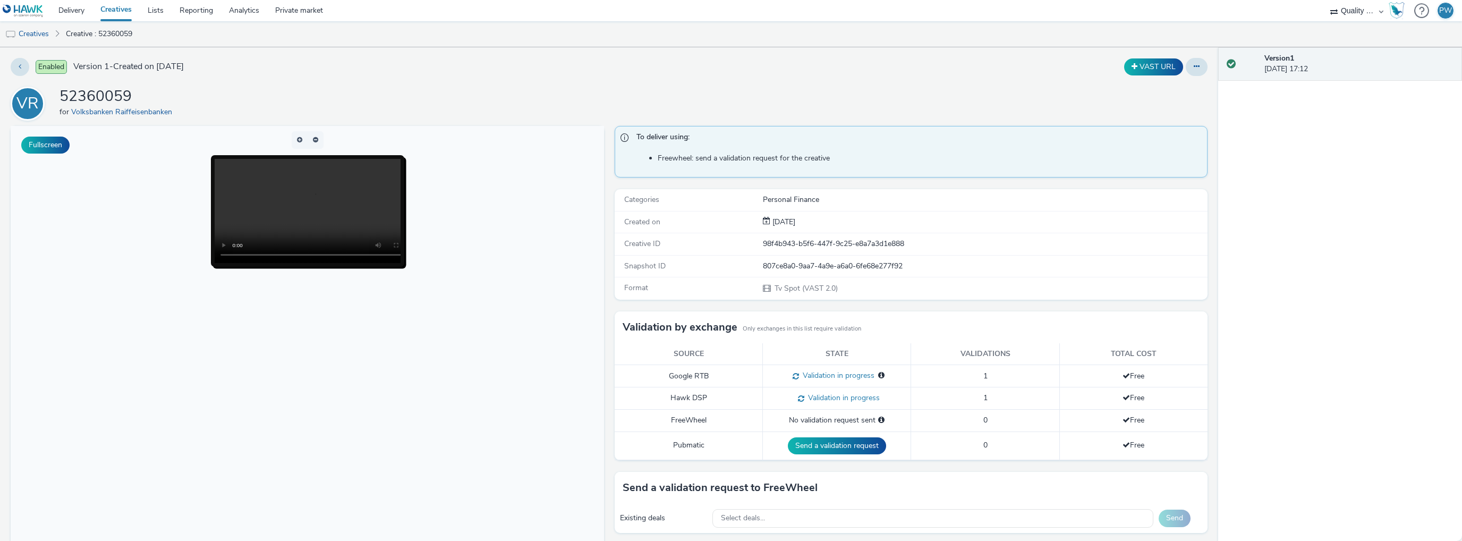
click at [26, 13] on img at bounding box center [23, 10] width 41 height 13
